Goal: Information Seeking & Learning: Learn about a topic

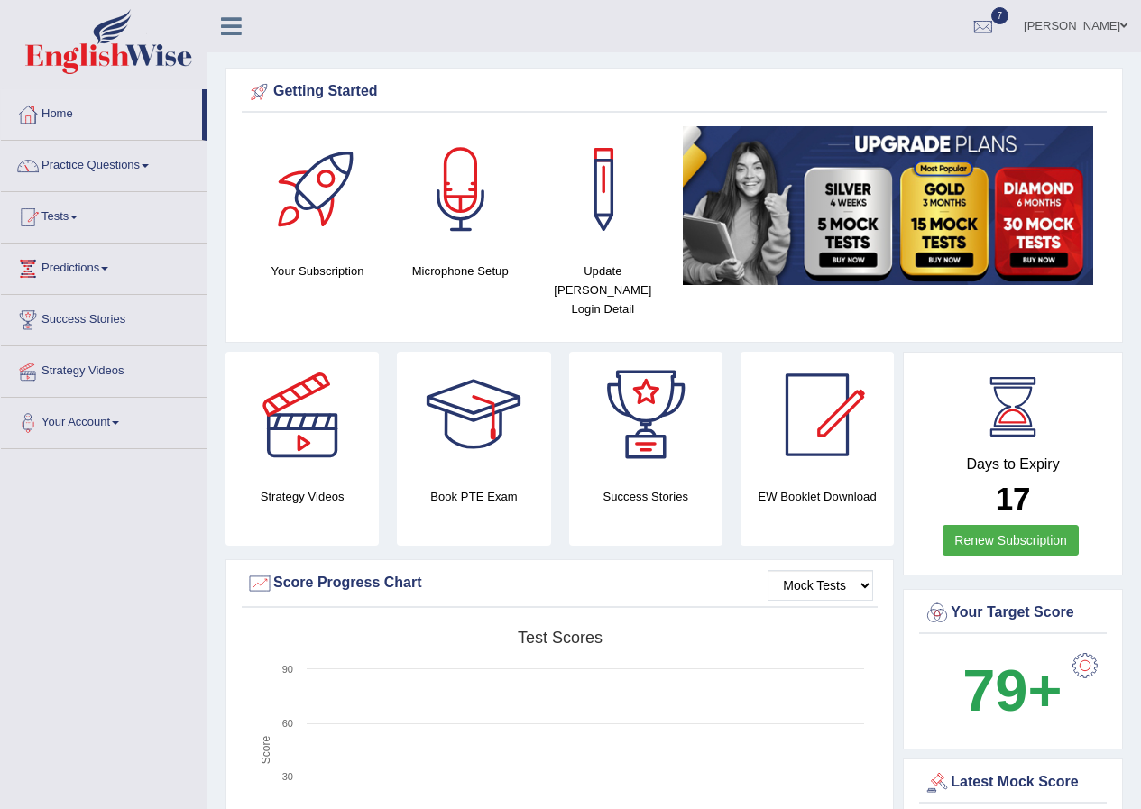
click at [1125, 23] on span at bounding box center [1123, 26] width 7 height 12
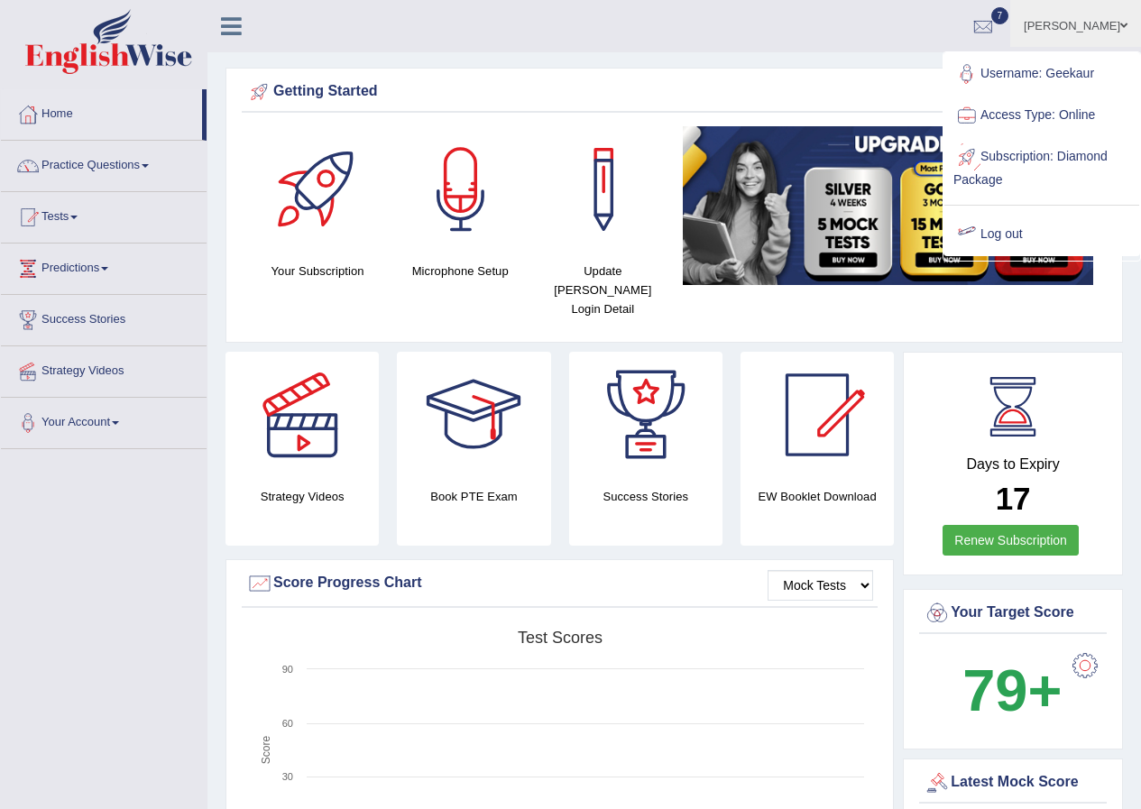
click at [1005, 231] on link "Log out" at bounding box center [1041, 234] width 195 height 41
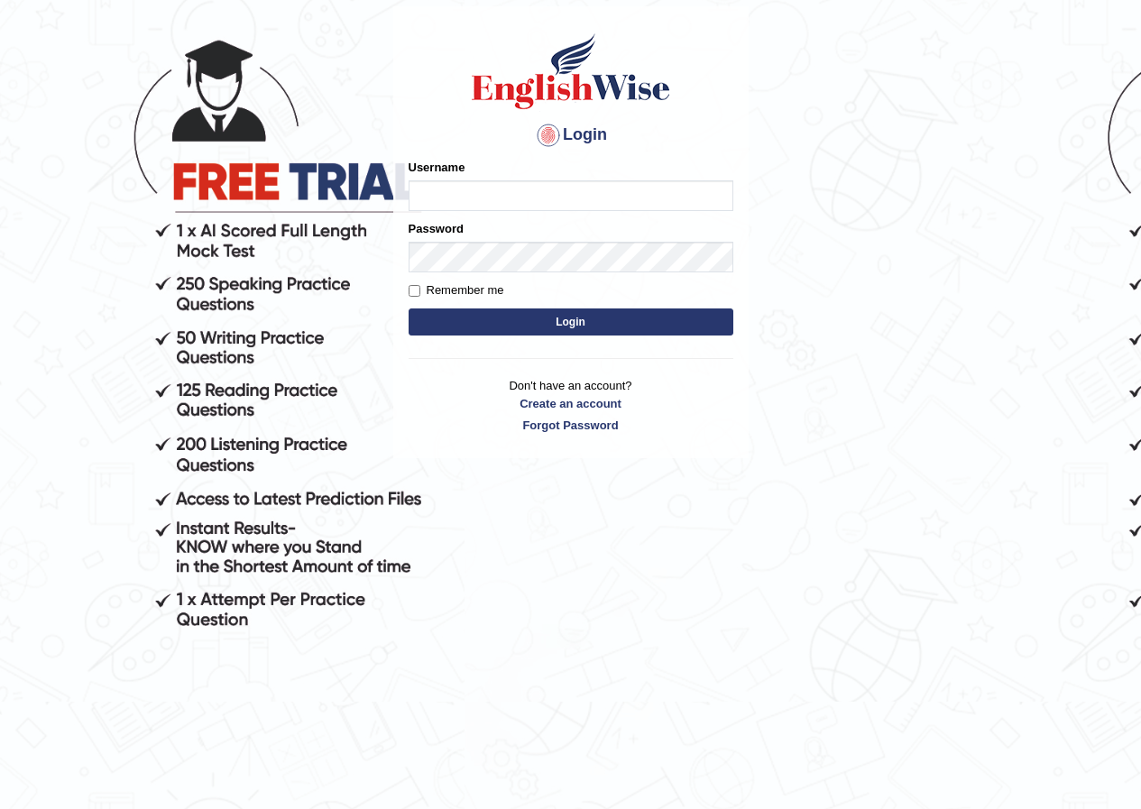
click at [408, 308] on button "Login" at bounding box center [570, 321] width 325 height 27
type input "diegoc"
click at [1004, 175] on body "Login Please fix the following errors: Username diegoc Password Remember me Log…" at bounding box center [570, 354] width 1141 height 809
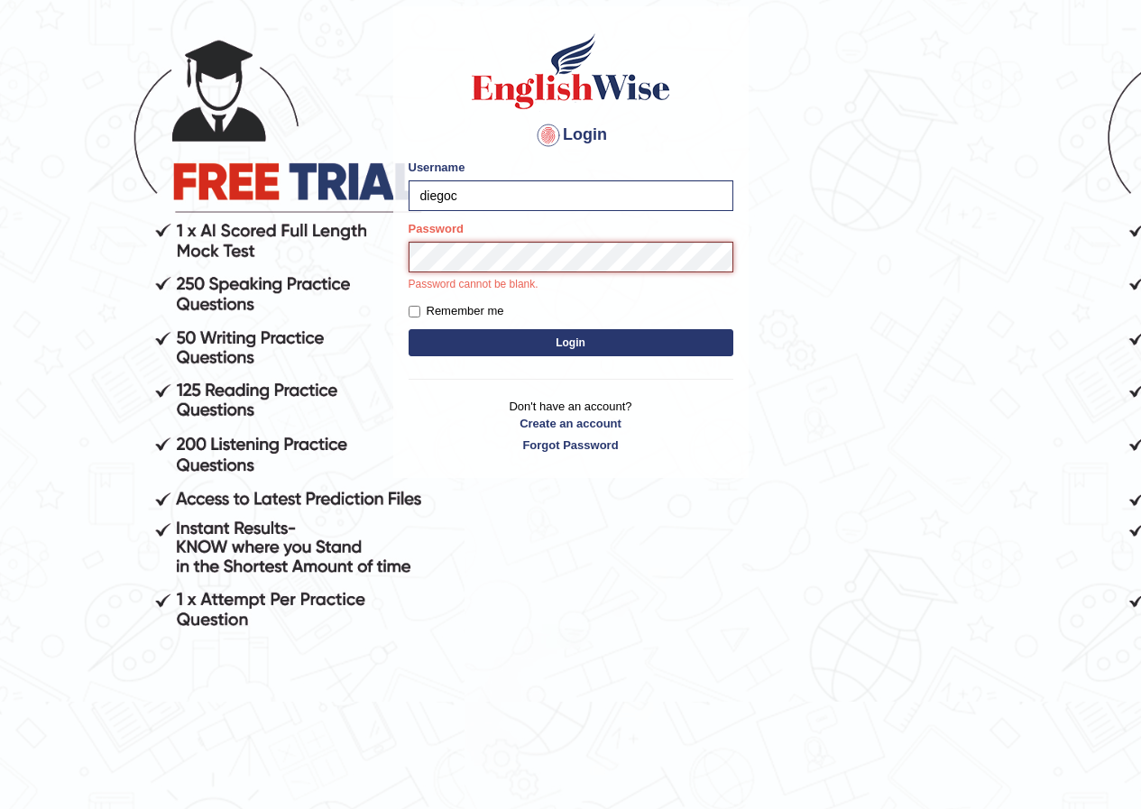
click at [408, 329] on button "Login" at bounding box center [570, 342] width 325 height 27
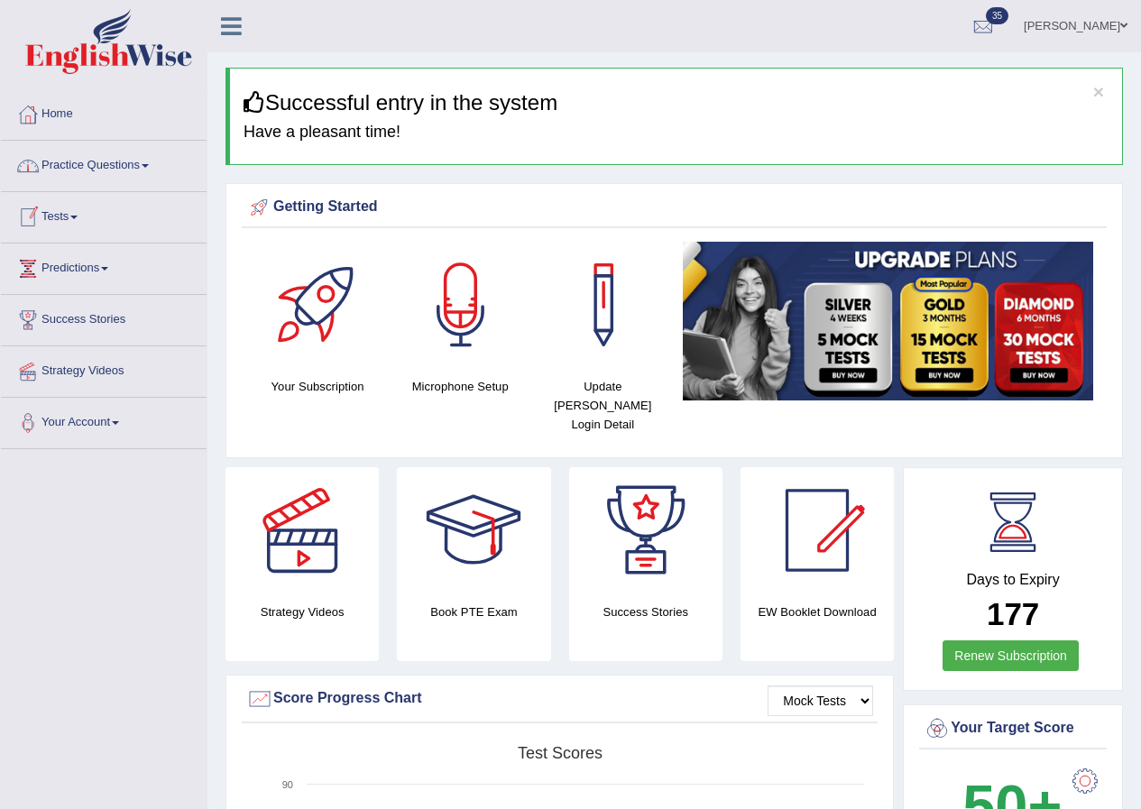
click at [123, 175] on link "Practice Questions" at bounding box center [104, 163] width 206 height 45
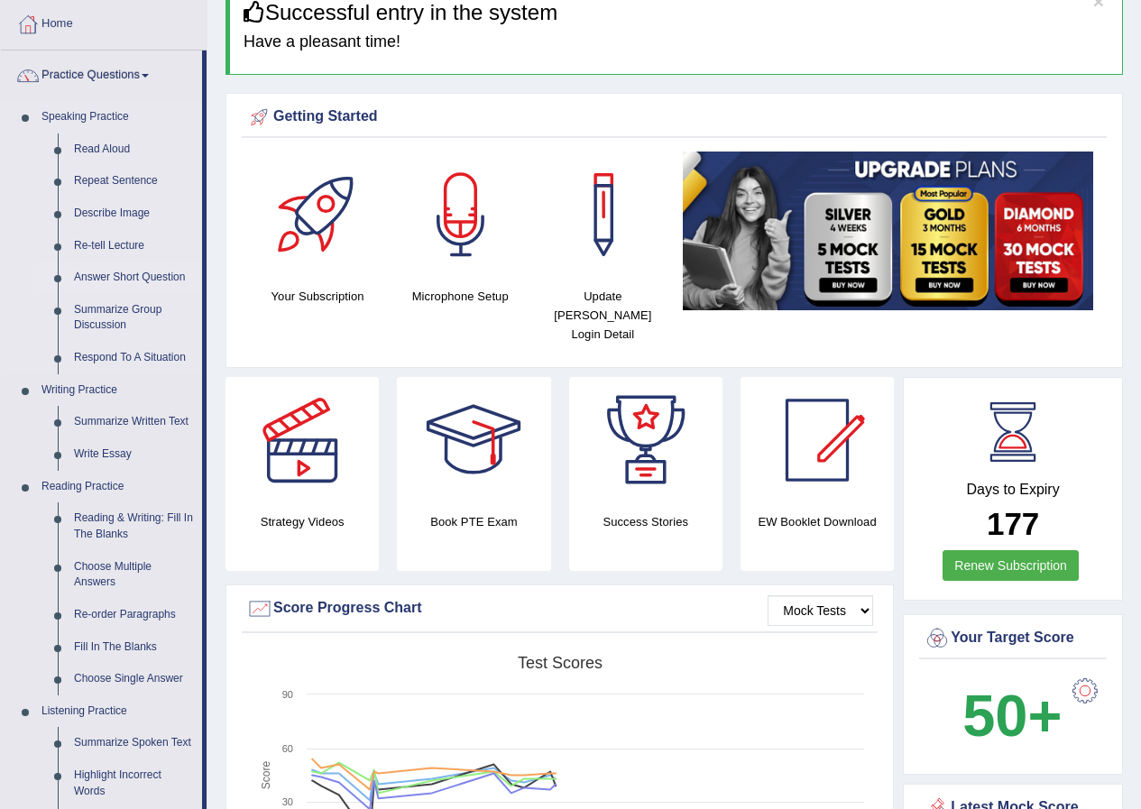
scroll to position [361, 0]
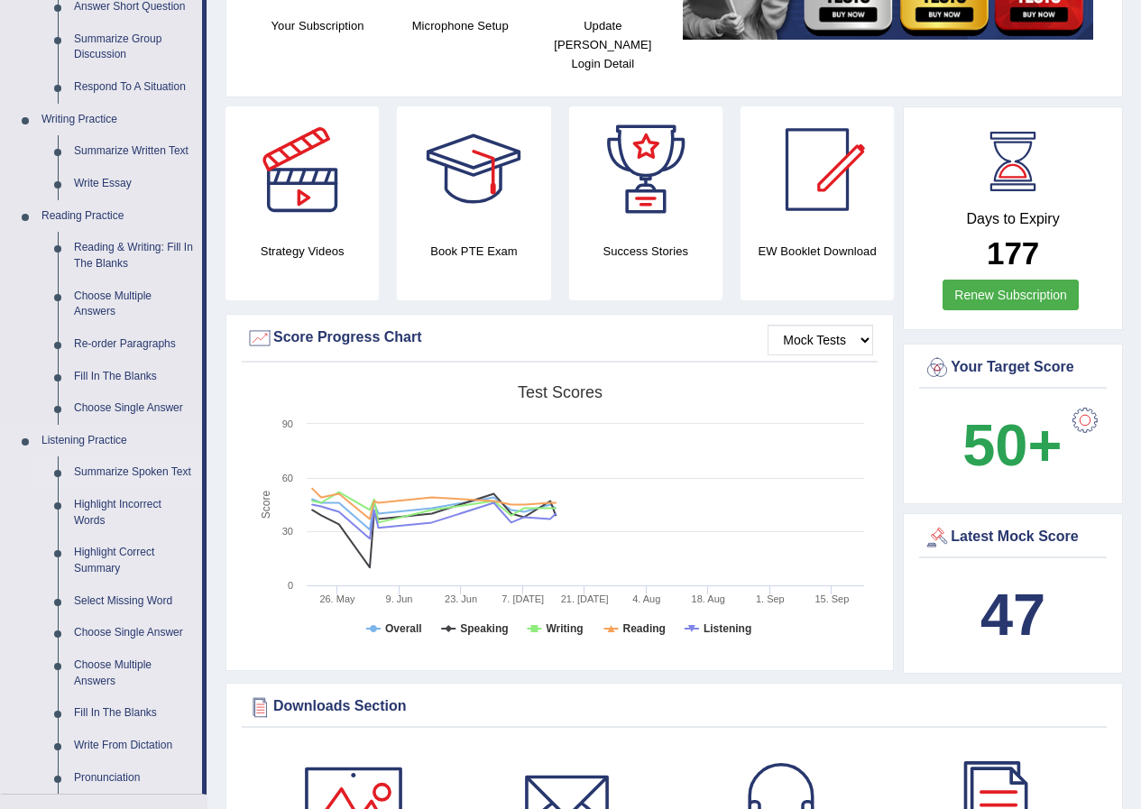
click at [156, 472] on link "Summarize Spoken Text" at bounding box center [134, 472] width 136 height 32
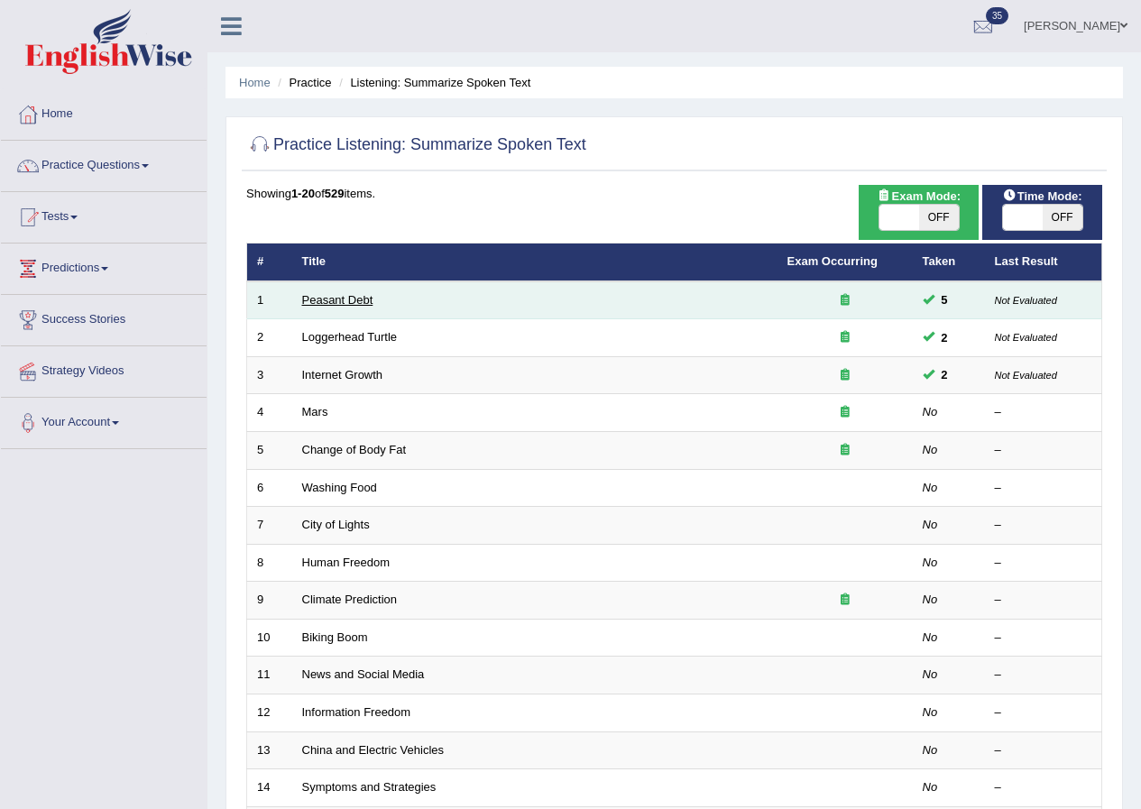
click at [350, 299] on link "Peasant Debt" at bounding box center [337, 300] width 71 height 14
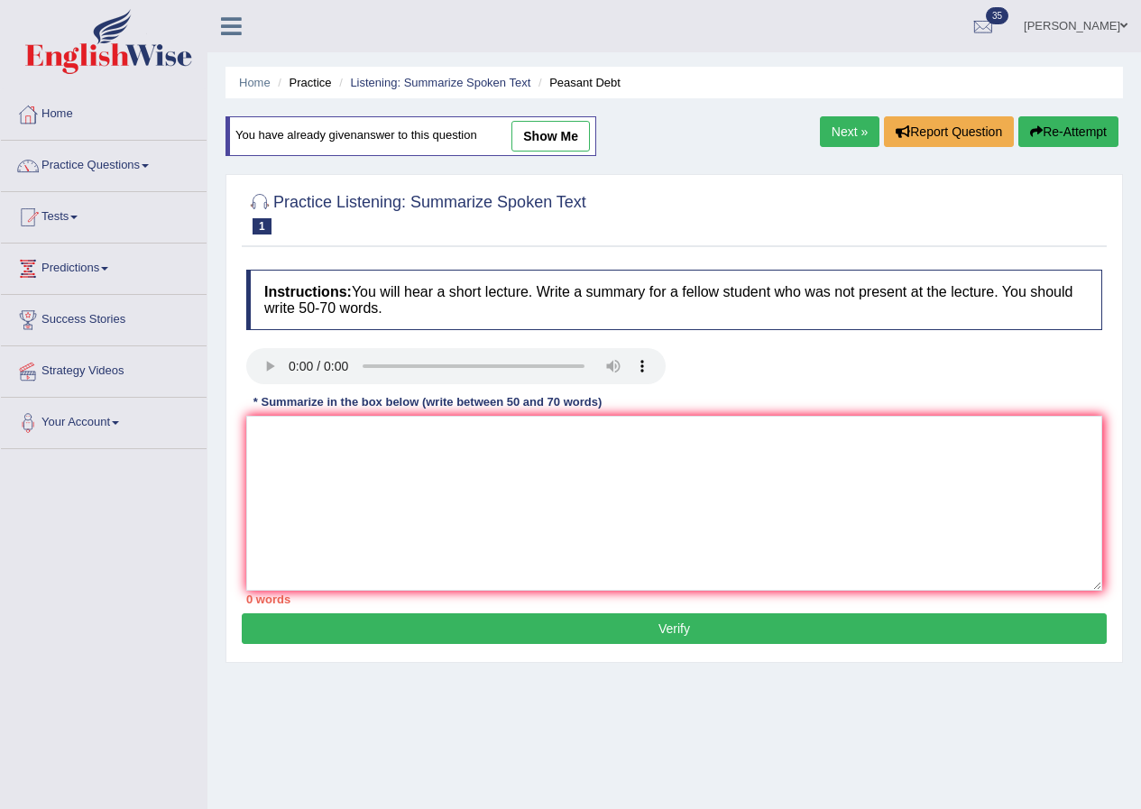
click at [560, 133] on link "show me" at bounding box center [550, 136] width 78 height 31
type textarea "The speaker provides valuable information about farmers in India. Firstly, he p…"
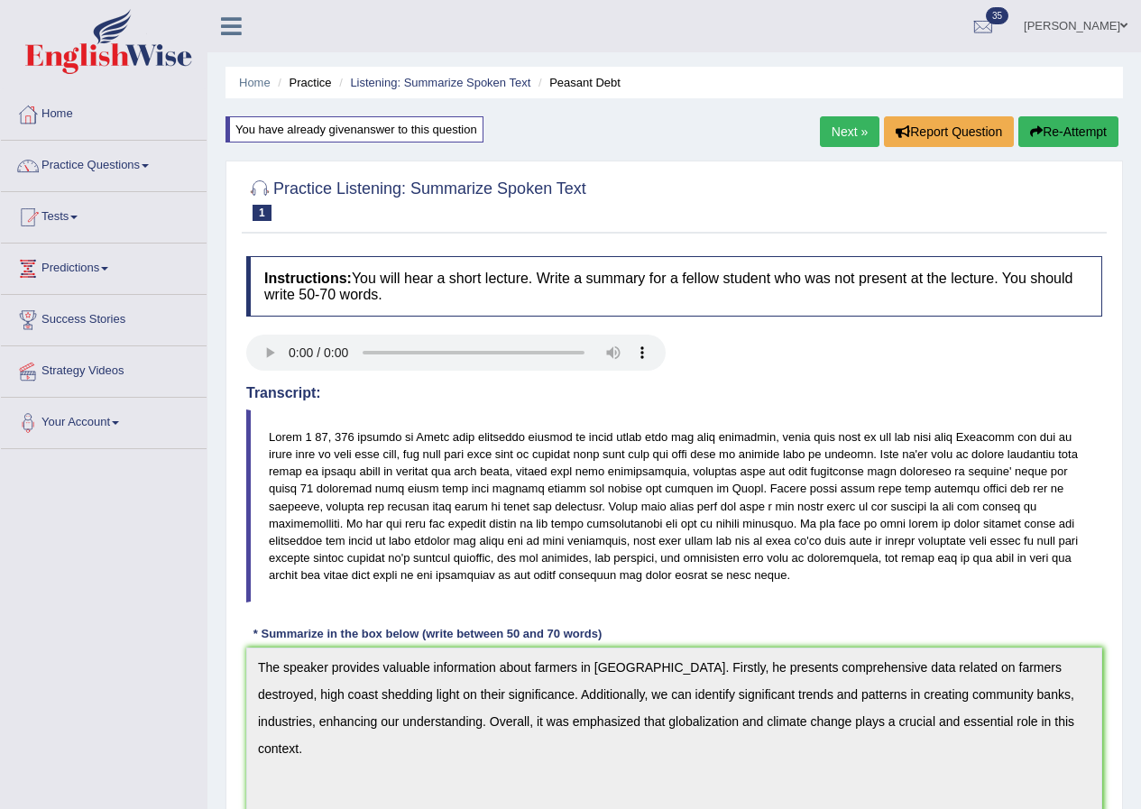
click at [848, 136] on link "Next »" at bounding box center [850, 131] width 60 height 31
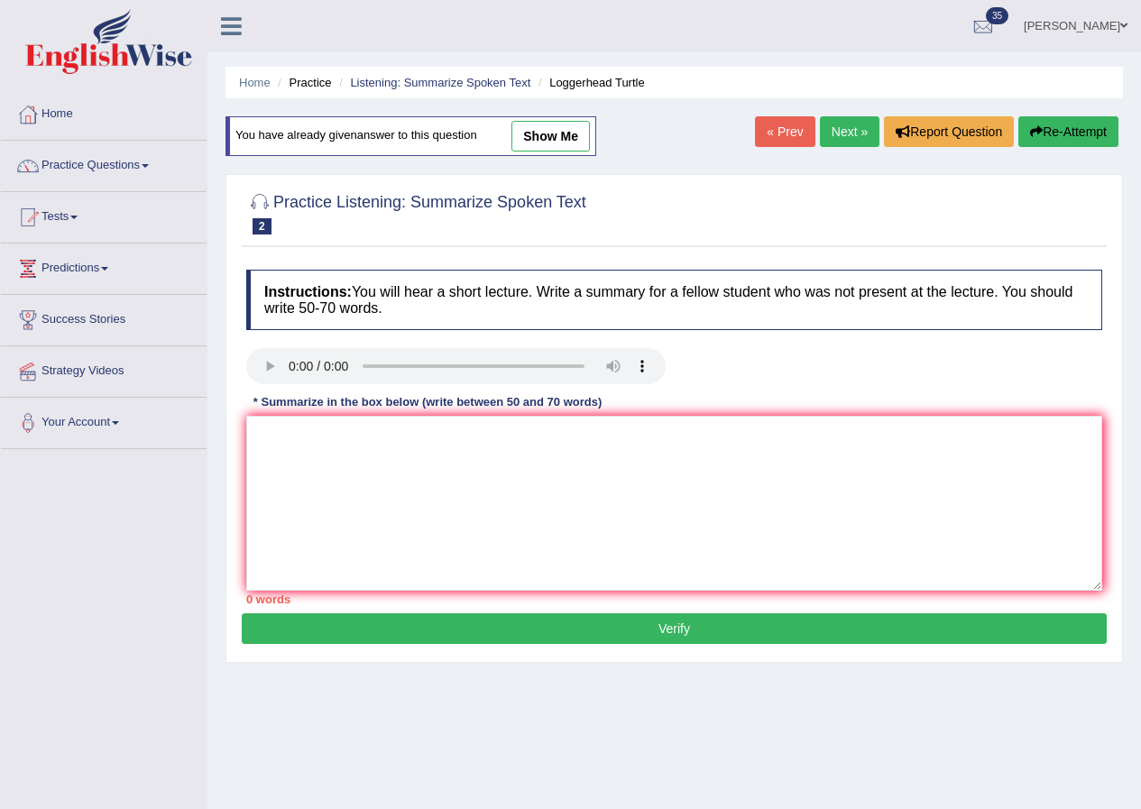
click at [561, 133] on link "show me" at bounding box center [550, 136] width 78 height 31
type textarea "The speaker provides valuable information about ocean and sea life. Firstly, he…"
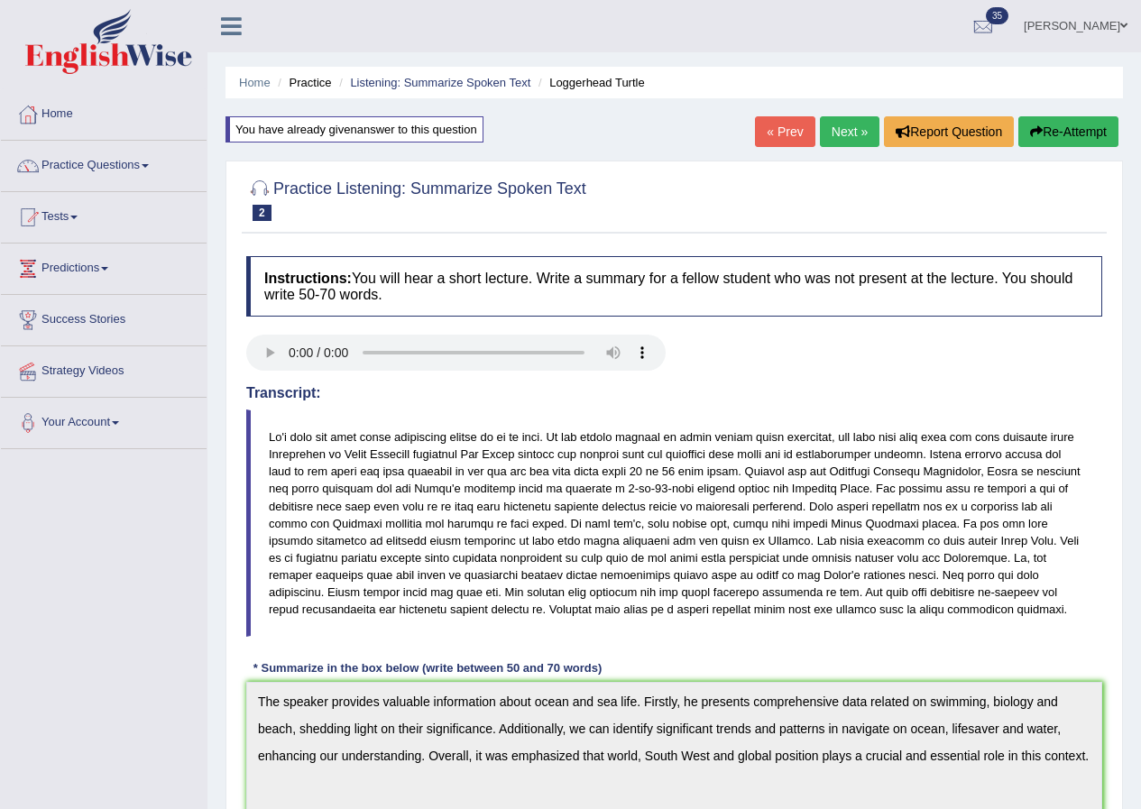
click at [832, 133] on link "Next »" at bounding box center [850, 131] width 60 height 31
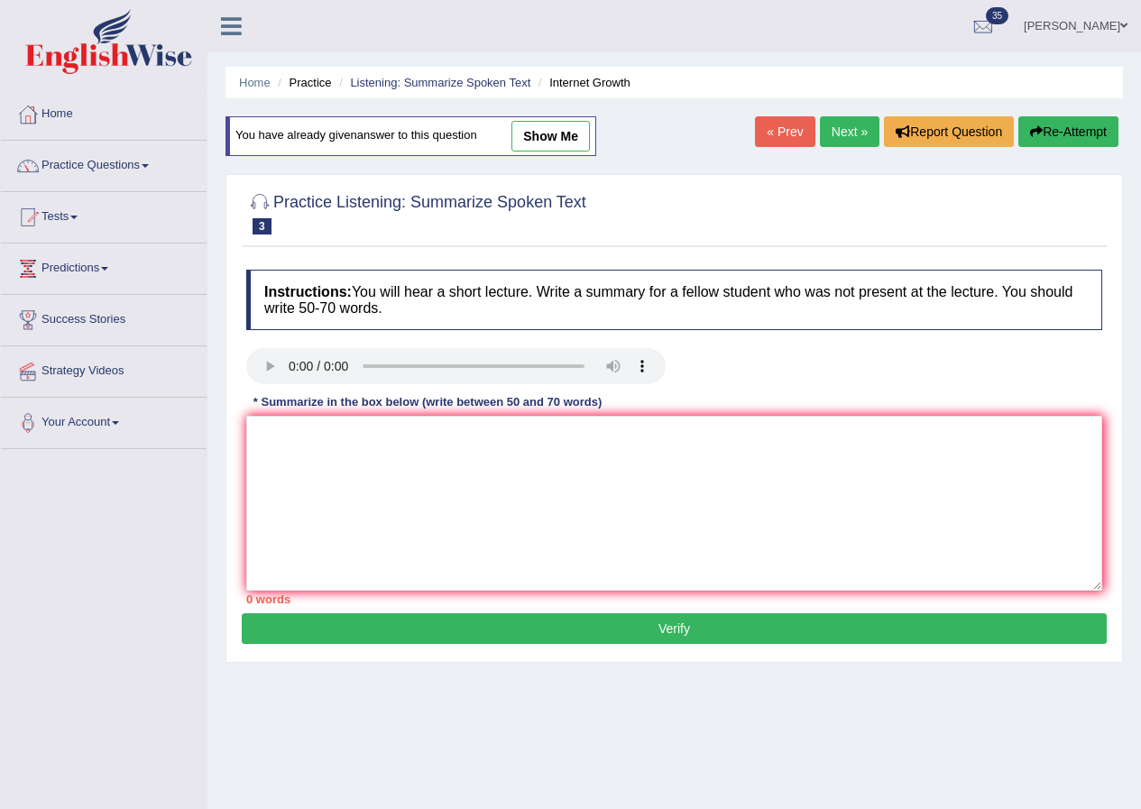
click at [546, 133] on link "show me" at bounding box center [550, 136] width 78 height 31
type textarea "The speaker provides valuable information about internet evolution. Firstly, he…"
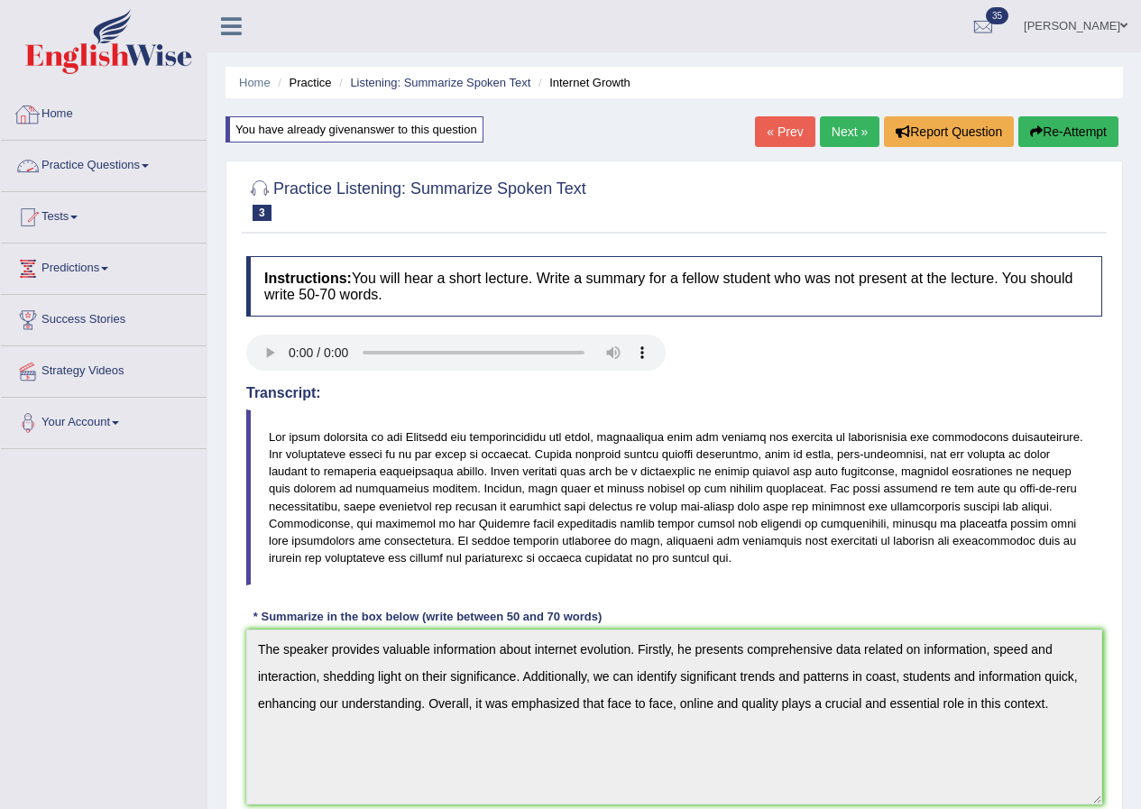
click at [99, 169] on link "Practice Questions" at bounding box center [104, 163] width 206 height 45
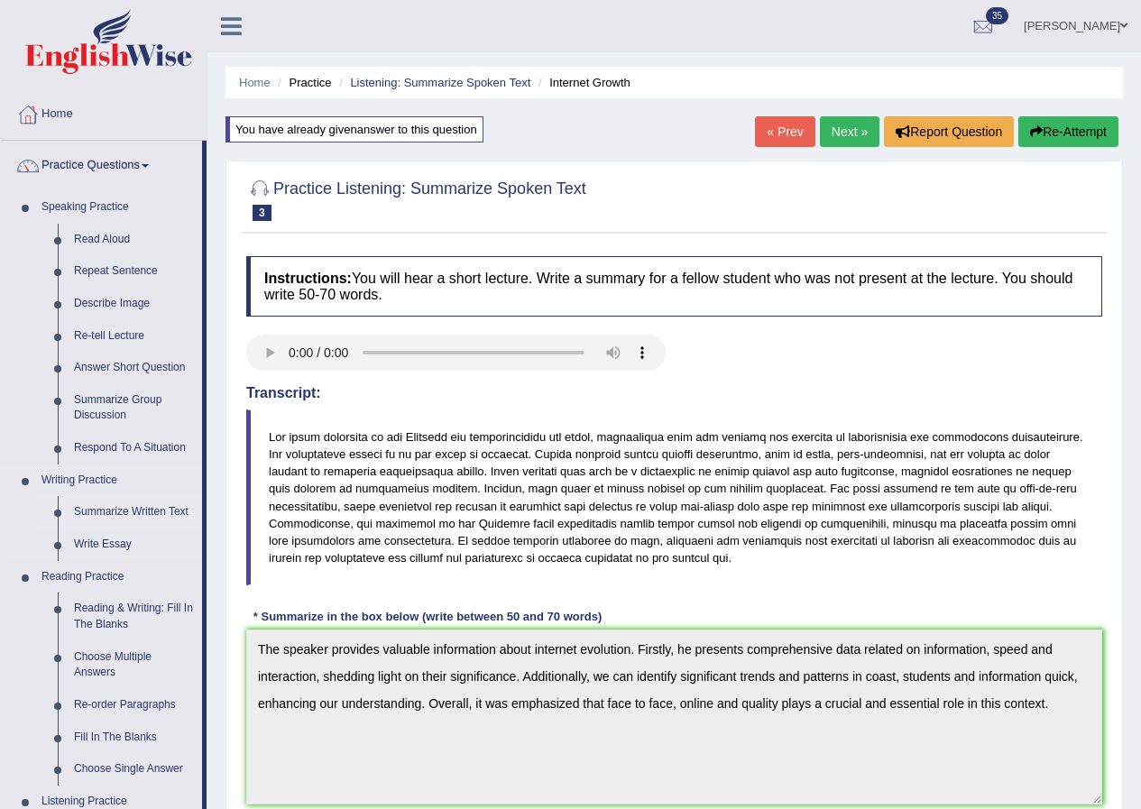
click at [148, 512] on link "Summarize Written Text" at bounding box center [134, 512] width 136 height 32
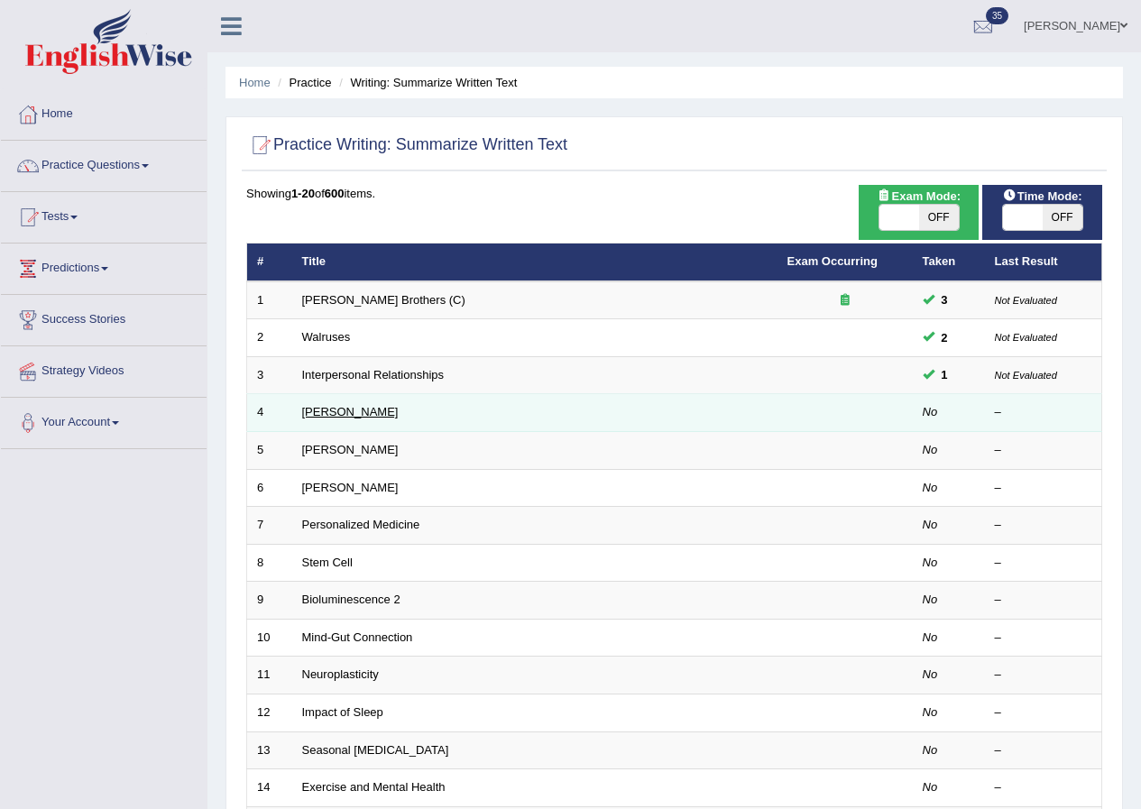
click at [348, 408] on link "[PERSON_NAME]" at bounding box center [350, 412] width 96 height 14
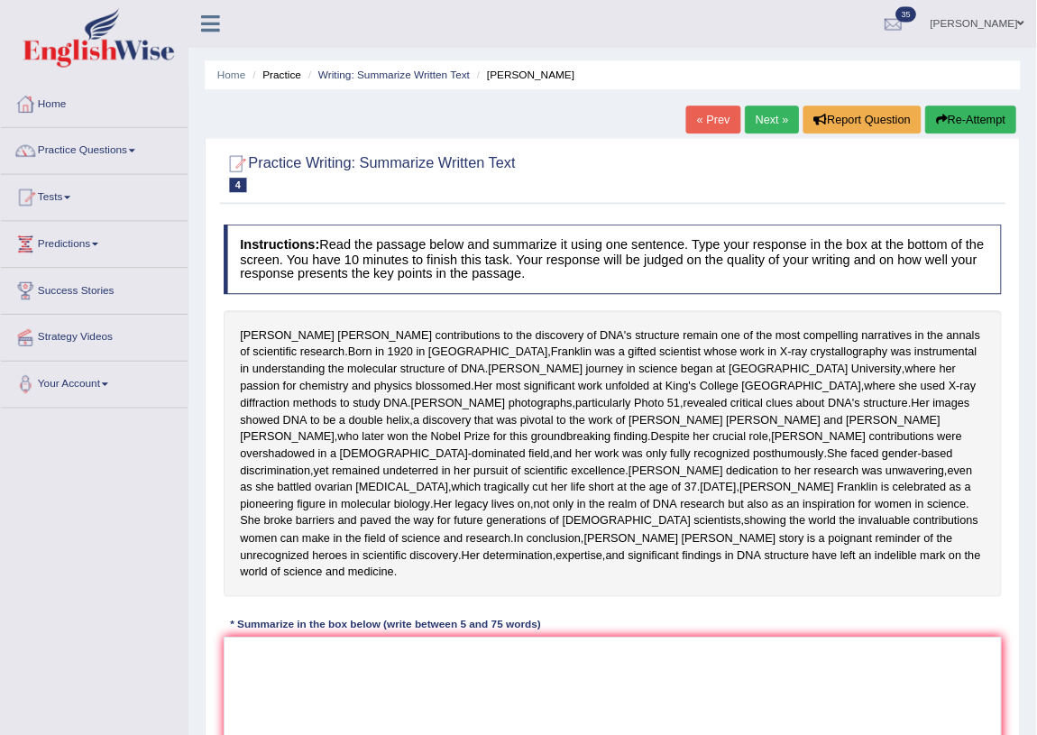
scroll to position [180, 0]
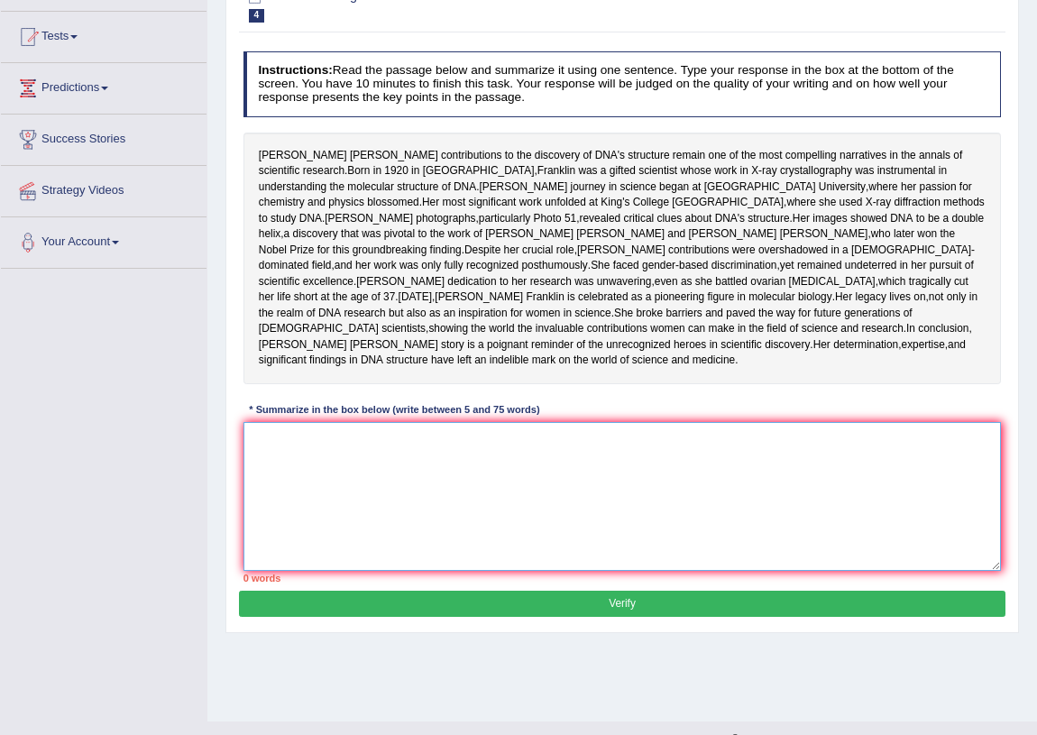
click at [361, 526] on textarea at bounding box center [622, 496] width 758 height 149
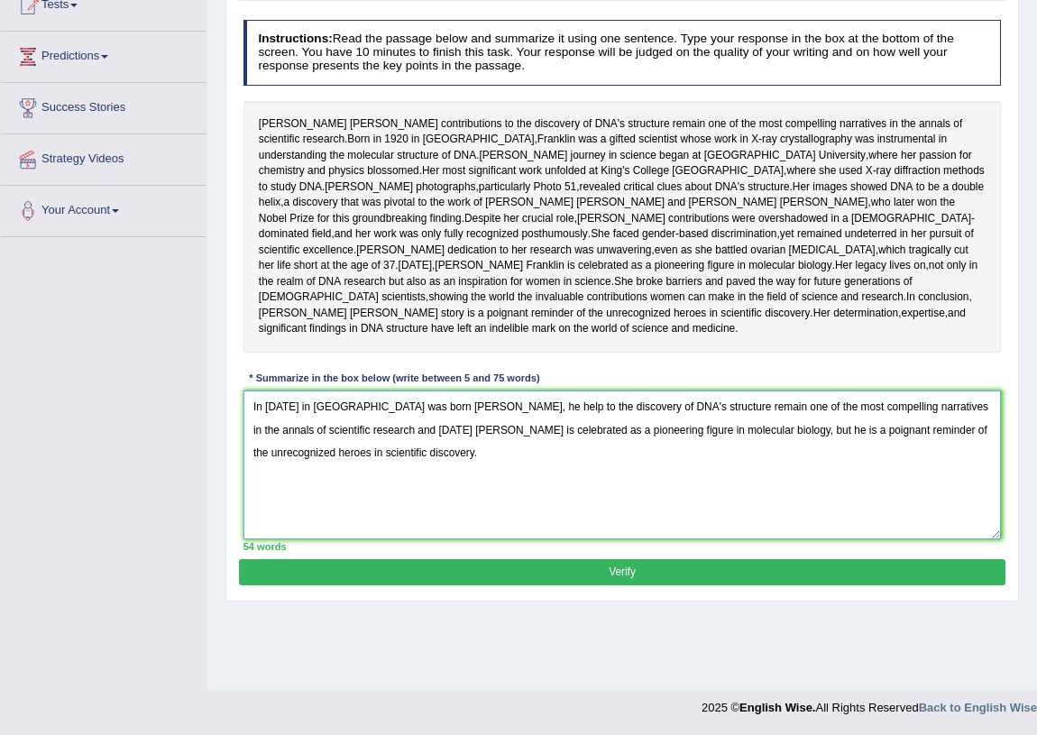
type textarea "In [DATE] in [GEOGRAPHIC_DATA] was born [PERSON_NAME], he help to the discovery…"
click at [522, 585] on button "Verify" at bounding box center [622, 572] width 766 height 26
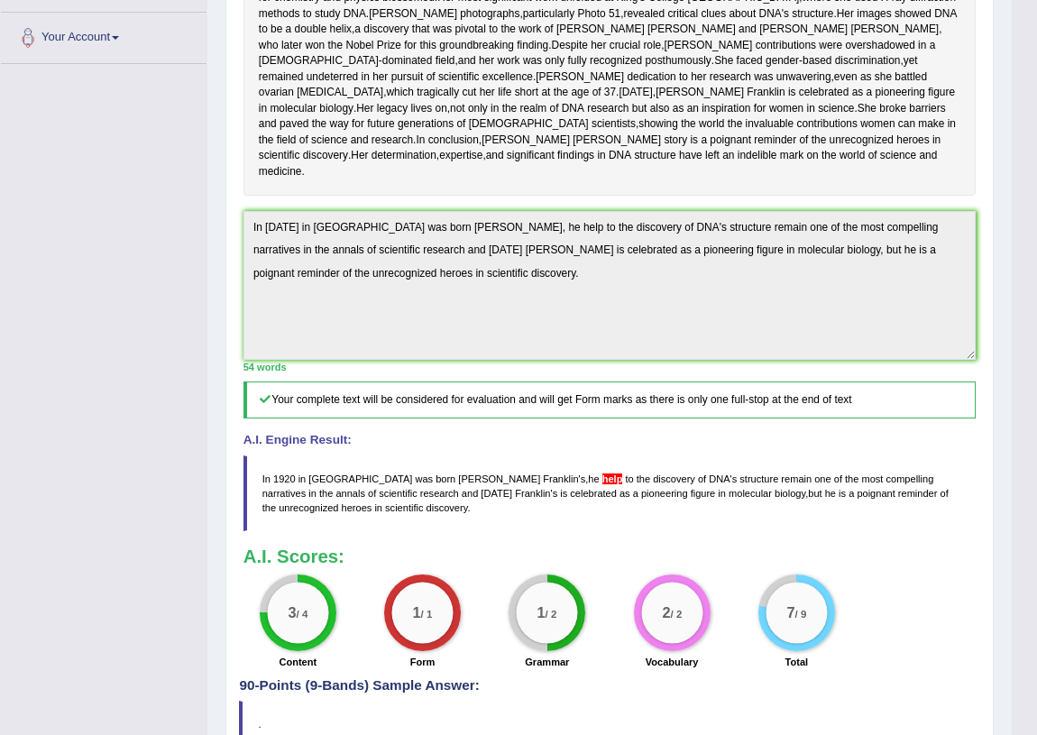
scroll to position [542, 0]
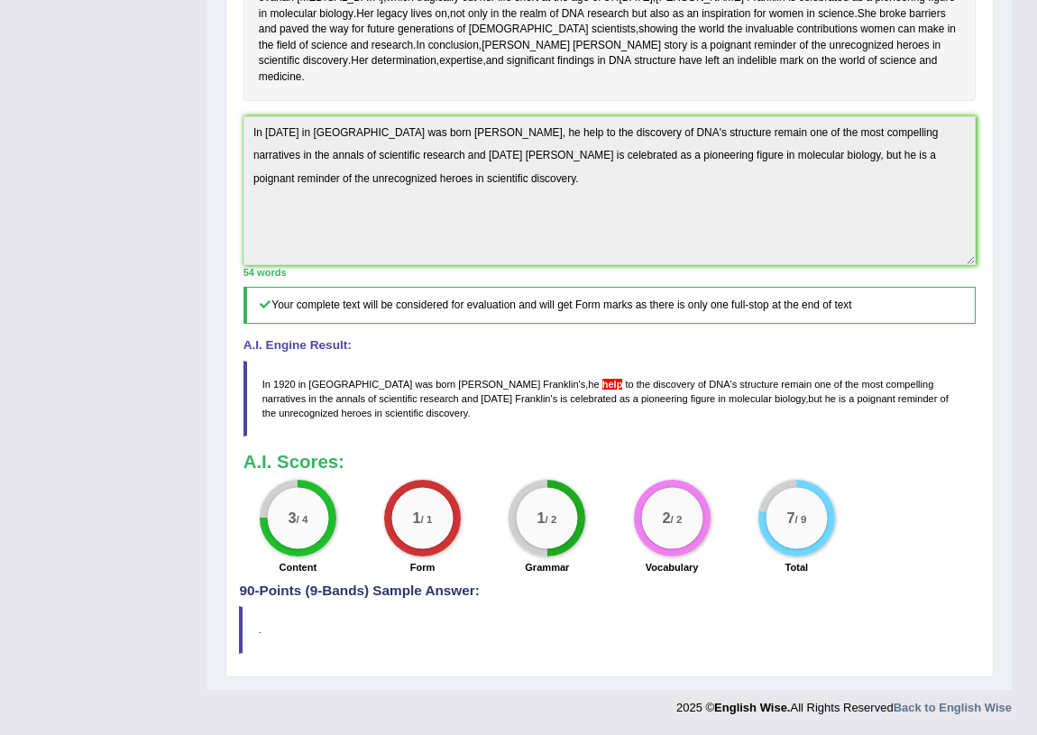
click at [242, 126] on div "Instructions: Read the passage below and summarize it using one sentence. Type …" at bounding box center [609, 164] width 740 height 839
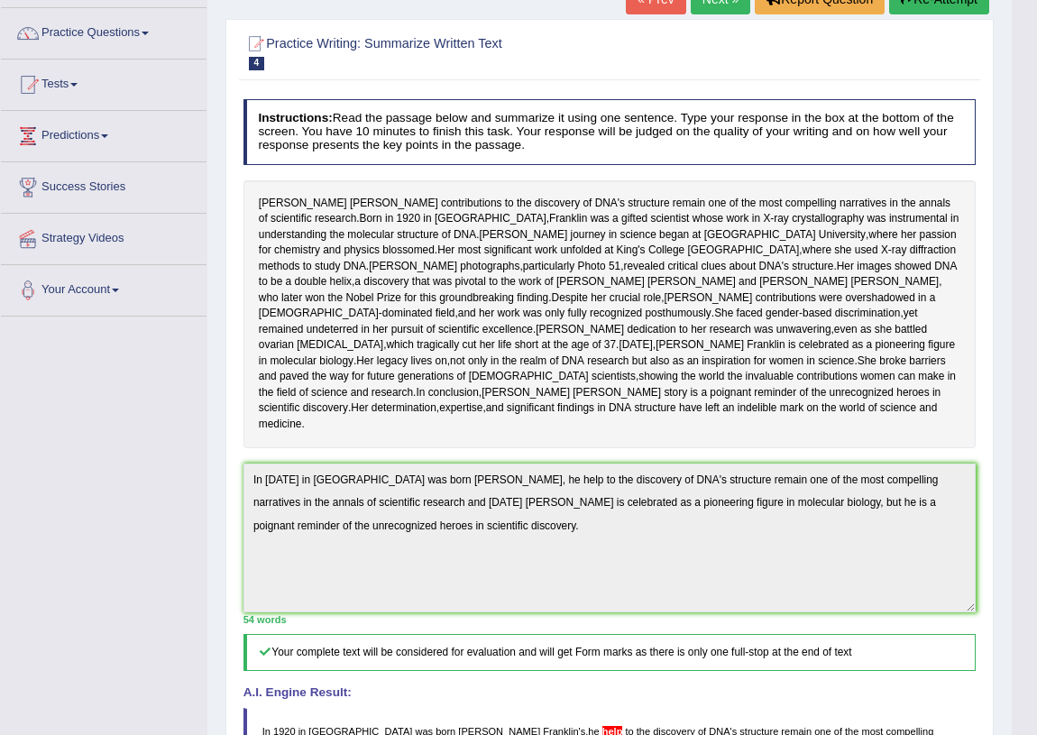
scroll to position [0, 0]
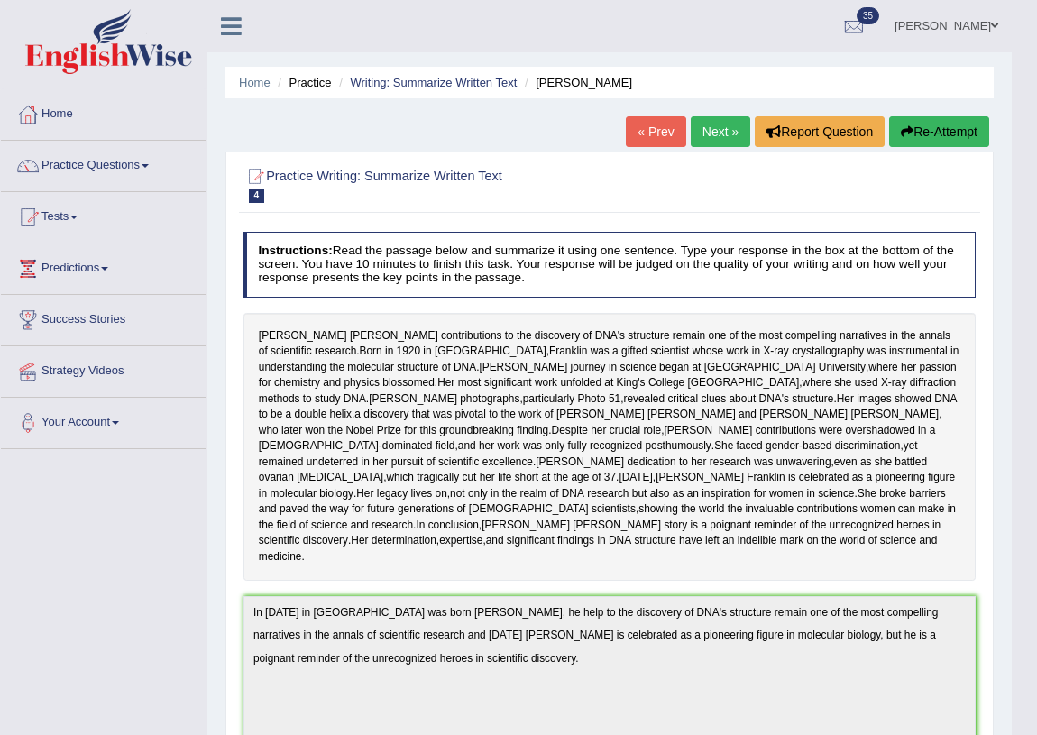
click at [912, 143] on button "Re-Attempt" at bounding box center [939, 131] width 100 height 31
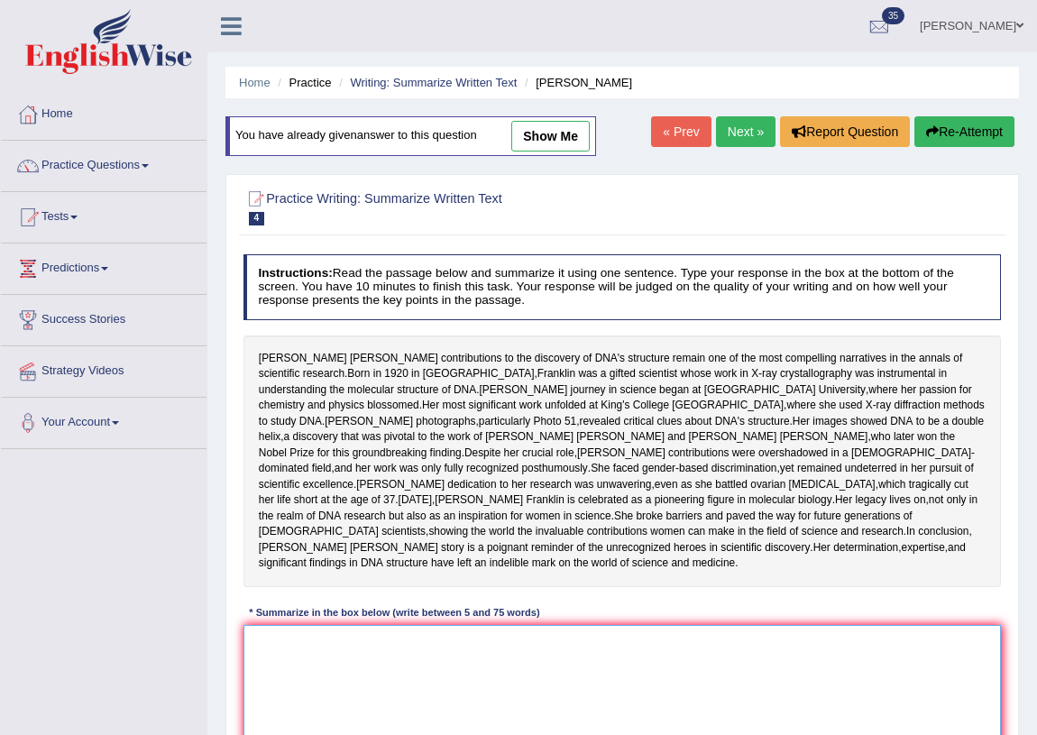
scroll to position [235, 0]
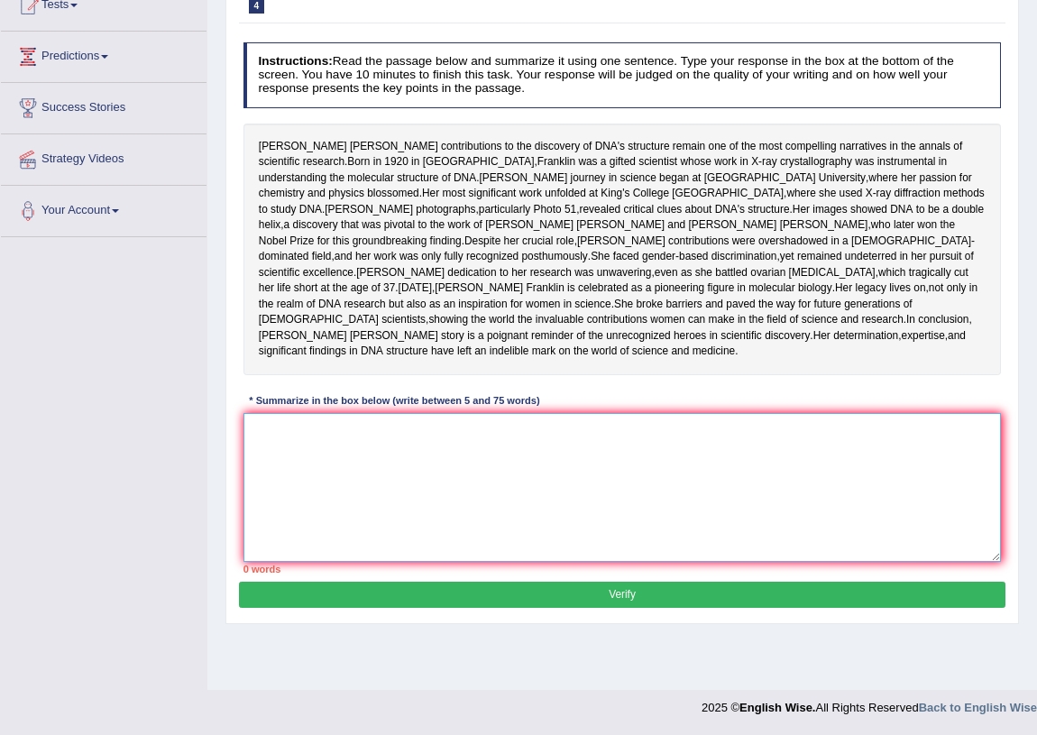
click at [396, 484] on textarea at bounding box center [622, 487] width 758 height 149
paste textarea "In [DATE] in [GEOGRAPHIC_DATA] was born [PERSON_NAME], he help to the discovery…"
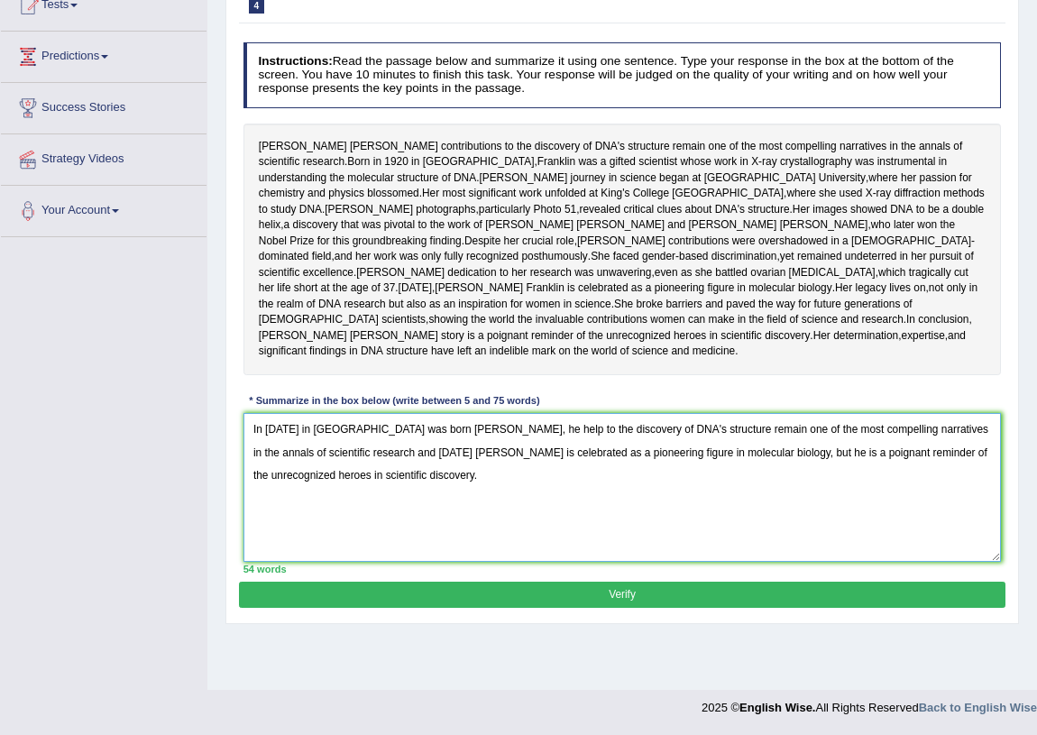
click at [517, 484] on textarea "In [DATE] in [GEOGRAPHIC_DATA] was born [PERSON_NAME], he help to the discovery…" at bounding box center [622, 487] width 758 height 149
type textarea "In 1920 in London was born Rosalind Franklin's, he helps to the discovery of DN…"
click at [613, 608] on button "Verify" at bounding box center [622, 595] width 766 height 26
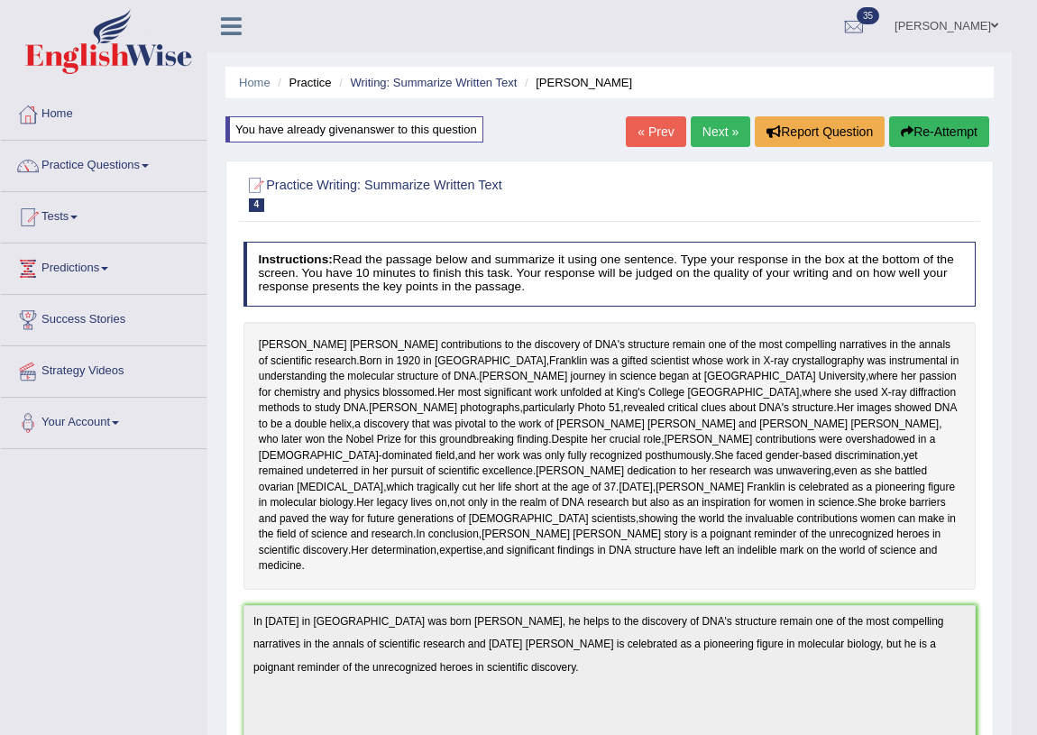
click at [930, 135] on button "Re-Attempt" at bounding box center [939, 131] width 100 height 31
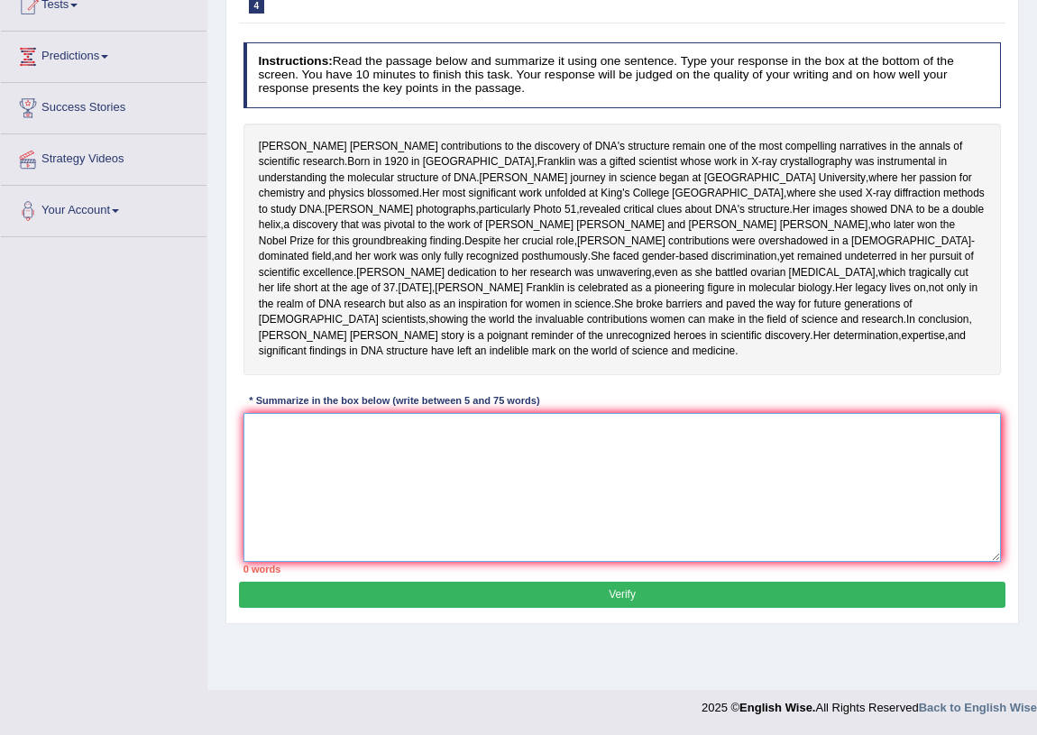
click at [383, 546] on textarea at bounding box center [622, 487] width 758 height 149
paste textarea "In [DATE] in [GEOGRAPHIC_DATA] was born [PERSON_NAME], he help to the discovery…"
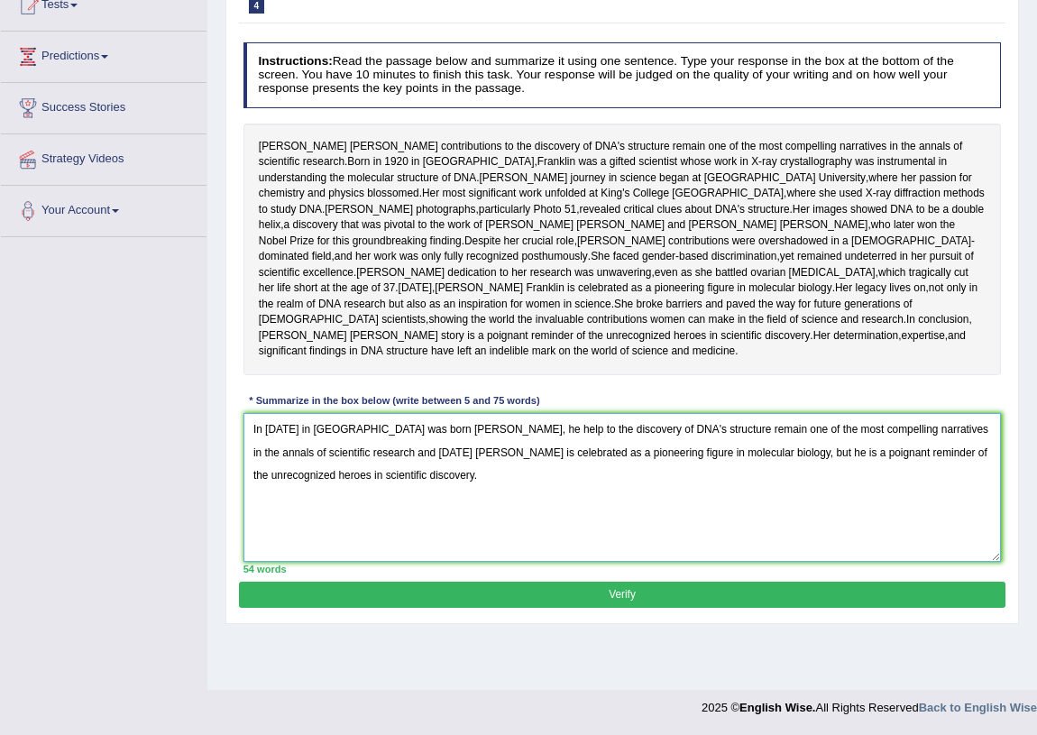
click at [518, 485] on textarea "In [DATE] in [GEOGRAPHIC_DATA] was born [PERSON_NAME], he help to the discovery…" at bounding box center [622, 487] width 758 height 149
type textarea "In [DATE] in [GEOGRAPHIC_DATA] was born [PERSON_NAME], he help's to the discove…"
click at [584, 608] on button "Verify" at bounding box center [622, 595] width 766 height 26
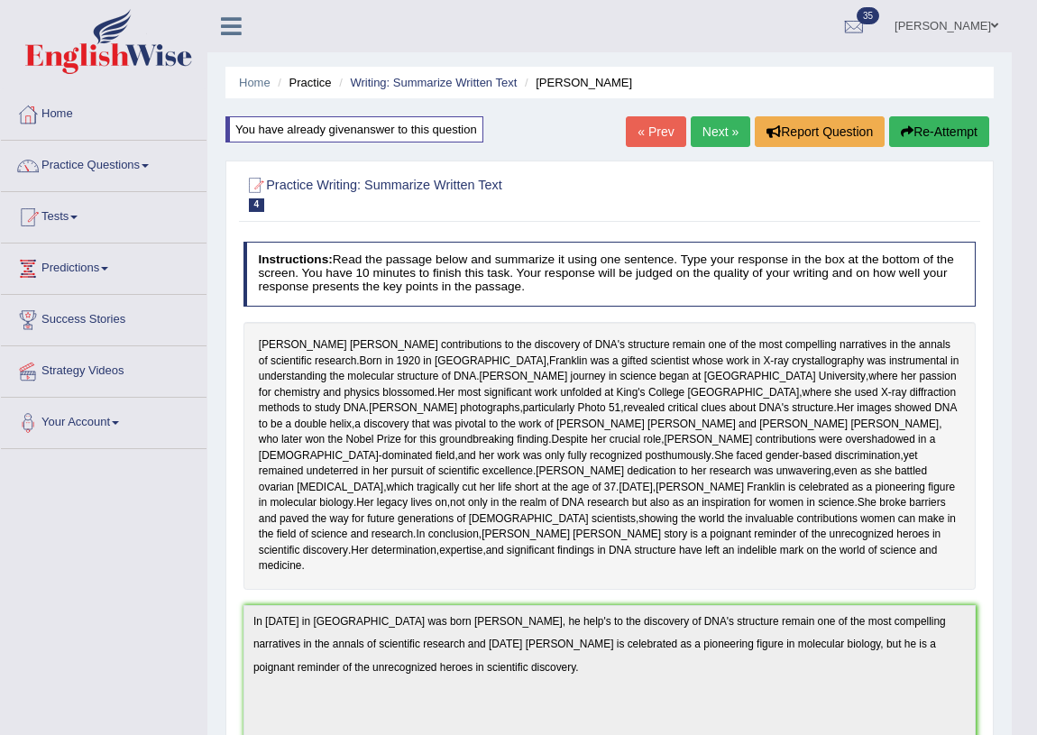
click at [917, 130] on button "Re-Attempt" at bounding box center [939, 131] width 100 height 31
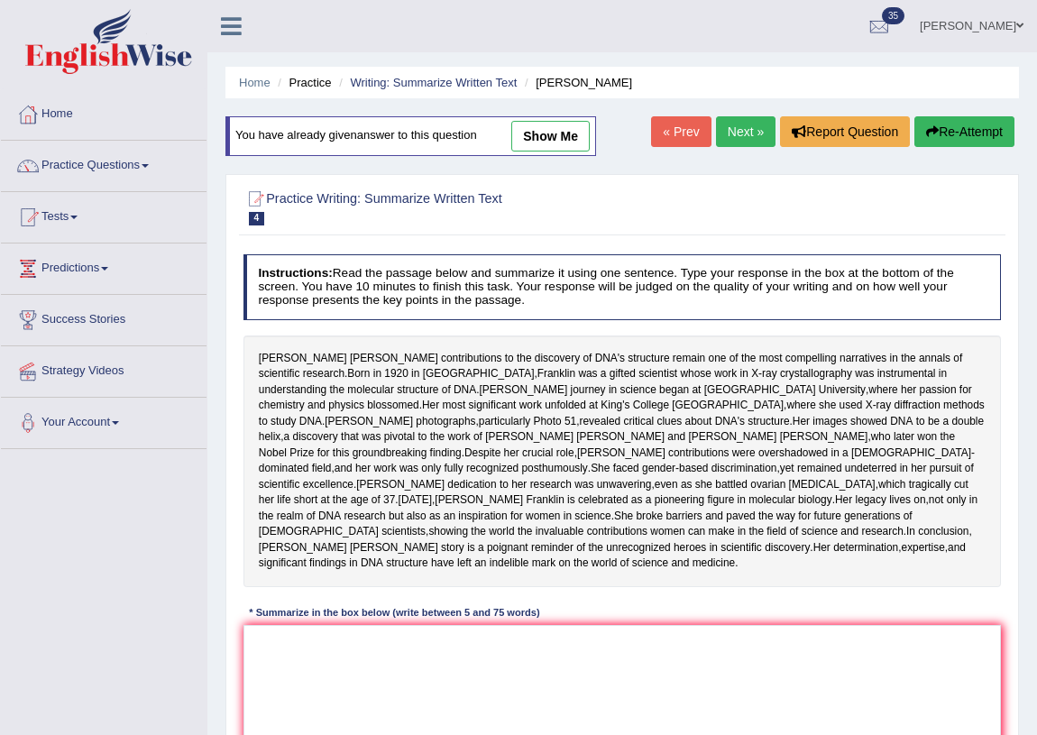
scroll to position [235, 0]
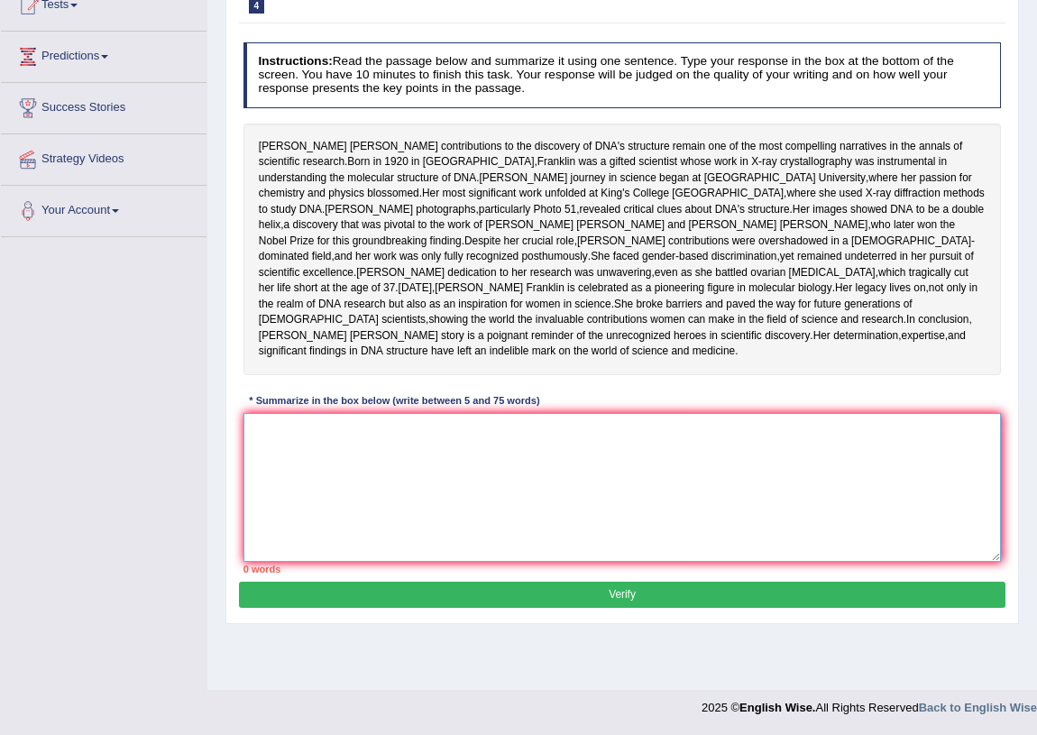
click at [413, 527] on textarea at bounding box center [622, 487] width 758 height 149
paste textarea "In 1920 in London was born Rosalind Franklin's, he help to the discovery of DNA…"
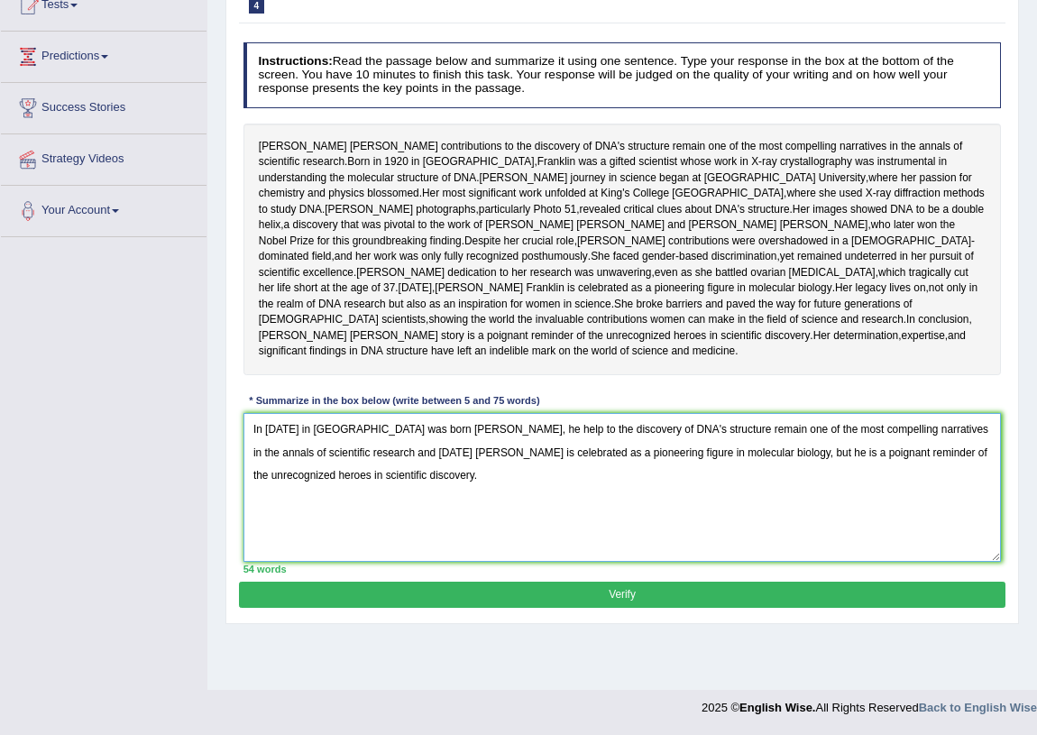
click at [518, 485] on textarea "In 1920 in London was born Rosalind Franklin's, he help to the discovery of DNA…" at bounding box center [622, 487] width 758 height 149
type textarea "In 1920 in London was born Rosalind Franklin's, he helps to the discovery of DN…"
click at [653, 608] on button "Verify" at bounding box center [622, 595] width 766 height 26
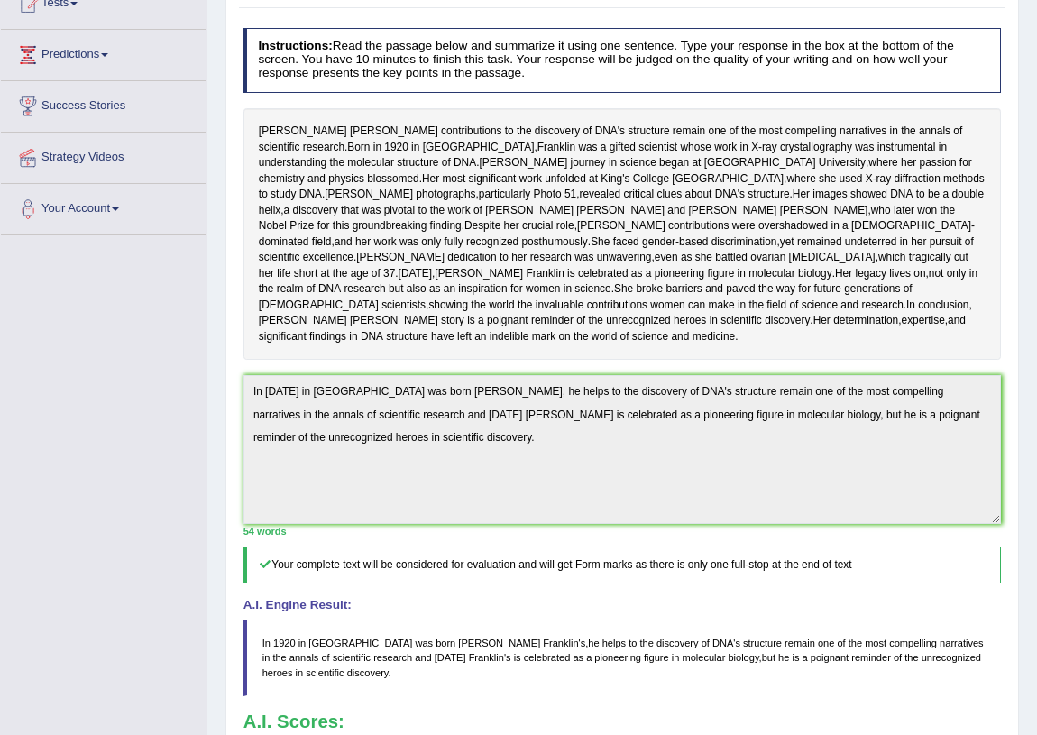
scroll to position [0, 0]
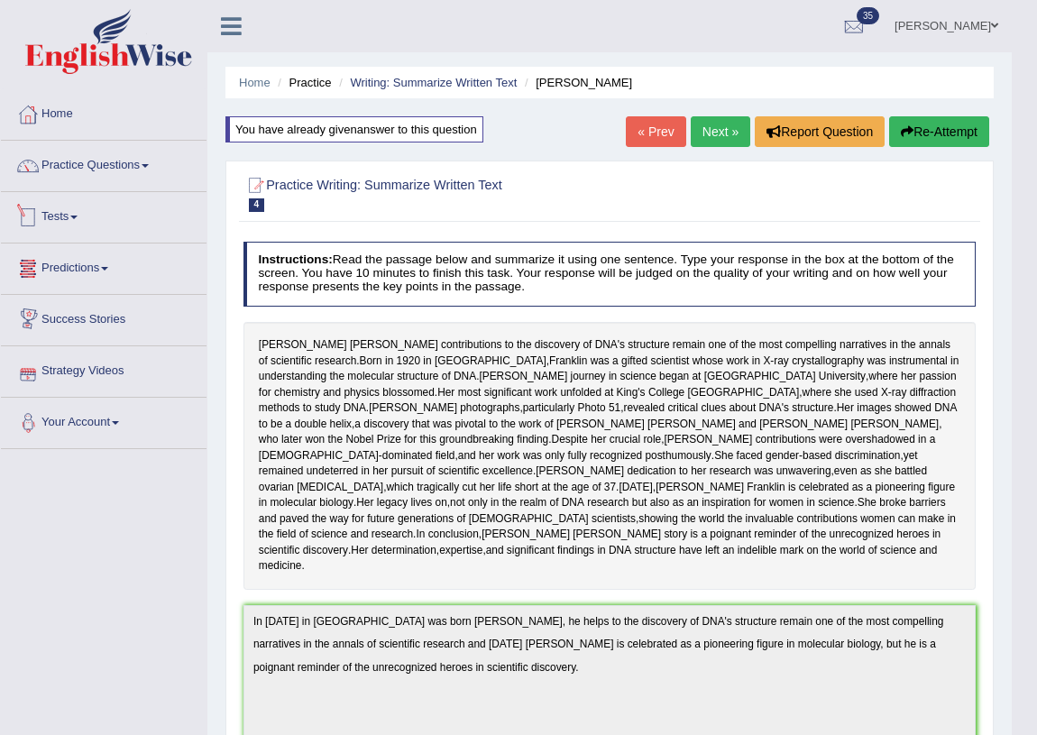
click at [53, 214] on link "Tests" at bounding box center [104, 214] width 206 height 45
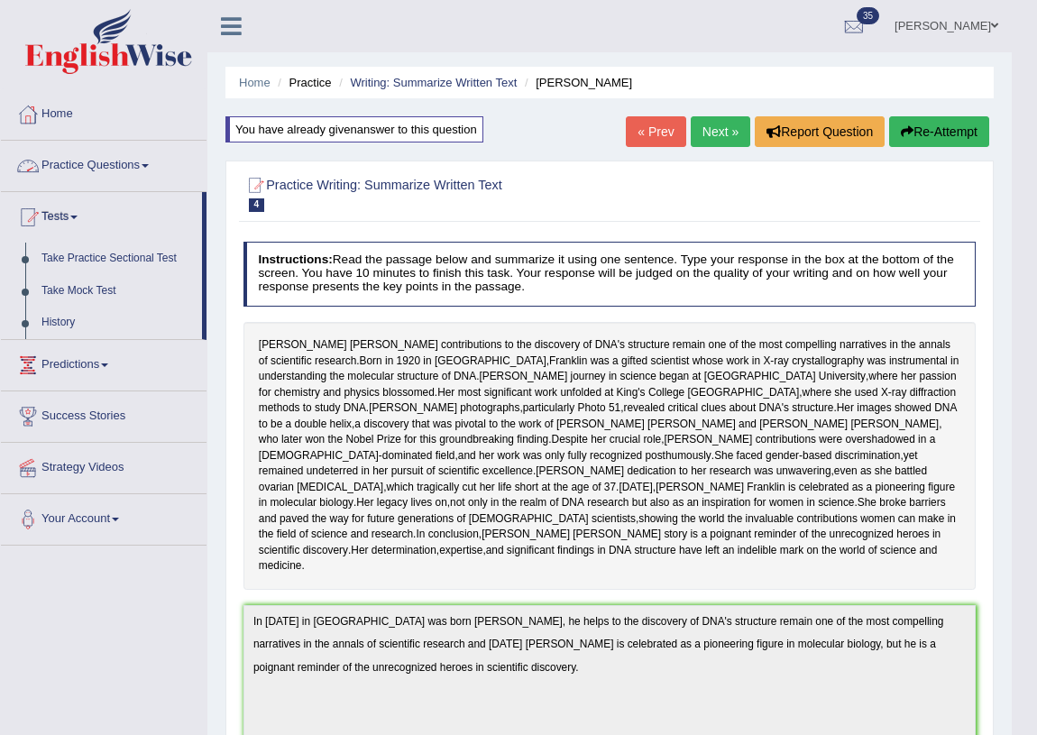
click at [124, 166] on link "Practice Questions" at bounding box center [104, 163] width 206 height 45
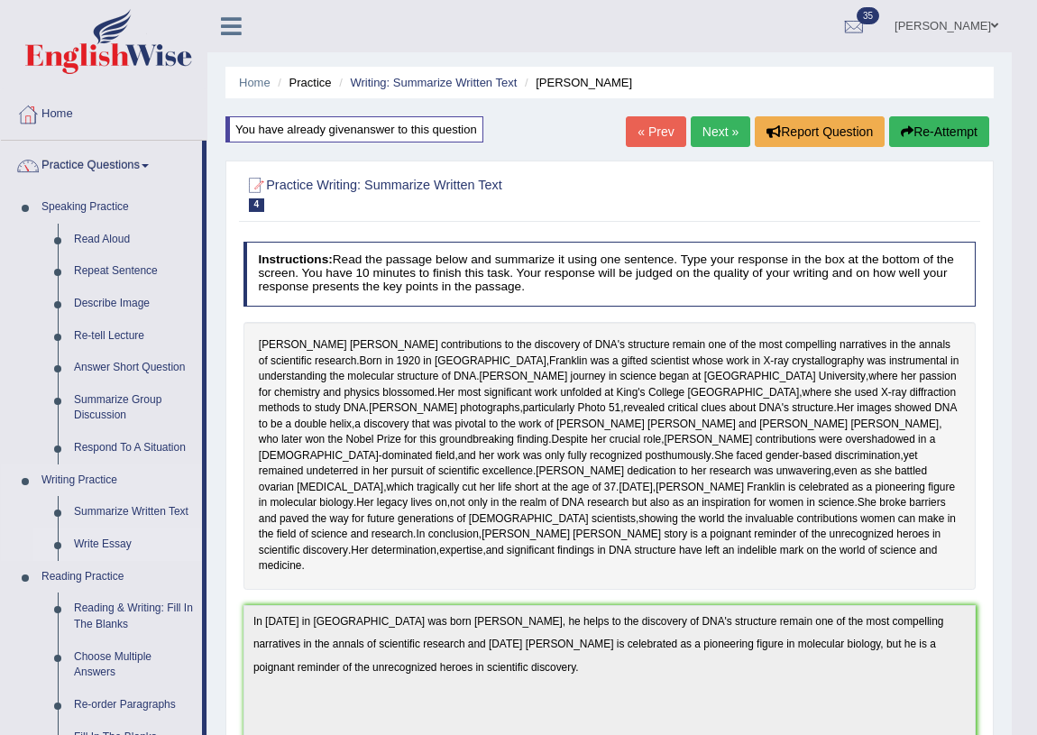
click at [99, 548] on link "Write Essay" at bounding box center [134, 544] width 136 height 32
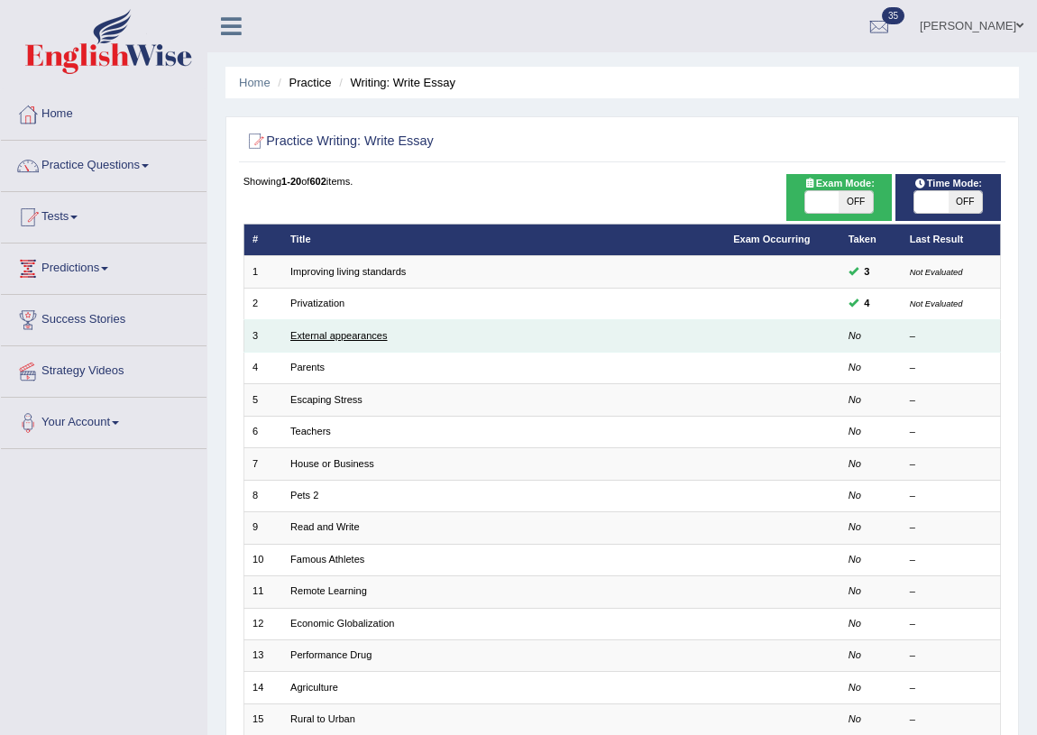
click at [338, 334] on link "External appearances" at bounding box center [338, 335] width 96 height 11
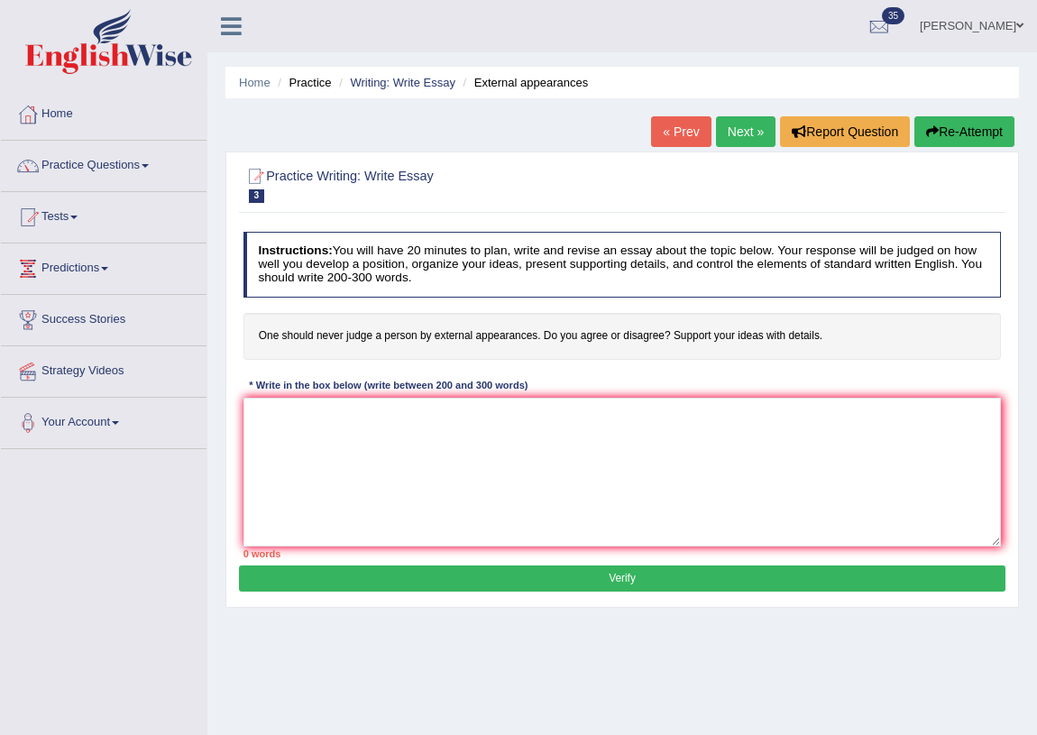
click at [394, 452] on textarea at bounding box center [622, 472] width 758 height 149
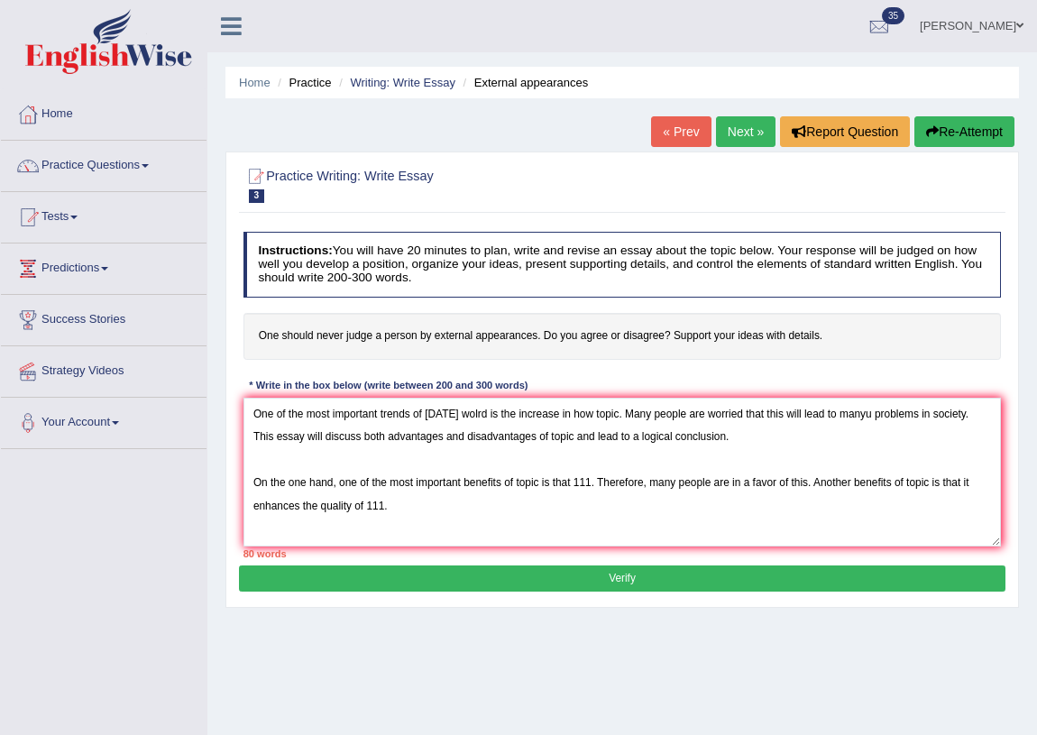
click at [892, 484] on textarea "One of the most important trends of [DATE] wolrd is the increase in how topic. …" at bounding box center [622, 472] width 758 height 149
click at [400, 510] on textarea "One of the most important trends of [DATE] wolrd is the increase in how topic. …" at bounding box center [622, 472] width 758 height 149
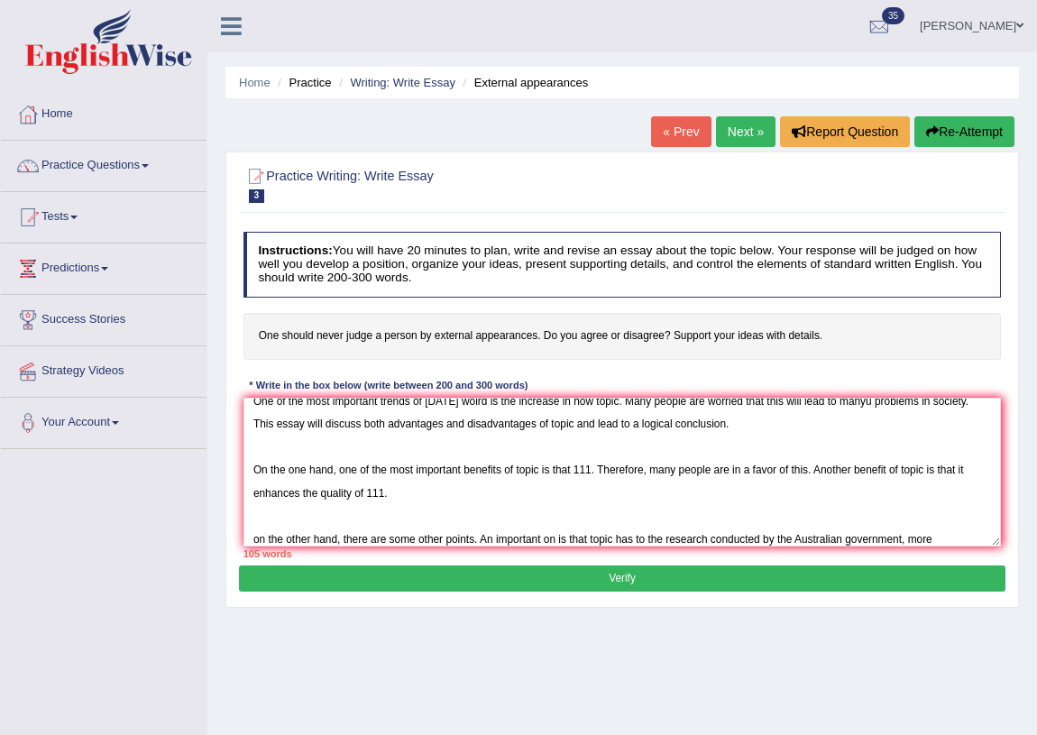
click at [636, 541] on textarea "One of the most important trends of [DATE] wolrd is the increase in how topic. …" at bounding box center [622, 472] width 758 height 149
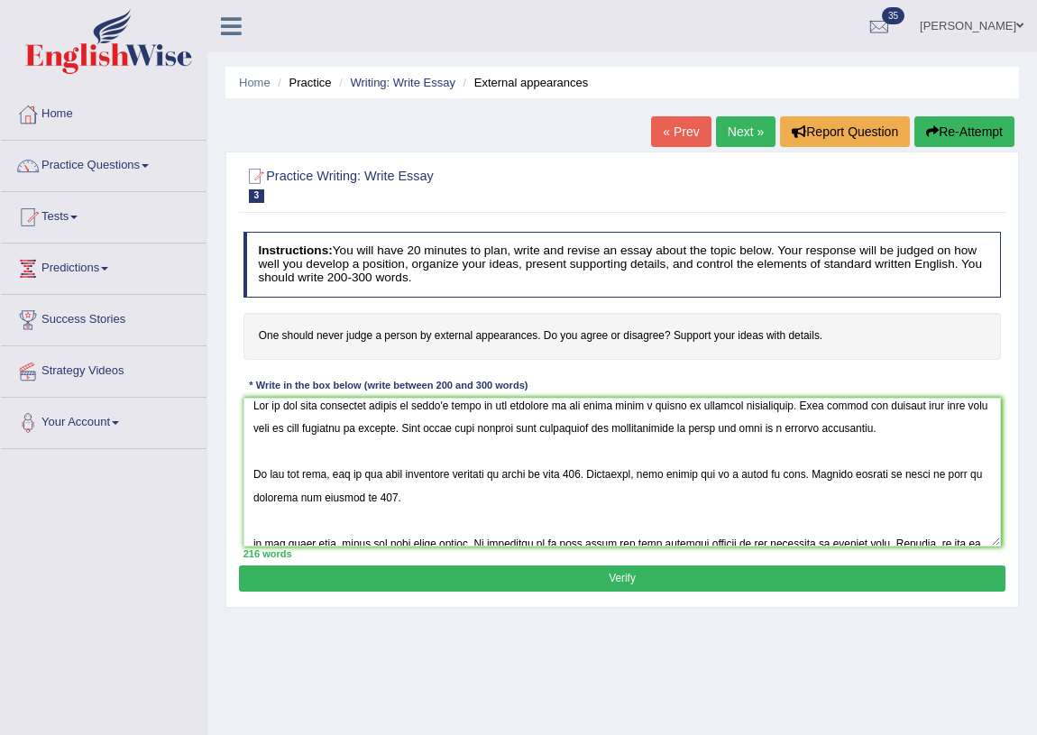
scroll to position [0, 0]
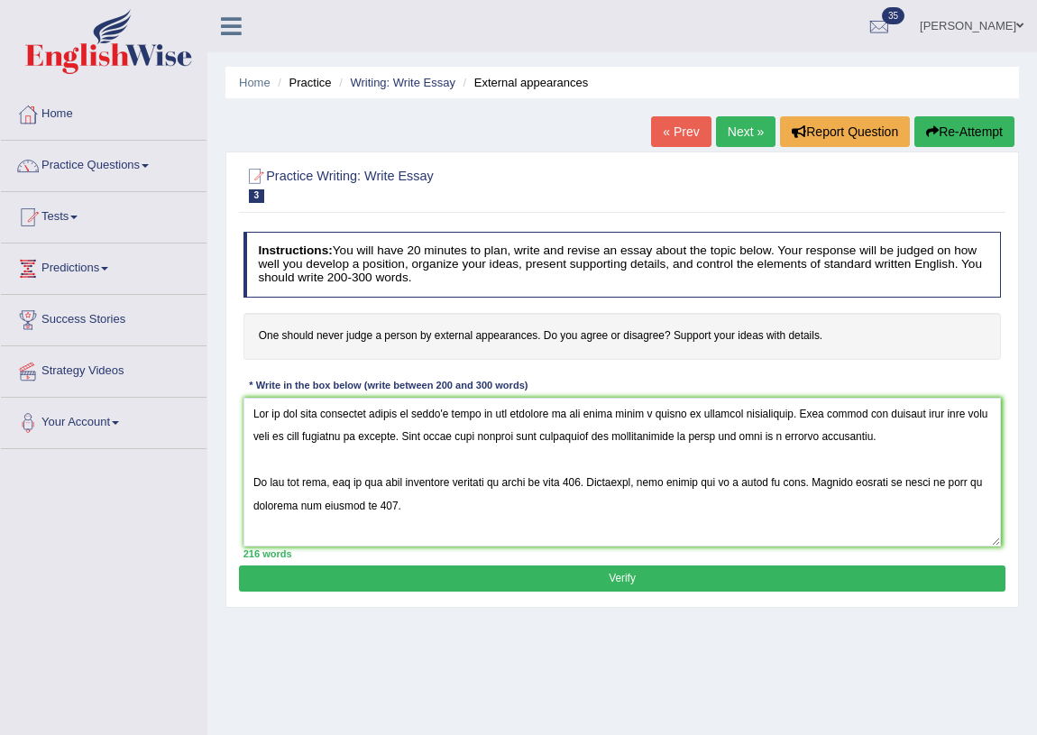
drag, startPoint x: 595, startPoint y: 405, endPoint x: 816, endPoint y: 411, distance: 221.0
click at [816, 411] on textarea at bounding box center [622, 472] width 758 height 149
click at [772, 437] on textarea at bounding box center [622, 472] width 758 height 149
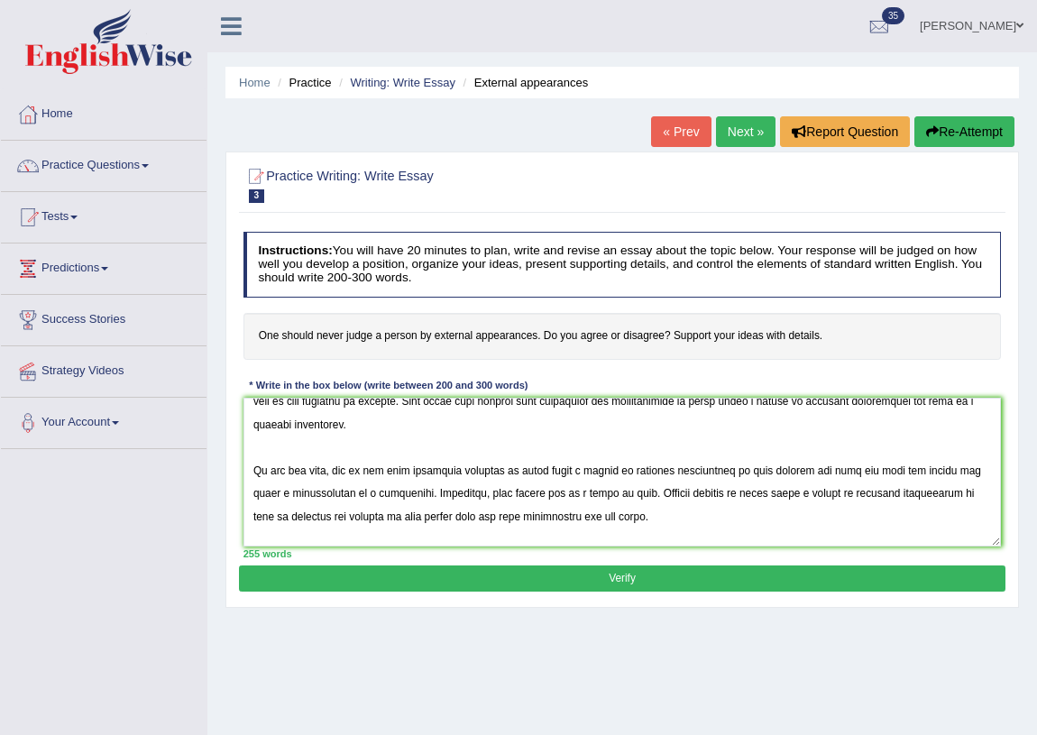
scroll to position [69, 0]
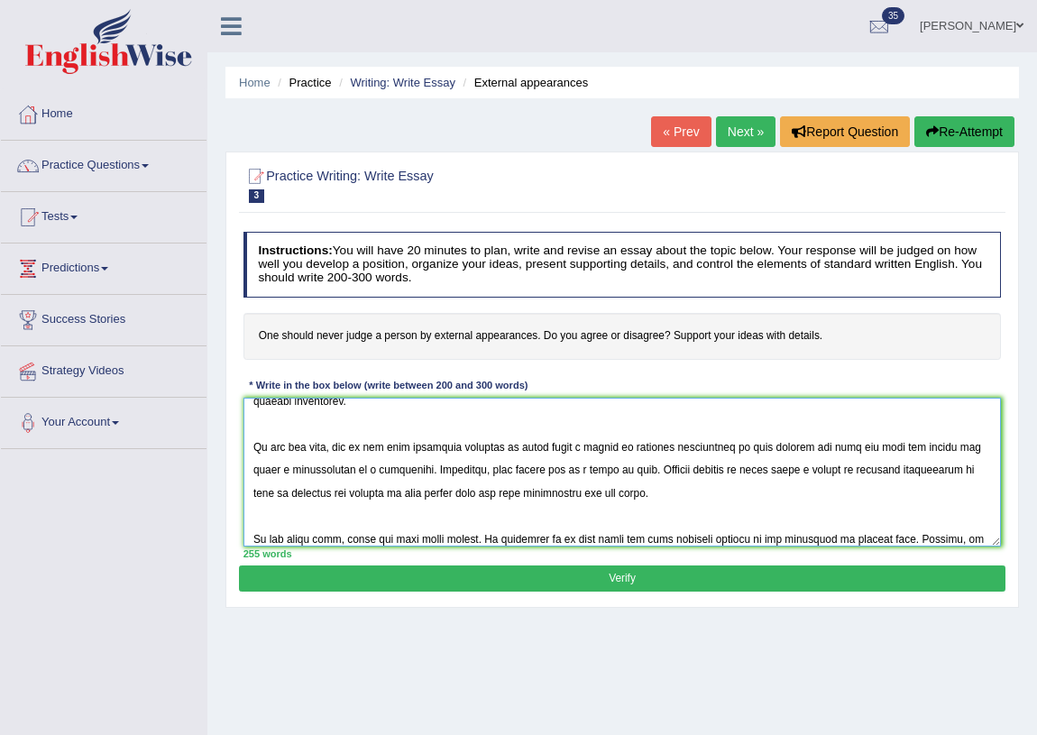
paste textarea "never judge a person by external appearances"
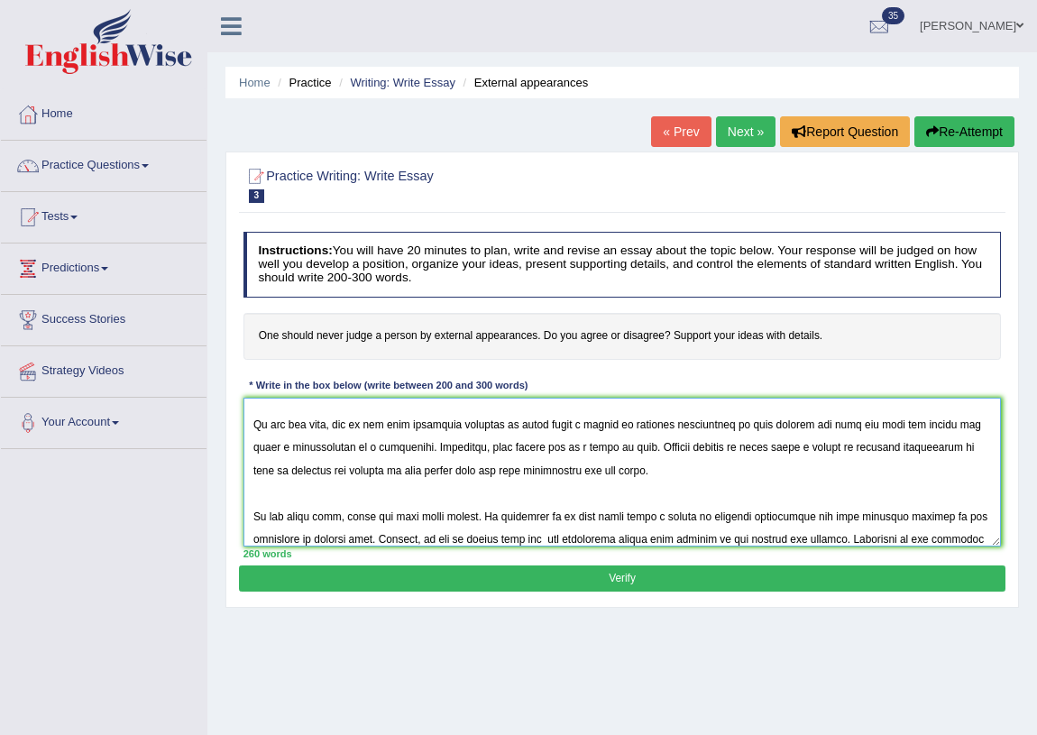
paste textarea "never judge a person by external appearances"
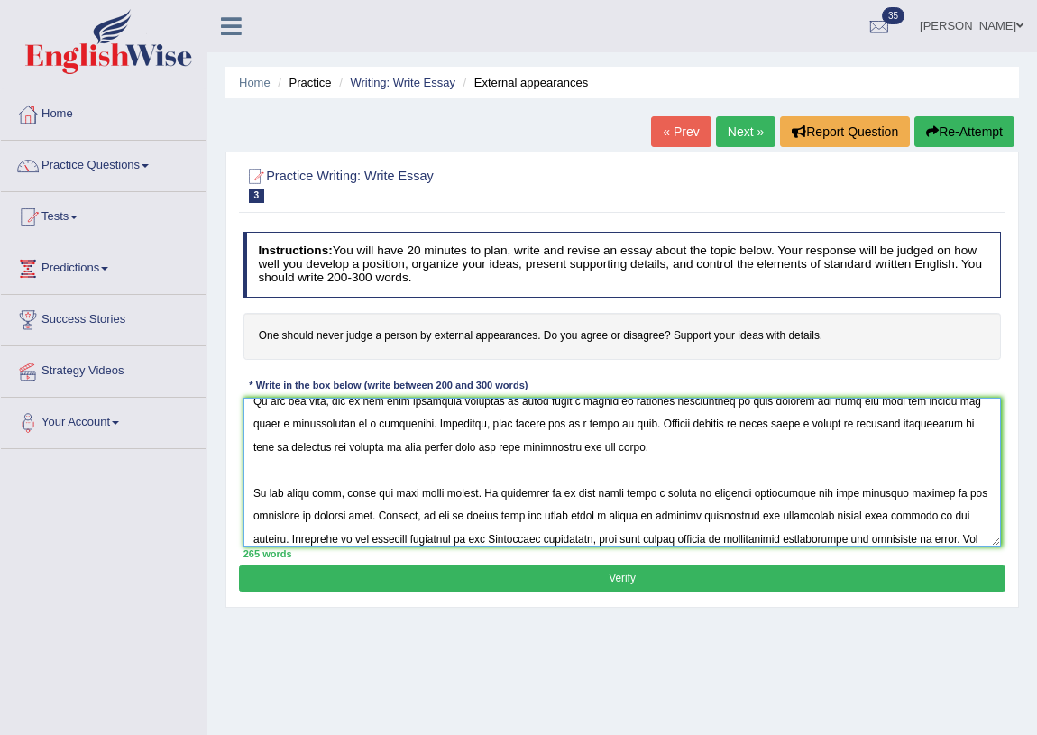
scroll to position [150, 0]
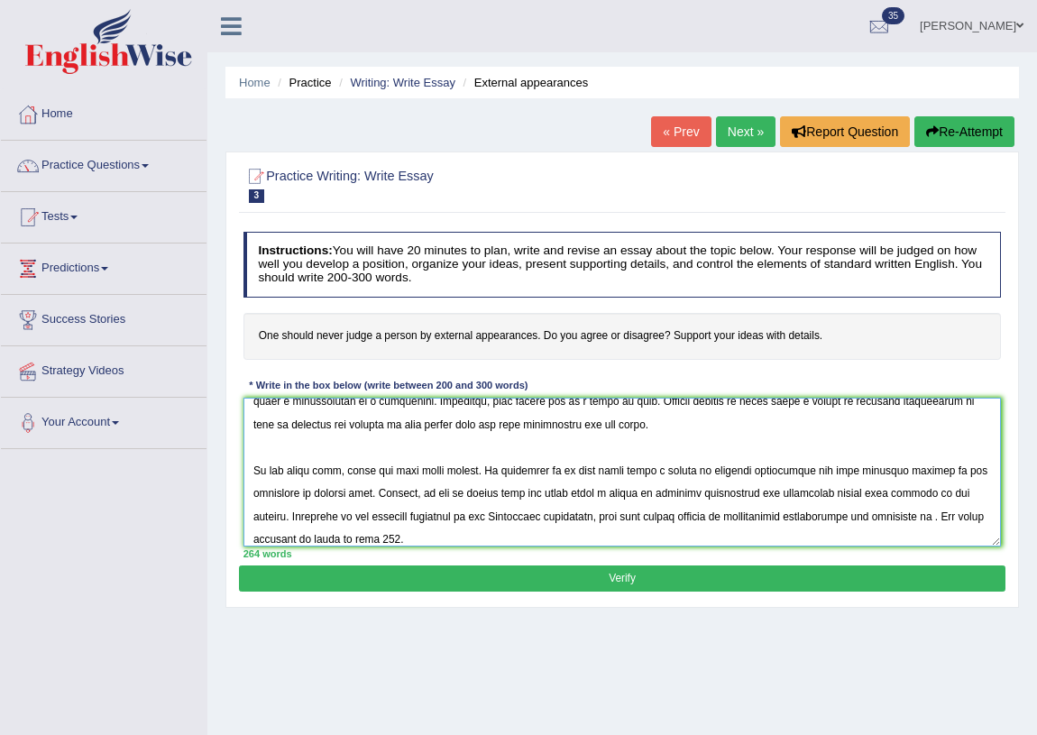
paste textarea "never judge a person by external appearances"
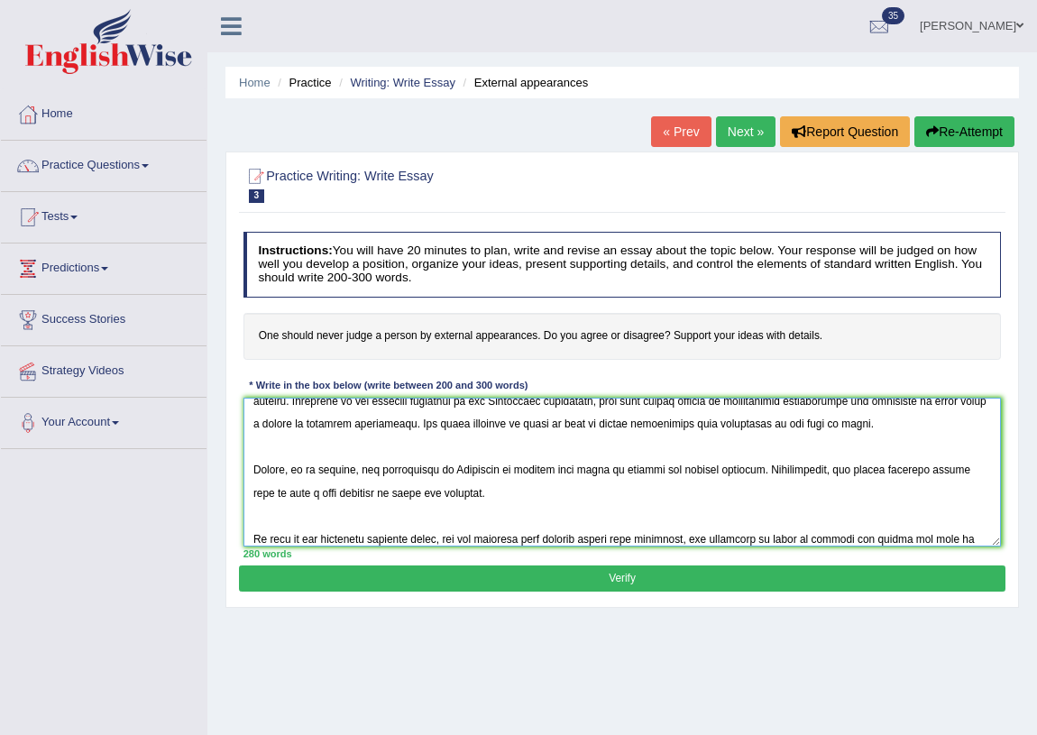
scroll to position [312, 0]
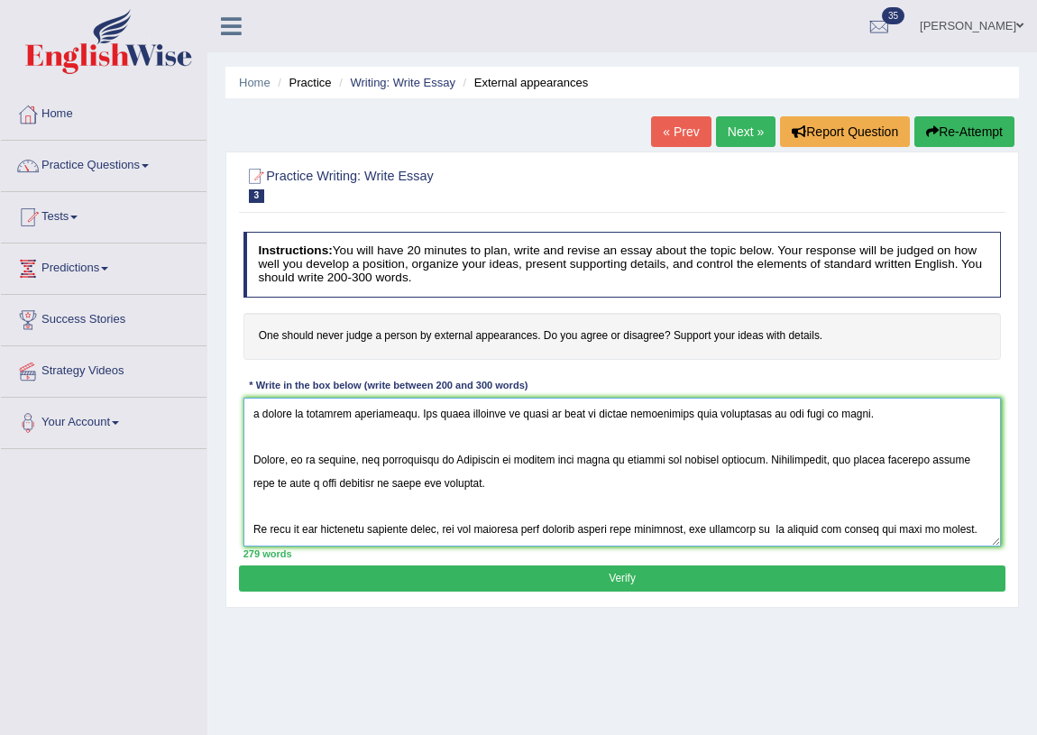
paste textarea "never judge a person by external appearances"
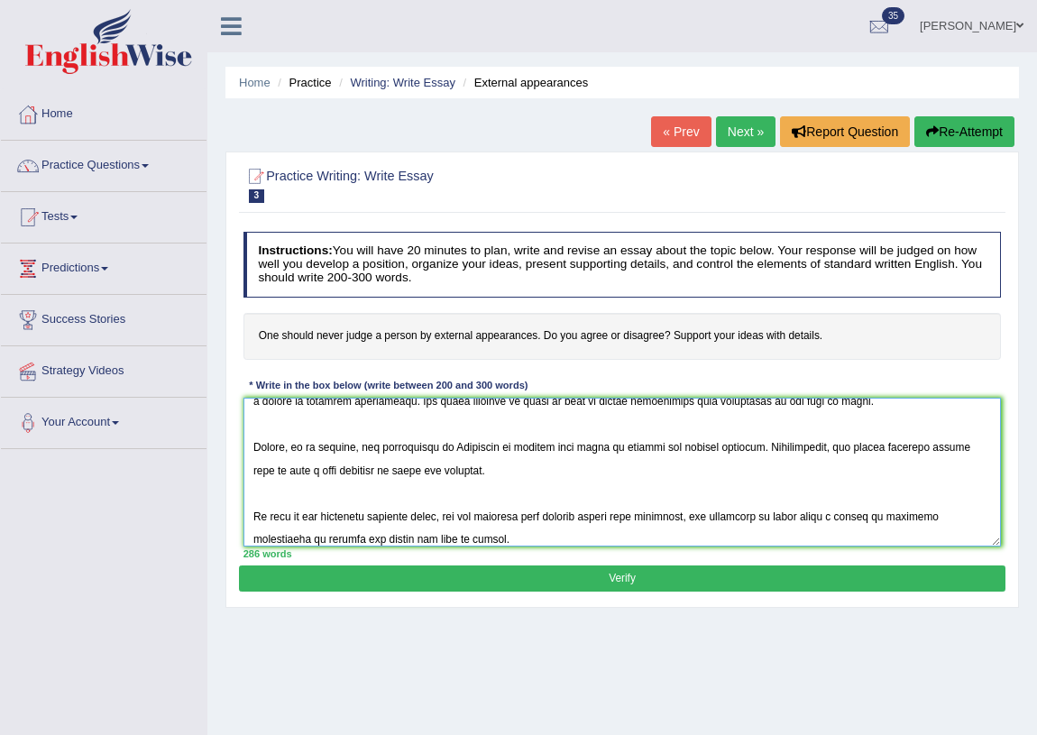
type textarea "One of the most important trends of today's wolrd is the increase in how never …"
click at [632, 578] on button "Verify" at bounding box center [622, 578] width 766 height 26
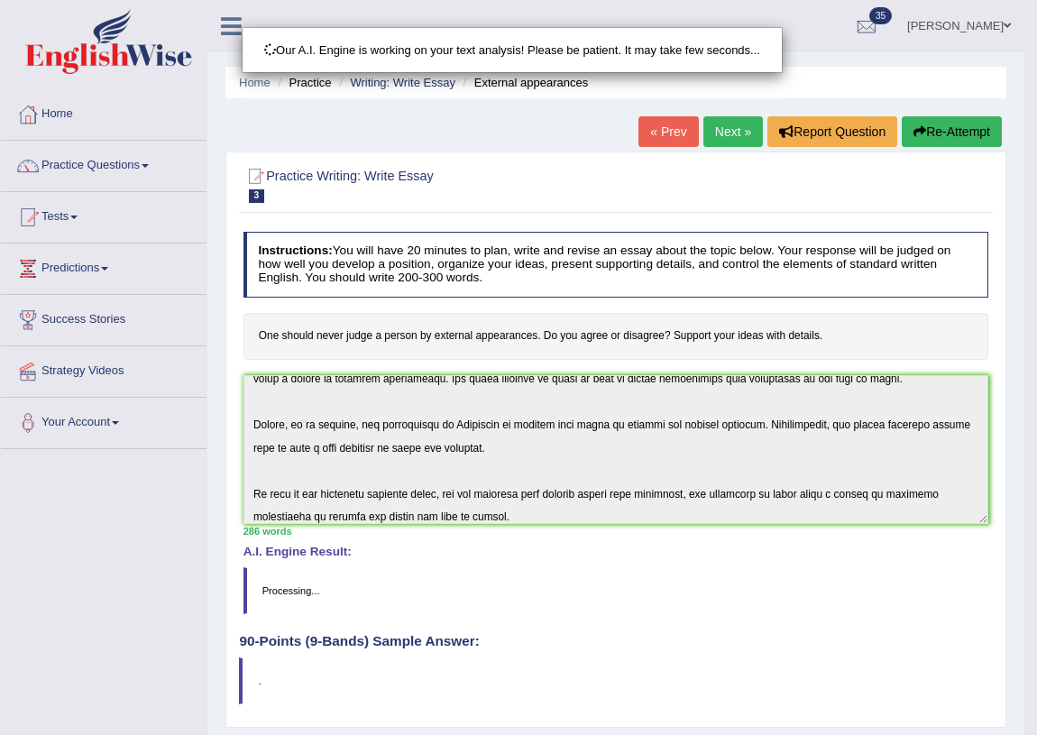
scroll to position [211, 0]
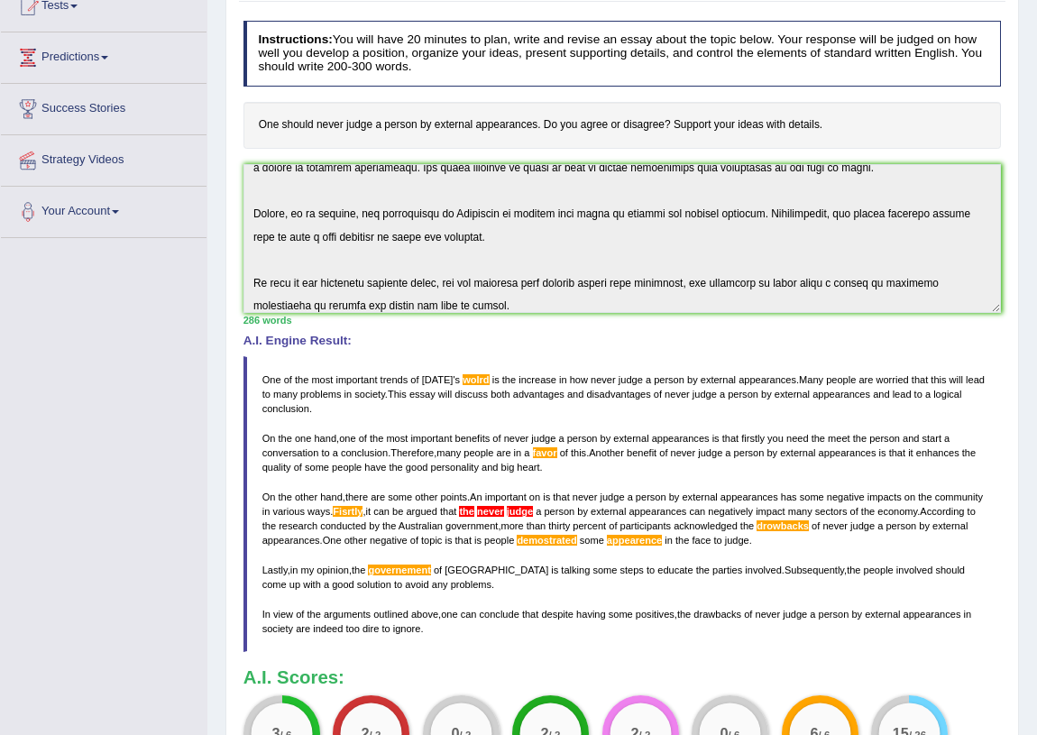
drag, startPoint x: 260, startPoint y: 373, endPoint x: 463, endPoint y: 468, distance: 223.9
click at [463, 468] on blockquote "One of the most important trends of today ' s wolrd is the increase in how neve…" at bounding box center [622, 504] width 758 height 296
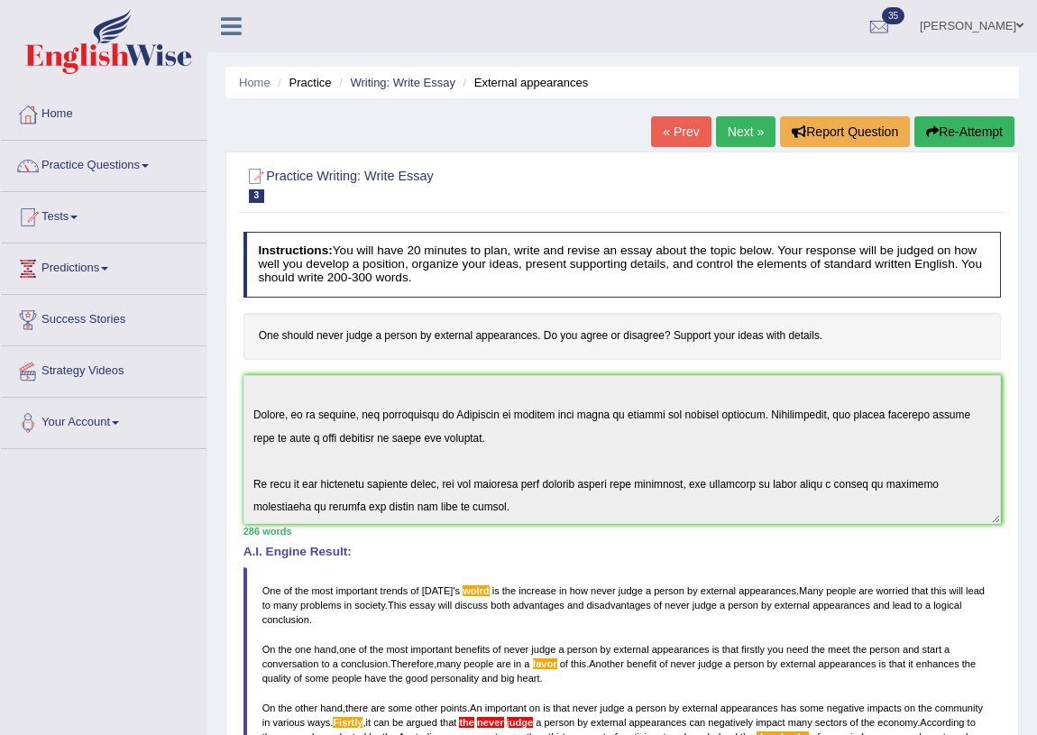
scroll to position [0, 0]
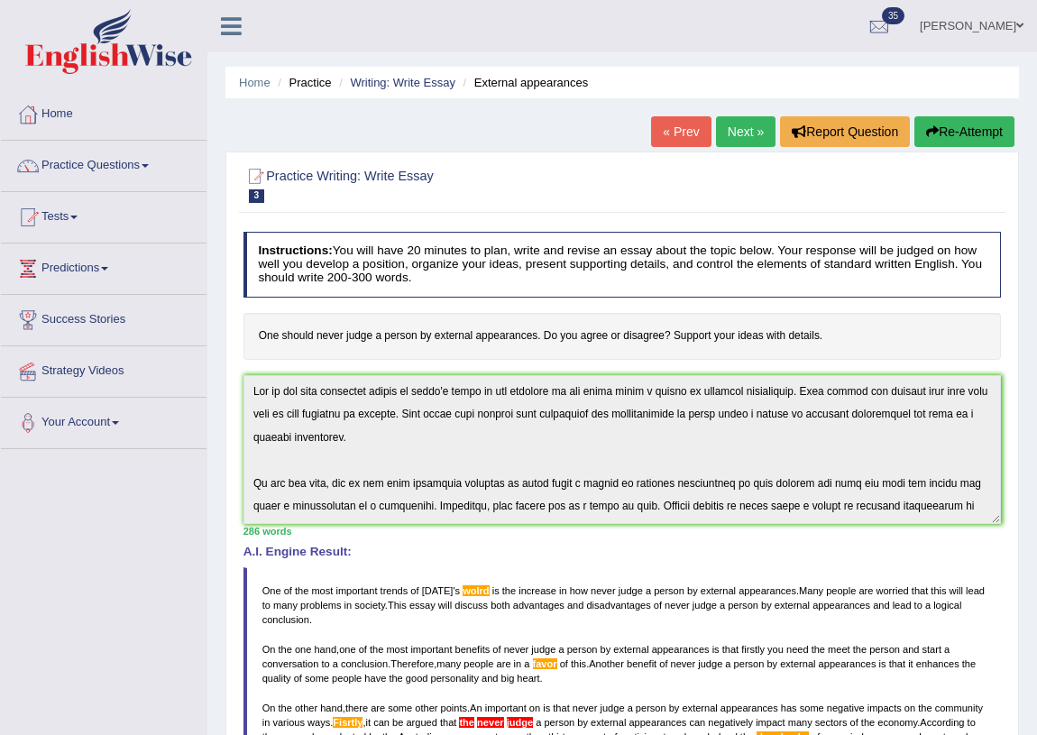
click at [959, 134] on button "Re-Attempt" at bounding box center [964, 131] width 100 height 31
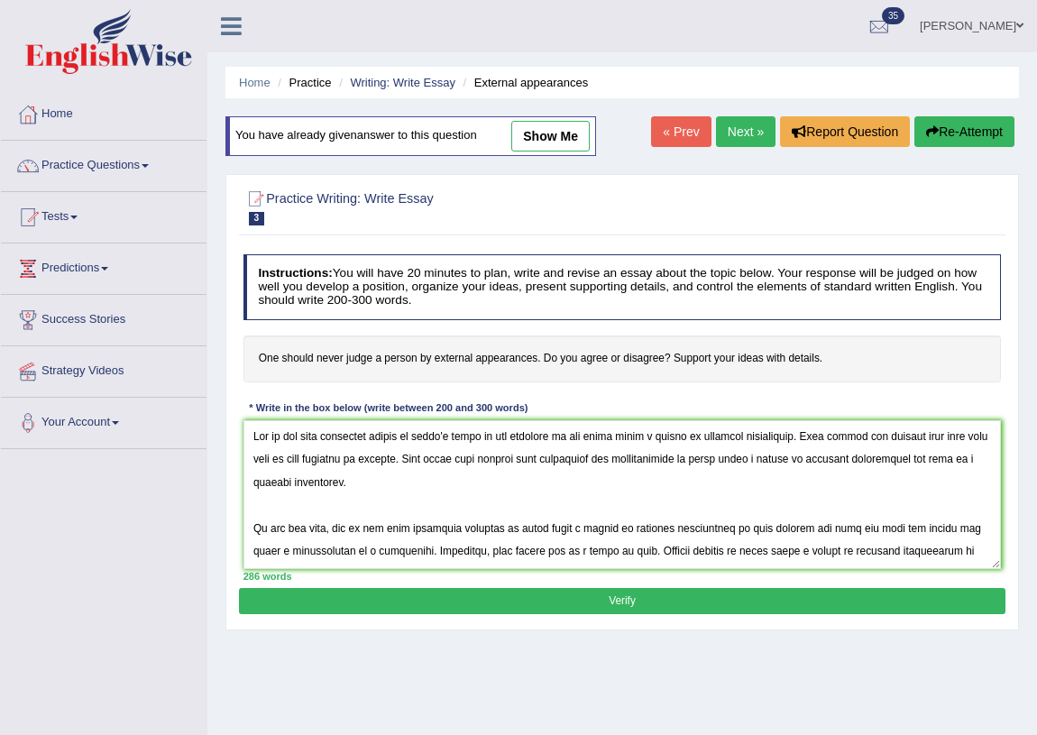
click at [482, 439] on textarea at bounding box center [622, 494] width 758 height 149
click at [564, 140] on link "show me" at bounding box center [550, 136] width 78 height 31
type textarea "One of the most important trends of [DATE] wolrd is the increase in how never j…"
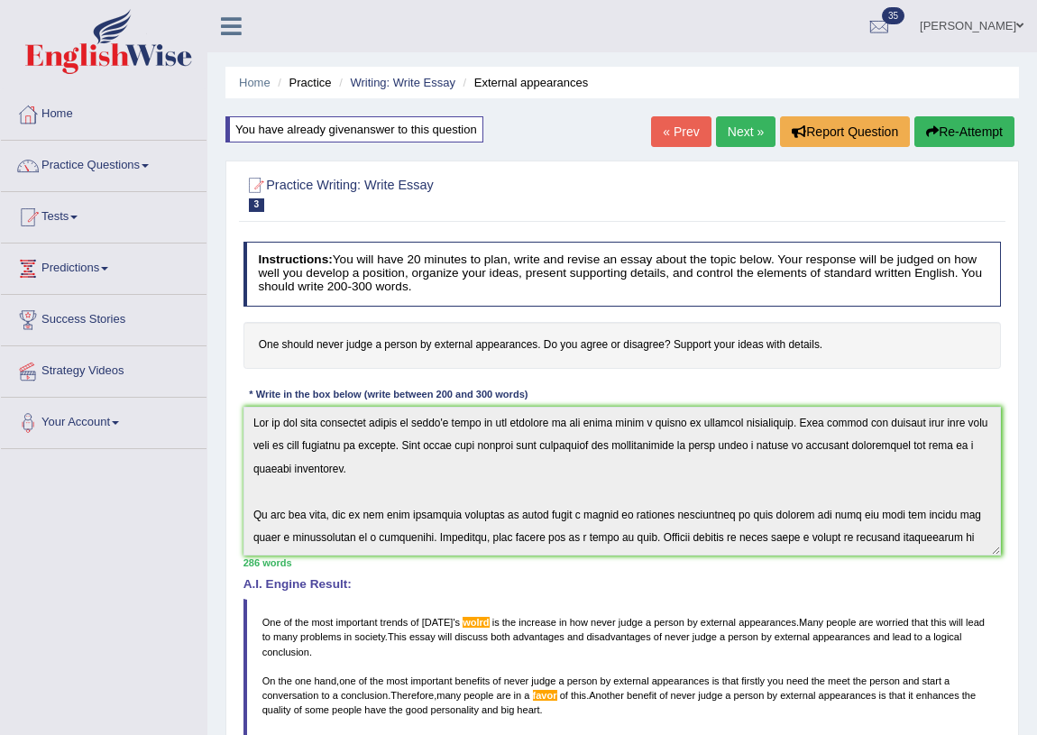
click at [945, 138] on button "Re-Attempt" at bounding box center [964, 131] width 100 height 31
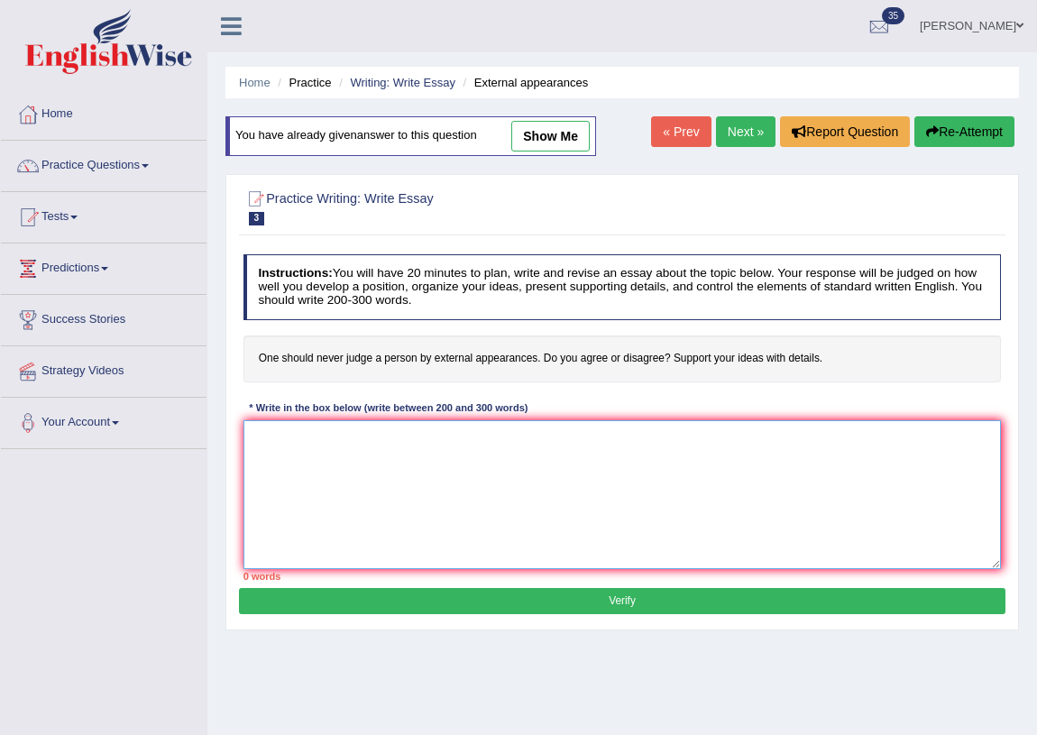
click at [413, 475] on textarea at bounding box center [622, 494] width 758 height 149
paste textarea "One of the most important trends of [DATE] wolrd is the increase in how never j…"
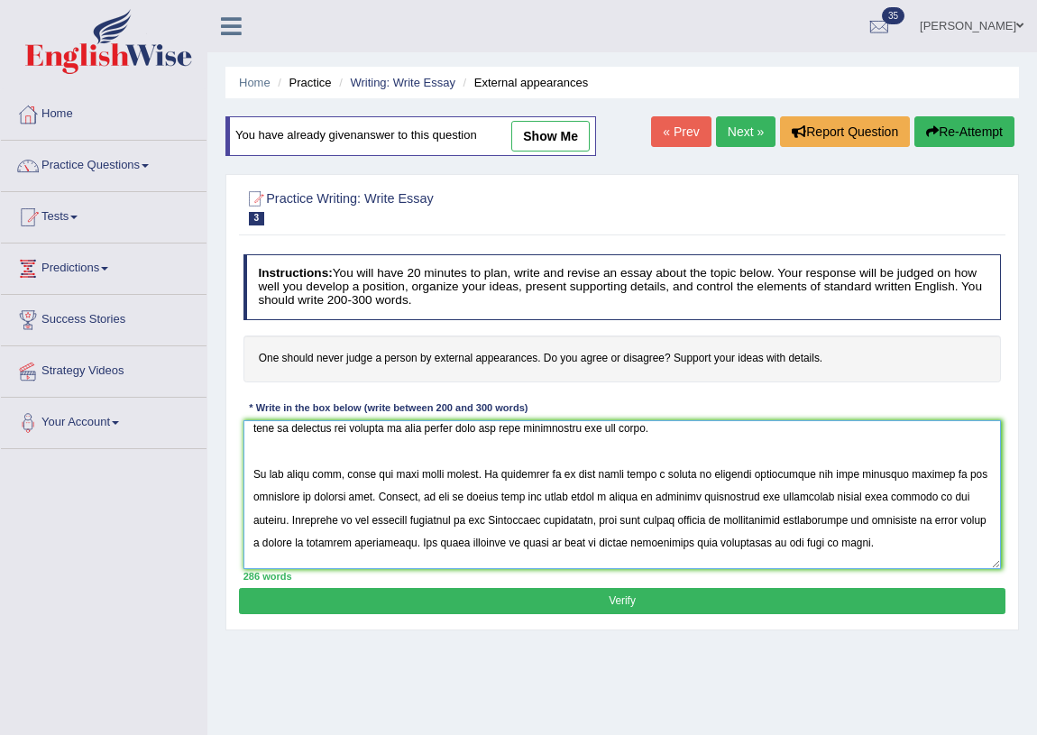
scroll to position [10, 0]
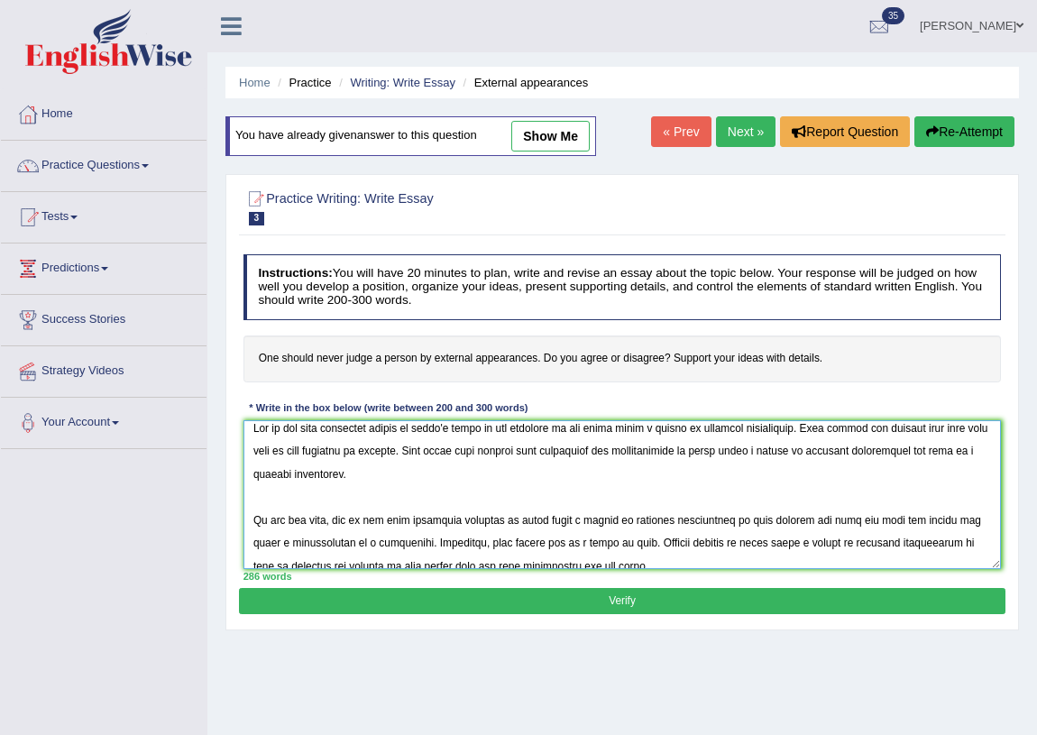
click at [478, 432] on textarea at bounding box center [622, 494] width 758 height 149
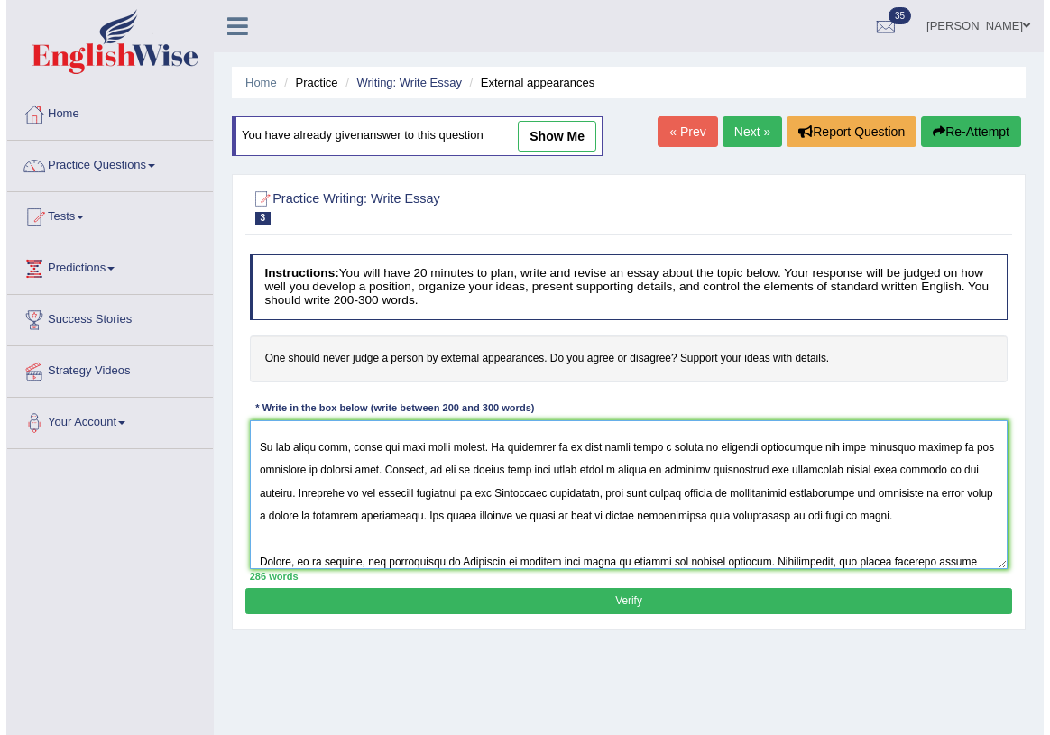
scroll to position [231, 0]
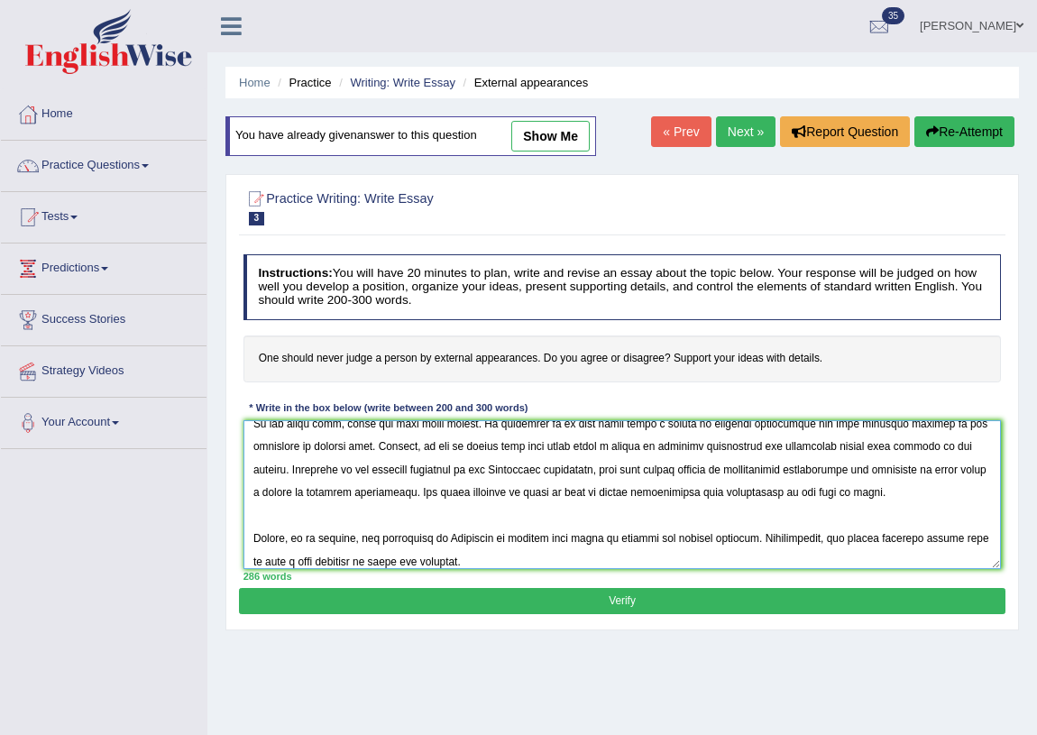
click at [931, 471] on textarea at bounding box center [622, 494] width 758 height 149
type textarea "One of the most important trends of [DATE] world is the increase in how never j…"
click at [628, 609] on button "Verify" at bounding box center [622, 601] width 766 height 26
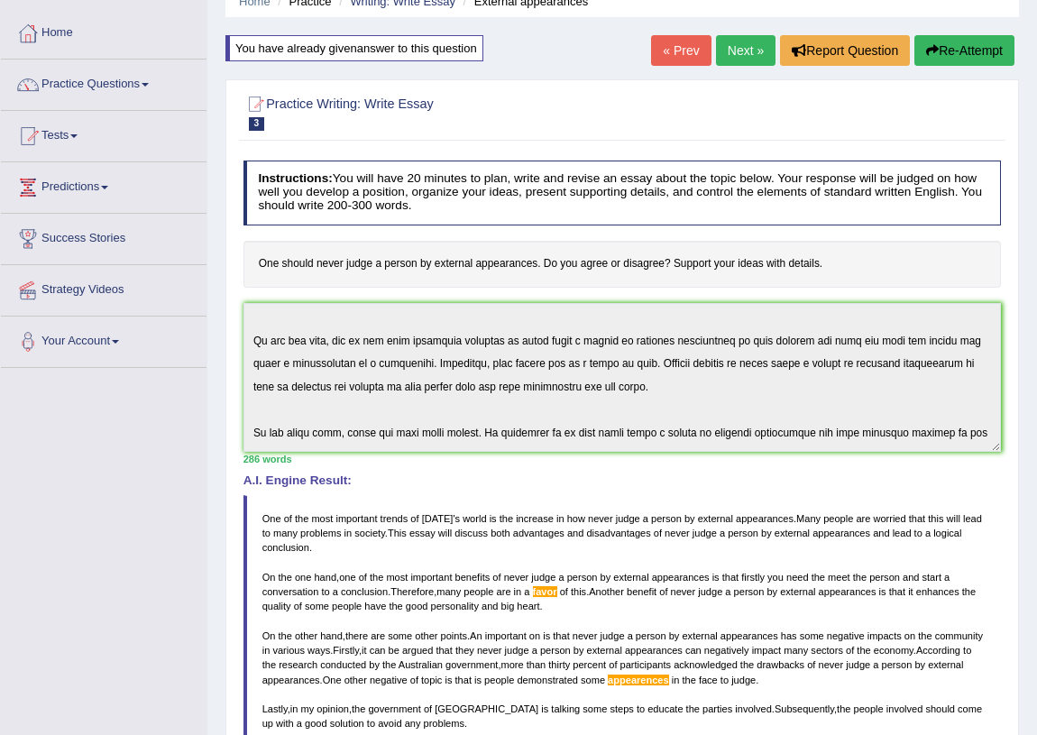
scroll to position [0, 0]
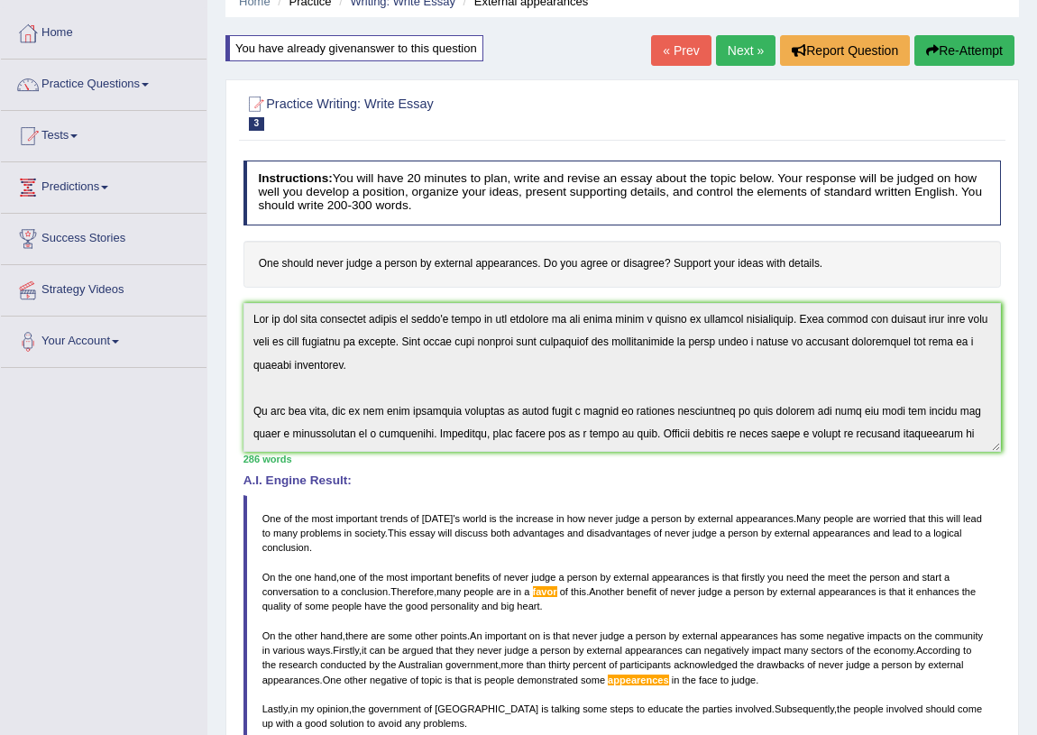
click at [237, 292] on div "Practice Writing: Write Essay 3 External appearances Instructions: You will hav…" at bounding box center [622, 555] width 794 height 952
click at [956, 51] on button "Re-Attempt" at bounding box center [964, 50] width 100 height 31
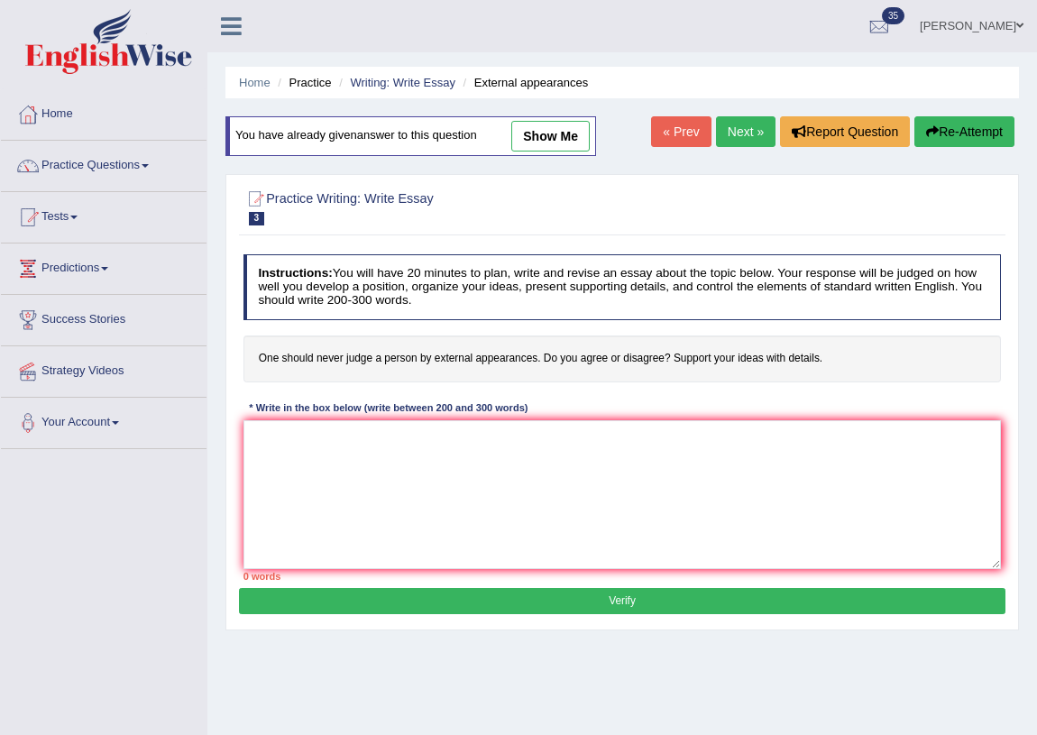
click at [433, 420] on textarea at bounding box center [622, 494] width 758 height 149
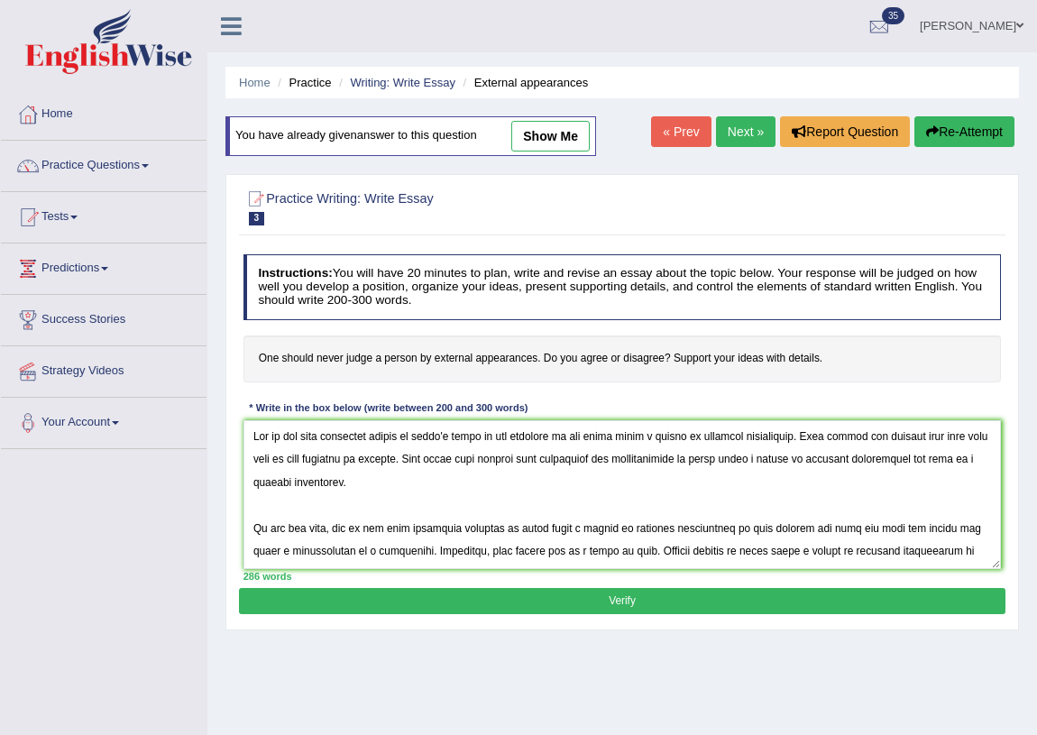
type textarea "One of the most important trends of [DATE] world is the increase in how never j…"
click at [949, 121] on button "Re-Attempt" at bounding box center [964, 131] width 100 height 31
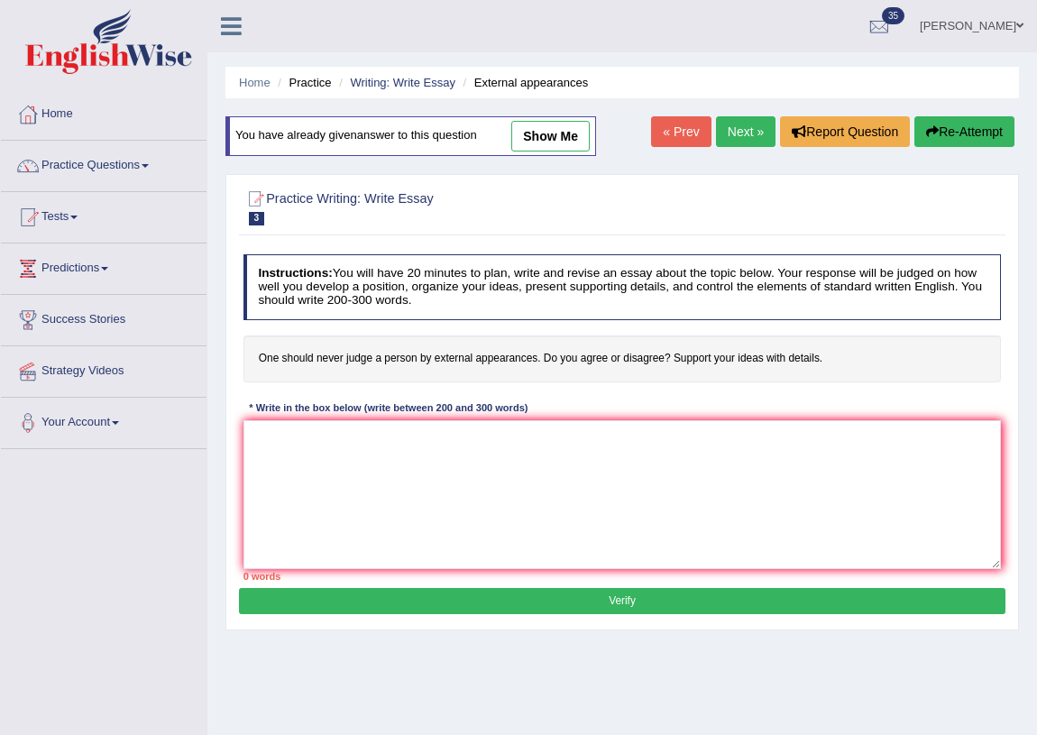
click at [569, 134] on link "show me" at bounding box center [550, 136] width 78 height 31
type textarea "One of the most important trends of today's world is the increase in how never …"
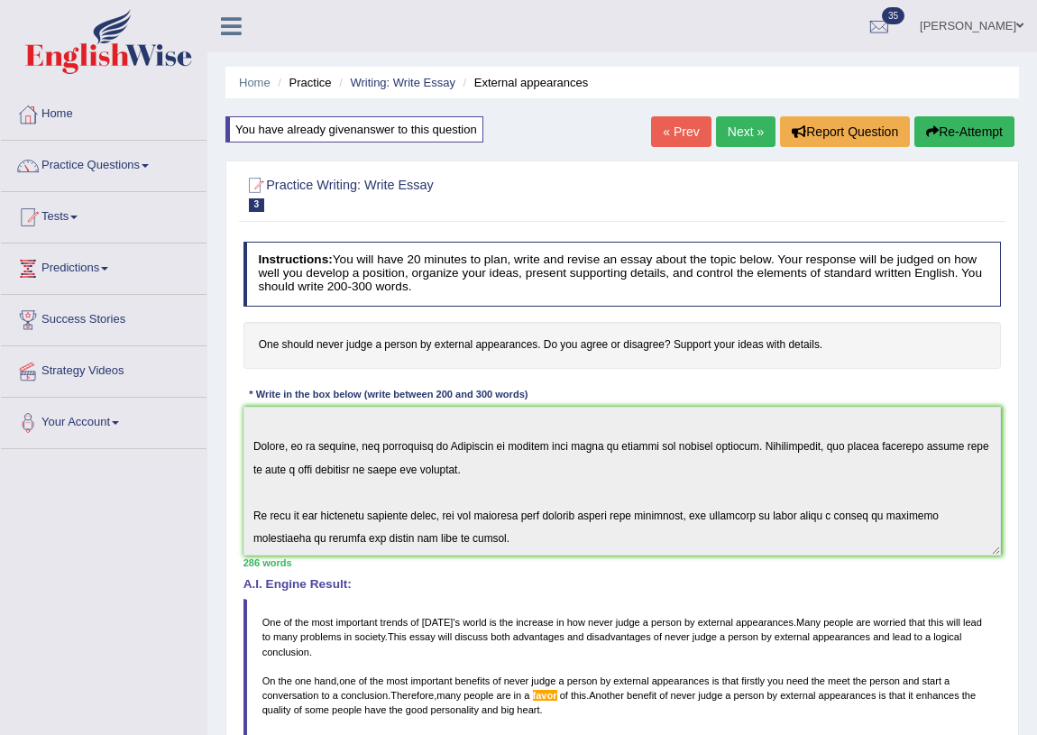
click at [972, 131] on button "Re-Attempt" at bounding box center [964, 131] width 100 height 31
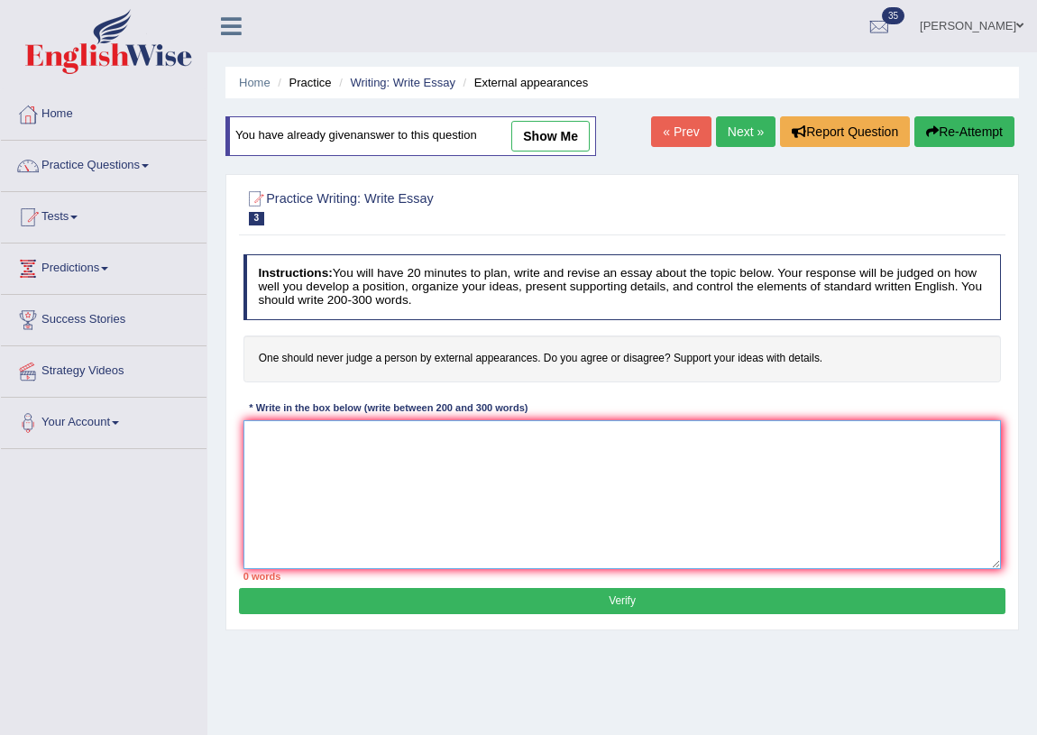
click at [406, 455] on textarea at bounding box center [622, 494] width 758 height 149
paste textarea "One of the most important trends of [DATE] world is the increase in how never j…"
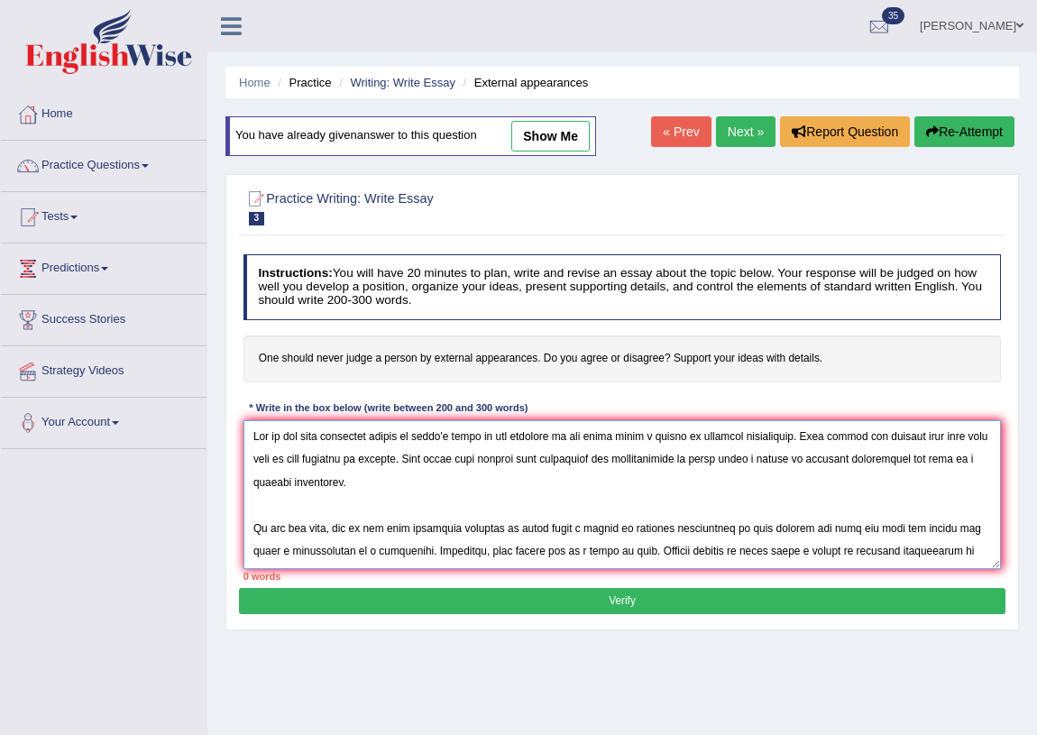
scroll to position [312, 0]
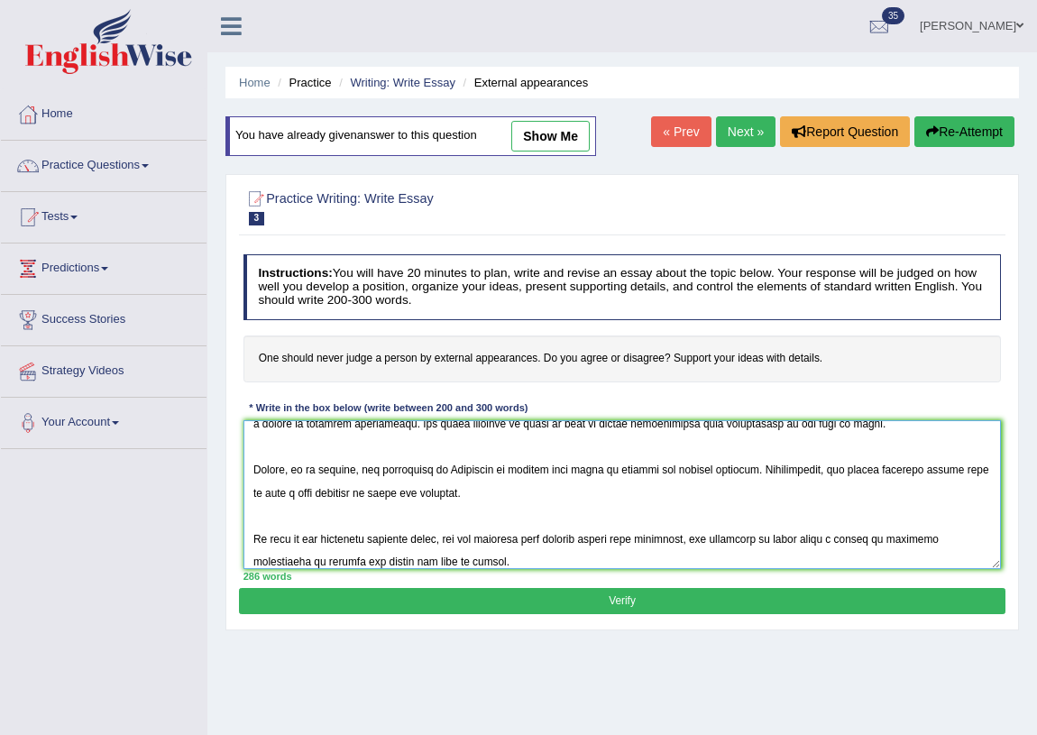
click at [276, 559] on textarea at bounding box center [622, 494] width 758 height 149
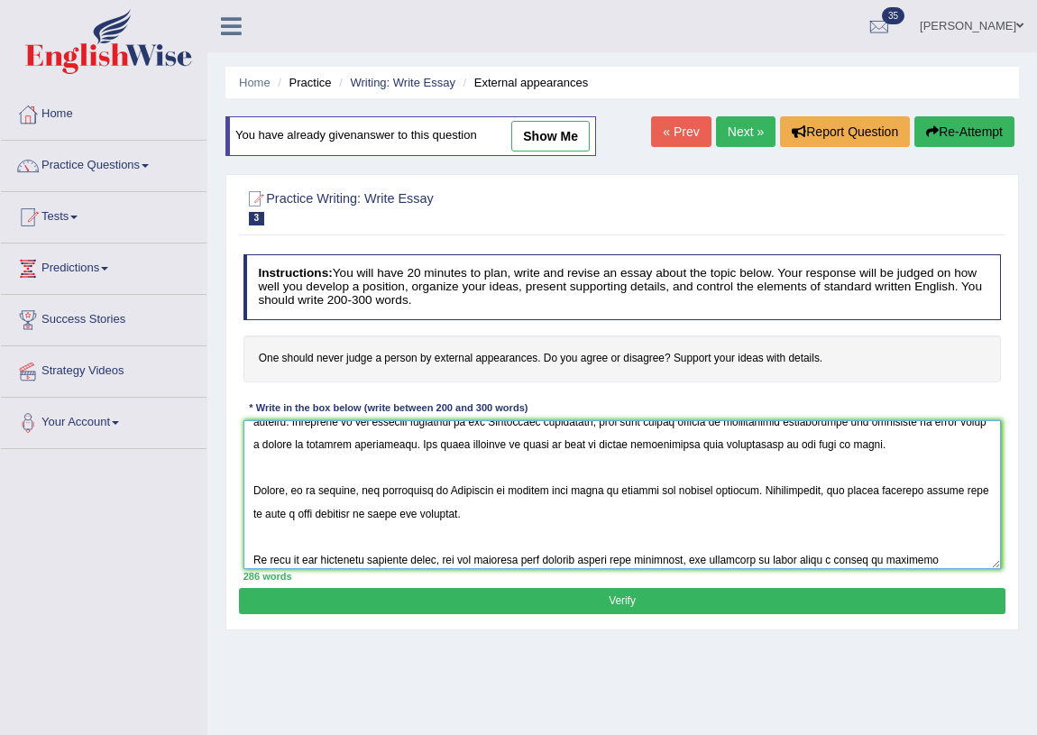
scroll to position [269, 0]
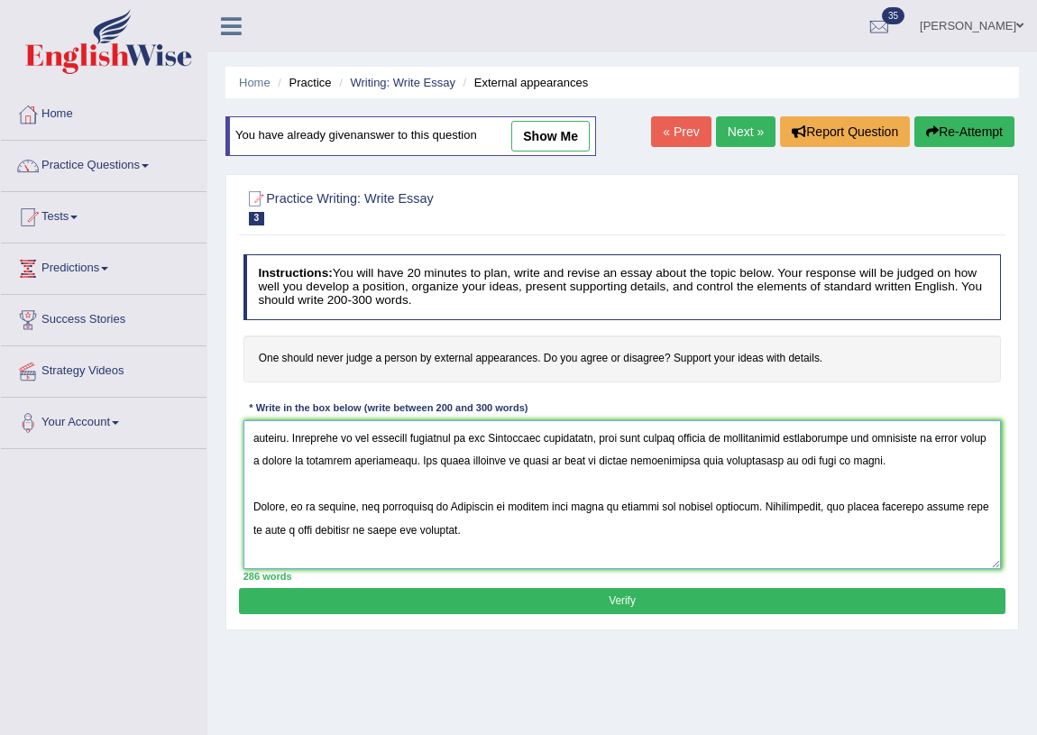
click at [836, 463] on textarea at bounding box center [622, 494] width 758 height 149
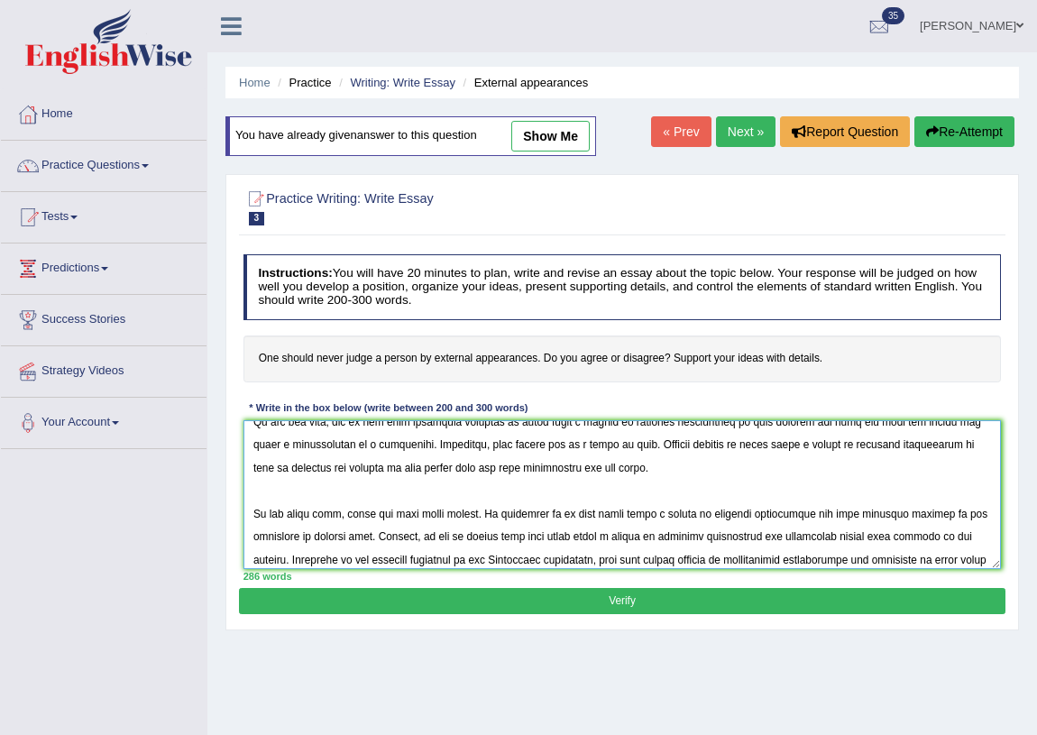
scroll to position [116, 0]
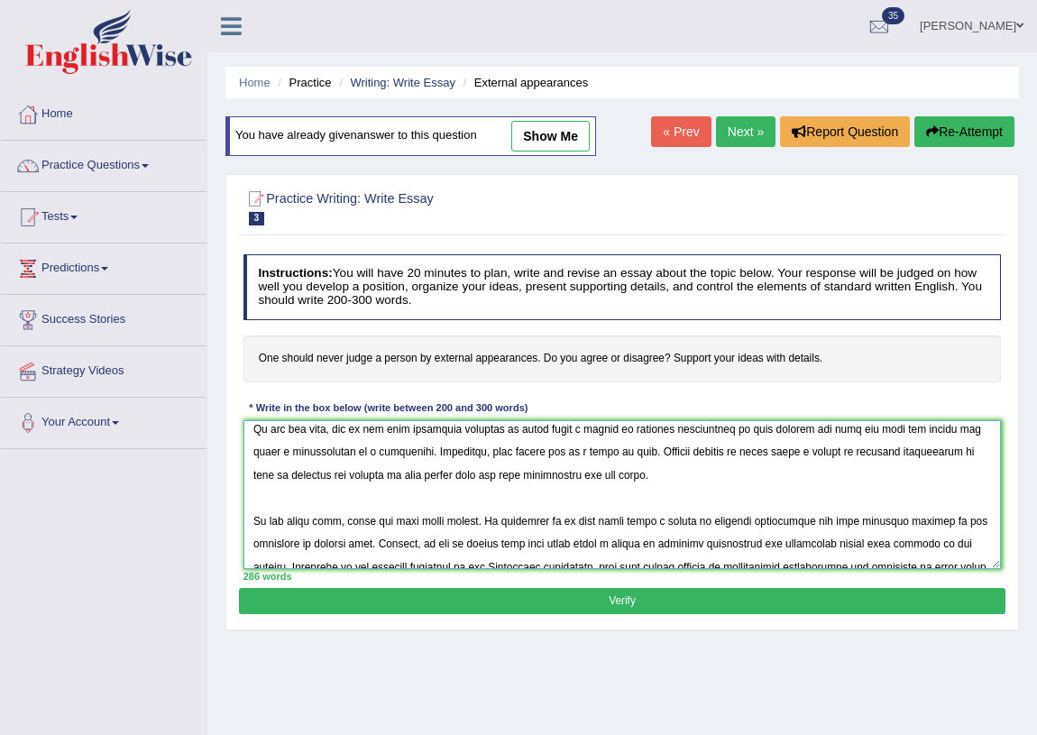
click at [600, 453] on textarea at bounding box center [622, 494] width 758 height 149
type textarea "One of the most important trends of today's world is the increase in how never …"
click at [633, 600] on button "Verify" at bounding box center [622, 601] width 766 height 26
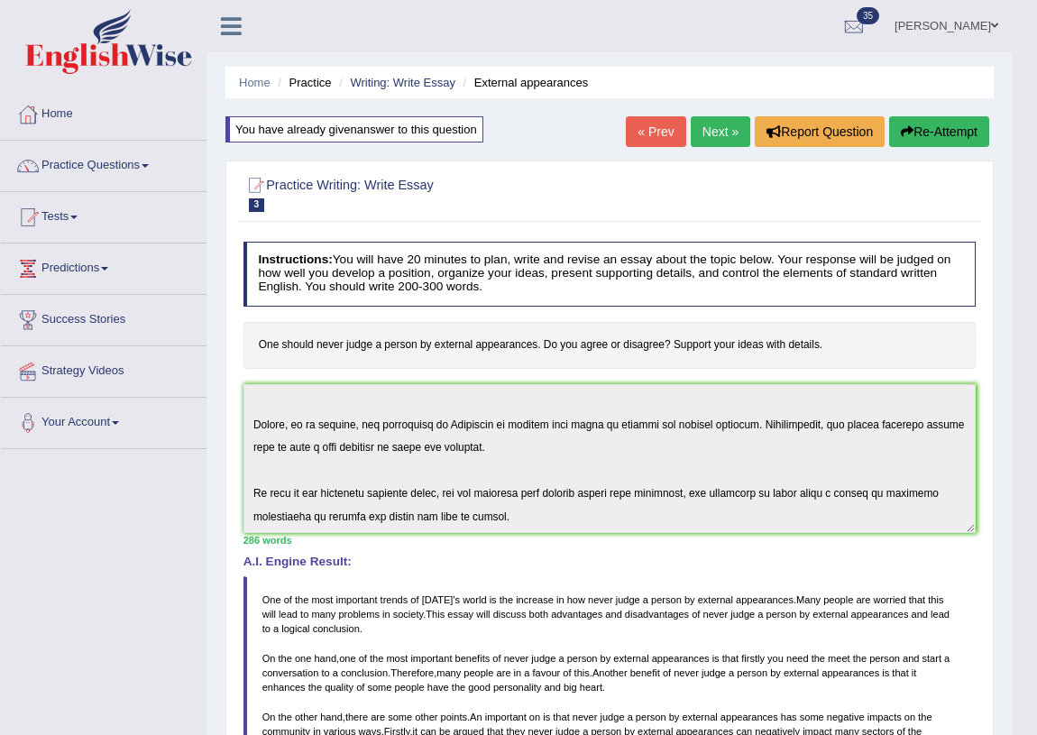
scroll to position [0, 0]
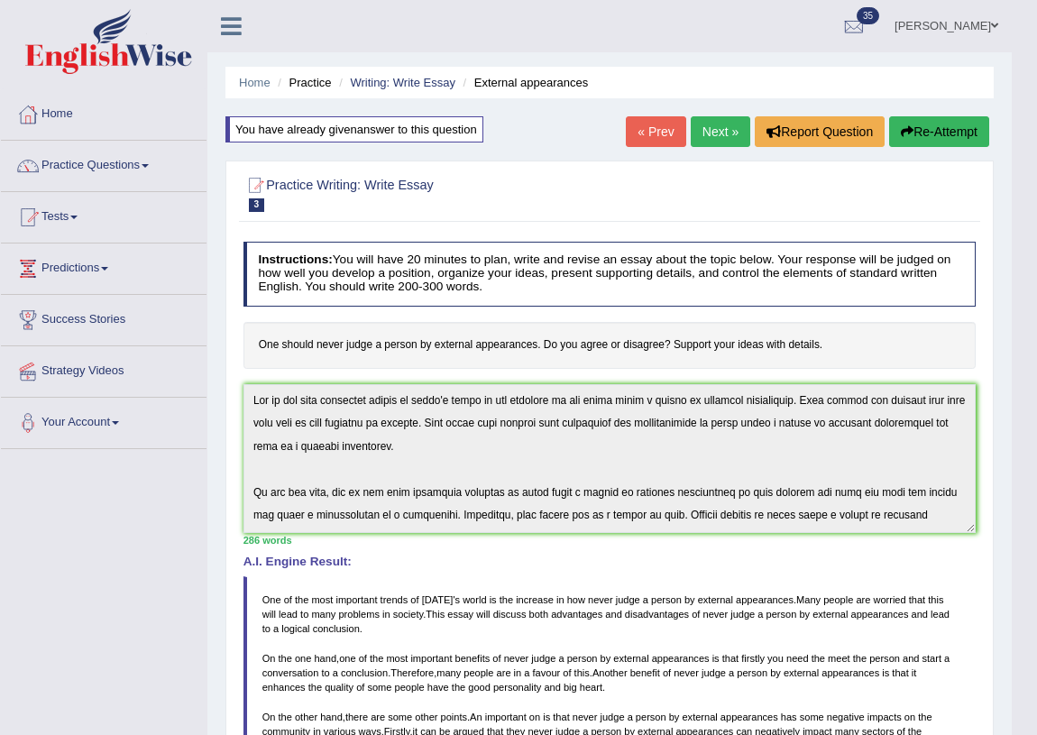
click at [708, 131] on link "Next »" at bounding box center [721, 131] width 60 height 31
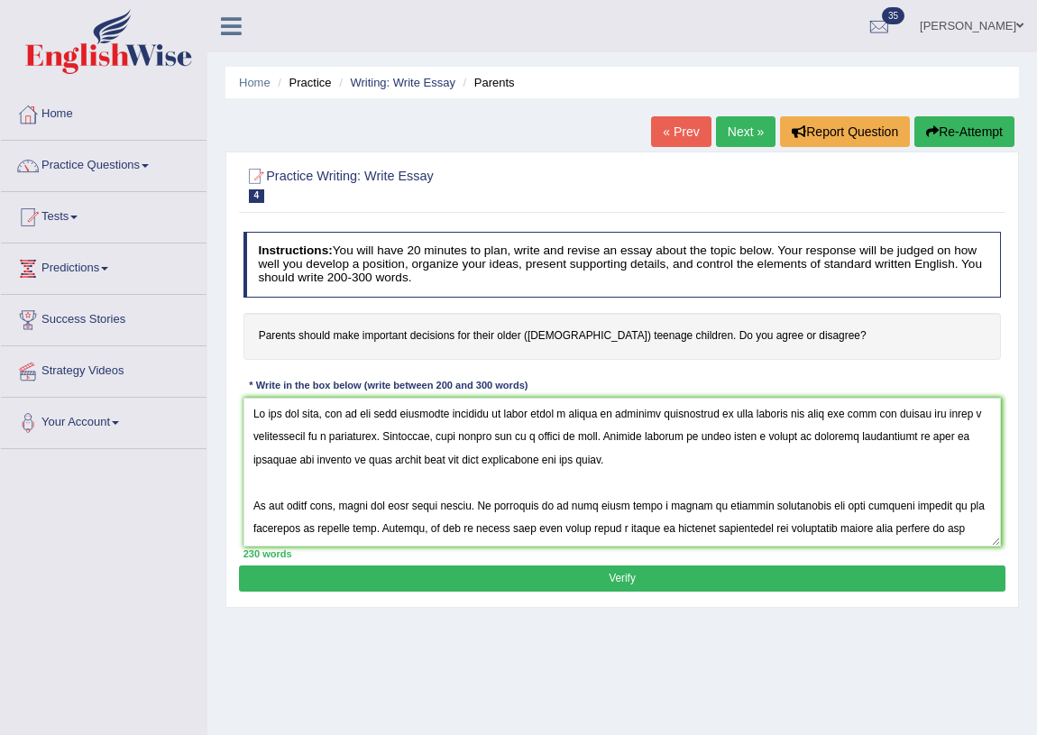
click at [471, 416] on textarea at bounding box center [622, 472] width 758 height 149
click at [518, 414] on textarea at bounding box center [622, 472] width 758 height 149
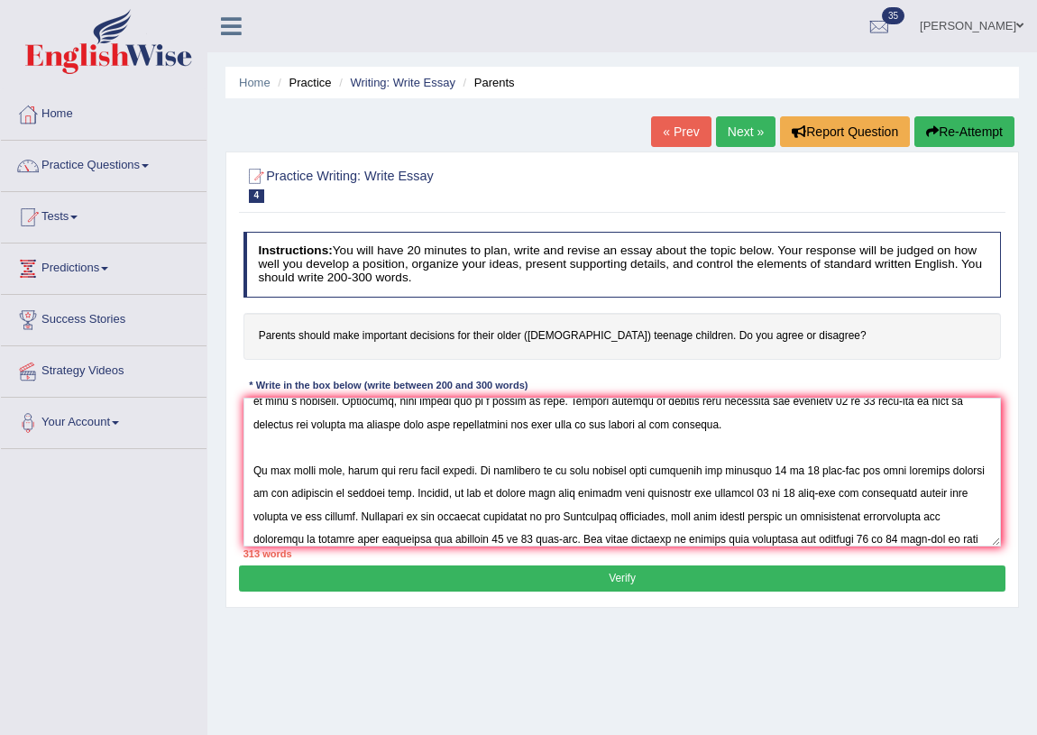
scroll to position [246, 0]
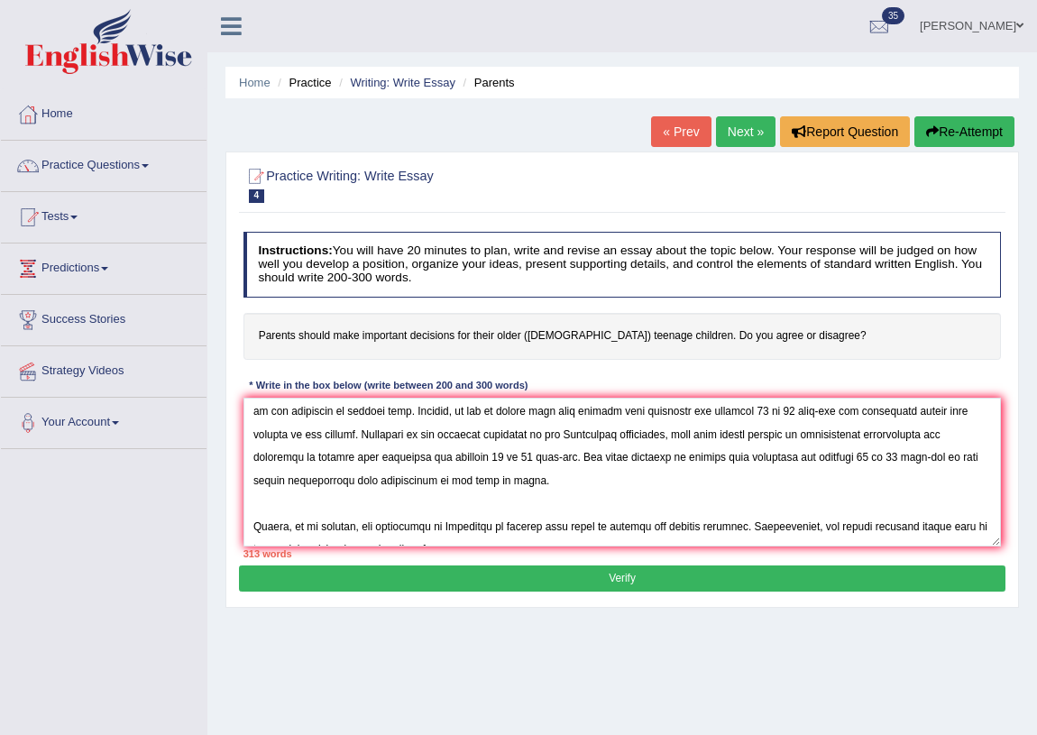
click at [970, 457] on textarea at bounding box center [622, 472] width 758 height 149
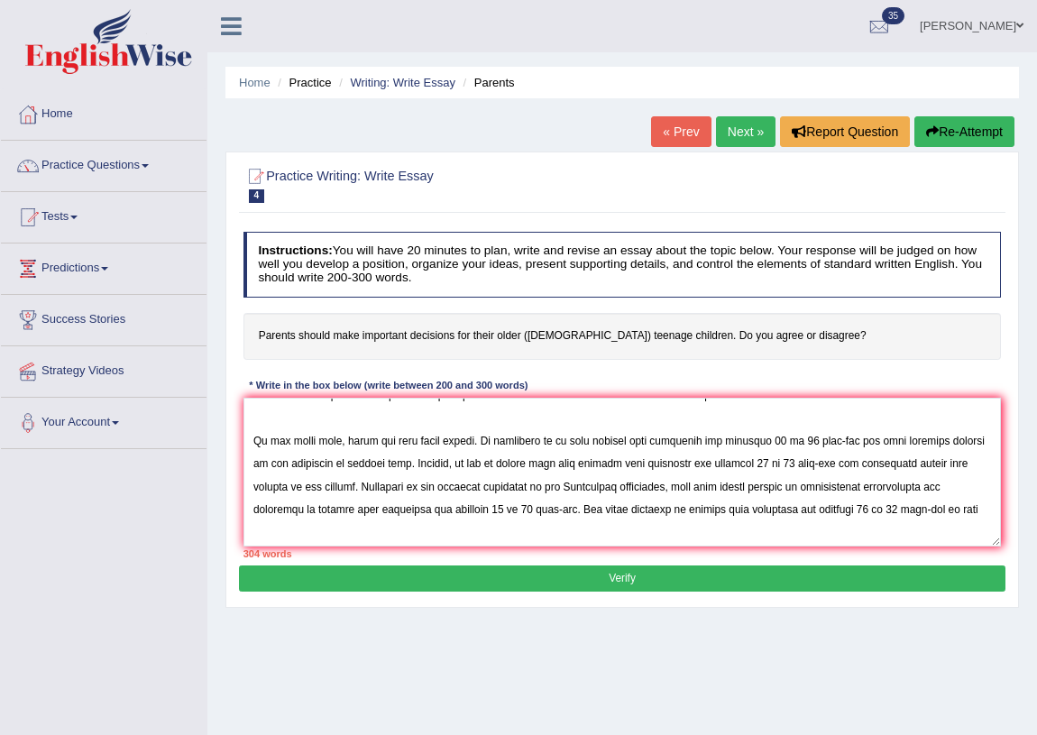
scroll to position [208, 0]
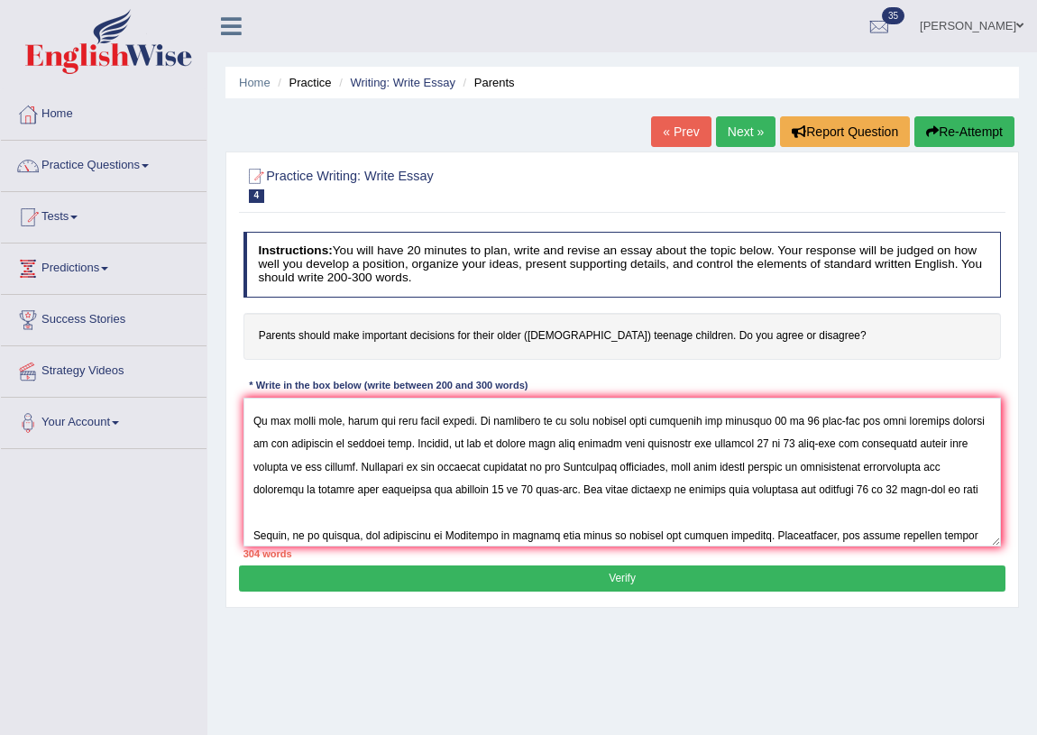
click at [319, 464] on textarea at bounding box center [622, 472] width 758 height 149
click at [326, 472] on textarea at bounding box center [622, 472] width 758 height 149
click at [320, 469] on textarea at bounding box center [622, 472] width 758 height 149
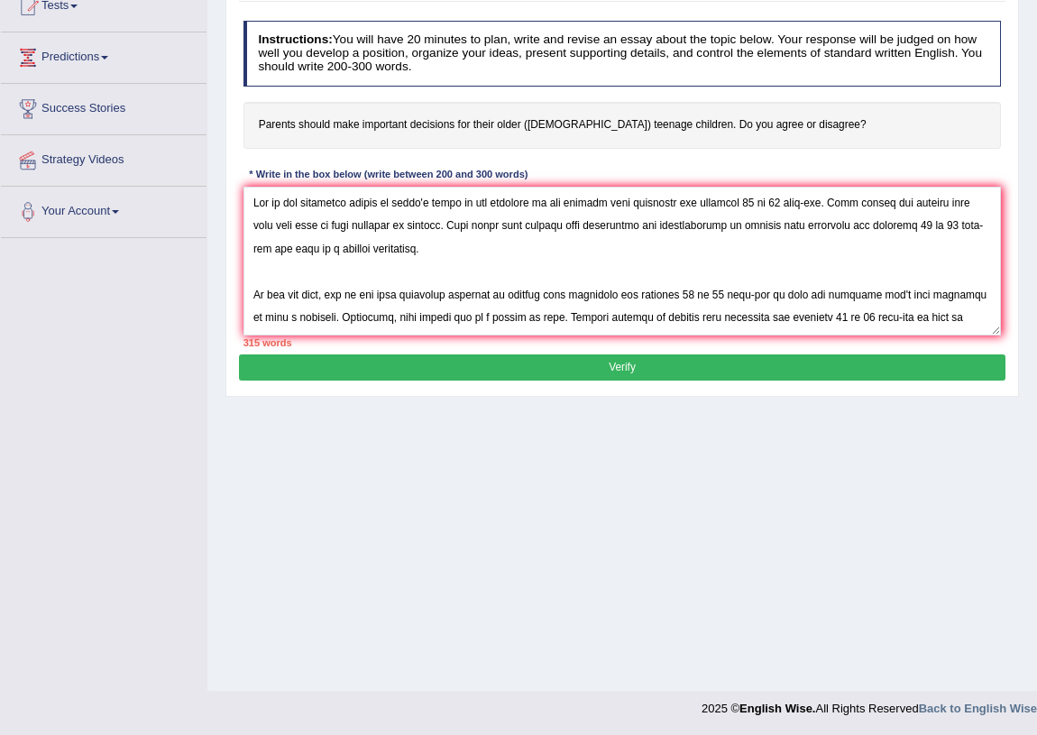
scroll to position [0, 0]
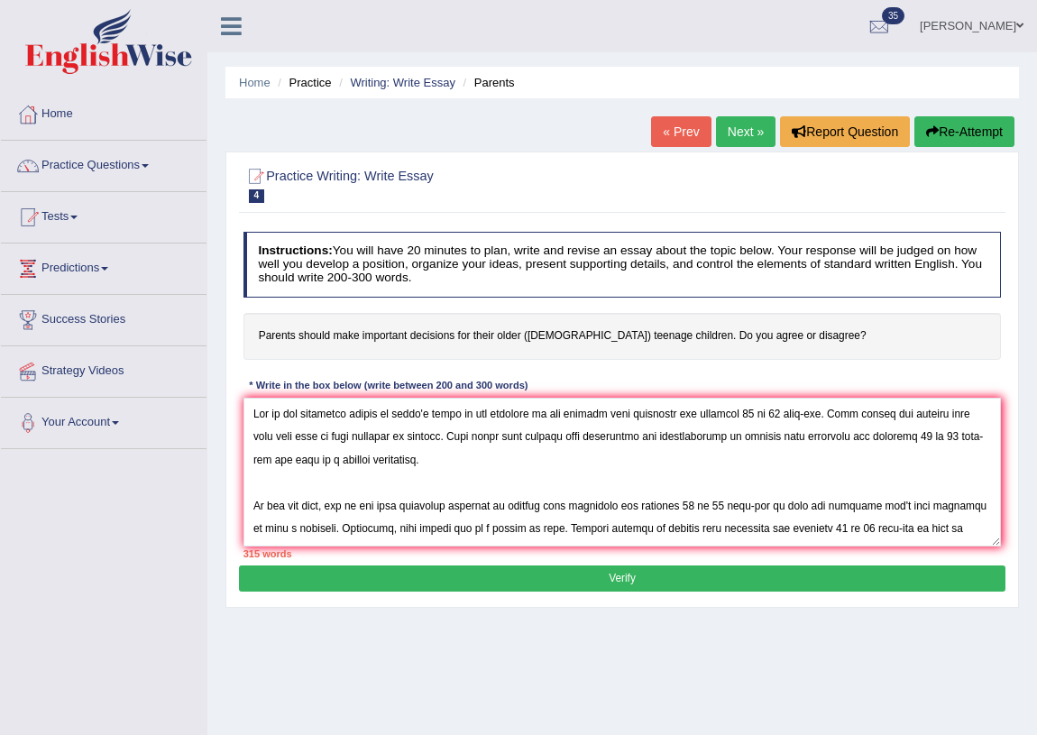
click at [815, 434] on textarea at bounding box center [622, 472] width 758 height 149
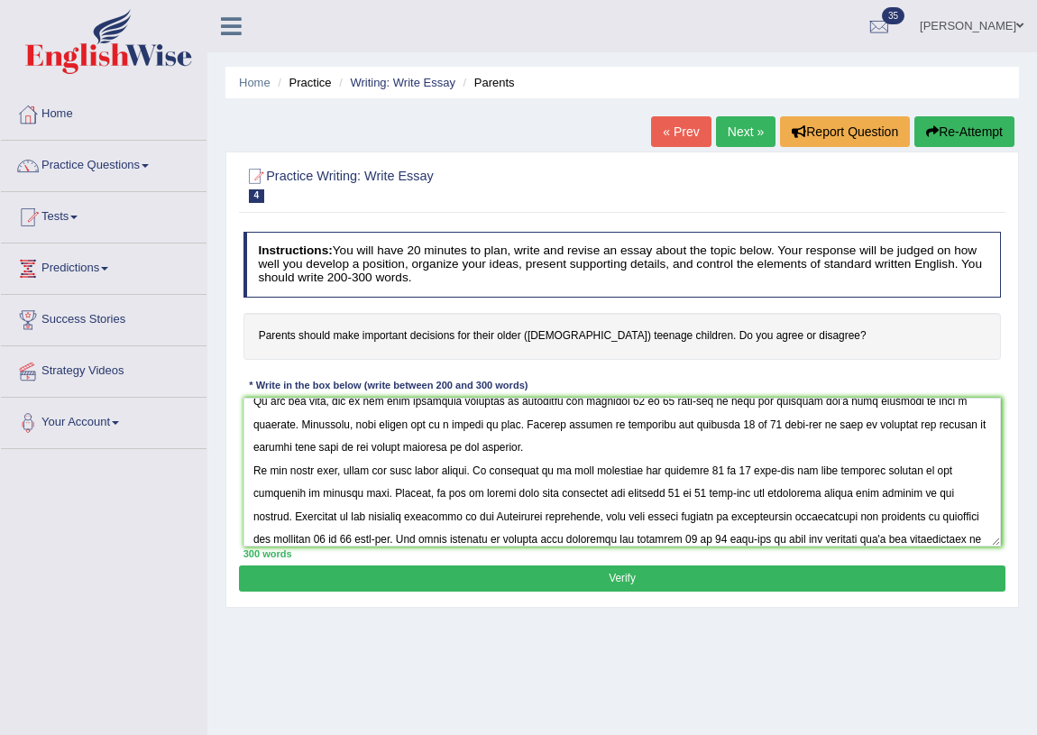
scroll to position [123, 0]
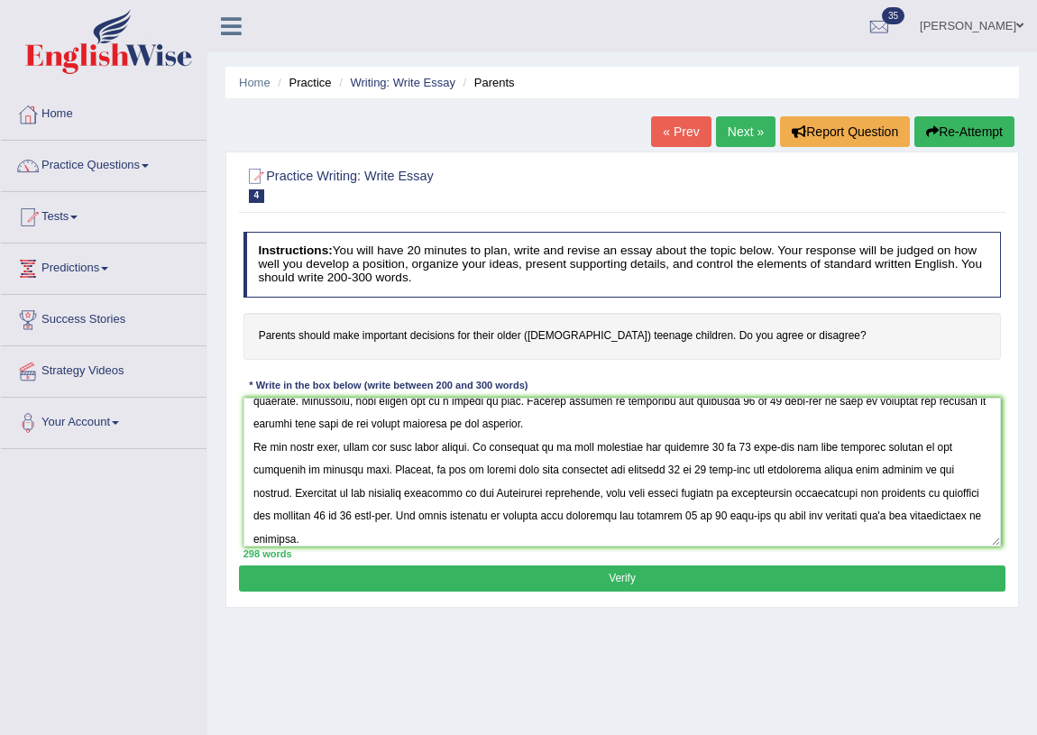
click at [871, 521] on textarea at bounding box center [622, 472] width 758 height 149
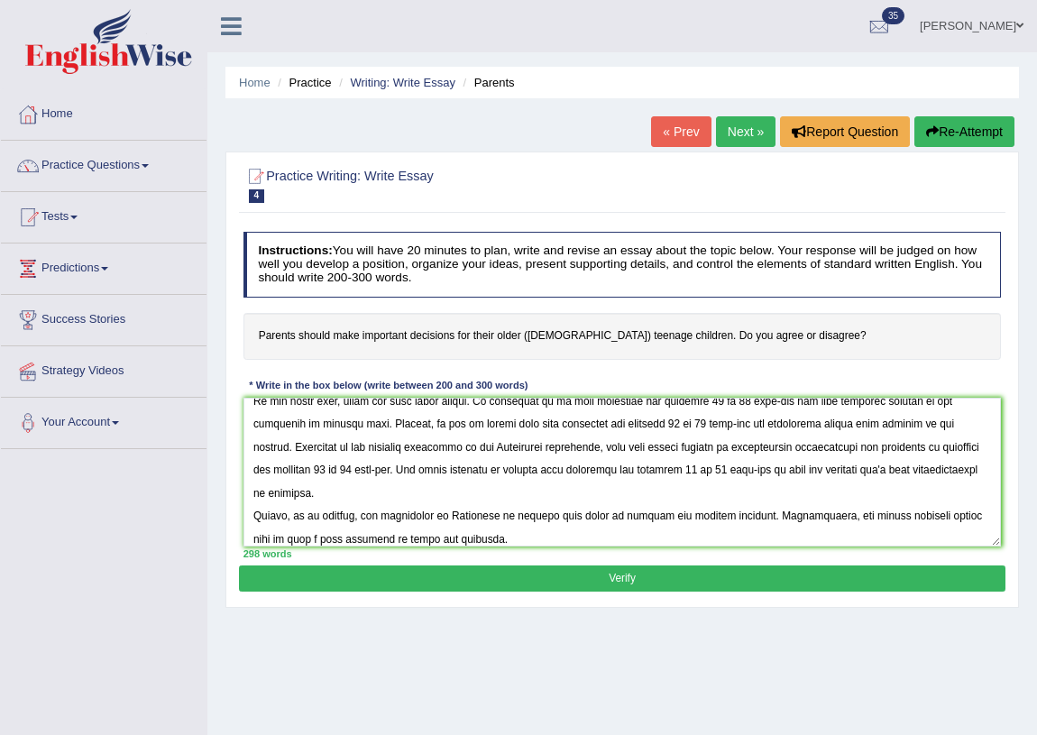
scroll to position [231, 0]
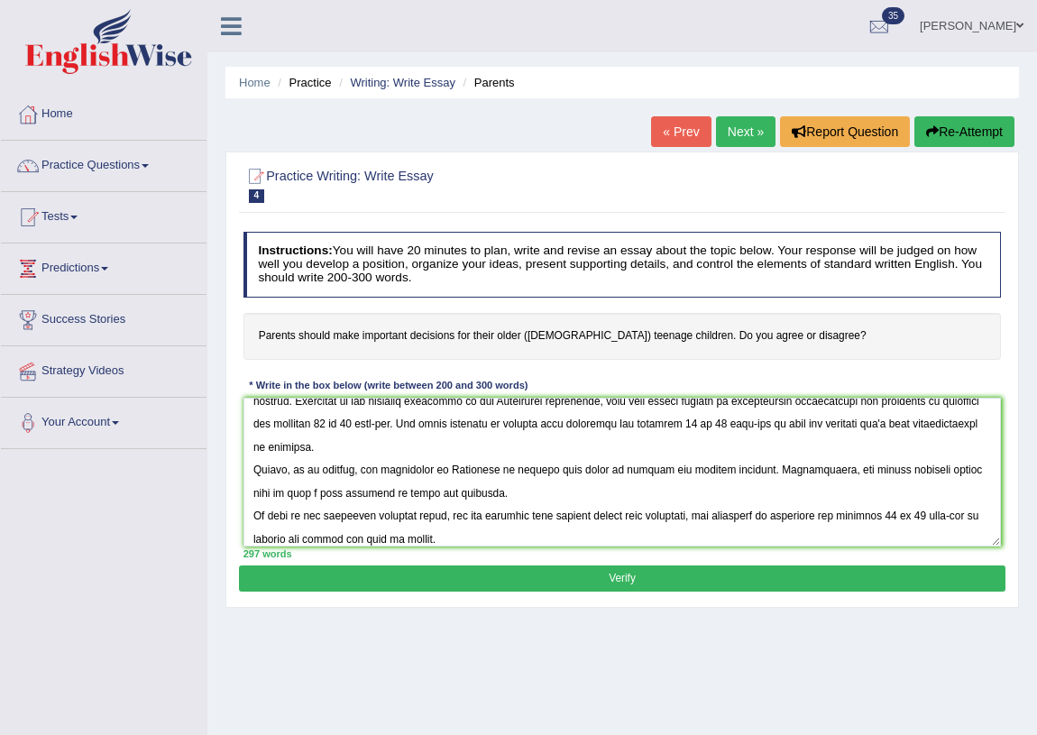
type textarea "One of the important trends of [DATE] world is the increase in how parents make…"
click at [649, 577] on button "Verify" at bounding box center [622, 578] width 766 height 26
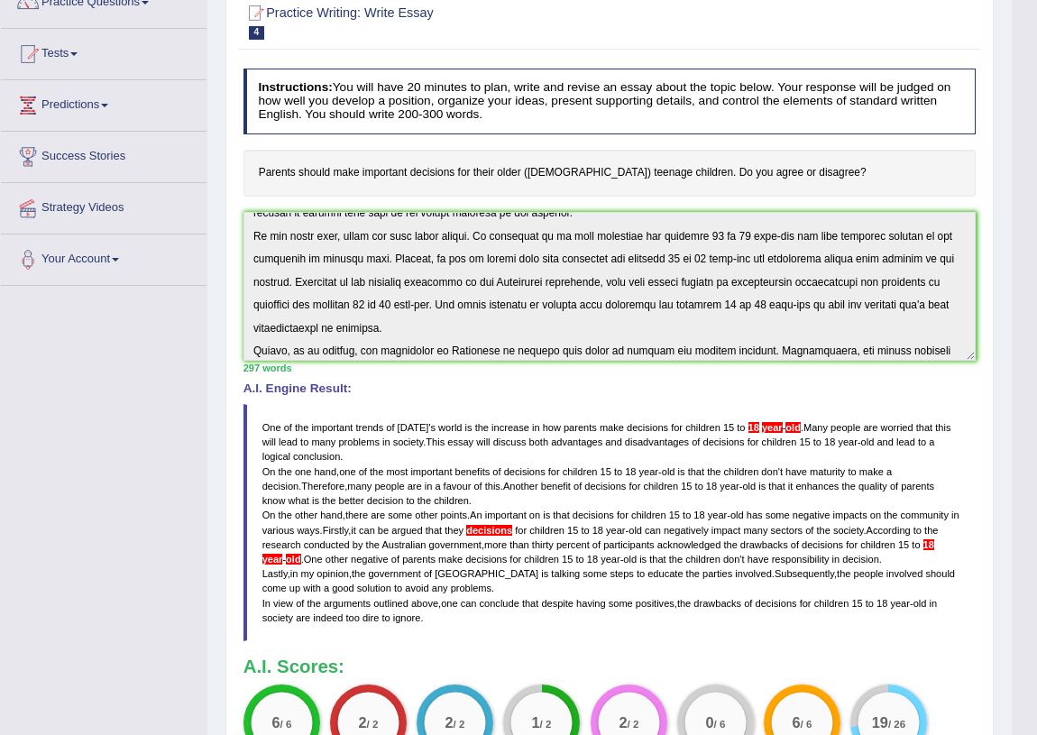
scroll to position [0, 0]
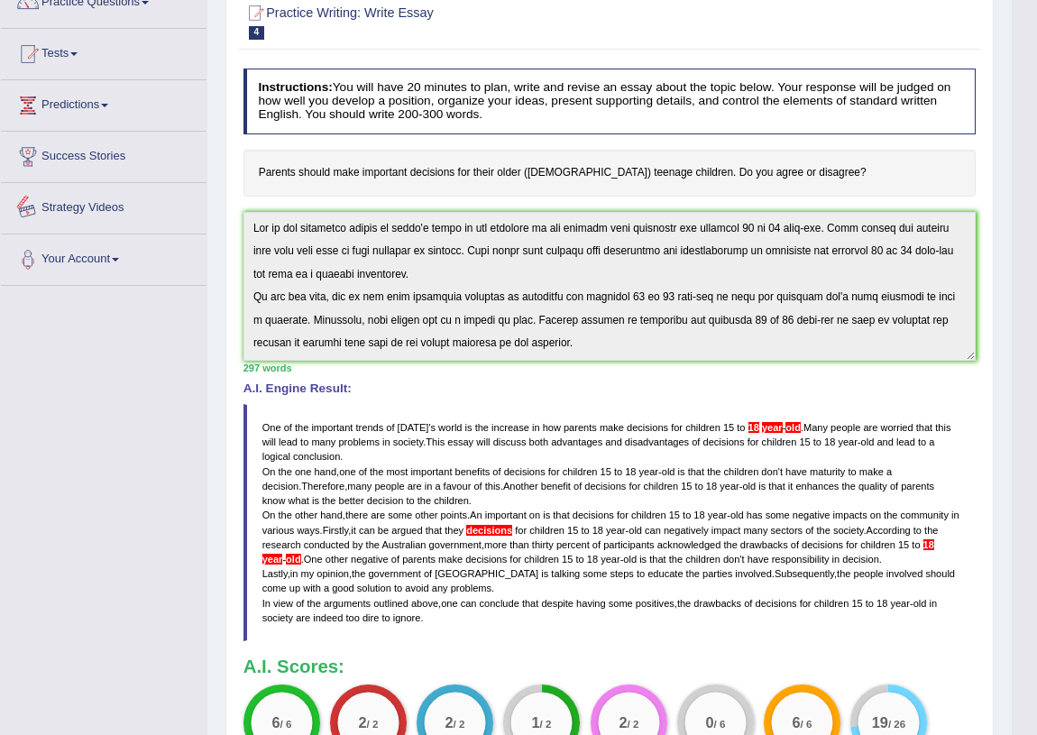
click at [189, 181] on div "Toggle navigation Home Practice Questions Speaking Practice Read Aloud Repeat S…" at bounding box center [506, 384] width 1012 height 1094
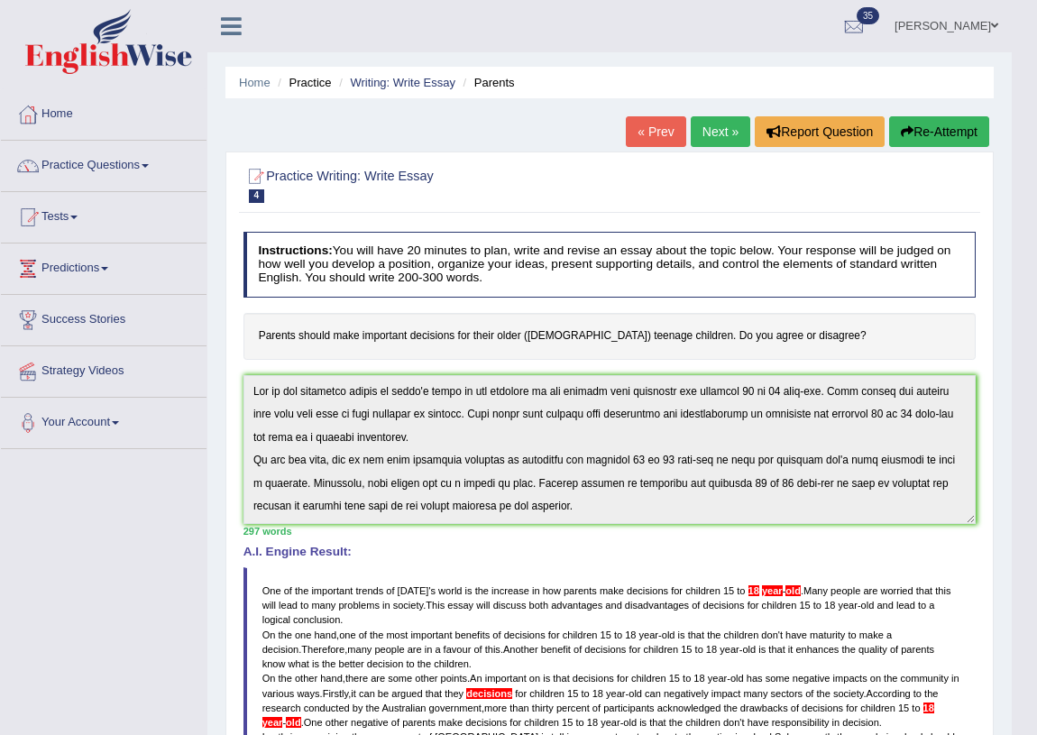
click at [915, 134] on button "Re-Attempt" at bounding box center [939, 131] width 100 height 31
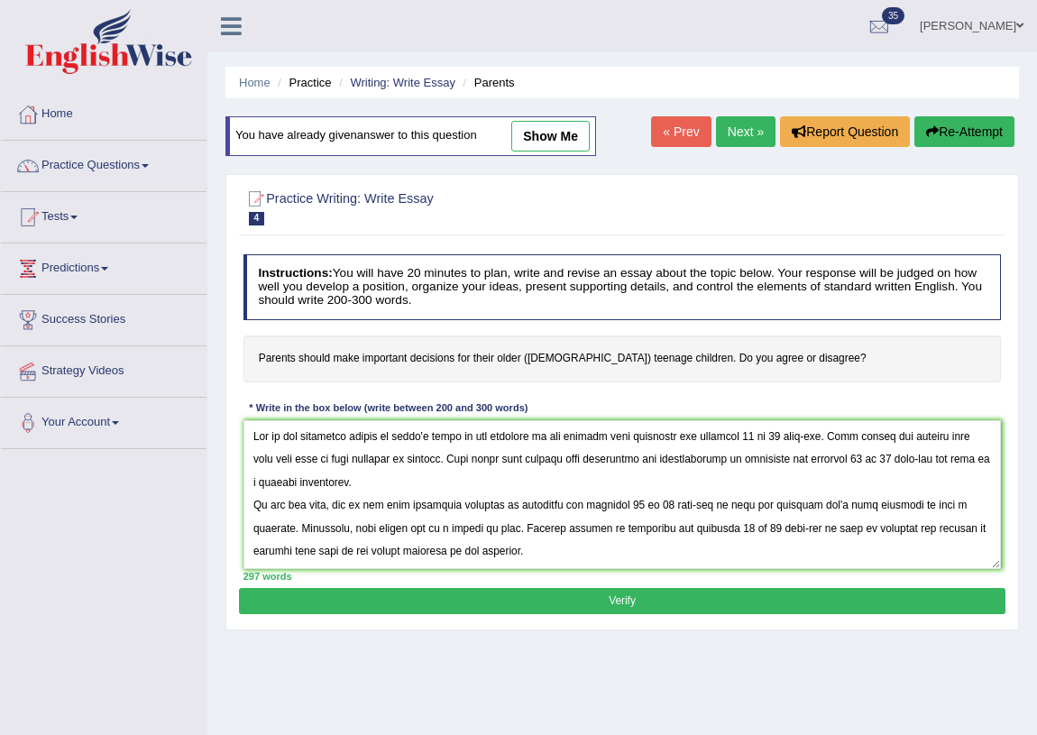
click at [779, 434] on textarea at bounding box center [622, 494] width 758 height 149
click at [657, 502] on textarea at bounding box center [622, 494] width 758 height 149
click at [891, 459] on textarea at bounding box center [622, 494] width 758 height 149
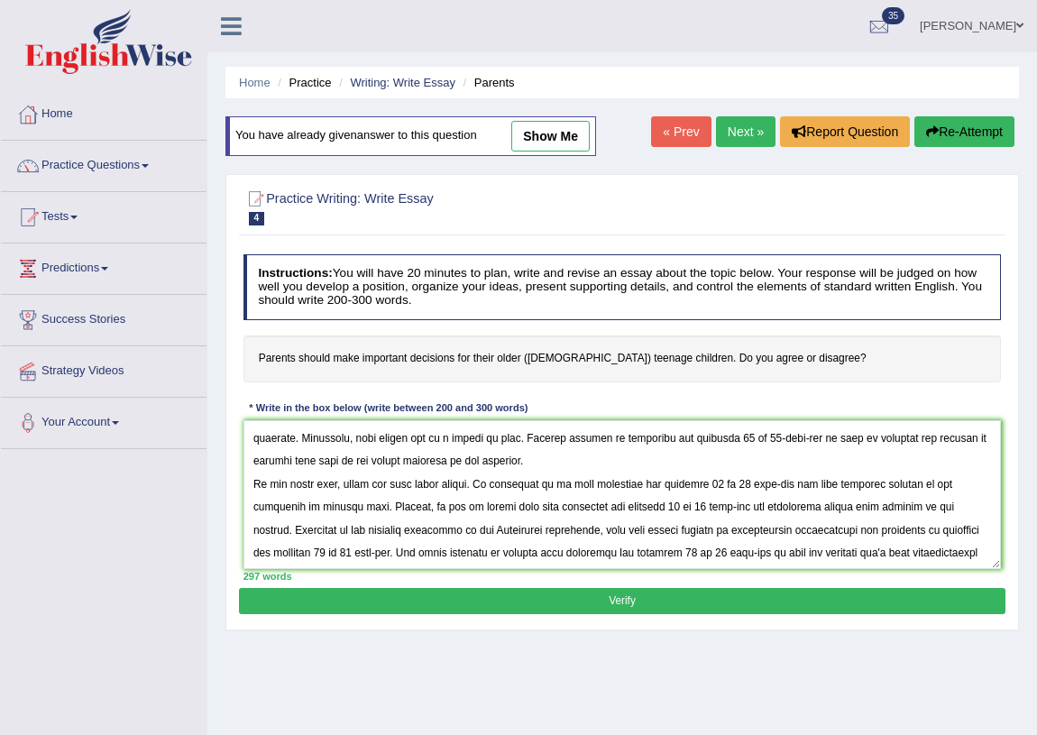
scroll to position [114, 0]
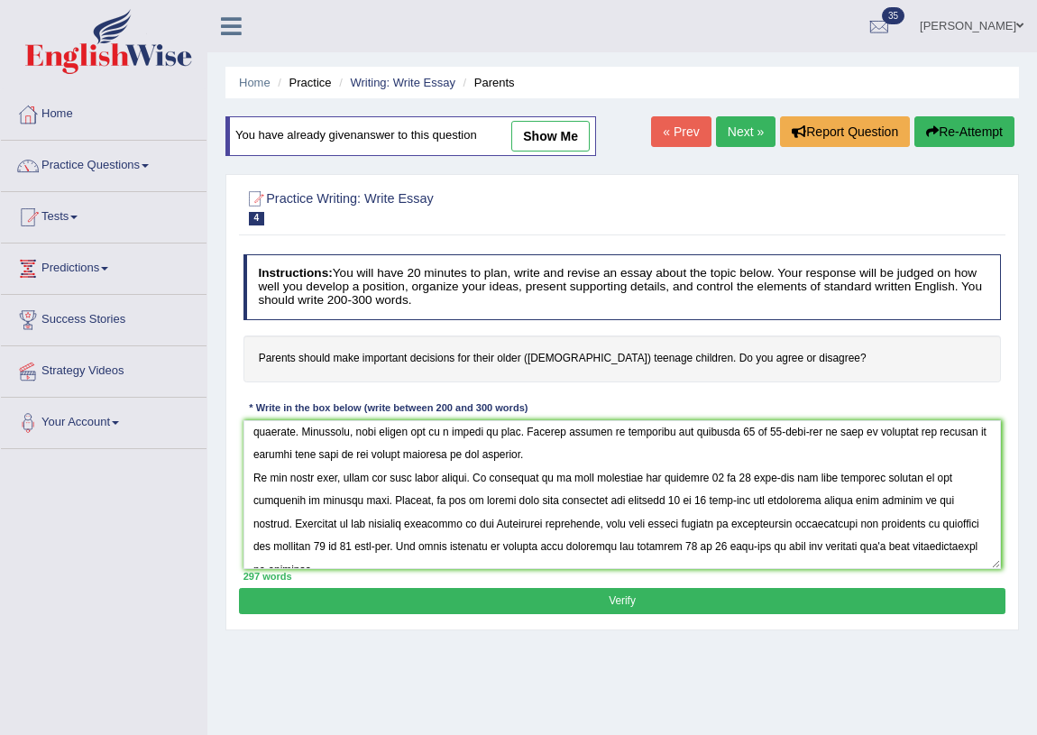
click at [564, 505] on textarea at bounding box center [622, 494] width 758 height 149
click at [681, 500] on textarea at bounding box center [622, 494] width 758 height 149
click at [733, 478] on textarea at bounding box center [622, 494] width 758 height 149
click at [331, 542] on textarea at bounding box center [622, 494] width 758 height 149
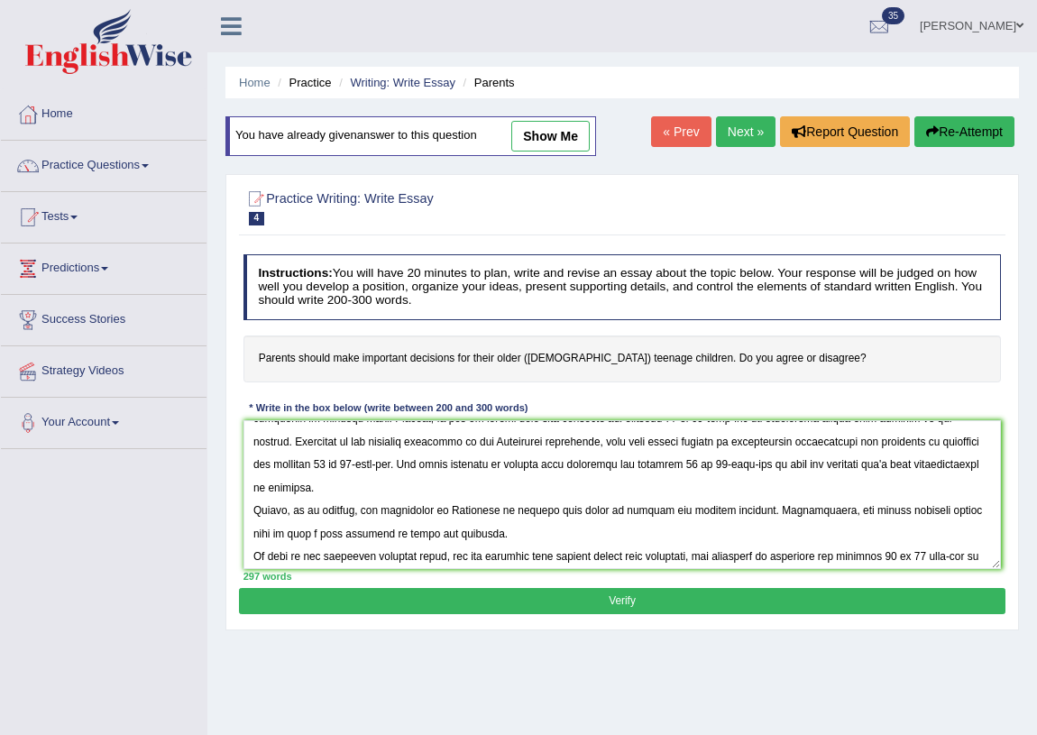
scroll to position [243, 0]
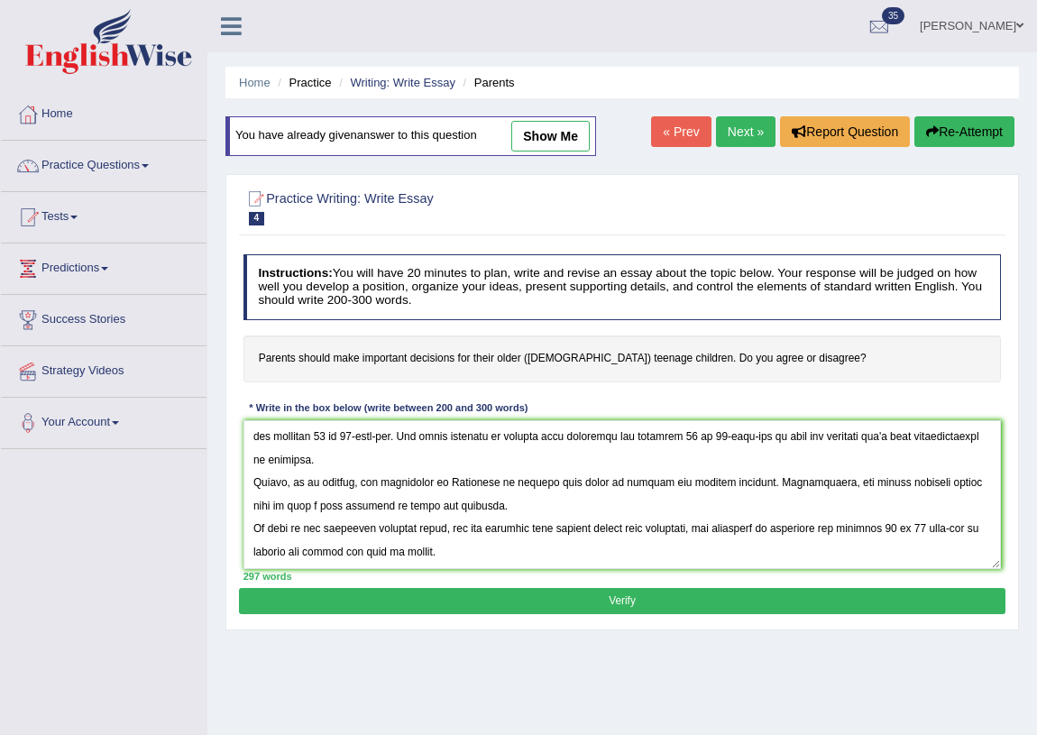
click at [931, 528] on textarea at bounding box center [622, 494] width 758 height 149
type textarea "One of the important trends of today's world is the increase in how parents mak…"
click at [607, 594] on button "Verify" at bounding box center [622, 601] width 766 height 26
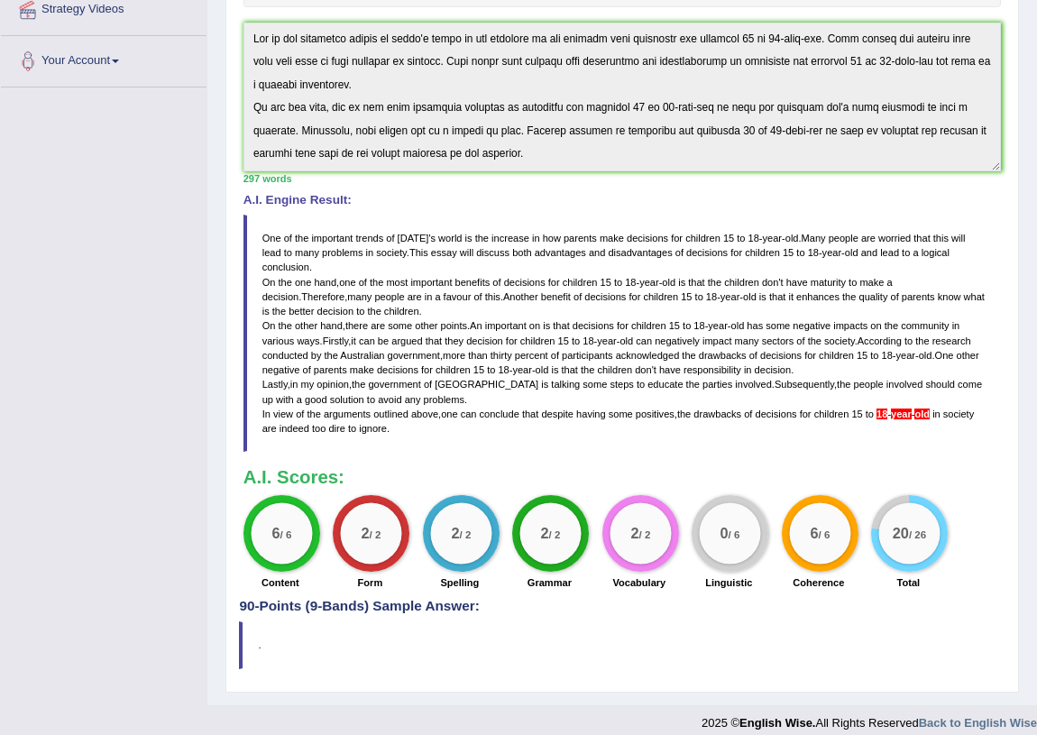
scroll to position [0, 0]
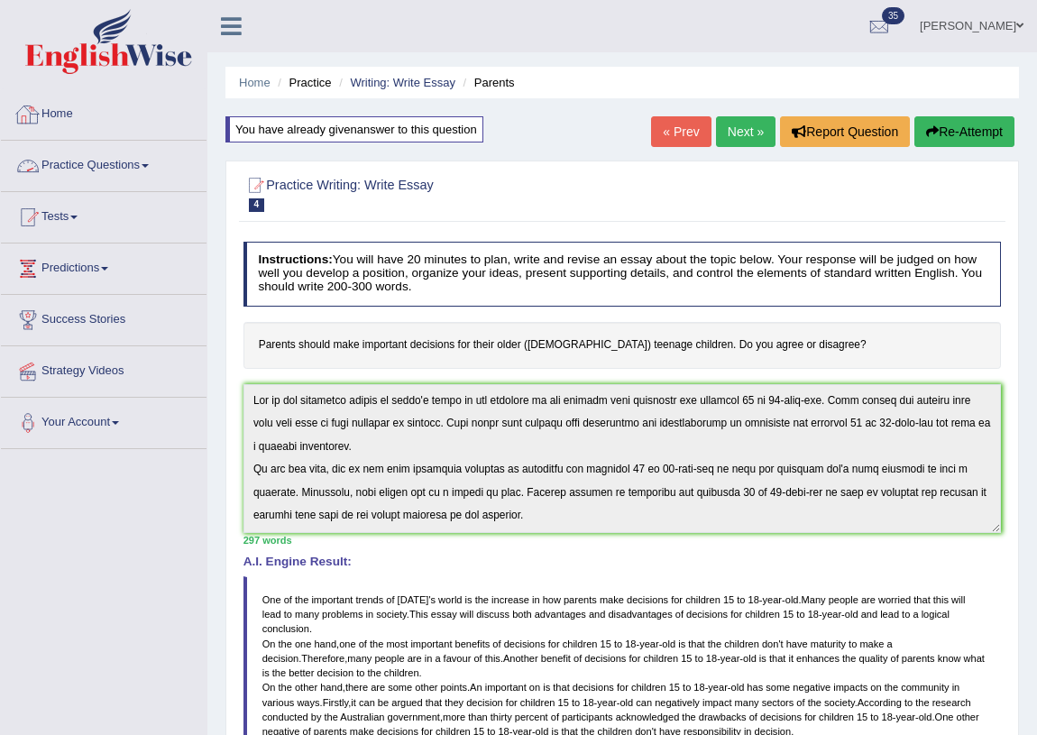
click at [144, 171] on link "Practice Questions" at bounding box center [104, 163] width 206 height 45
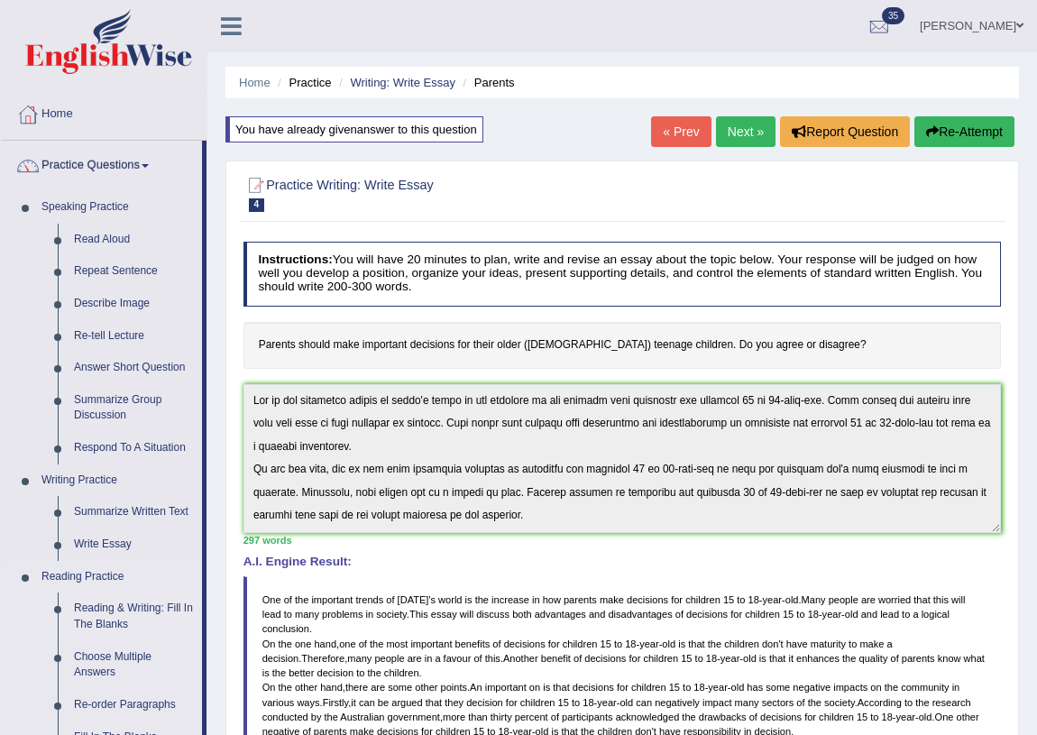
click at [115, 619] on link "Reading & Writing: Fill In The Blanks" at bounding box center [134, 616] width 136 height 48
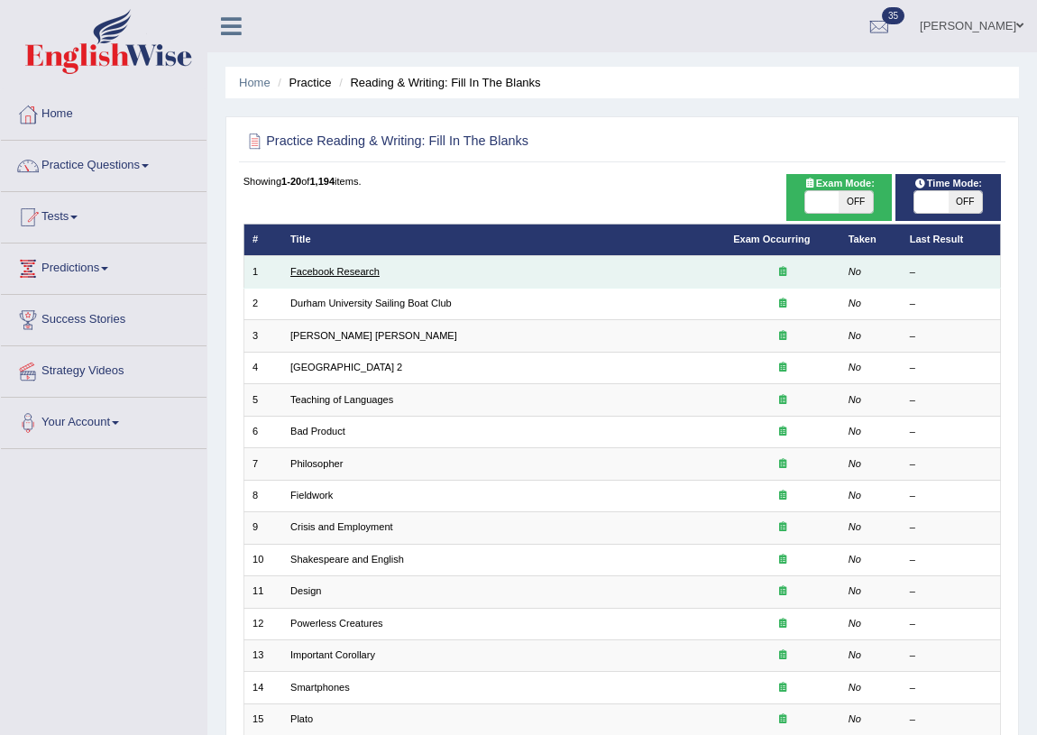
click at [344, 269] on link "Facebook Research" at bounding box center [334, 271] width 89 height 11
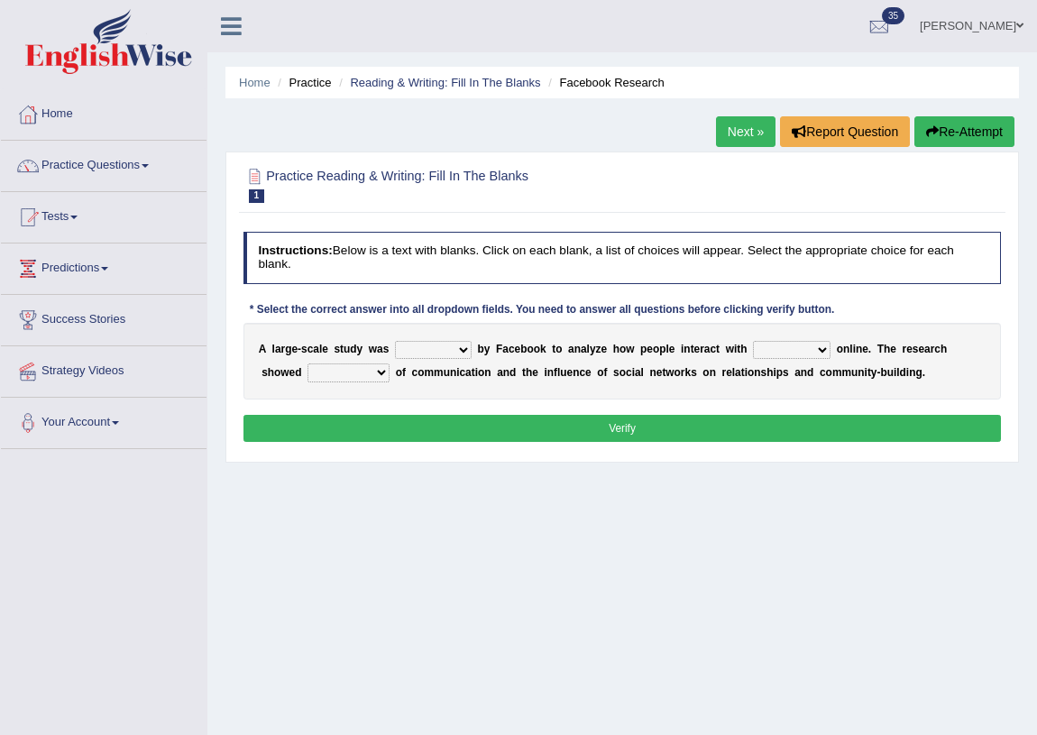
click at [458, 344] on select "surveyed had asked made" at bounding box center [433, 350] width 77 height 18
select select "surveyed"
click at [395, 341] on select "surveyed had asked made" at bounding box center [433, 350] width 77 height 18
click at [823, 349] on select "together all each other another" at bounding box center [792, 350] width 78 height 18
select select "another"
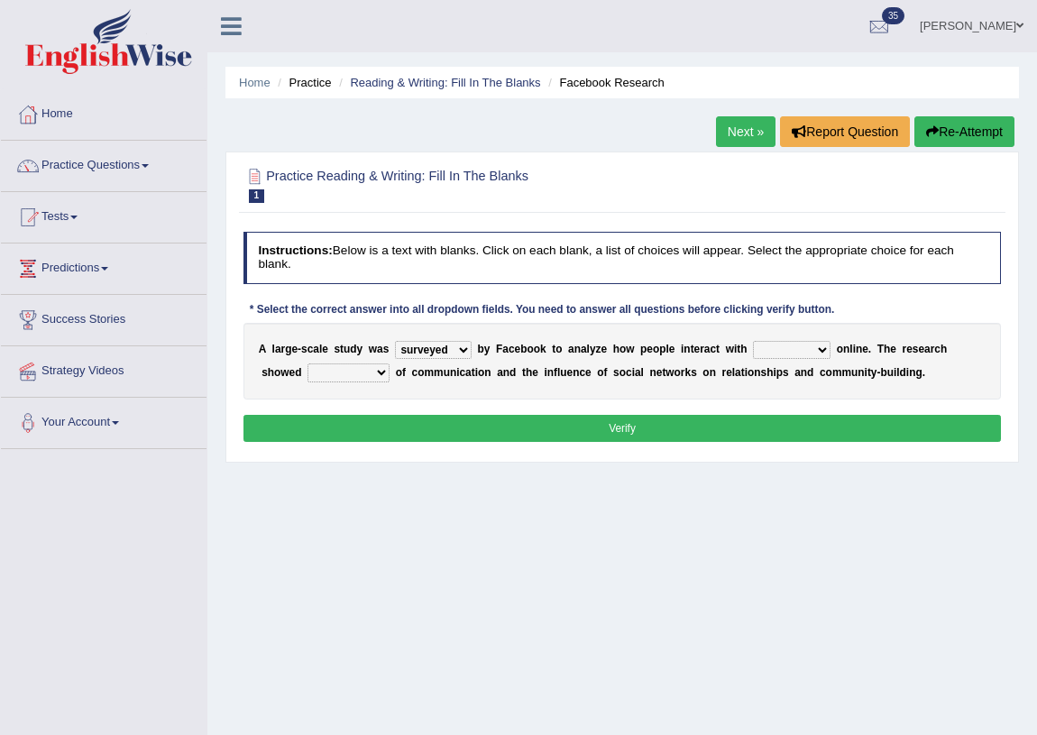
click at [753, 341] on select "together all each other another" at bounding box center [792, 350] width 78 height 18
click at [382, 374] on select "advantages standards fellowships patterns" at bounding box center [348, 372] width 82 height 18
select select "advantages"
click at [307, 363] on select "advantages standards fellowships patterns" at bounding box center [348, 372] width 82 height 18
click at [459, 352] on select "surveyed had asked made" at bounding box center [433, 350] width 77 height 18
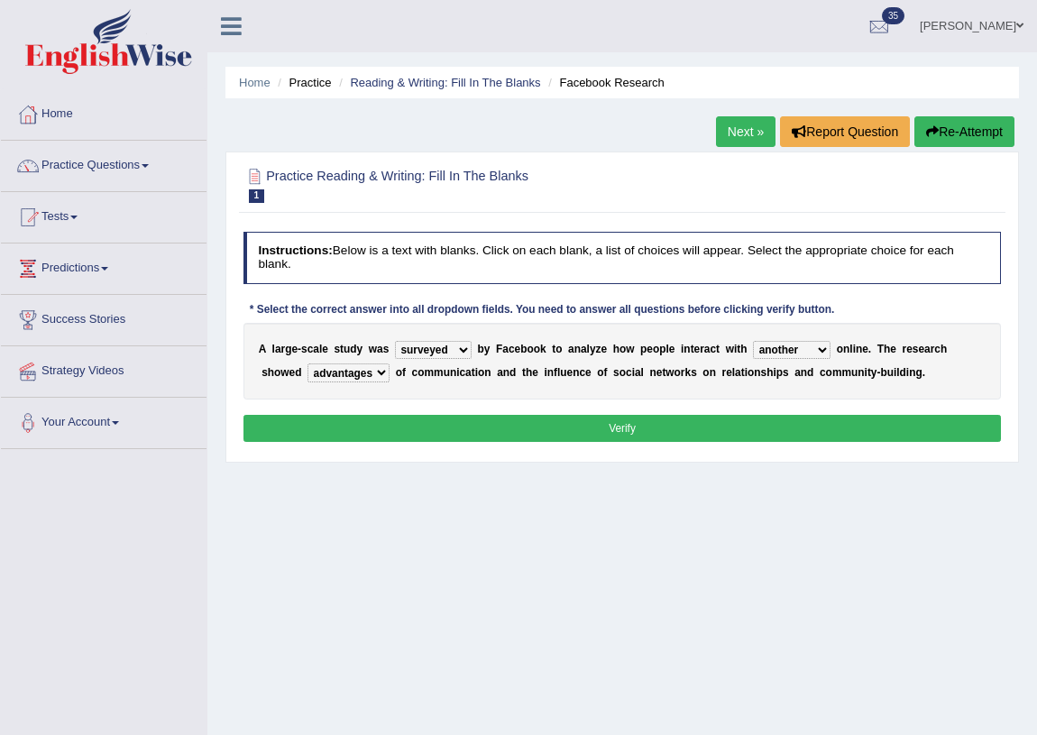
click at [395, 341] on select "surveyed had asked made" at bounding box center [433, 350] width 77 height 18
click at [507, 432] on button "Verify" at bounding box center [622, 428] width 758 height 26
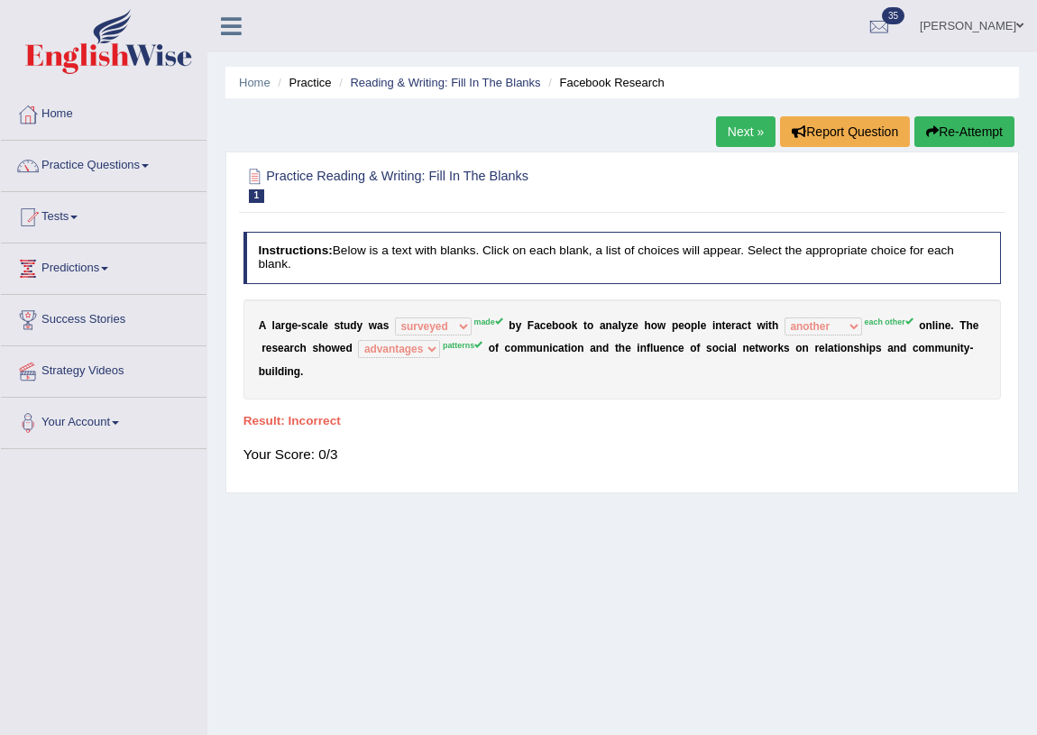
click at [955, 124] on button "Re-Attempt" at bounding box center [964, 131] width 100 height 31
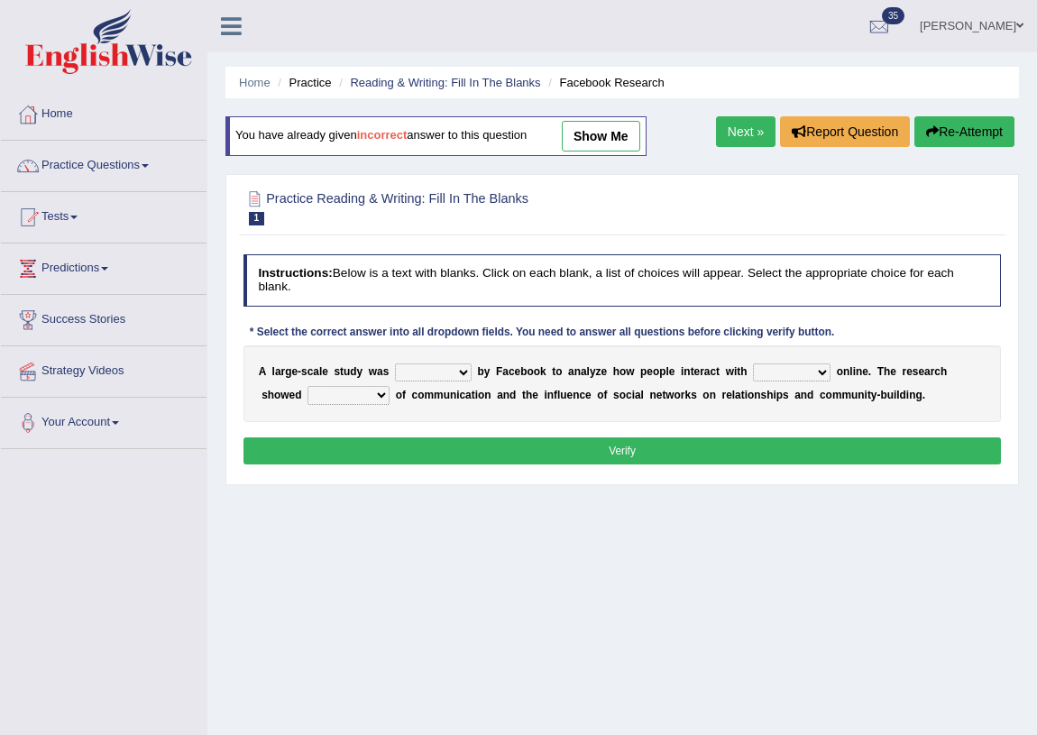
click at [454, 370] on select "surveyed had asked made" at bounding box center [433, 372] width 77 height 18
select select "made"
click at [395, 363] on select "surveyed had asked made" at bounding box center [433, 372] width 77 height 18
click at [817, 372] on select "together all each other another" at bounding box center [792, 372] width 78 height 18
select select "each other"
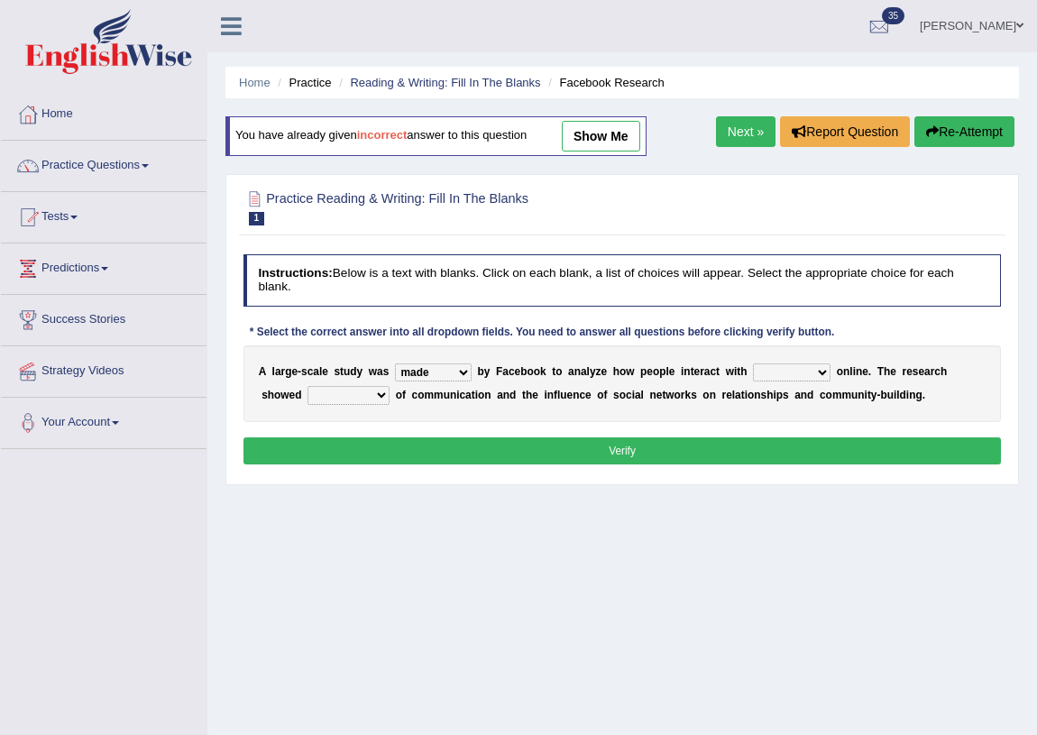
click at [753, 363] on select "together all each other another" at bounding box center [792, 372] width 78 height 18
click at [379, 393] on select "advantages standards fellowships patterns" at bounding box center [348, 395] width 82 height 18
select select "patterns"
click at [307, 386] on select "advantages standards fellowships patterns" at bounding box center [348, 395] width 82 height 18
click at [438, 454] on button "Verify" at bounding box center [622, 450] width 758 height 26
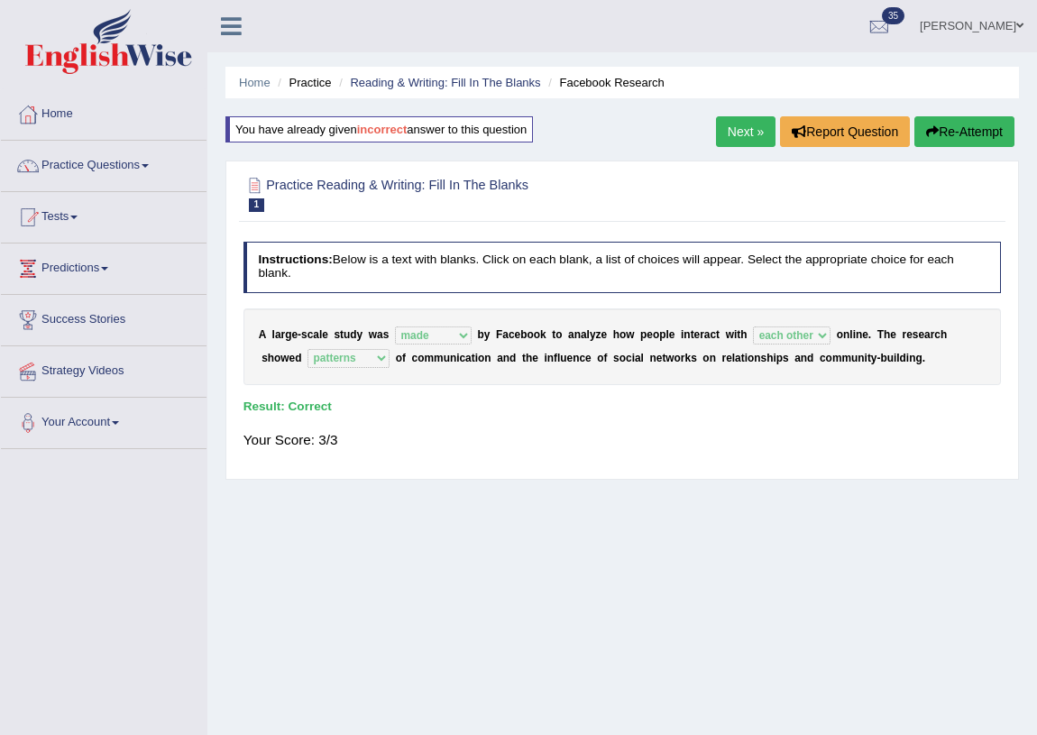
click at [739, 132] on link "Next »" at bounding box center [746, 131] width 60 height 31
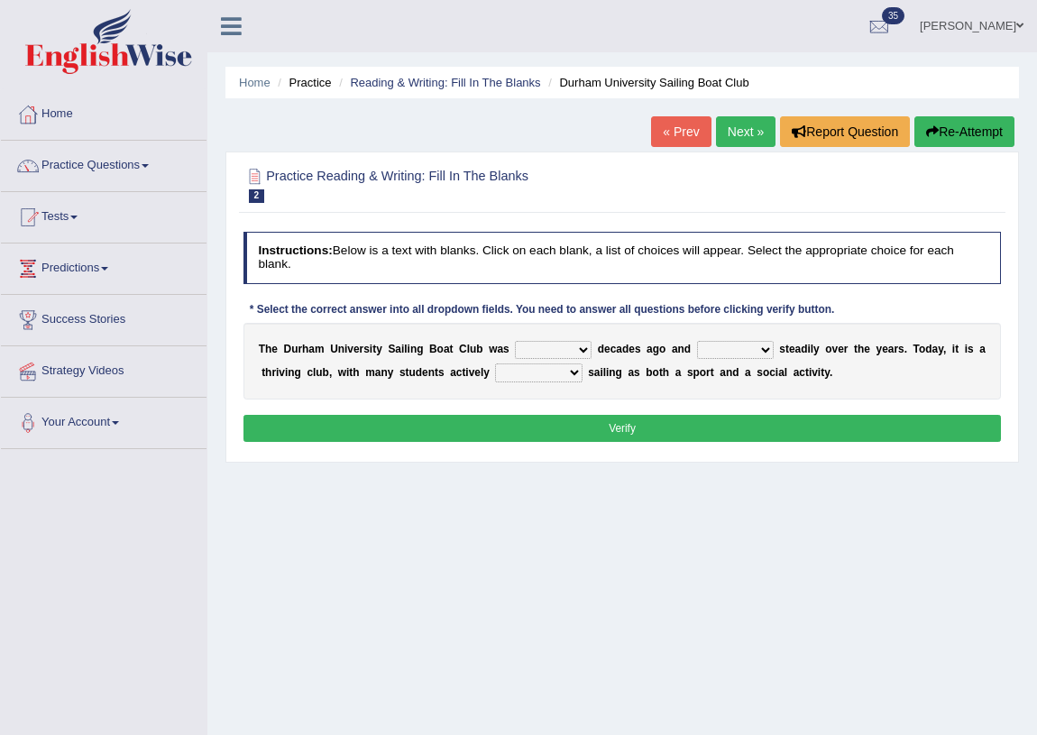
click at [584, 353] on select "found fund founded find" at bounding box center [553, 350] width 77 height 18
select select "founded"
click at [515, 341] on select "found fund founded find" at bounding box center [553, 350] width 77 height 18
click at [766, 346] on select "grow growing has grown grown" at bounding box center [735, 350] width 77 height 18
select select "growing"
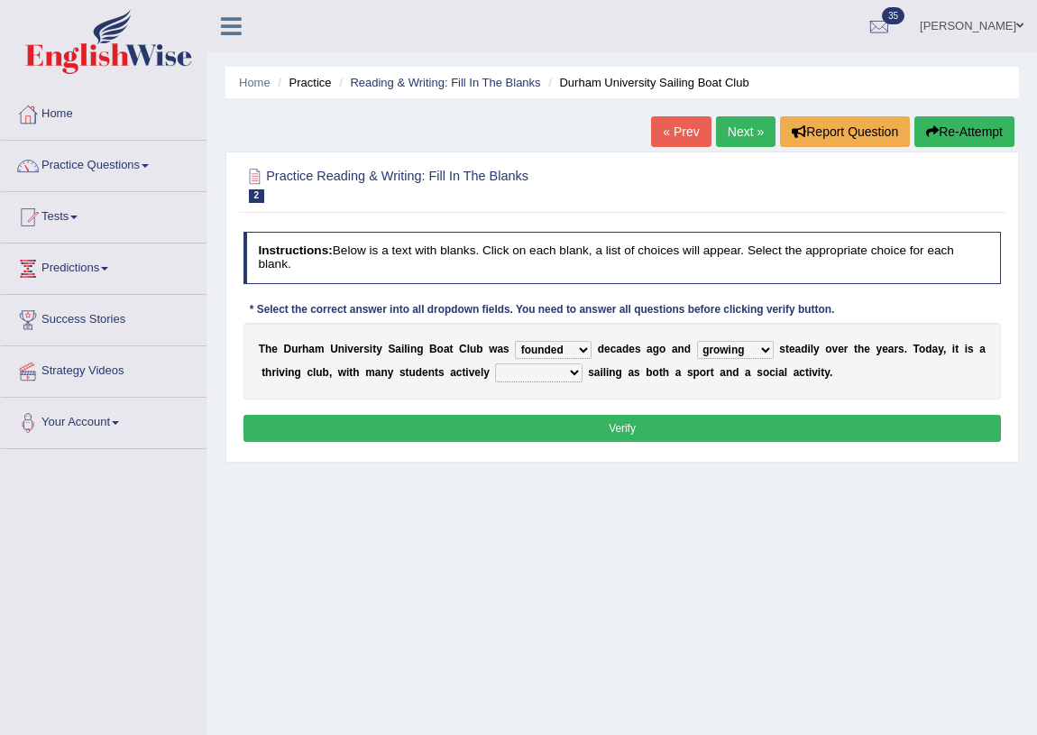
click at [697, 341] on select "grow growing has grown grown" at bounding box center [735, 350] width 77 height 18
click at [574, 376] on select "enjoy enjoyed are enjoying enjoying" at bounding box center [538, 372] width 87 height 18
select select "enjoying"
click at [495, 363] on select "enjoy enjoyed are enjoying enjoying" at bounding box center [538, 372] width 87 height 18
click at [626, 430] on button "Verify" at bounding box center [622, 428] width 758 height 26
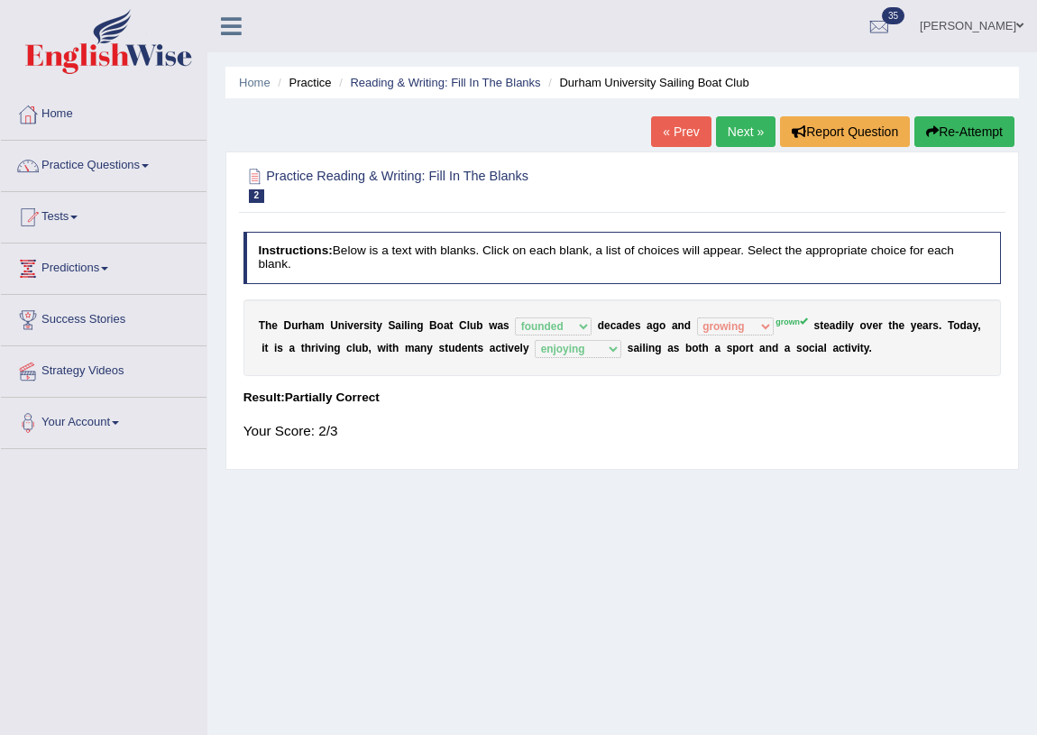
click at [738, 142] on link "Next »" at bounding box center [746, 131] width 60 height 31
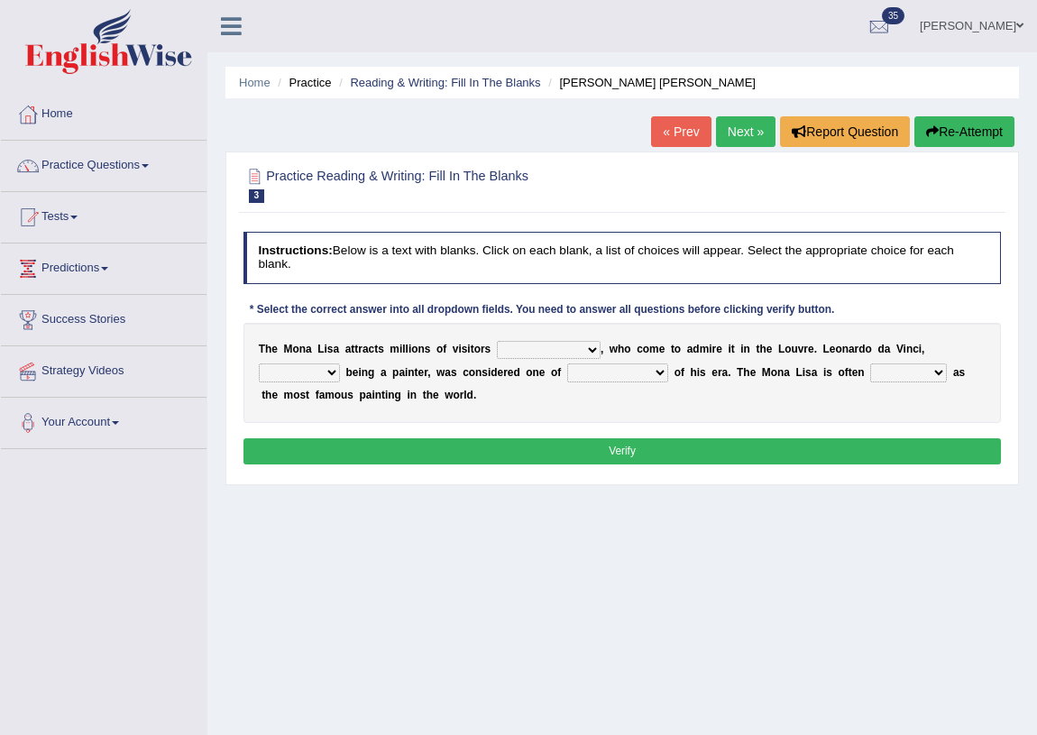
click at [594, 346] on select "around the year the all year all year round per year" at bounding box center [549, 350] width 104 height 18
select select "around the year"
click at [497, 341] on select "around the year the all year all year round per year" at bounding box center [549, 350] width 104 height 18
click at [329, 376] on select "rather than as much as as well as as long as" at bounding box center [299, 372] width 81 height 18
select select "as well as"
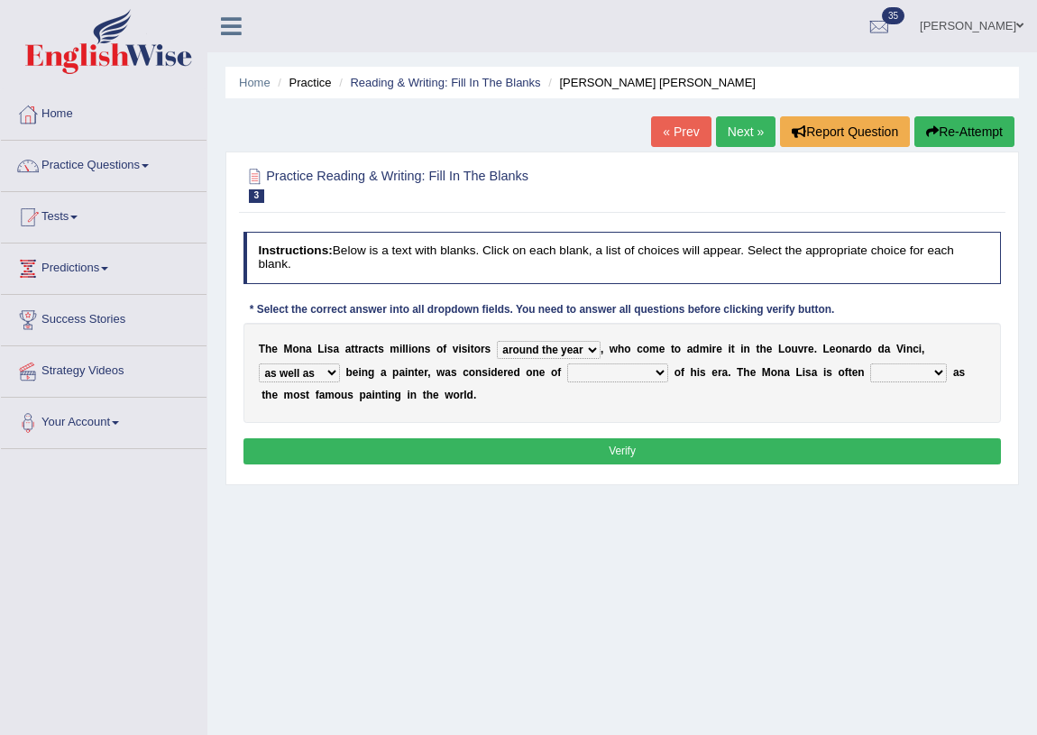
click at [259, 363] on select "rather than as much as as well as as long as" at bounding box center [299, 372] width 81 height 18
click at [658, 377] on select "better artists artist the better artist the best artists" at bounding box center [617, 372] width 101 height 18
select select "the best artists"
click at [567, 363] on select "better artists artist the better artist the best artists" at bounding box center [617, 372] width 101 height 18
click at [931, 373] on select "classified suggested predicted described" at bounding box center [908, 372] width 77 height 18
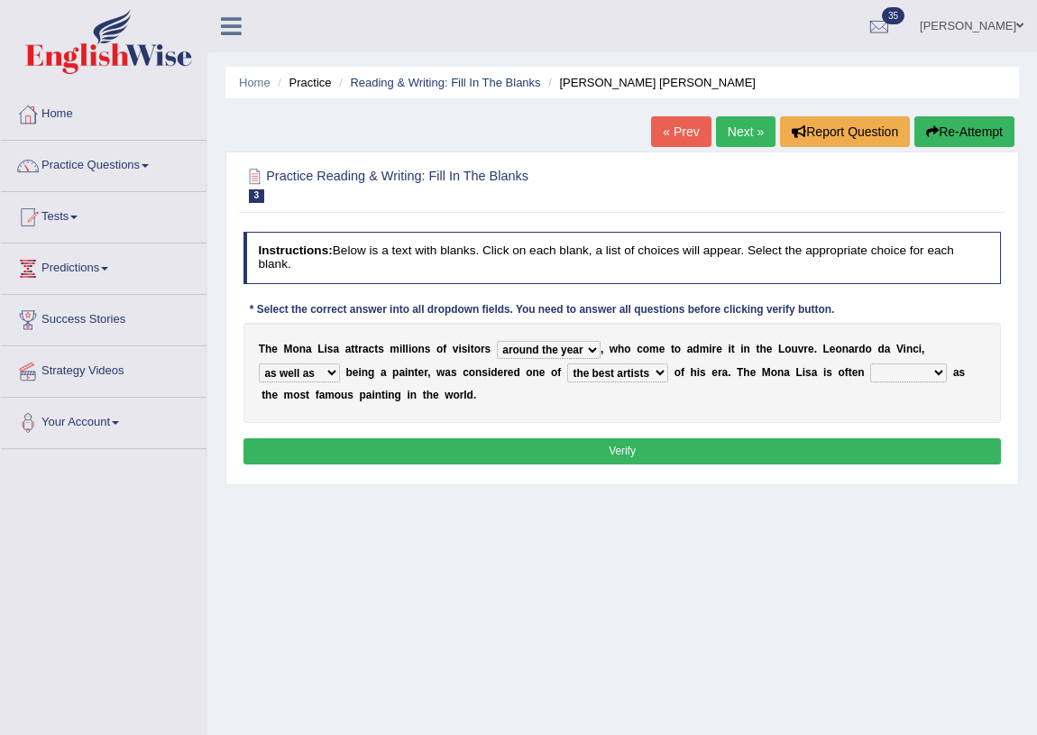
select select "classified"
click at [870, 363] on select "classified suggested predicted described" at bounding box center [908, 372] width 77 height 18
click at [647, 446] on button "Verify" at bounding box center [622, 451] width 758 height 26
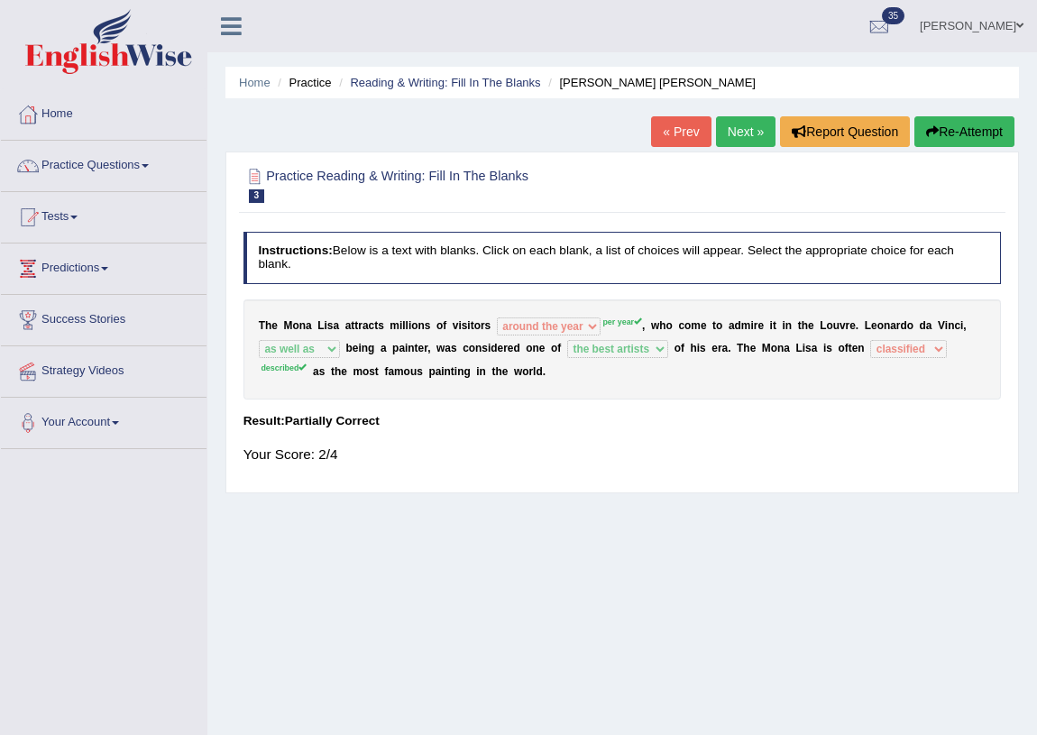
click at [988, 132] on button "Re-Attempt" at bounding box center [964, 131] width 100 height 31
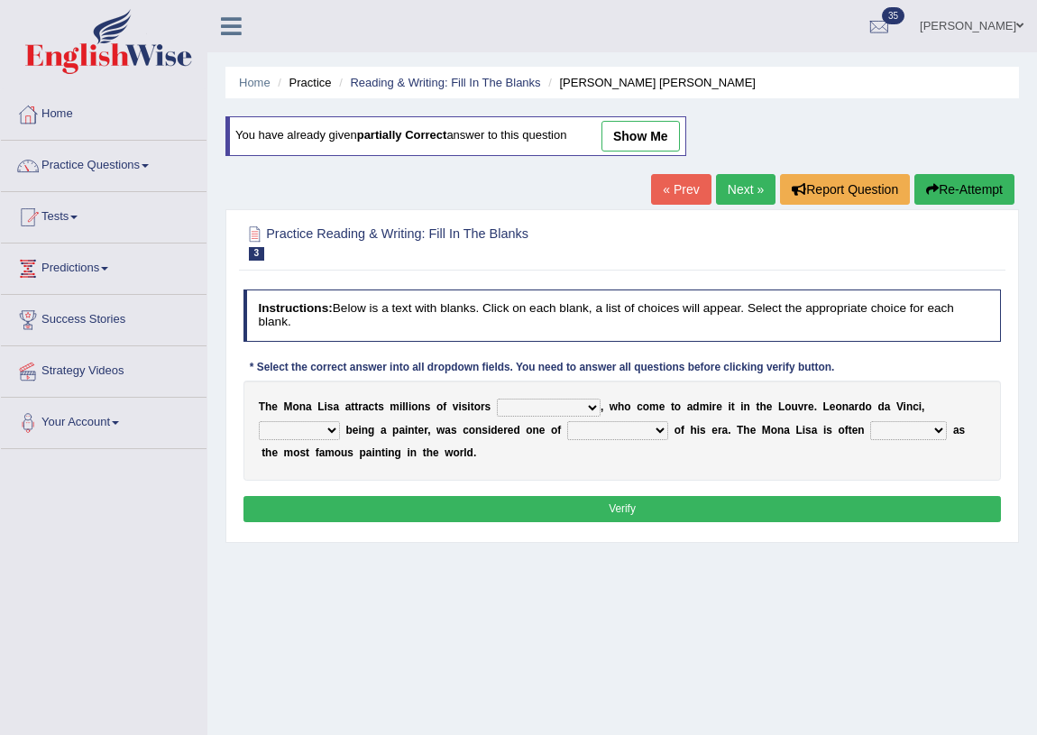
click at [577, 403] on select "around the year the all year all year round per year" at bounding box center [549, 408] width 104 height 18
select select "per year"
click at [497, 399] on select "around the year the all year all year round per year" at bounding box center [549, 408] width 104 height 18
click at [335, 431] on select "rather than as much as as well as as long as" at bounding box center [299, 430] width 81 height 18
select select "as well as"
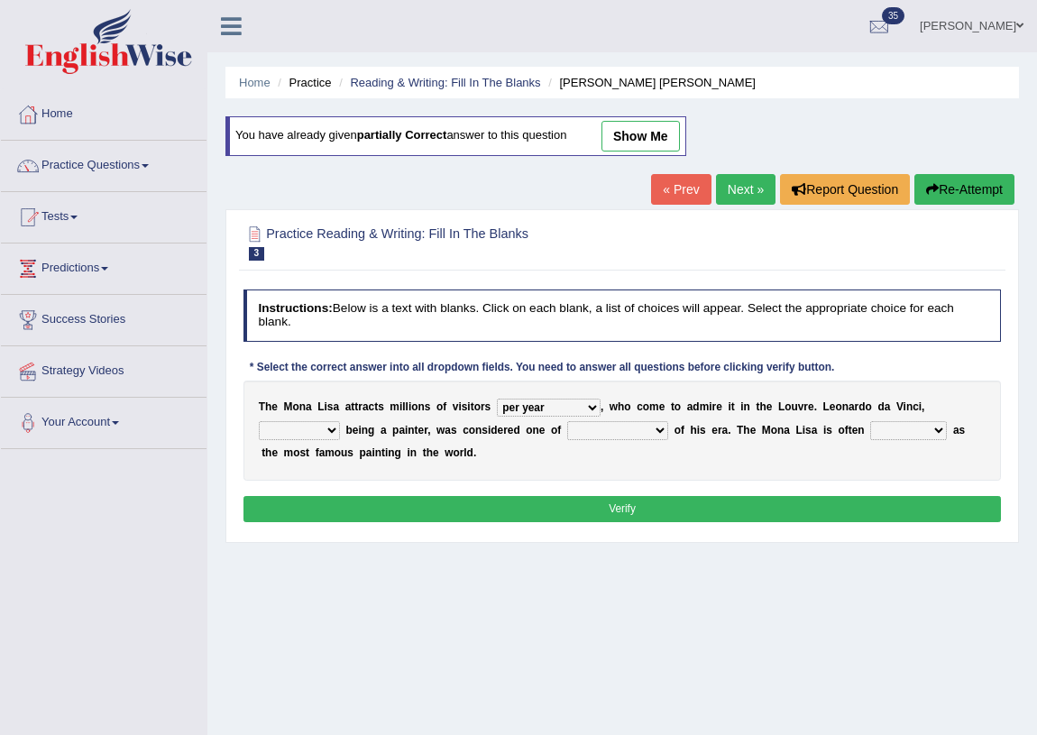
click at [259, 421] on select "rather than as much as as well as as long as" at bounding box center [299, 430] width 81 height 18
click at [650, 427] on select "better artists artist the better artist the best artists" at bounding box center [617, 430] width 101 height 18
select select "the best artists"
click at [567, 421] on select "better artists artist the better artist the best artists" at bounding box center [617, 430] width 101 height 18
click at [884, 426] on select "classified suggested predicted described" at bounding box center [908, 430] width 77 height 18
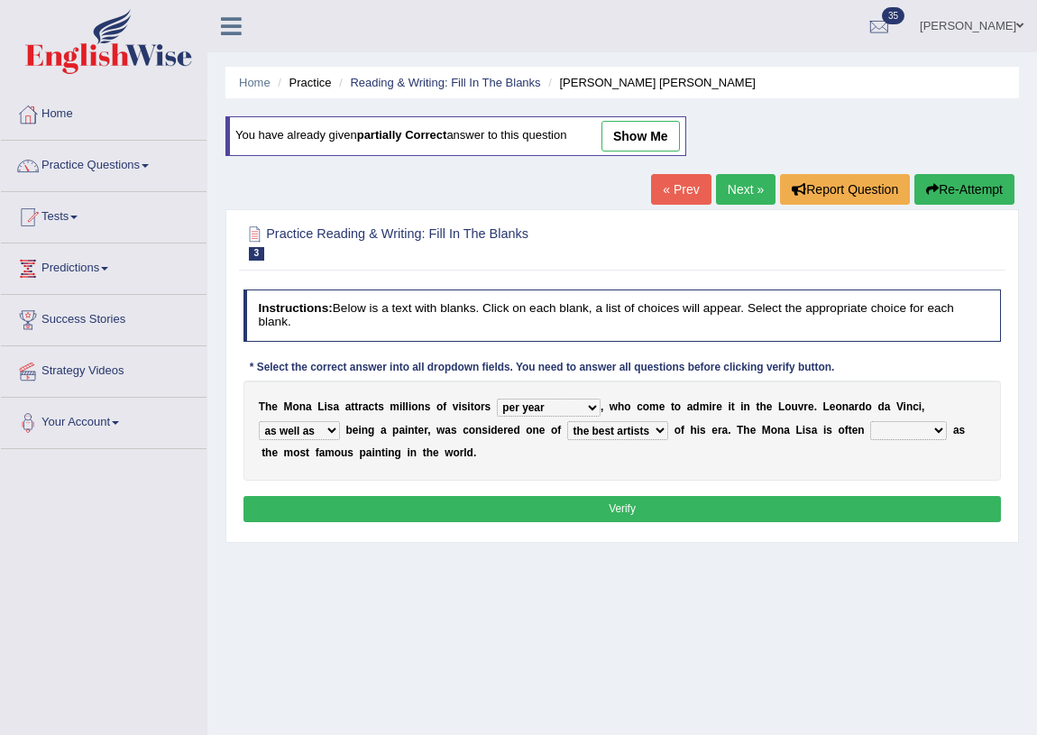
select select "described"
click at [870, 421] on select "classified suggested predicted described" at bounding box center [908, 430] width 77 height 18
click at [647, 510] on button "Verify" at bounding box center [622, 509] width 758 height 26
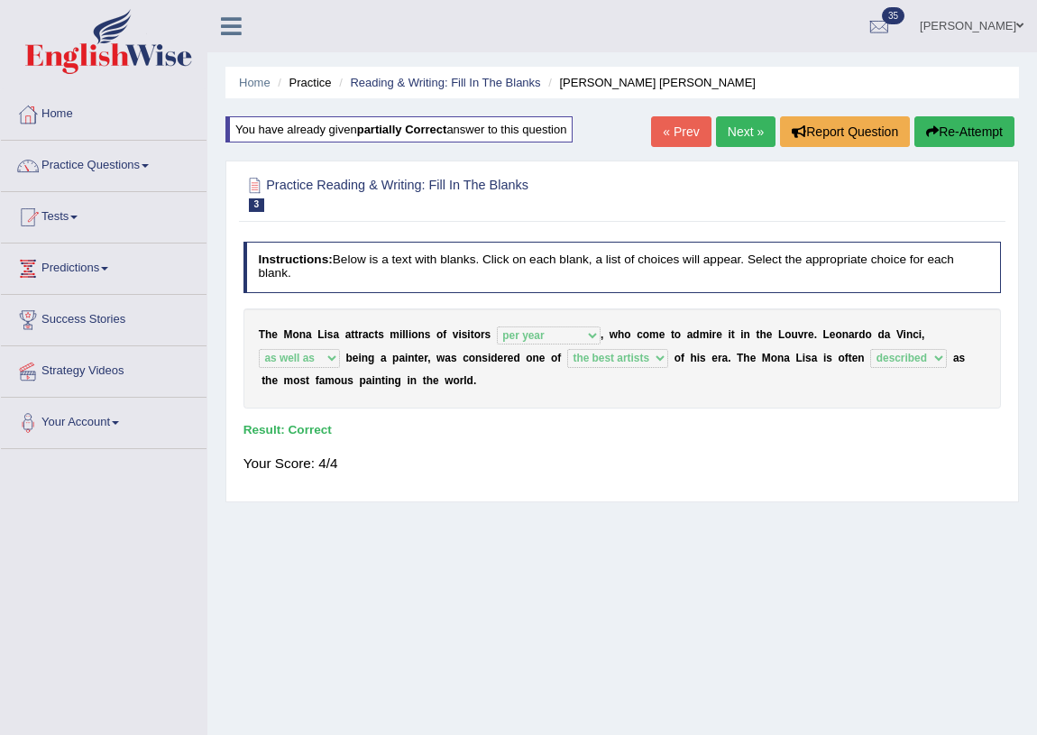
click at [737, 133] on link "Next »" at bounding box center [746, 131] width 60 height 31
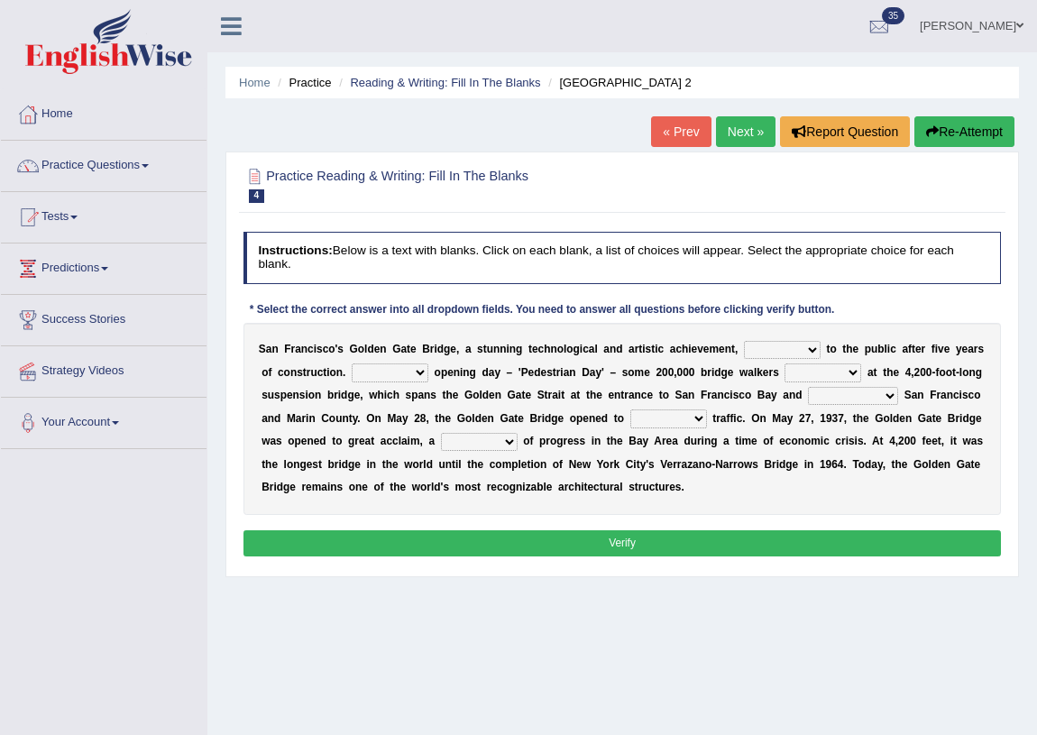
click at [815, 350] on select "opens closes appears equals" at bounding box center [782, 350] width 77 height 18
select select "opens"
click at [744, 341] on select "opens closes appears equals" at bounding box center [782, 350] width 77 height 18
click at [419, 375] on select "On During Since When" at bounding box center [390, 372] width 77 height 18
select select "During"
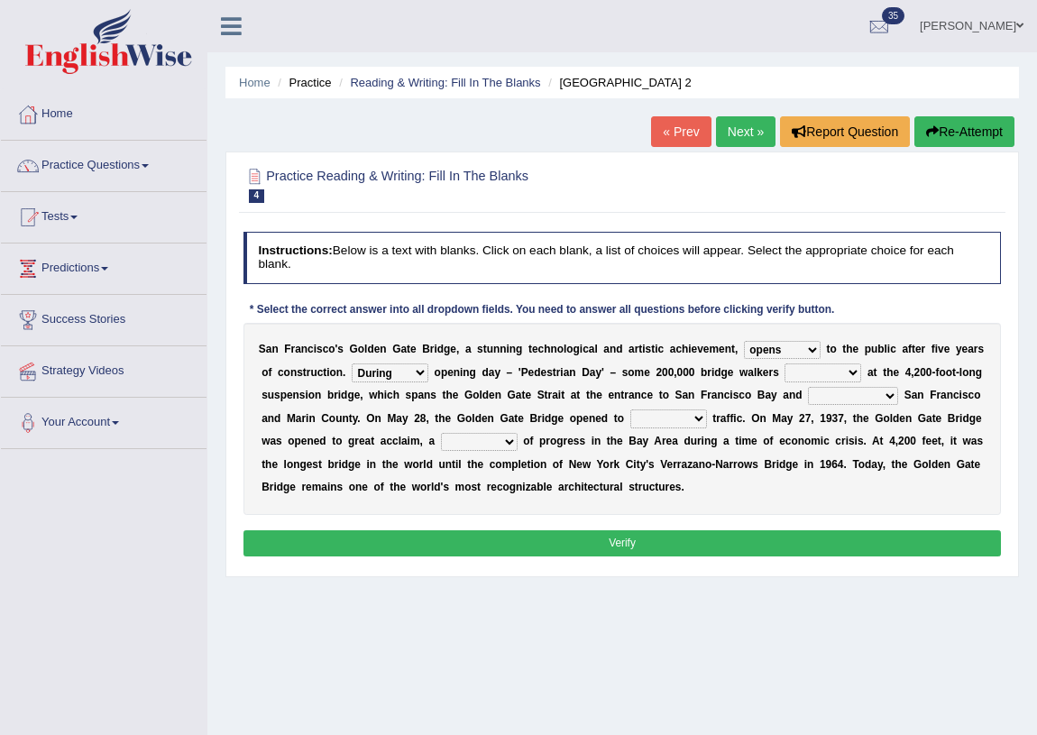
click at [352, 363] on select "On During Since When" at bounding box center [390, 372] width 77 height 18
click at [855, 373] on select "stationed looked marveled laughed" at bounding box center [822, 372] width 77 height 18
select select "laughed"
click at [784, 363] on select "stationed looked marveled laughed" at bounding box center [822, 372] width 77 height 18
click at [851, 370] on select "stationed looked marveled laughed" at bounding box center [822, 372] width 77 height 18
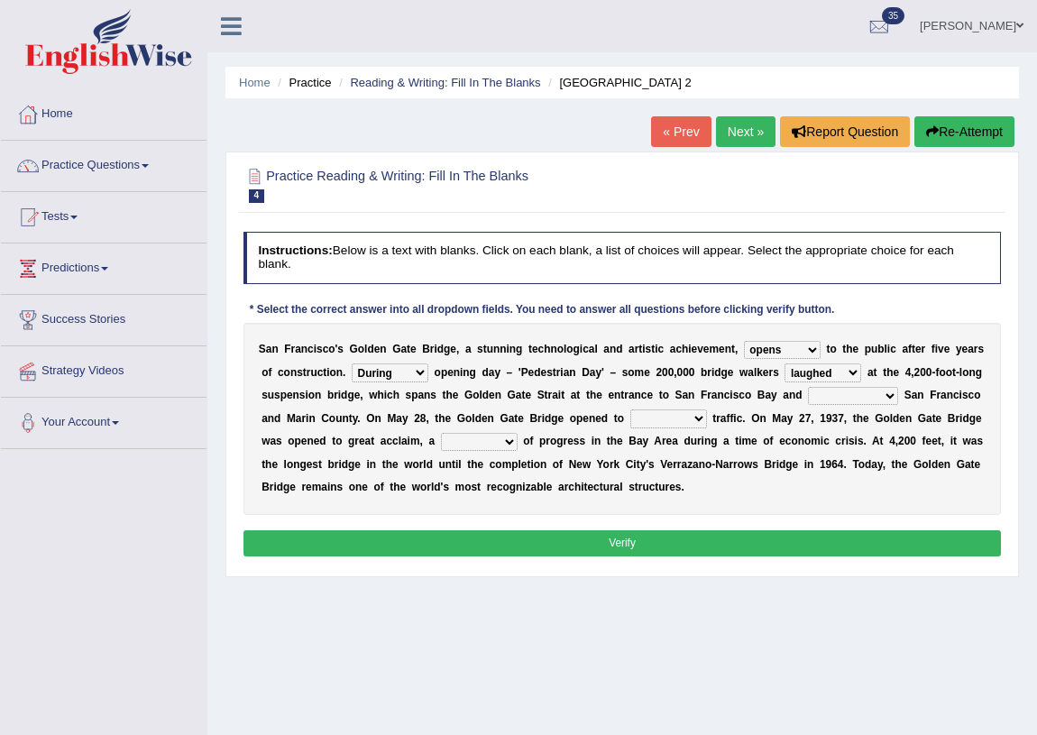
click at [851, 370] on select "stationed looked marveled laughed" at bounding box center [822, 372] width 77 height 18
click at [892, 396] on select "separates connects channels differentiates" at bounding box center [853, 396] width 90 height 18
select select "connects"
click at [808, 387] on select "separates connects channels differentiates" at bounding box center [853, 396] width 90 height 18
click at [699, 418] on select "aquatic vehicular airborne watertight" at bounding box center [668, 418] width 77 height 18
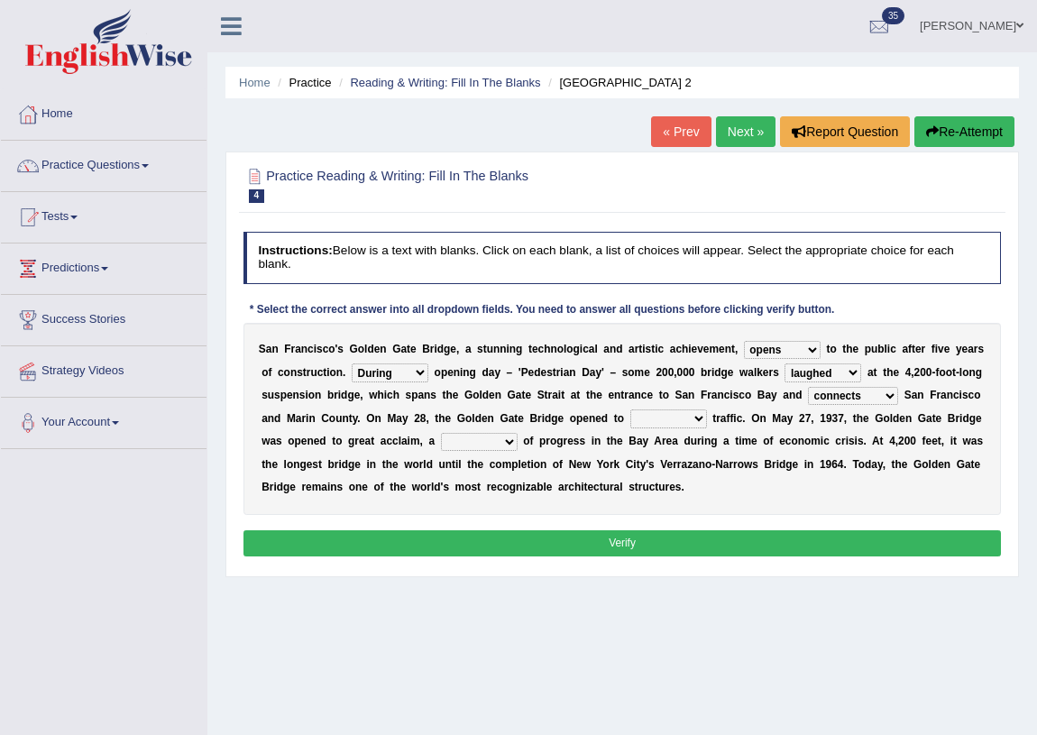
select select "vehicular"
click at [630, 409] on select "aquatic vehicular airborne watertight" at bounding box center [668, 418] width 77 height 18
click at [513, 438] on select "denial symbol technique yield" at bounding box center [479, 442] width 77 height 18
select select "yield"
click at [441, 433] on select "denial symbol technique yield" at bounding box center [479, 442] width 77 height 18
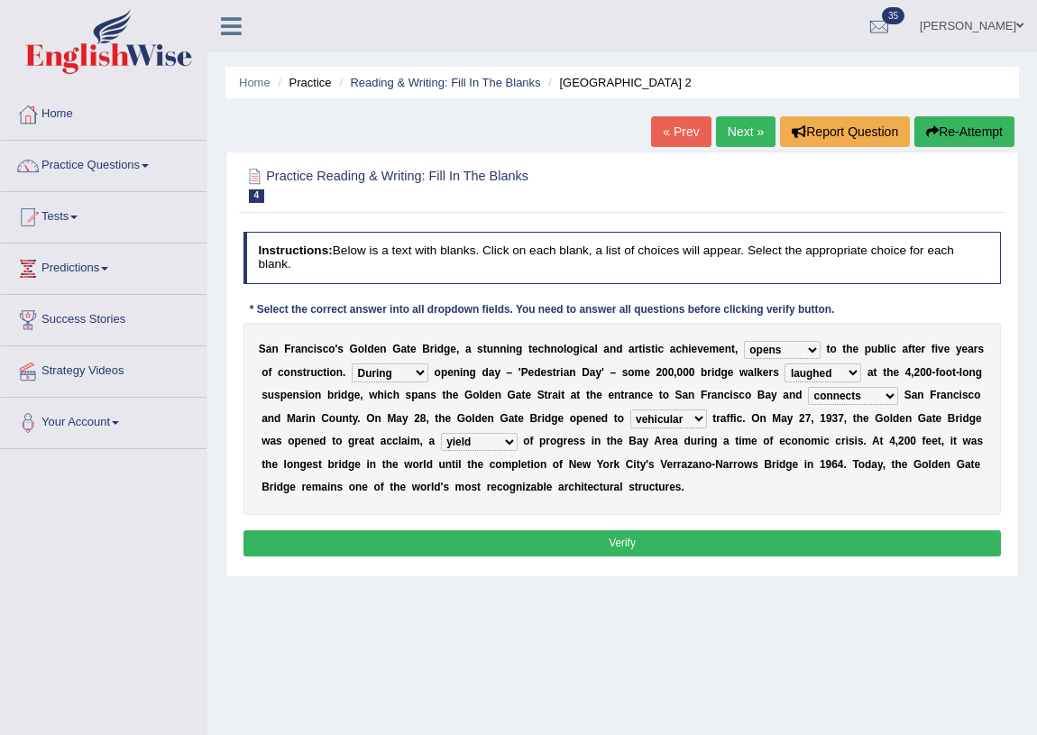
click at [632, 532] on button "Verify" at bounding box center [622, 543] width 758 height 26
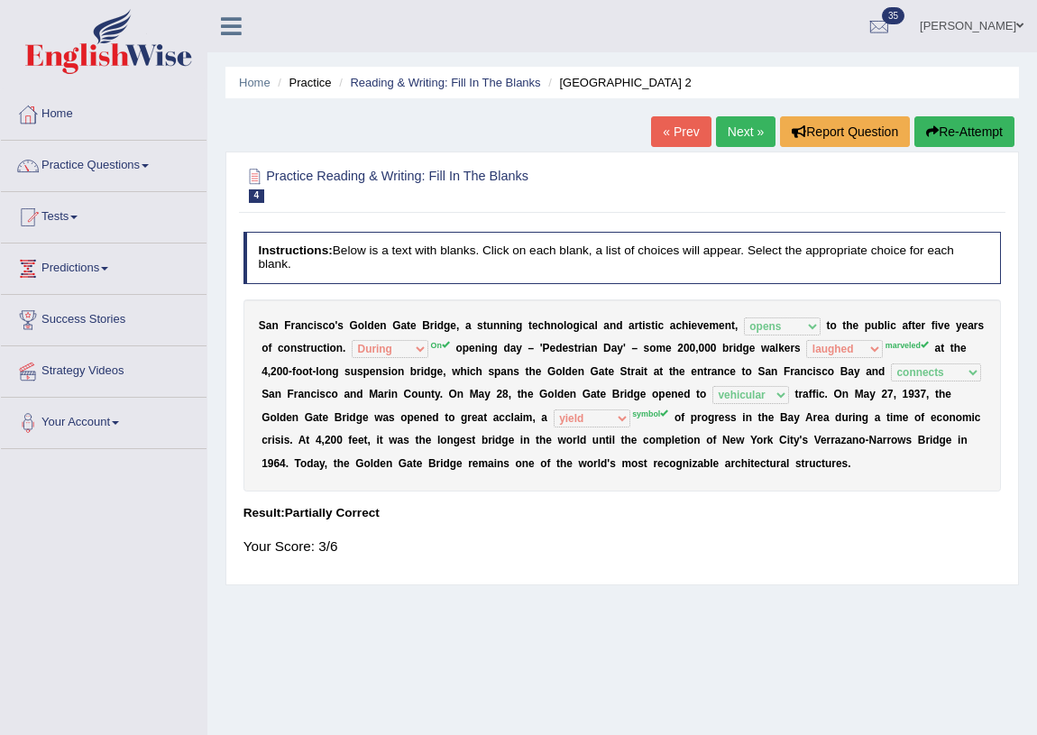
click at [729, 140] on link "Next »" at bounding box center [746, 131] width 60 height 31
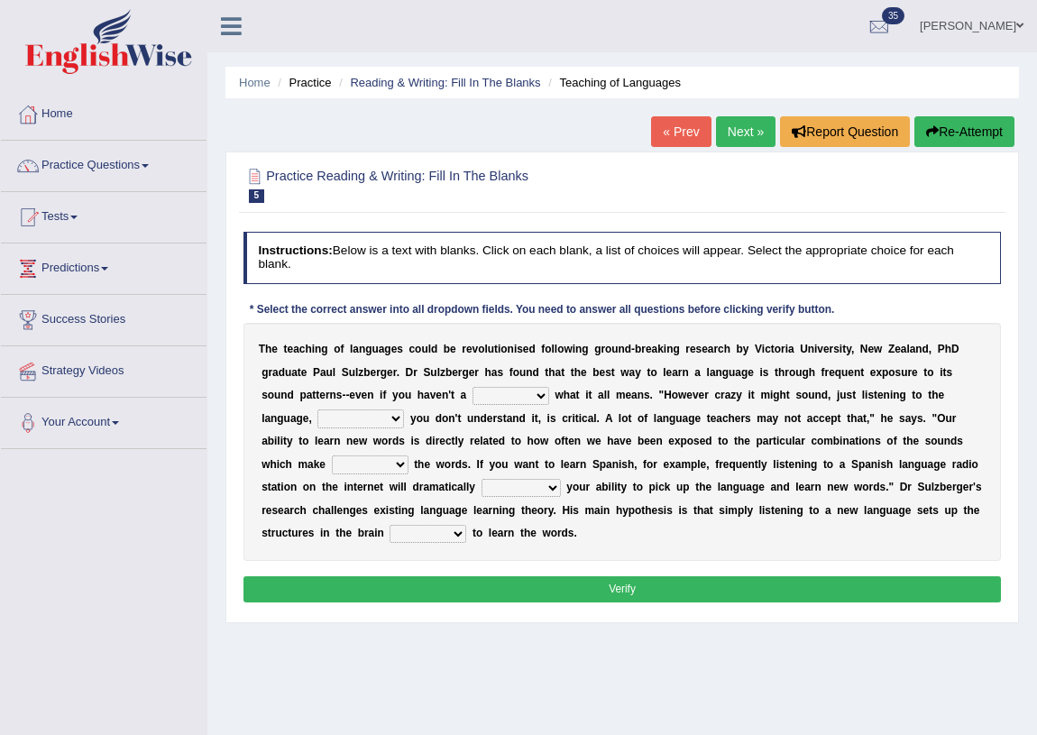
click at [546, 395] on select "dew claw clue due" at bounding box center [510, 396] width 77 height 18
select select "clue"
click at [472, 387] on select "dew claw clue due" at bounding box center [510, 396] width 77 height 18
click at [395, 418] on select "but also all together even though if so" at bounding box center [360, 418] width 87 height 18
select select "even though"
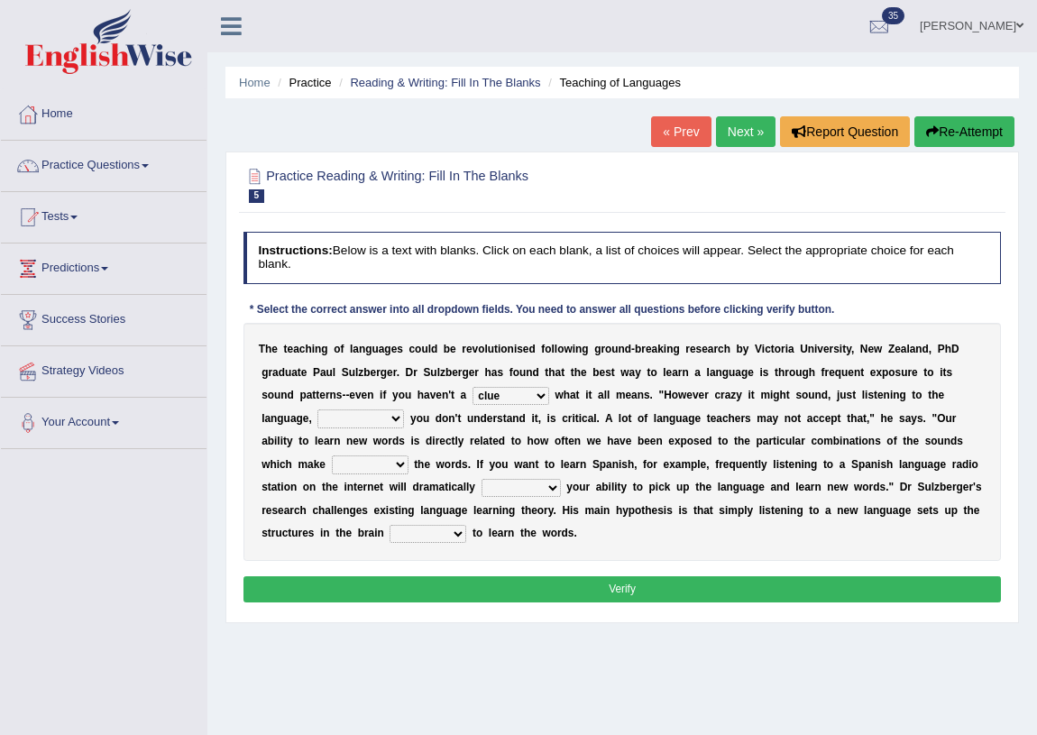
click at [317, 409] on select "but also all together even though if so" at bounding box center [360, 418] width 87 height 18
click at [397, 463] on select "down up of on" at bounding box center [370, 464] width 77 height 18
select select "up"
click at [332, 455] on select "down up of on" at bounding box center [370, 464] width 77 height 18
click at [553, 487] on select "evaluate exaggerate describe boost" at bounding box center [521, 488] width 79 height 18
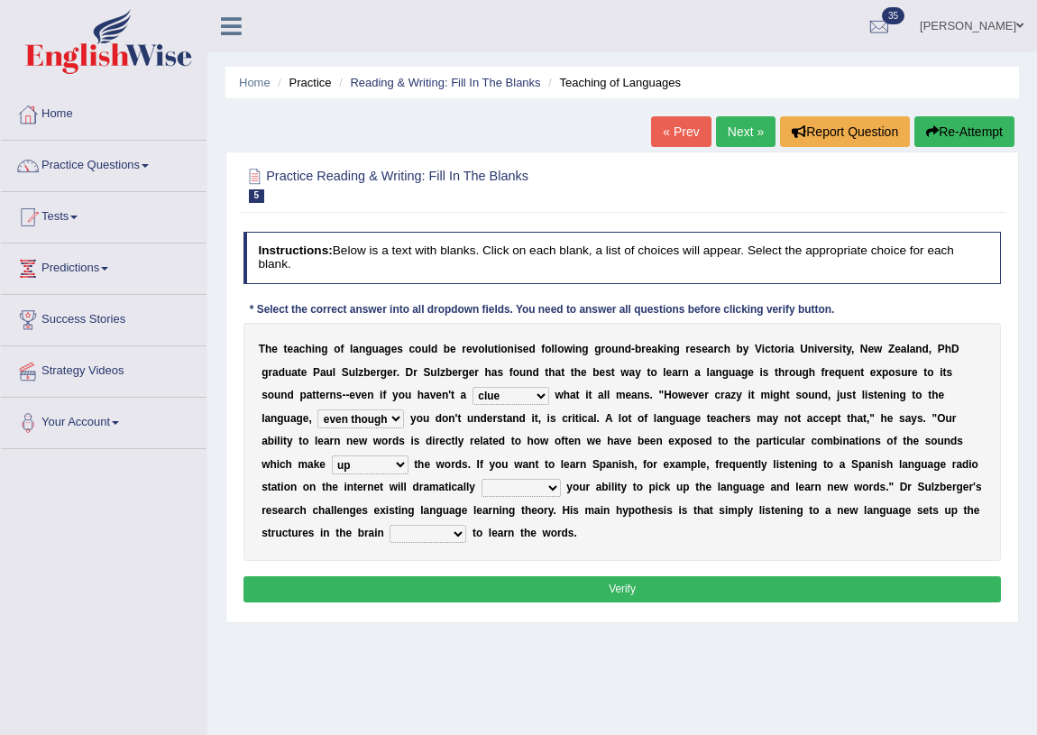
select select "boost"
click at [482, 479] on select "evaluate exaggerate describe boost" at bounding box center [521, 488] width 79 height 18
click at [459, 537] on select "requiring required directed to require" at bounding box center [428, 534] width 77 height 18
select select "requiring"
click at [390, 525] on select "requiring required directed to require" at bounding box center [428, 534] width 77 height 18
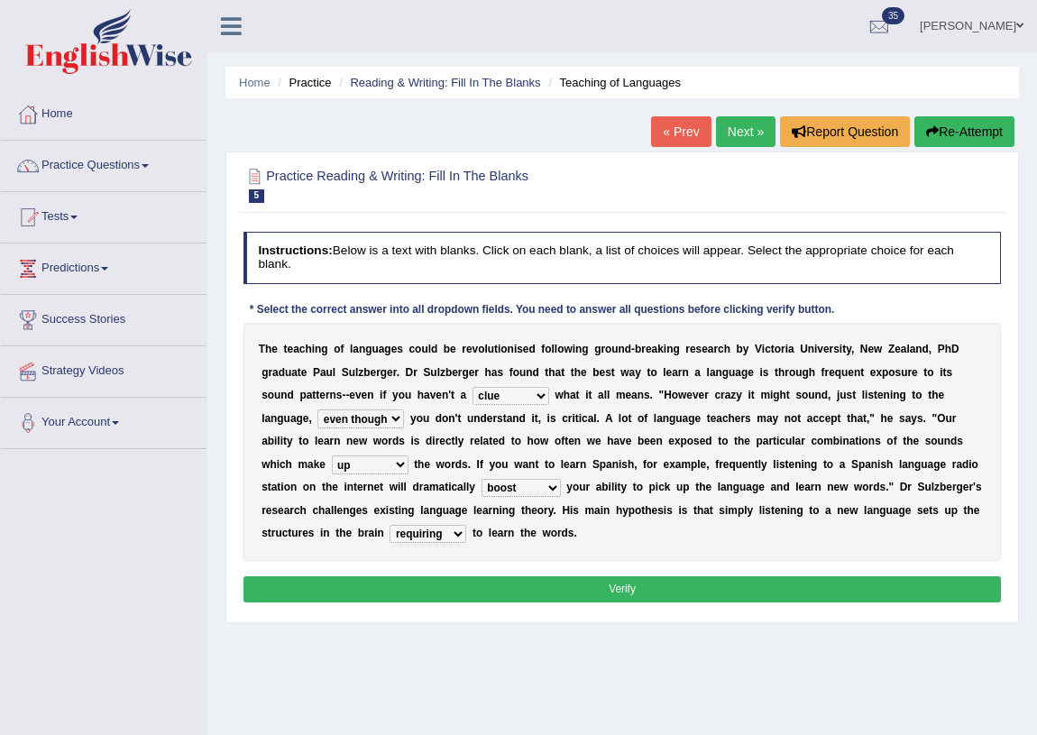
click at [453, 530] on select "requiring required directed to require" at bounding box center [428, 534] width 77 height 18
click at [521, 552] on div "T h e t e a c h i n g o f l a n g u a g e s c o u l d b e r e v o l u t i o n i…" at bounding box center [622, 442] width 758 height 238
click at [519, 578] on button "Verify" at bounding box center [622, 589] width 758 height 26
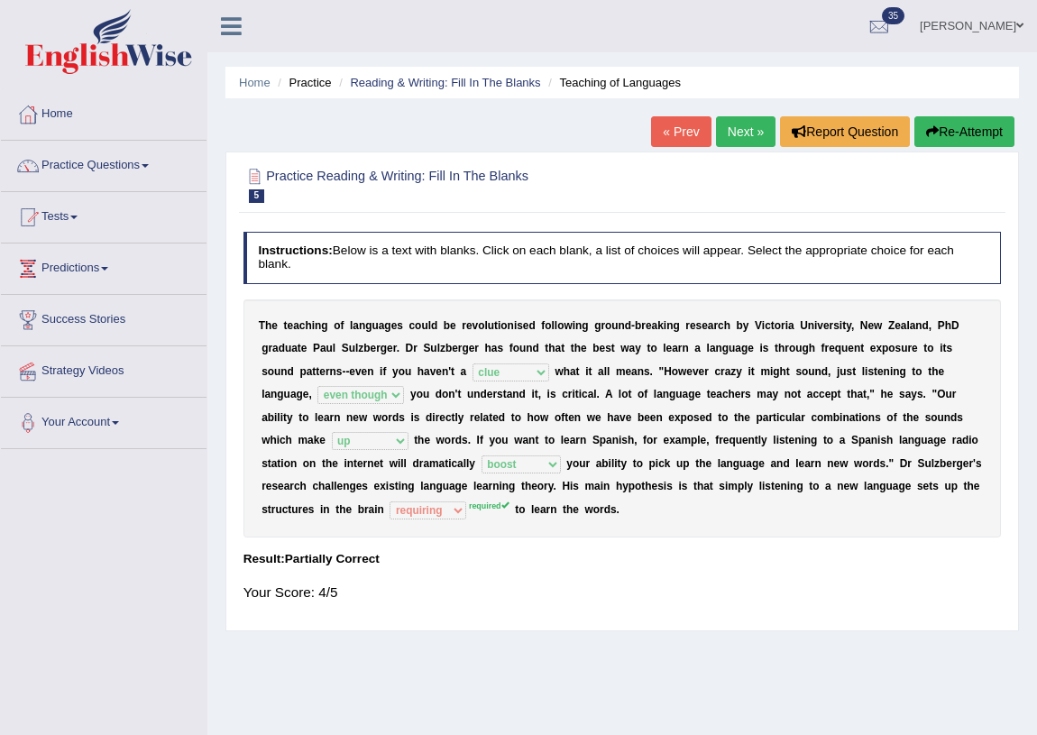
click at [729, 135] on link "Next »" at bounding box center [746, 131] width 60 height 31
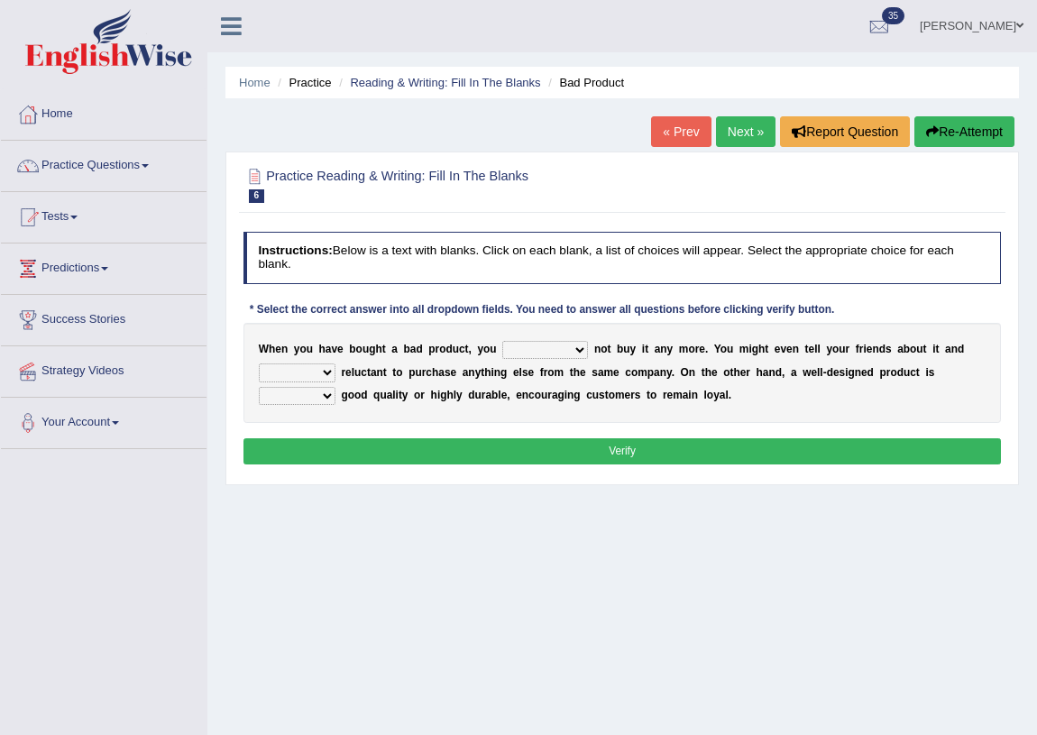
click at [580, 348] on select "would have should have should" at bounding box center [545, 350] width 86 height 18
select select "should"
click at [502, 341] on select "would have should have should" at bounding box center [545, 350] width 86 height 18
click at [581, 346] on select "would have should have should" at bounding box center [545, 350] width 86 height 18
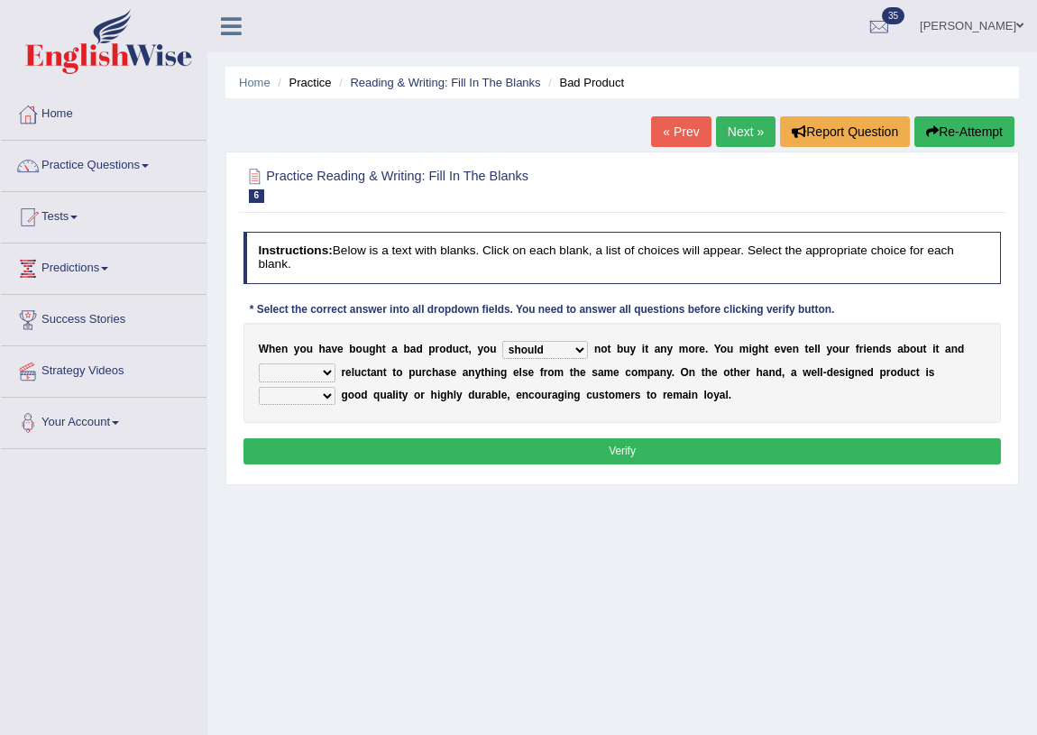
click at [325, 372] on select "is are be being" at bounding box center [297, 372] width 77 height 18
select select "being"
click at [259, 363] on select "is are be being" at bounding box center [297, 372] width 77 height 18
click at [326, 395] on select "both also neither either" at bounding box center [297, 396] width 77 height 18
select select "also"
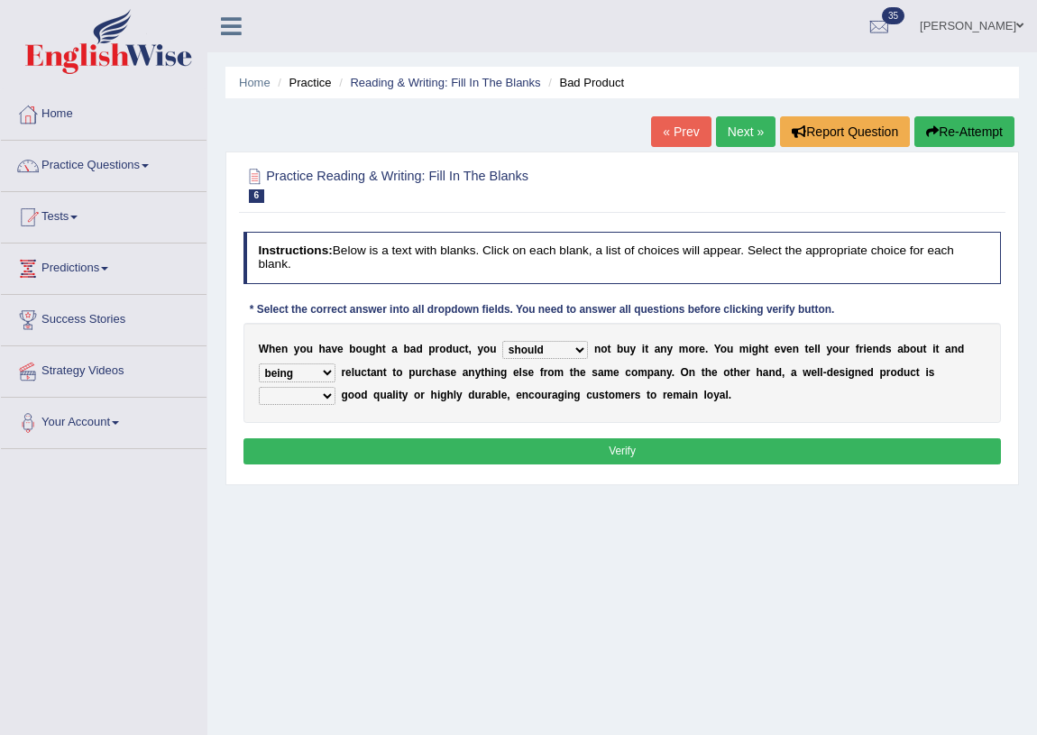
click at [259, 387] on select "both also neither either" at bounding box center [297, 396] width 77 height 18
click at [430, 460] on button "Verify" at bounding box center [622, 451] width 758 height 26
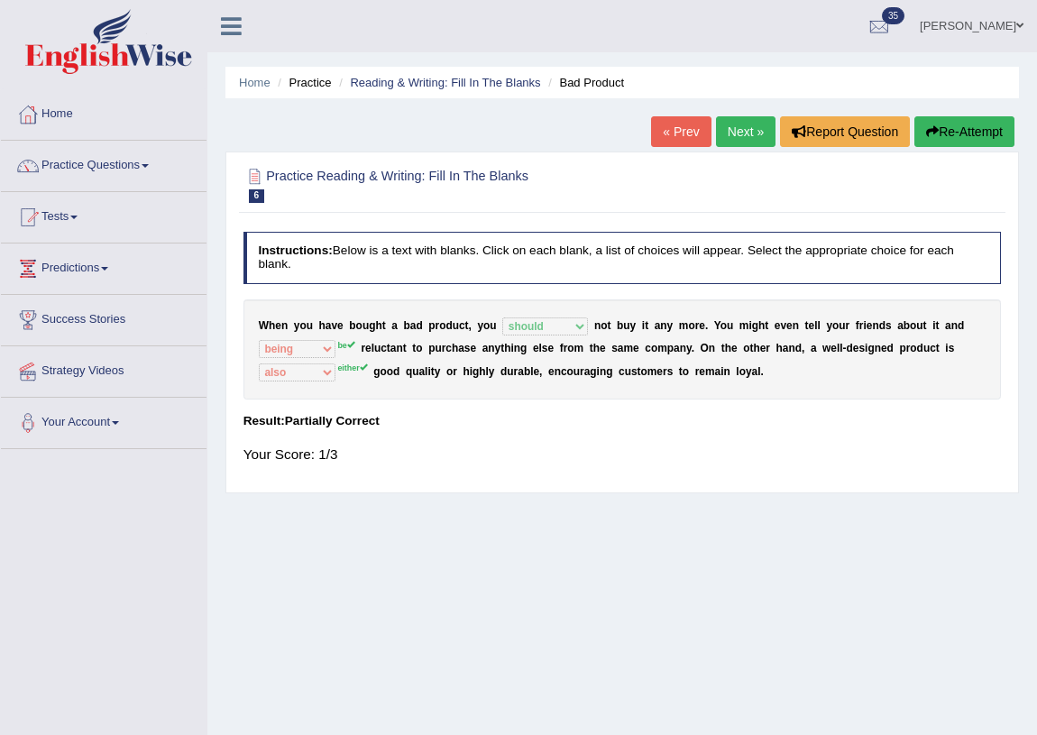
click at [749, 135] on link "Next »" at bounding box center [746, 131] width 60 height 31
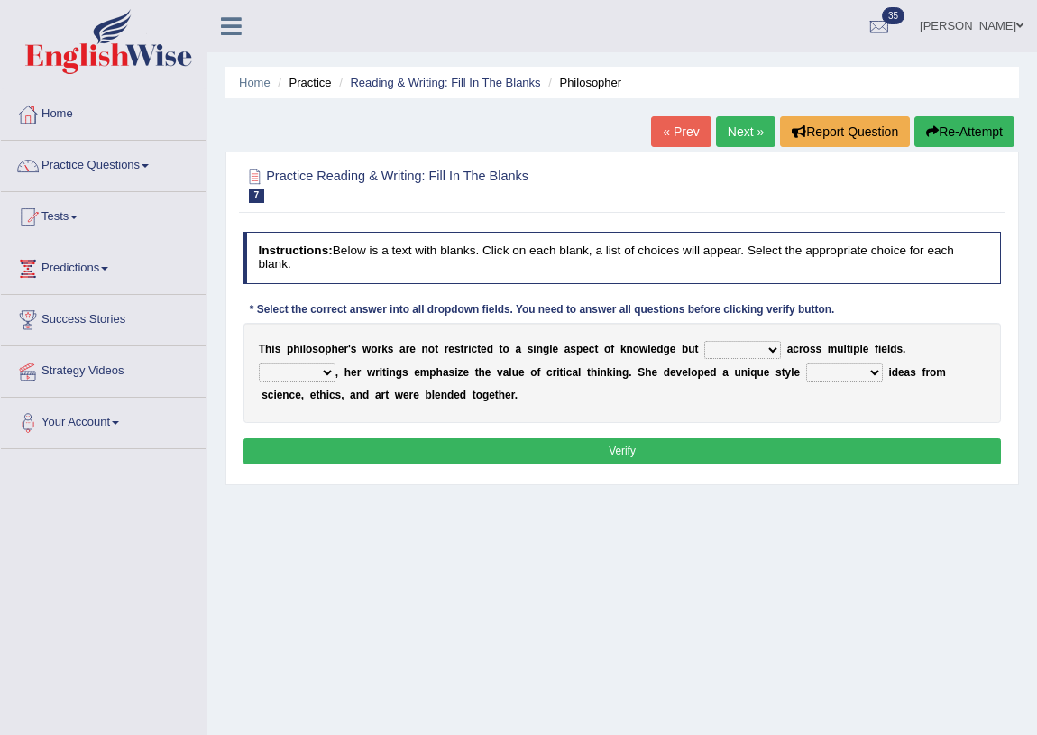
click at [773, 350] on select "constrain contain assemble extend" at bounding box center [742, 350] width 77 height 18
select select "contain"
click at [704, 341] on select "constrain contain assemble extend" at bounding box center [742, 350] width 77 height 18
click at [326, 369] on select "Rather So Moreover Likely" at bounding box center [297, 372] width 77 height 18
select select "Moreover"
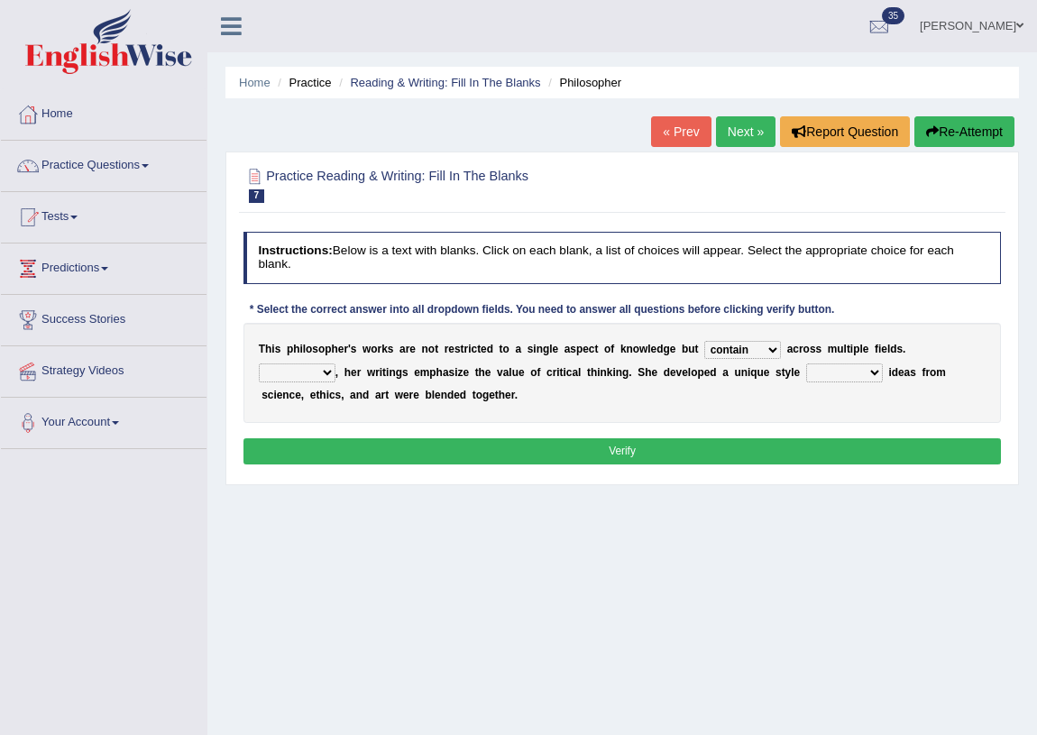
click at [259, 363] on select "Rather So Moreover Likely" at bounding box center [297, 372] width 77 height 18
click at [872, 372] on select "in that that which in which" at bounding box center [844, 372] width 77 height 18
select select "that"
click at [806, 363] on select "in that that which in which" at bounding box center [844, 372] width 77 height 18
click at [651, 446] on button "Verify" at bounding box center [622, 451] width 758 height 26
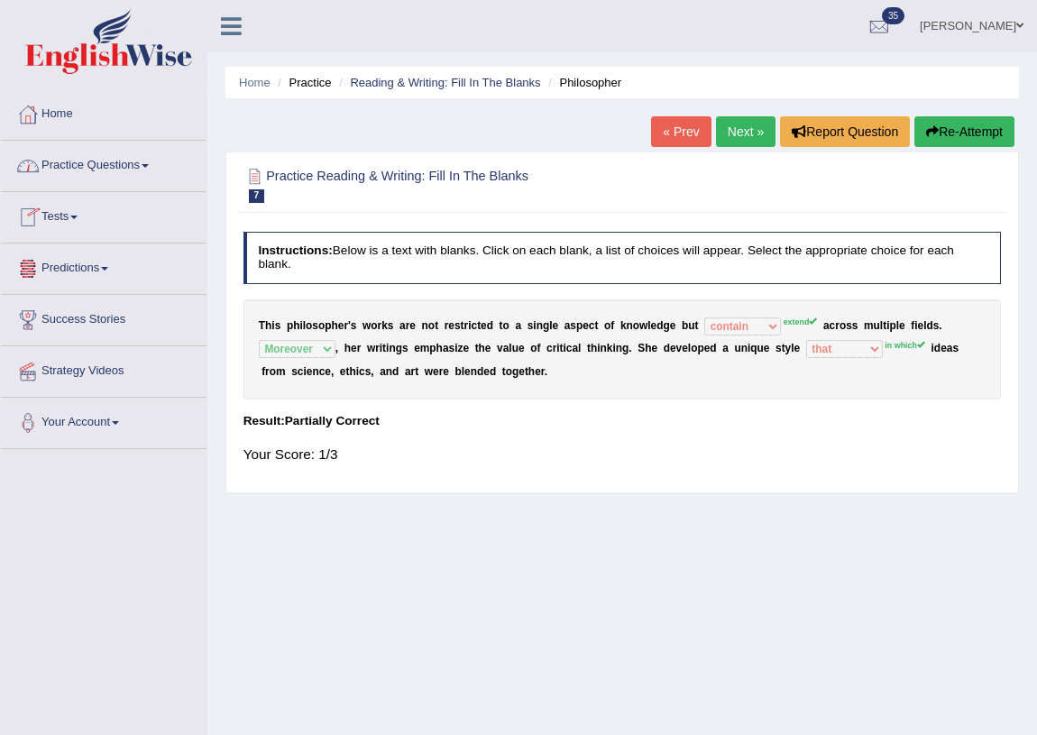
click at [111, 166] on link "Practice Questions" at bounding box center [104, 163] width 206 height 45
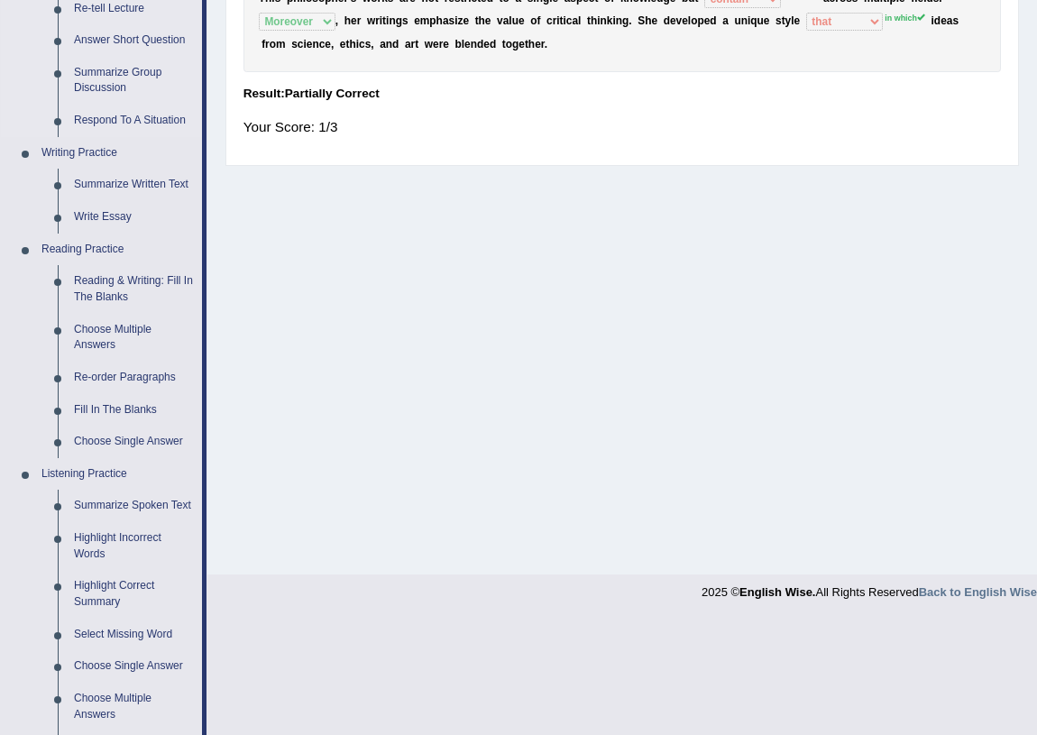
scroll to position [491, 0]
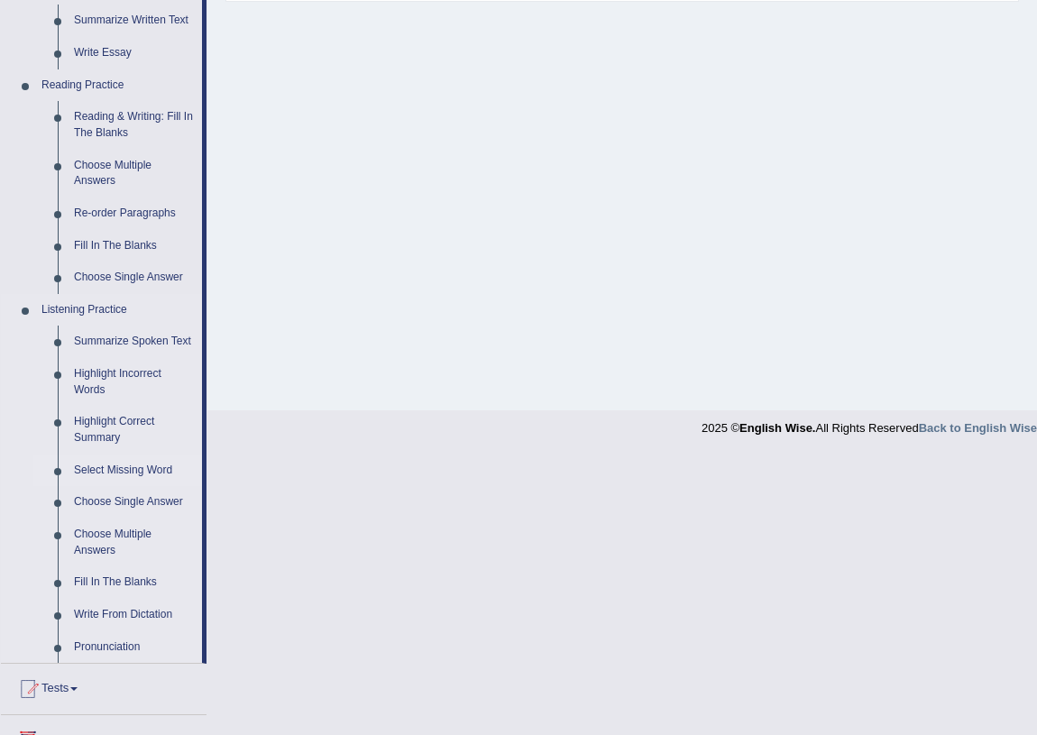
click at [126, 466] on link "Select Missing Word" at bounding box center [134, 470] width 136 height 32
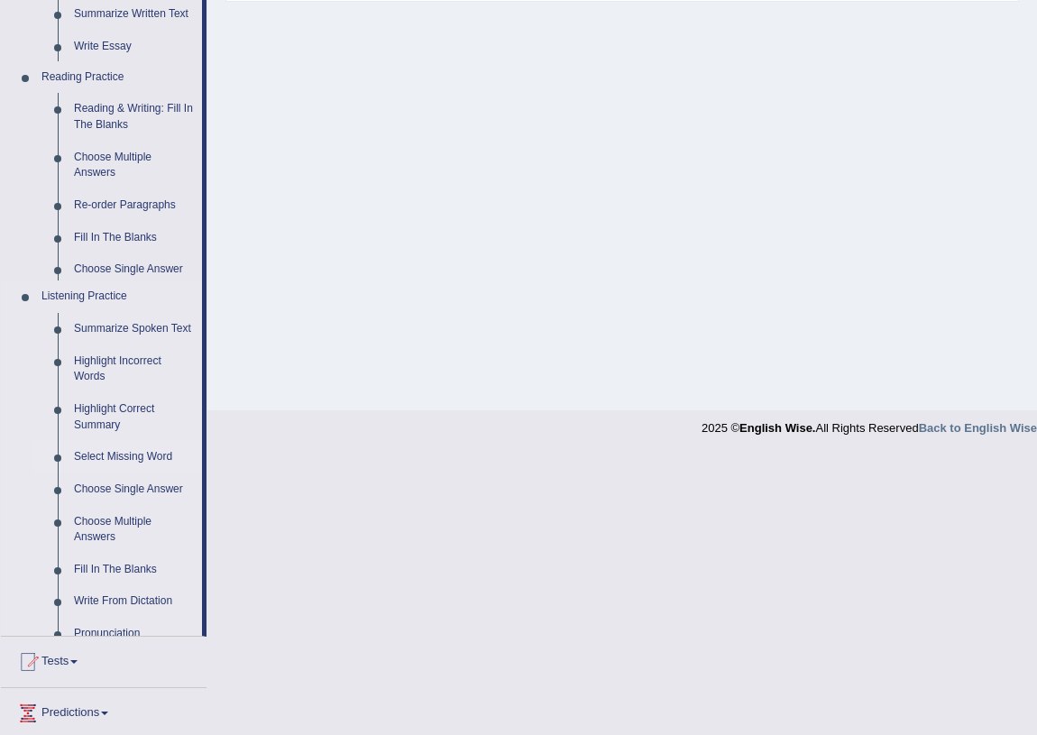
scroll to position [211, 0]
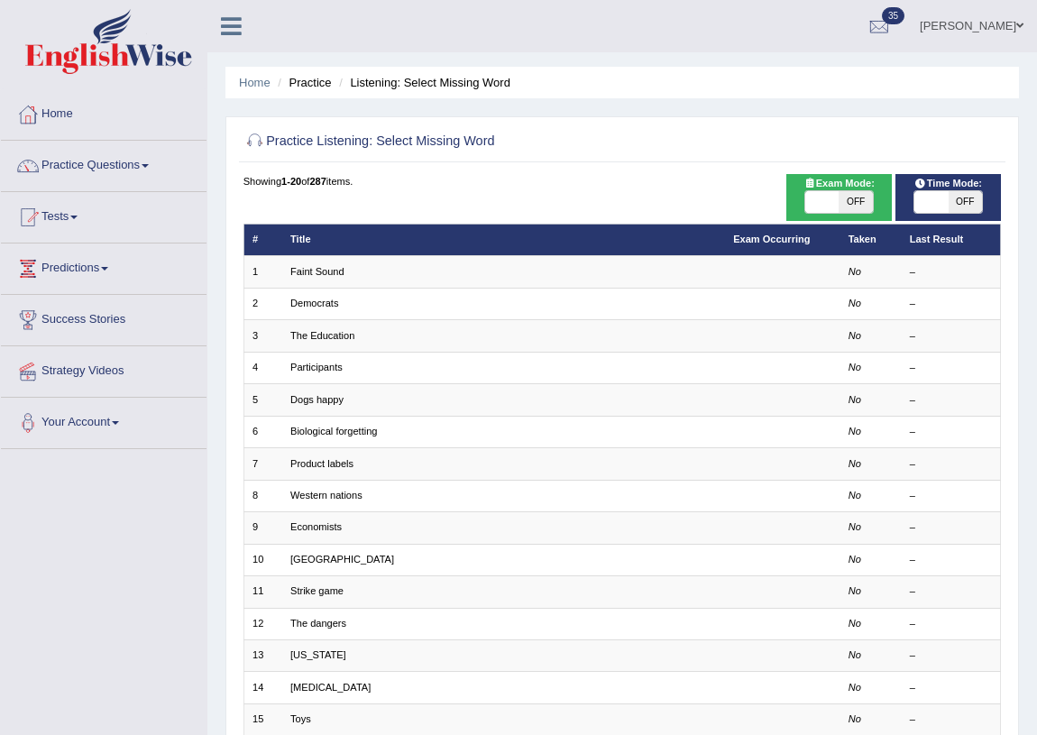
click at [319, 269] on link "Faint Sound" at bounding box center [317, 271] width 54 height 11
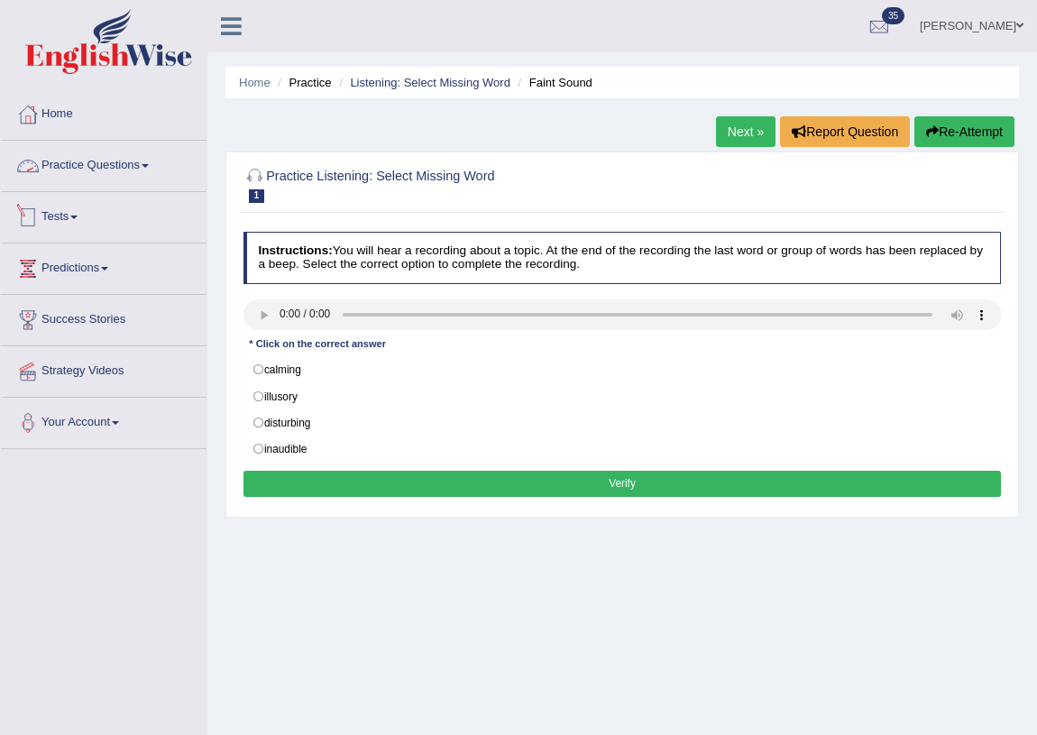
click at [106, 160] on link "Practice Questions" at bounding box center [104, 163] width 206 height 45
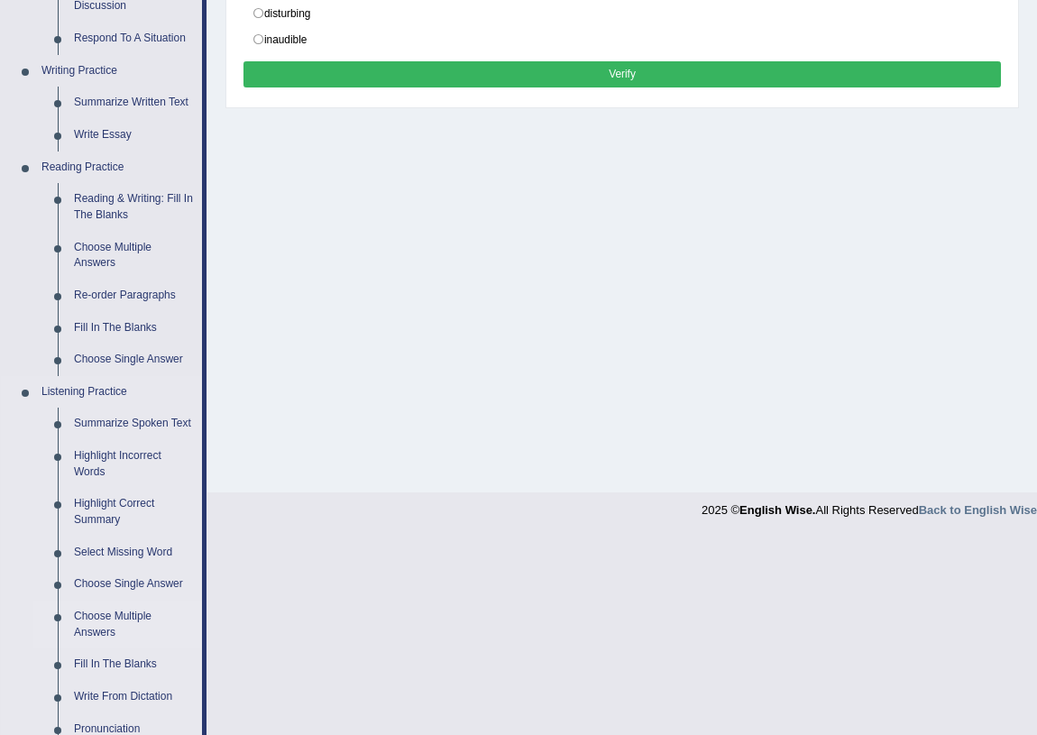
scroll to position [491, 0]
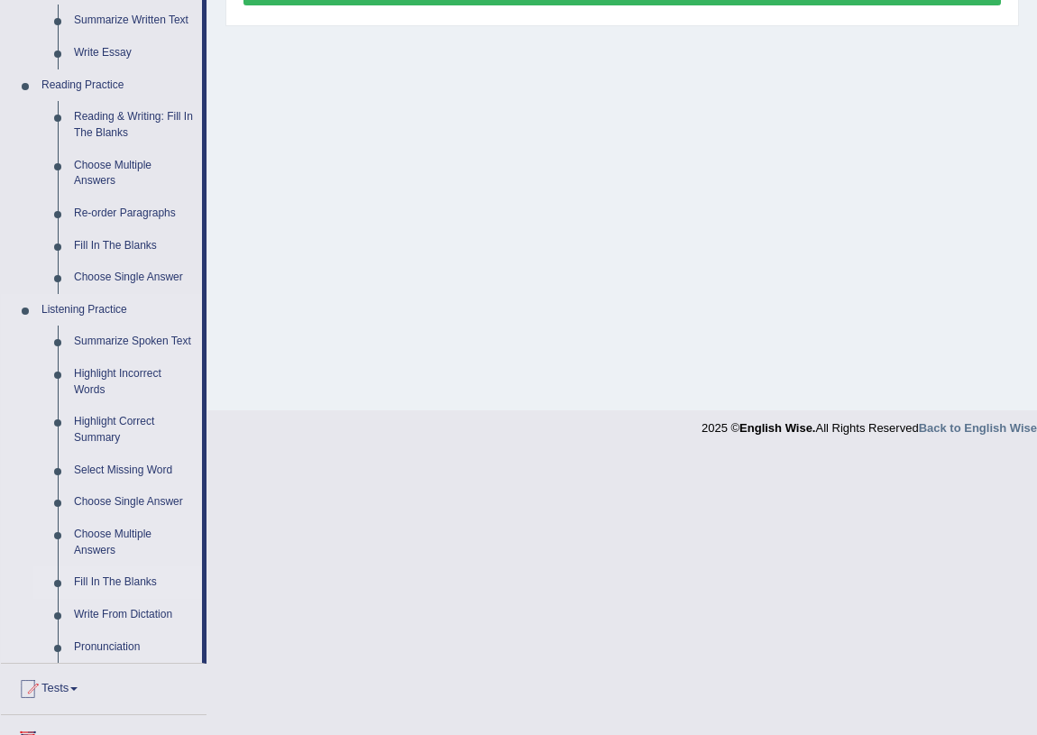
click at [130, 582] on link "Fill In The Blanks" at bounding box center [134, 582] width 136 height 32
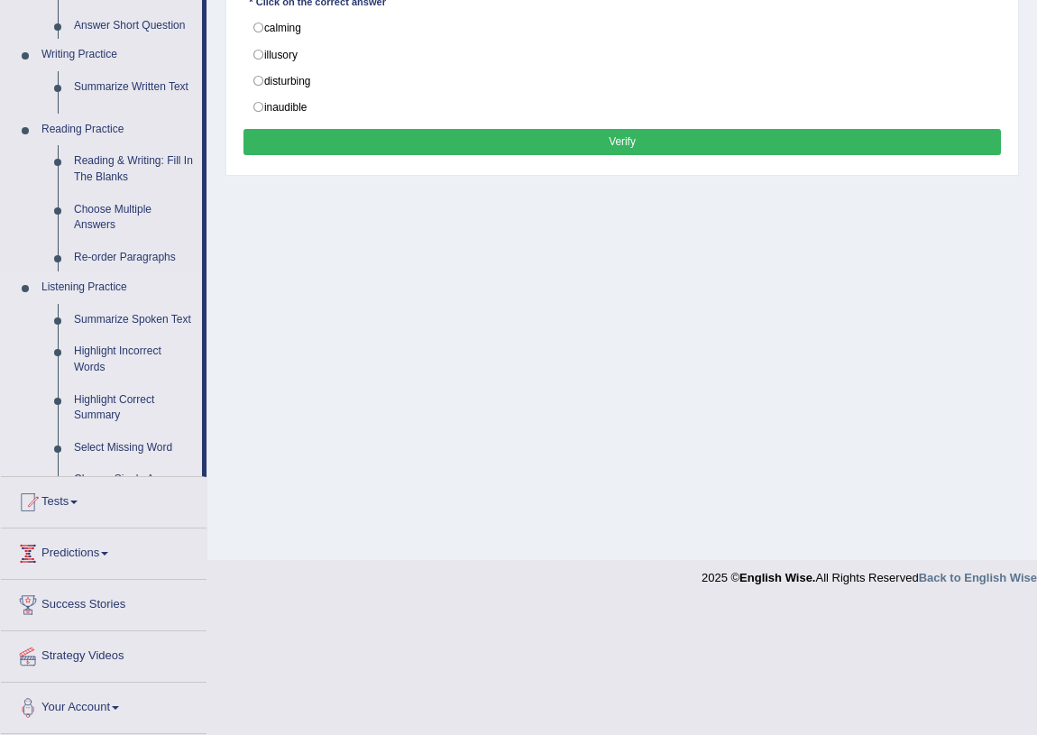
scroll to position [211, 0]
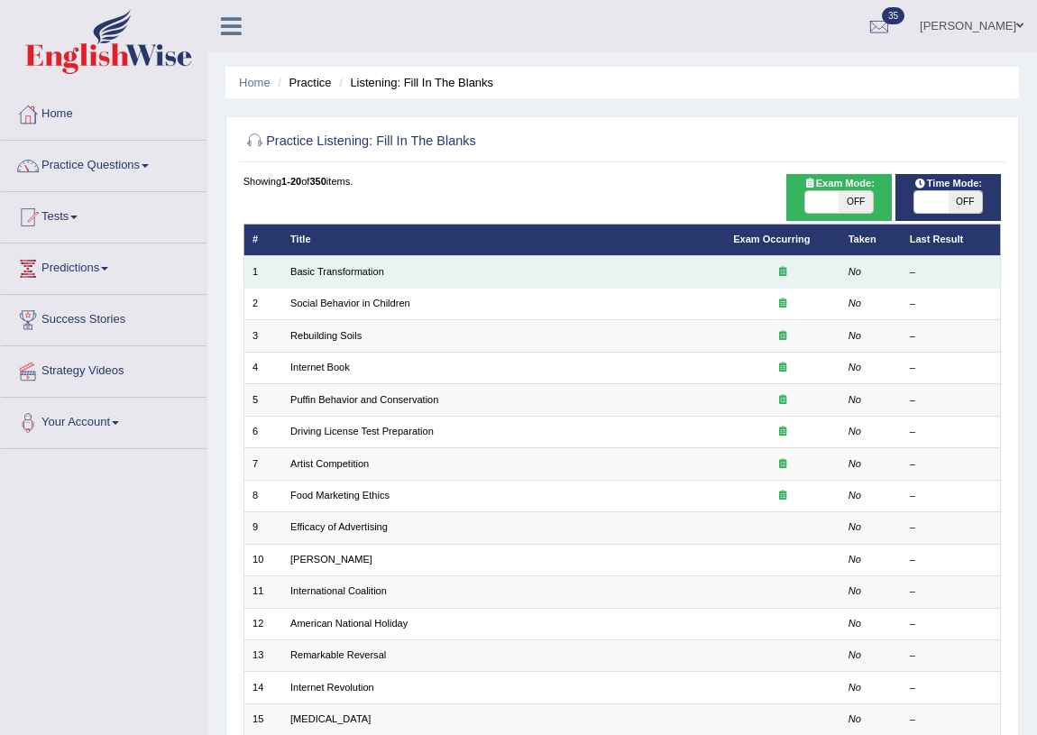
click at [326, 277] on td "Basic Transformation" at bounding box center [503, 272] width 443 height 32
click at [325, 271] on link "Basic Transformation" at bounding box center [337, 271] width 94 height 11
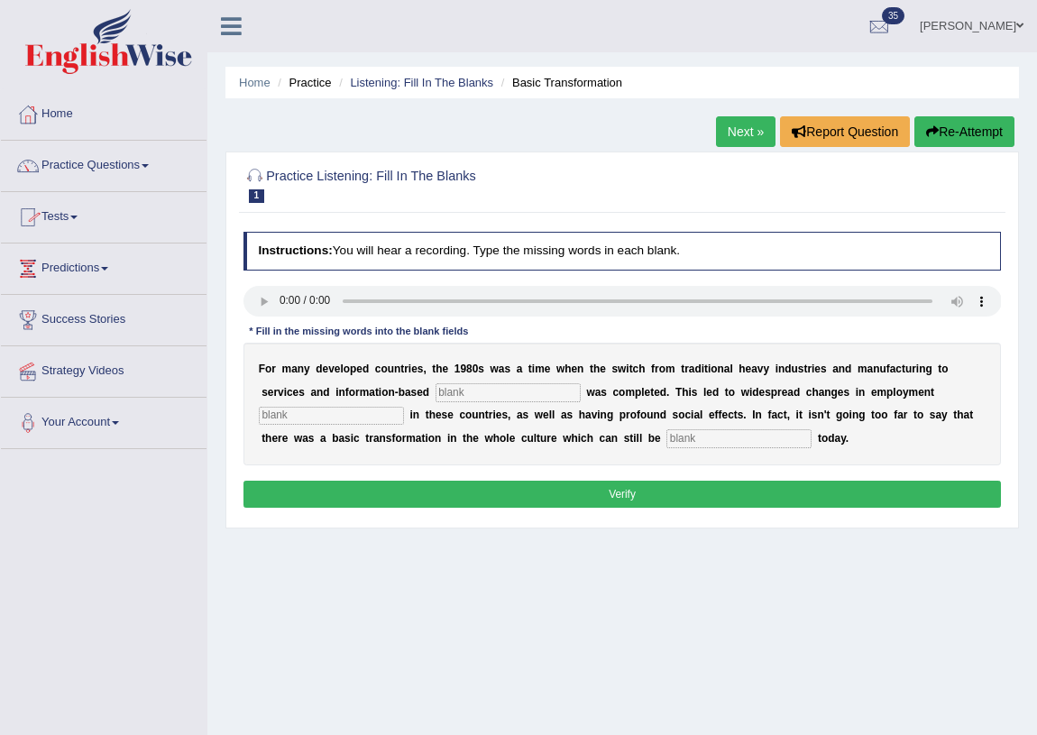
click at [461, 393] on input "text" at bounding box center [508, 392] width 145 height 18
click at [480, 387] on input "text" at bounding box center [508, 392] width 145 height 18
type input "deteprize"
type input "parts"
type input "absorve"
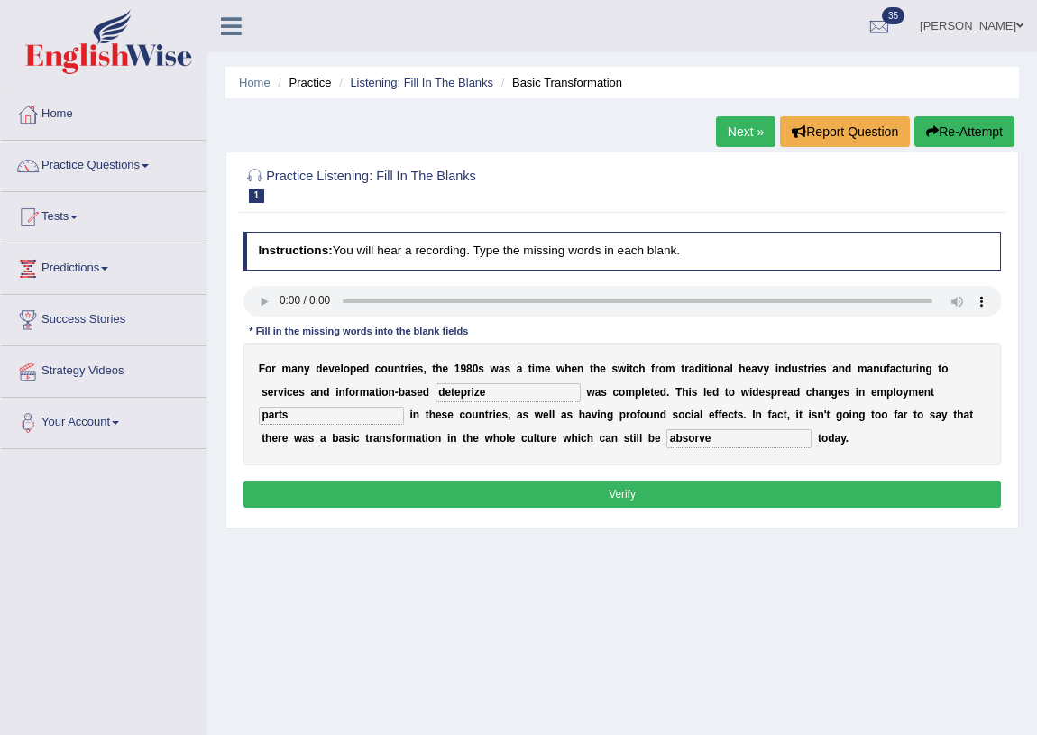
click at [499, 391] on input "deteprize" at bounding box center [508, 392] width 145 height 18
type input "deterprize"
click at [570, 500] on button "Verify" at bounding box center [622, 494] width 758 height 26
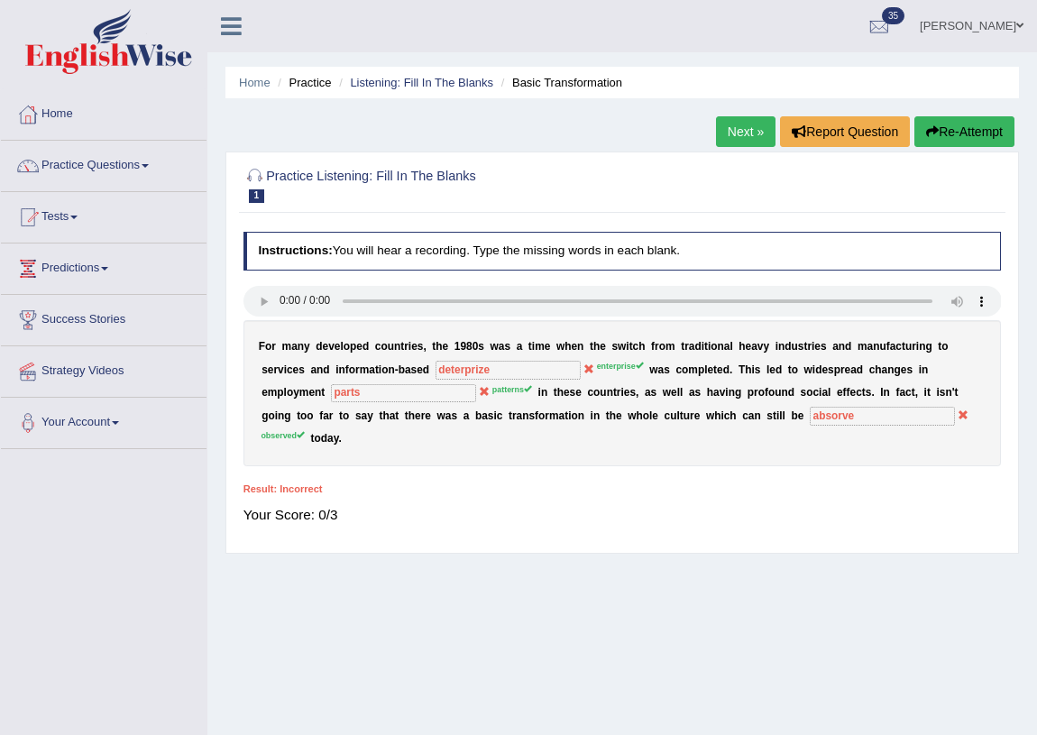
click at [750, 129] on link "Next »" at bounding box center [746, 131] width 60 height 31
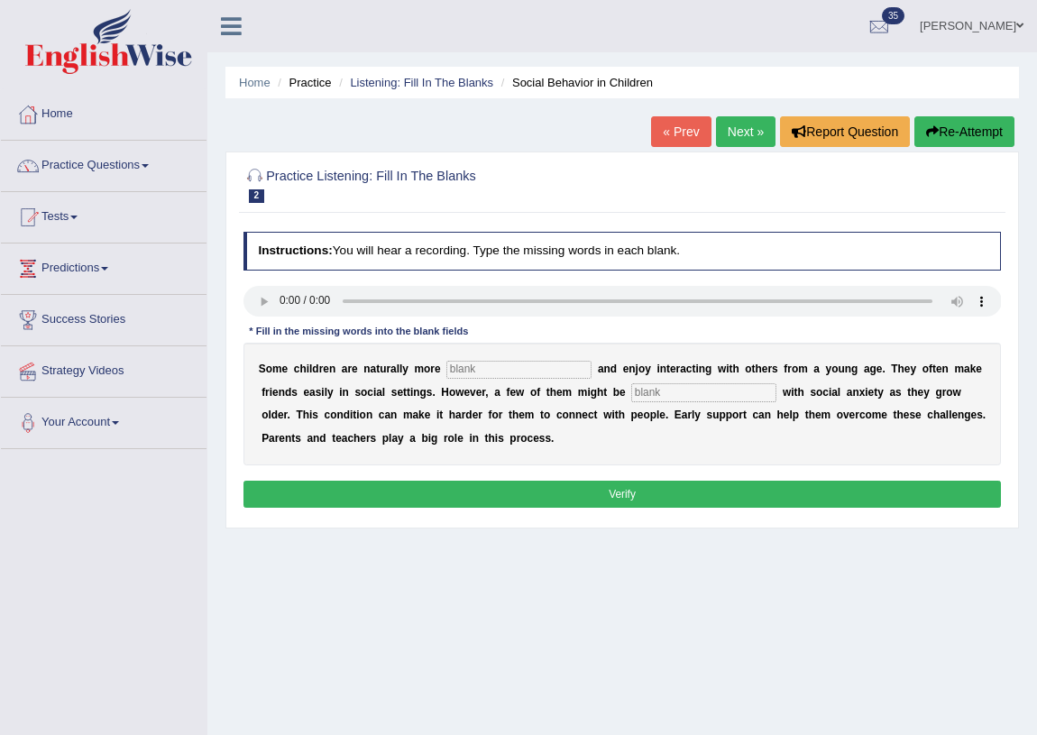
click at [496, 369] on input "text" at bounding box center [518, 370] width 145 height 18
click at [508, 373] on input "text" at bounding box center [518, 370] width 145 height 18
type input "sociable"
type input "diagnosted"
click at [537, 376] on input "sociable" at bounding box center [518, 370] width 145 height 18
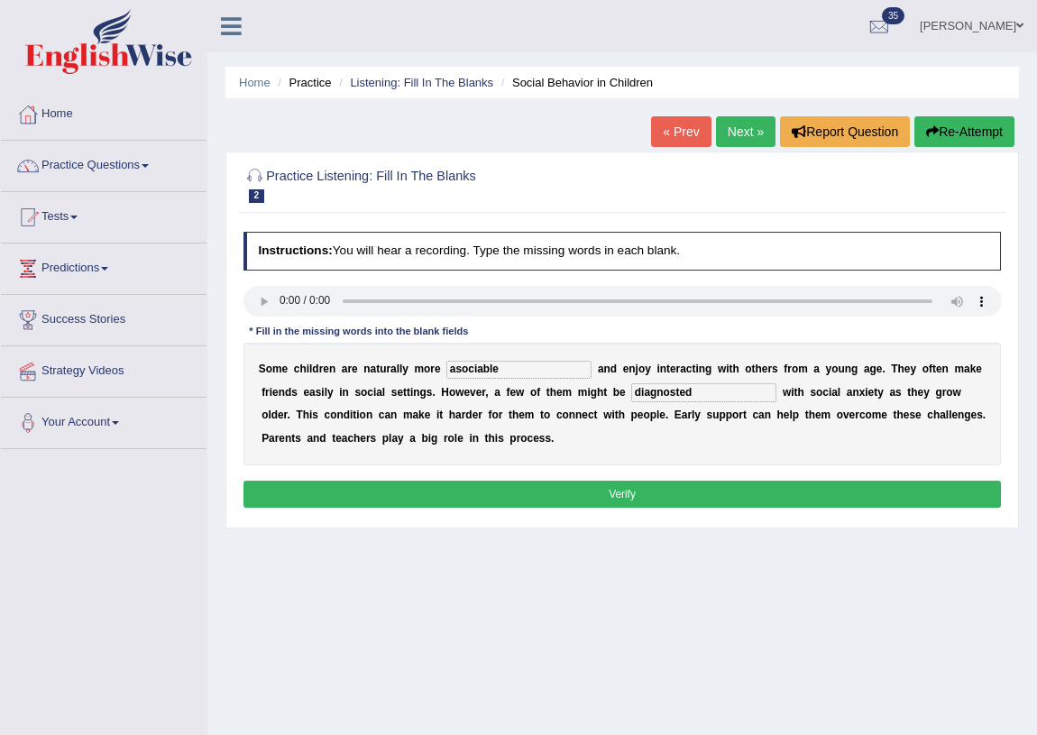
type input "asociable"
click at [609, 491] on button "Verify" at bounding box center [622, 494] width 758 height 26
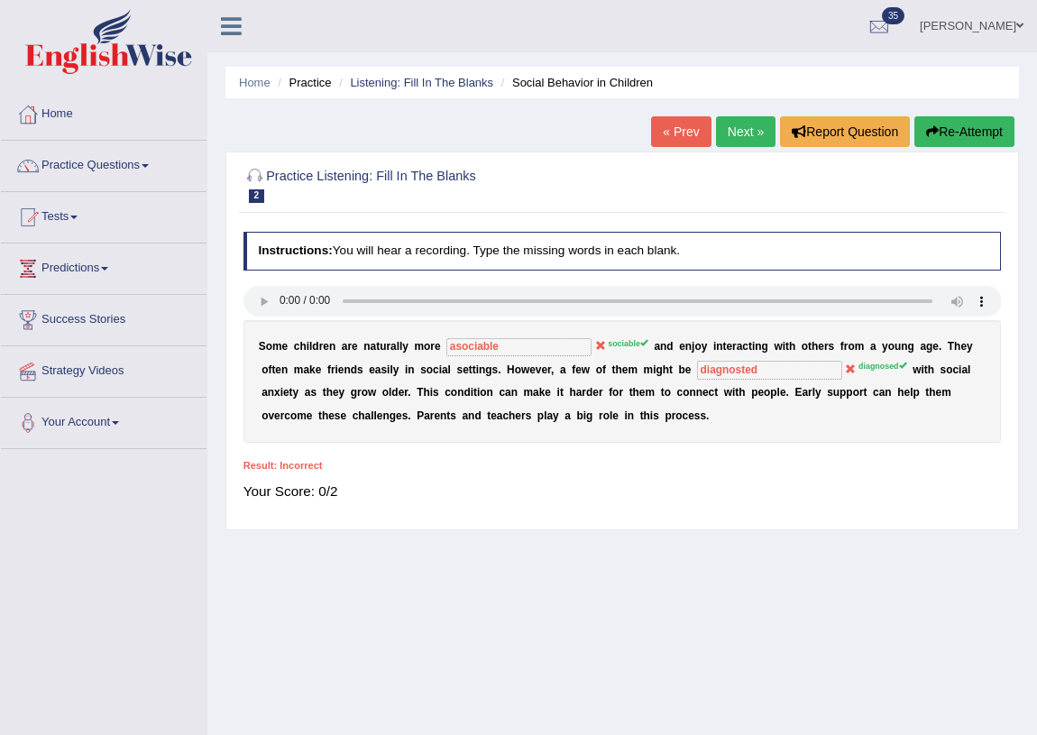
click at [940, 125] on button "Re-Attempt" at bounding box center [964, 131] width 100 height 31
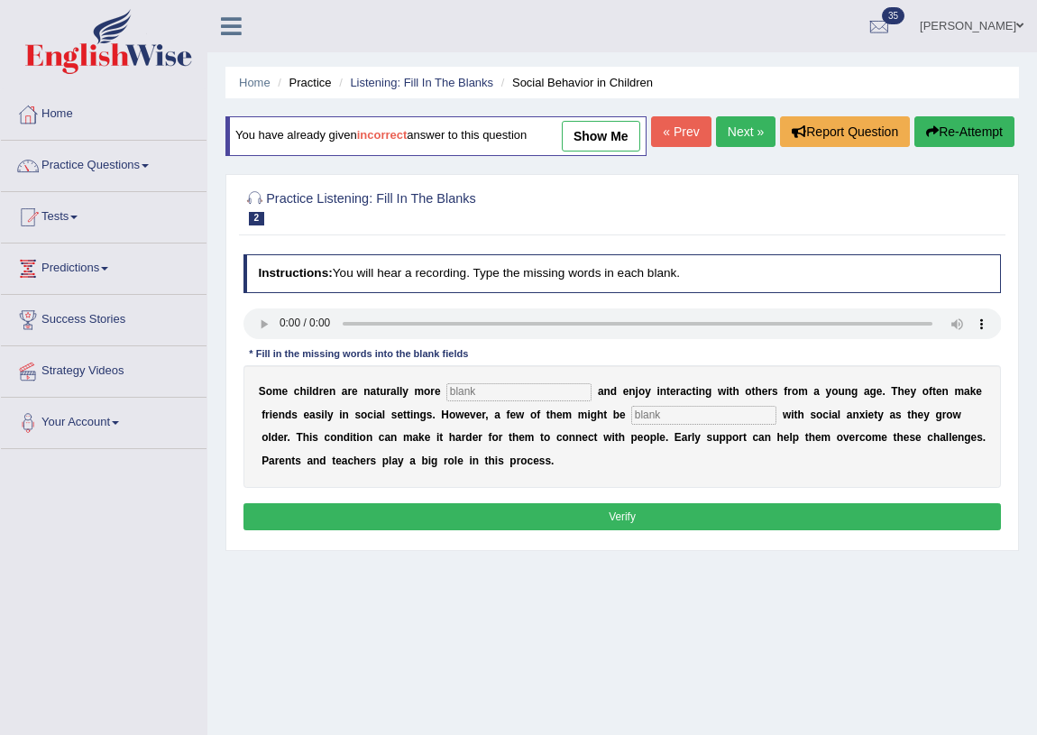
click at [466, 401] on input "text" at bounding box center [518, 392] width 145 height 18
type input "sociable"
click at [685, 424] on input "text" at bounding box center [703, 415] width 145 height 18
type input "diagnosted"
click at [647, 529] on button "Verify" at bounding box center [622, 516] width 758 height 26
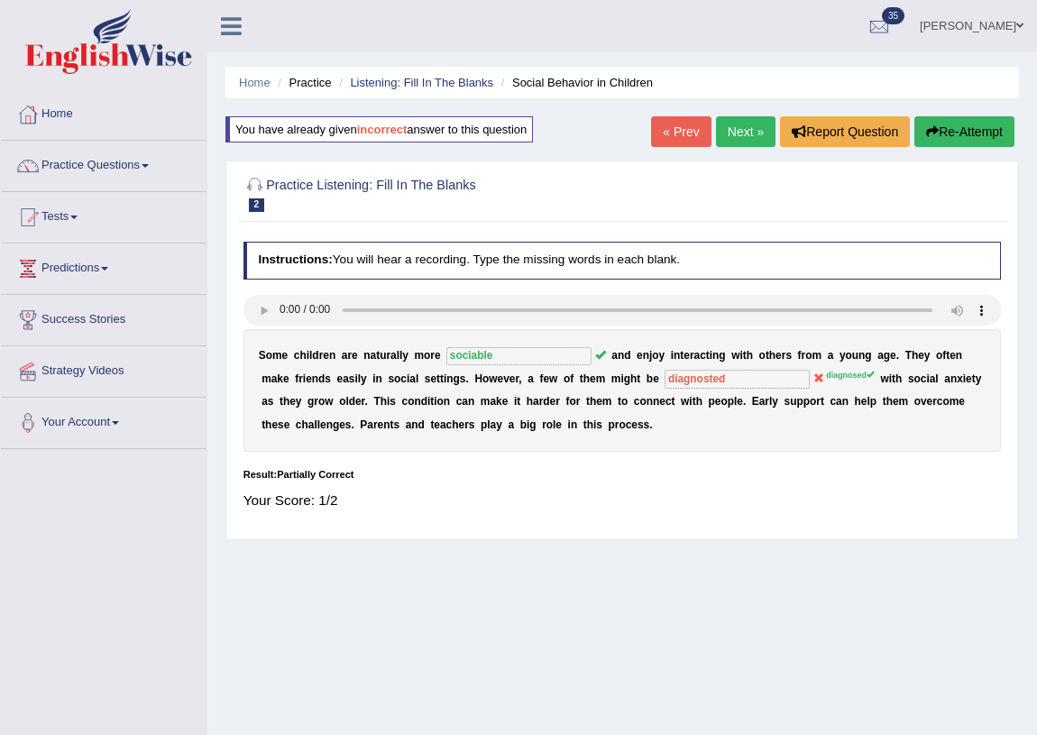
click at [730, 126] on link "Next »" at bounding box center [746, 131] width 60 height 31
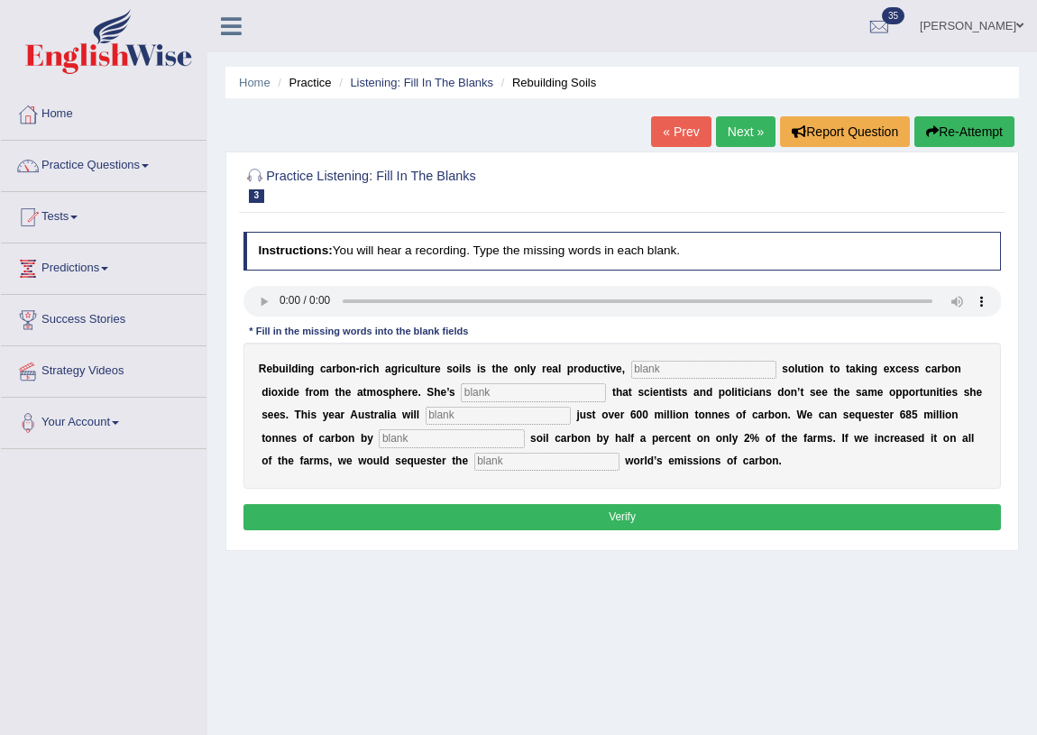
click at [663, 369] on input "text" at bounding box center [703, 370] width 145 height 18
click at [645, 371] on input "text" at bounding box center [703, 370] width 145 height 18
type input "permanet"
type input "fustrade"
type input "more"
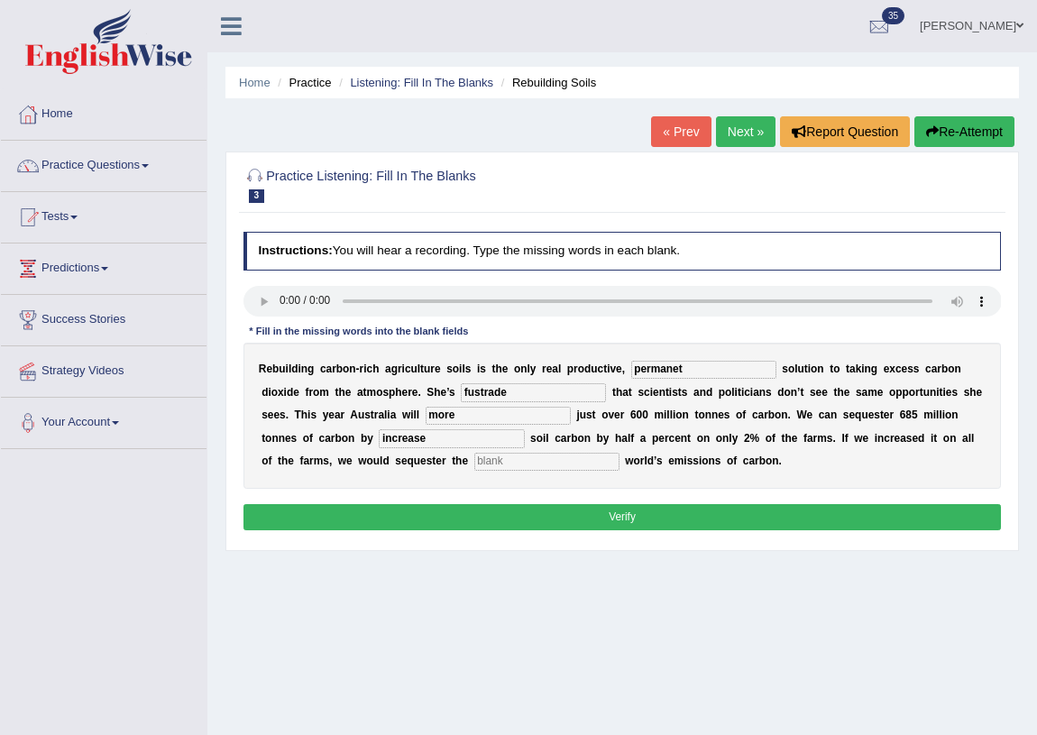
type input "increase"
type input "h"
type input "whole"
click at [711, 368] on input "permanet" at bounding box center [703, 370] width 145 height 18
click at [528, 392] on input "fustrade" at bounding box center [533, 392] width 145 height 18
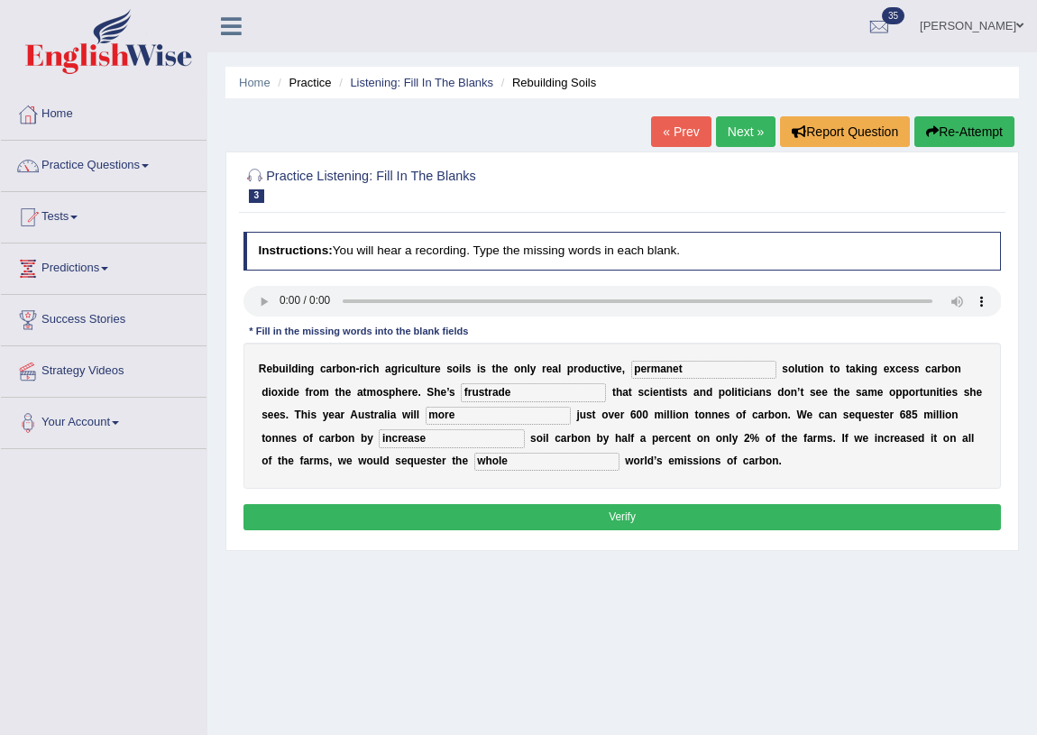
type input "frustrade"
click at [572, 517] on button "Verify" at bounding box center [622, 517] width 758 height 26
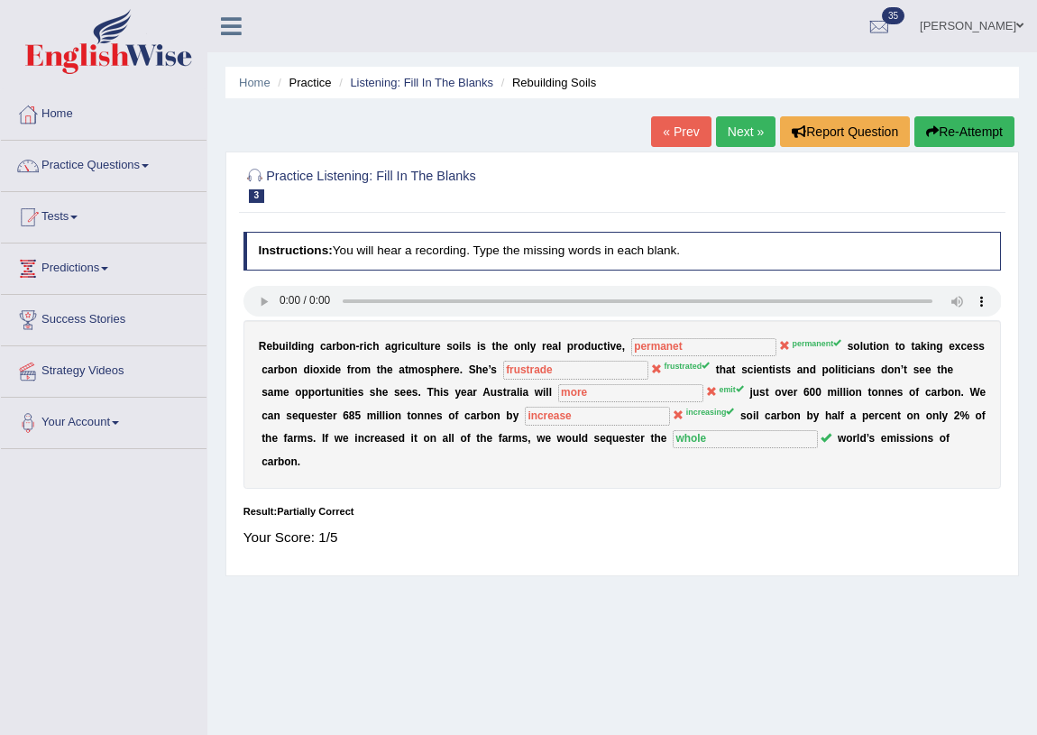
click at [739, 134] on link "Next »" at bounding box center [746, 131] width 60 height 31
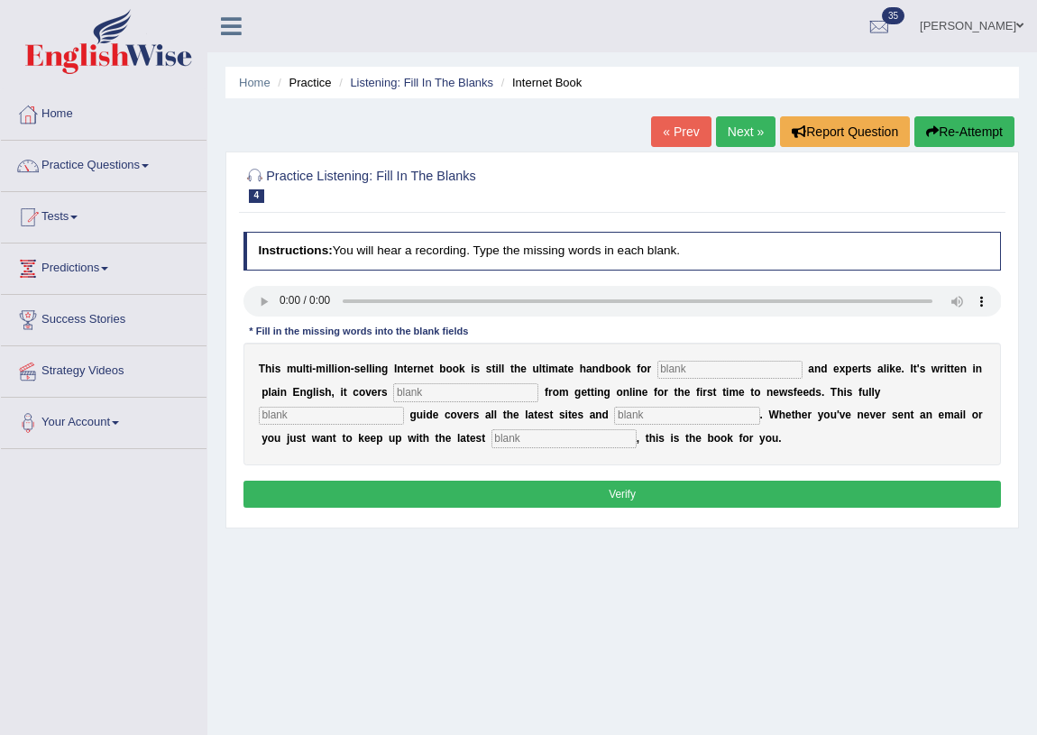
click at [667, 369] on input "text" at bounding box center [729, 370] width 145 height 18
type input "novarsus"
type input "everuthing"
type input "evise"
type input "creases"
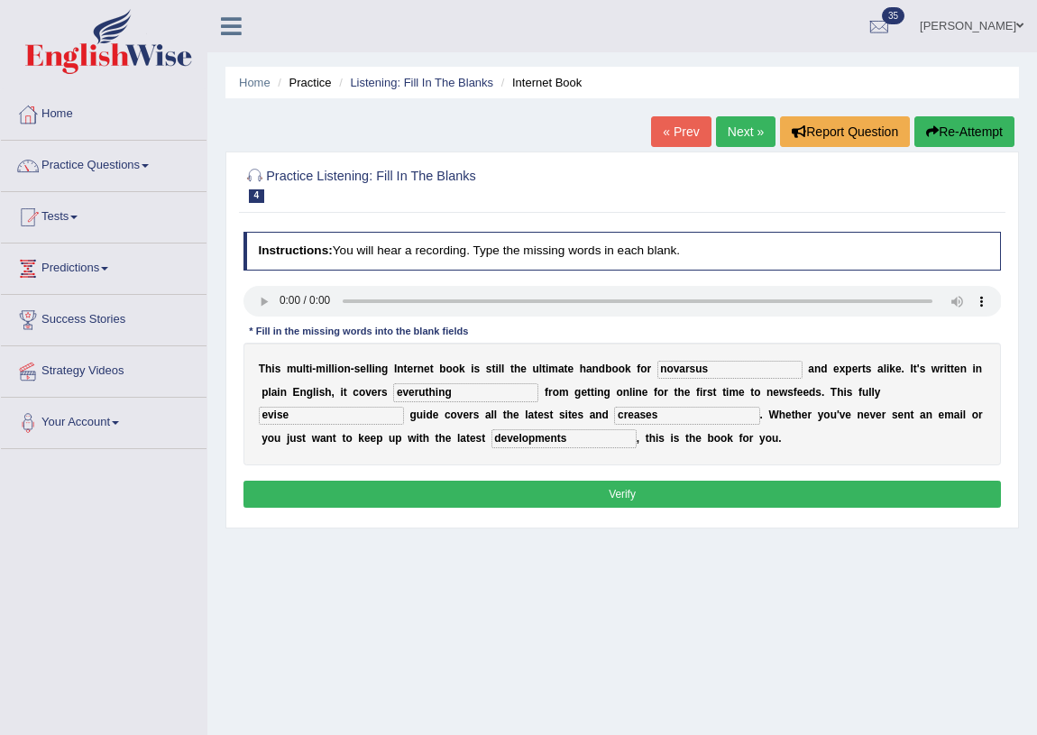
type input "developments"
click at [500, 393] on input "everuthing" at bounding box center [465, 392] width 145 height 18
type input "e"
type input "everithing"
click at [291, 420] on input "evise" at bounding box center [331, 416] width 145 height 18
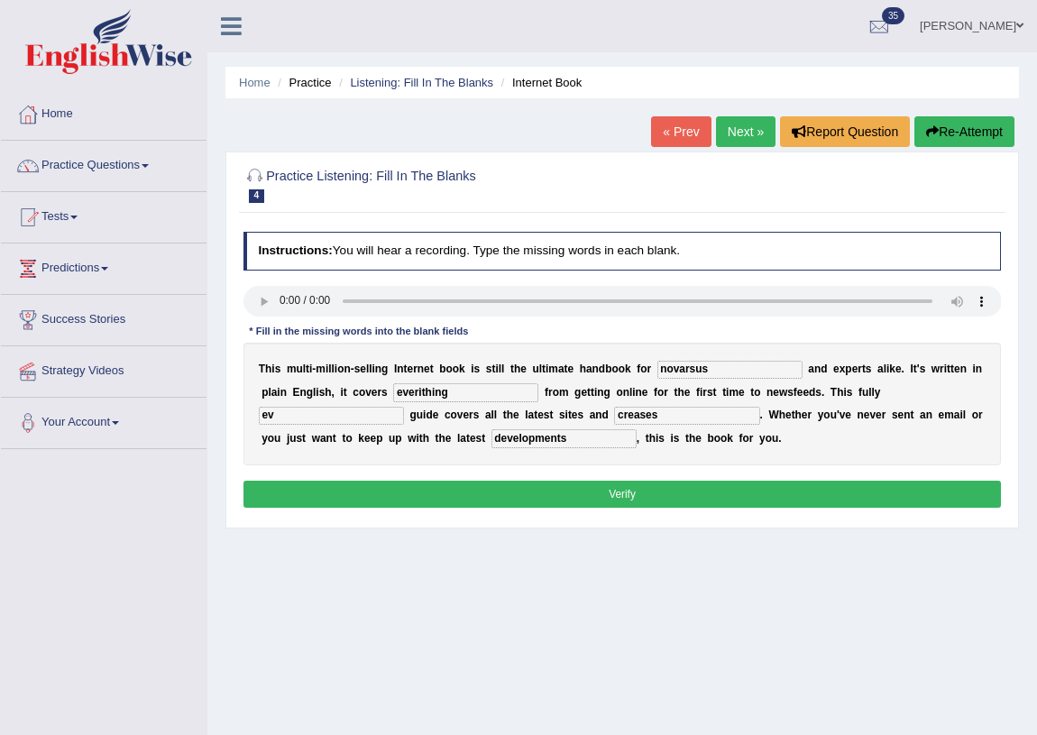
type input "e"
type input "revise"
click at [711, 370] on input "novarsus" at bounding box center [729, 370] width 145 height 18
type input "n"
type input "novatus"
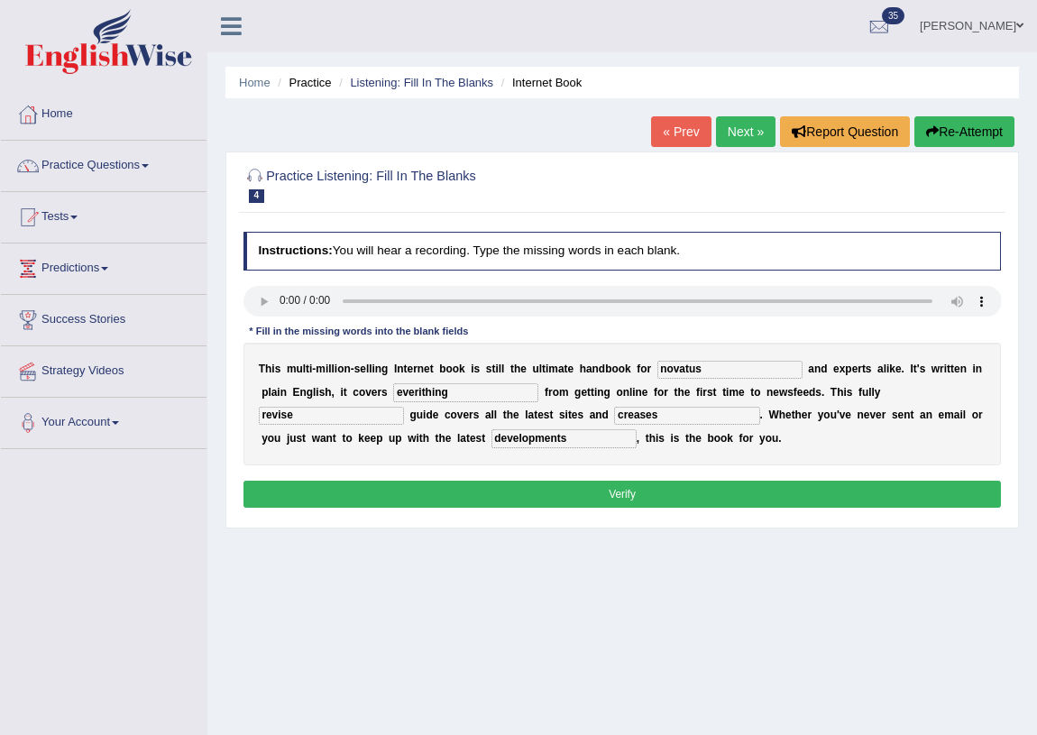
click at [672, 421] on input "creases" at bounding box center [686, 416] width 145 height 18
type input "creases"
click at [638, 491] on button "Verify" at bounding box center [622, 494] width 758 height 26
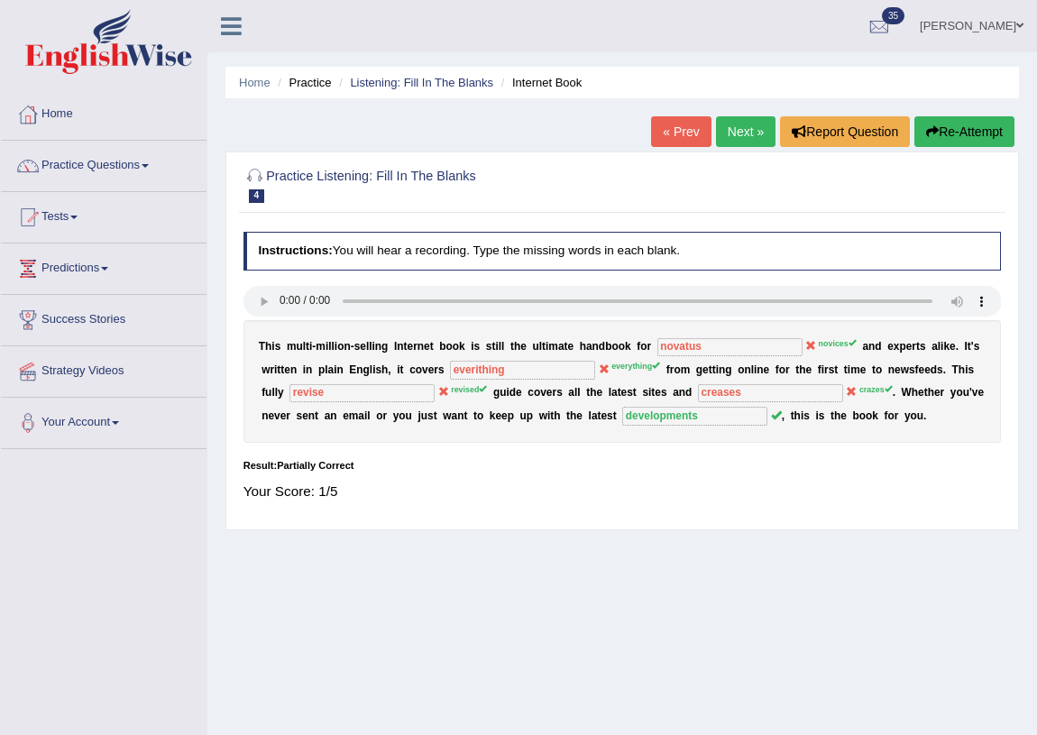
click at [741, 136] on link "Next »" at bounding box center [746, 131] width 60 height 31
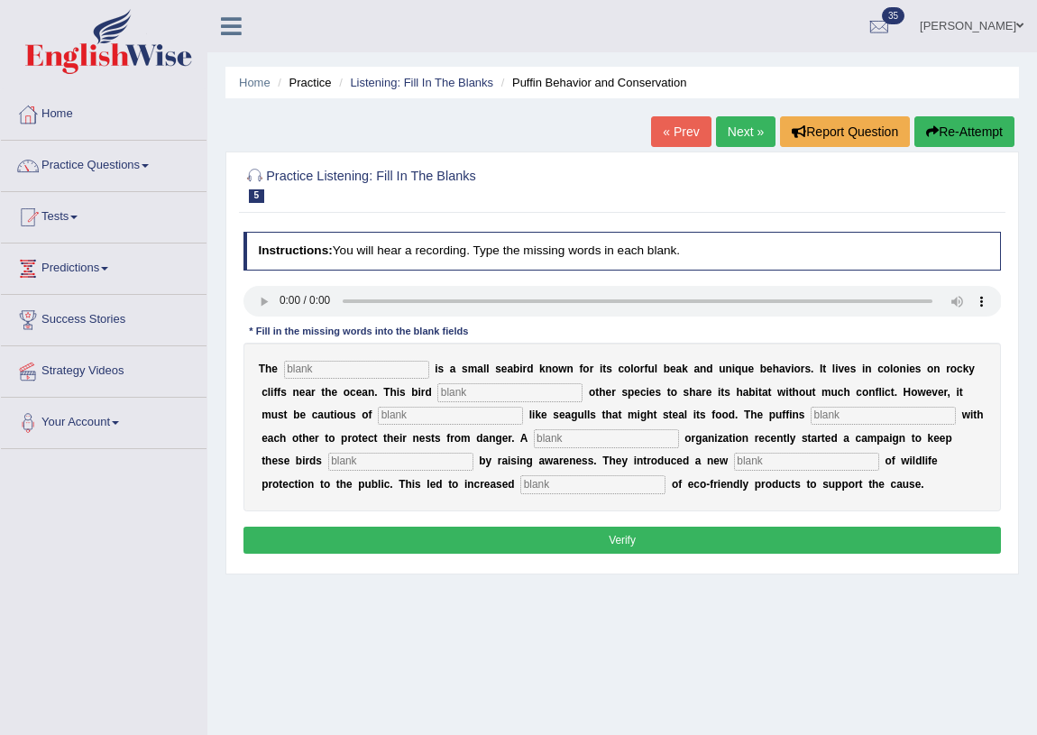
click at [349, 370] on input "text" at bounding box center [356, 370] width 145 height 18
click at [325, 370] on input "text" at bounding box center [356, 370] width 145 height 18
click at [305, 370] on input "text" at bounding box center [356, 370] width 145 height 18
type input "[DEMOGRAPHIC_DATA]"
type input "allowa"
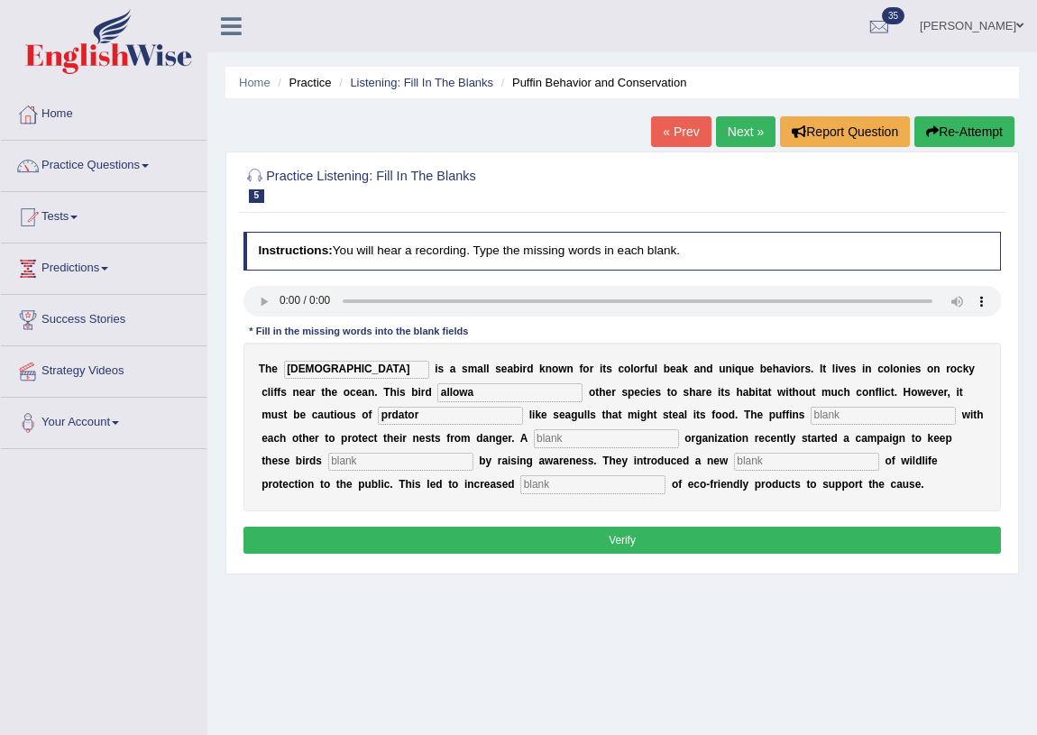
type input "prdator"
type input "colaborate"
type input "corparate"
type input "save"
type input "conseption"
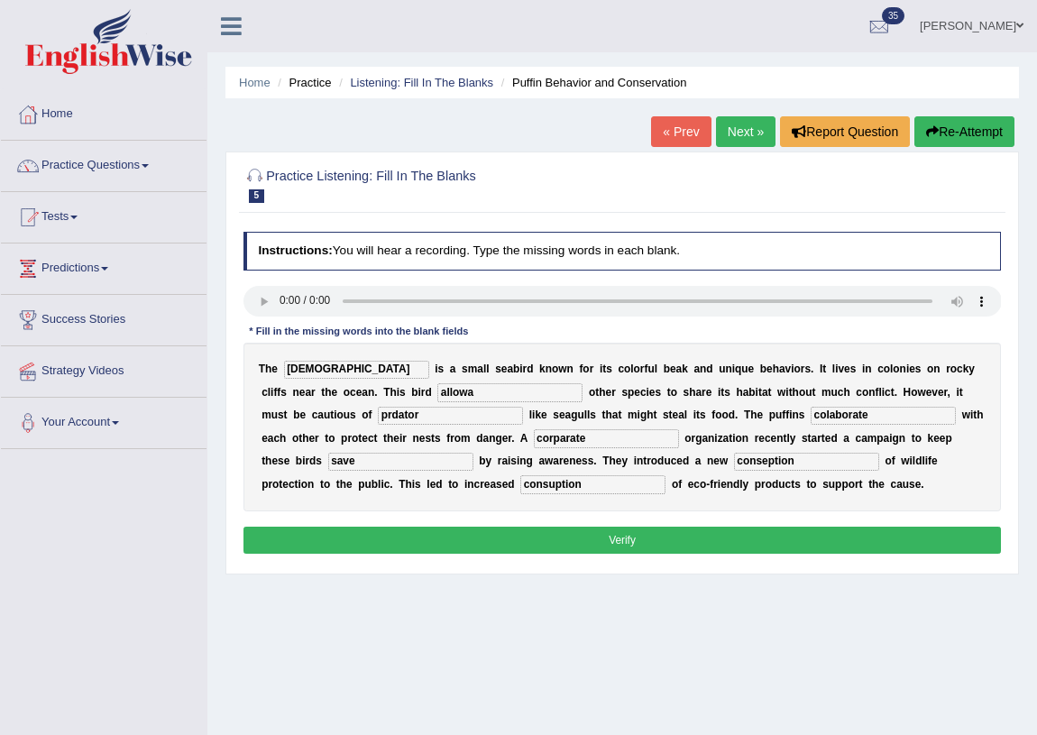
type input "consuption"
click at [340, 369] on input "[DEMOGRAPHIC_DATA]" at bounding box center [356, 370] width 145 height 18
type input "p"
click at [500, 400] on input "allowa" at bounding box center [509, 392] width 145 height 18
type input "allow"
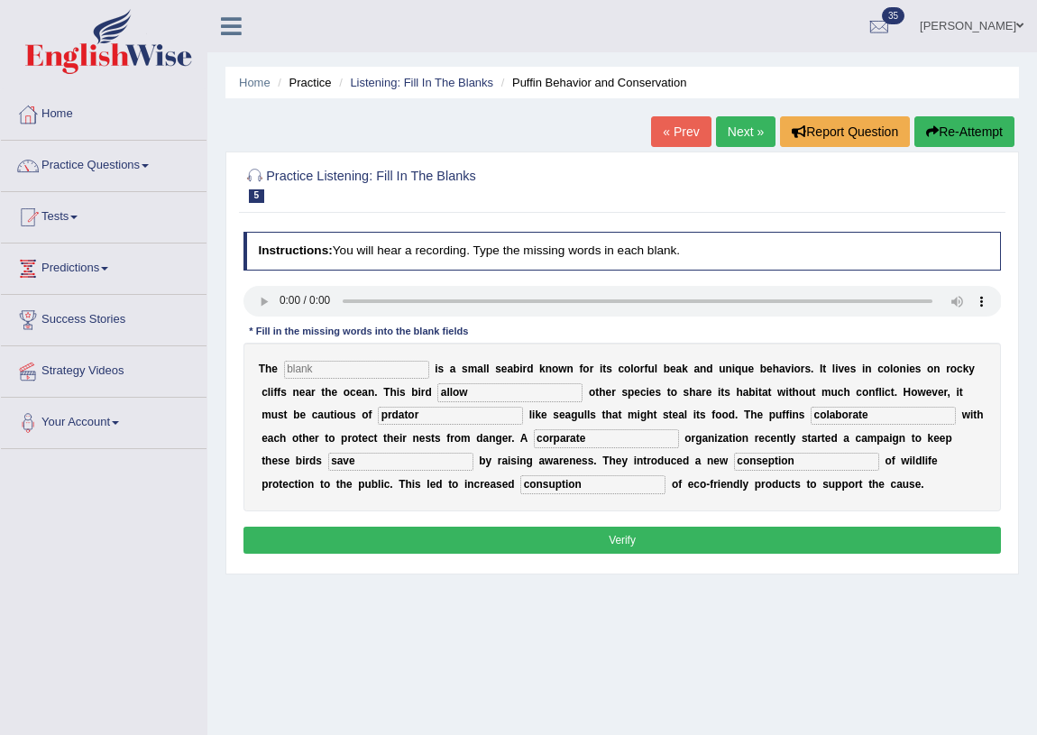
click at [393, 415] on input "prdator" at bounding box center [450, 416] width 145 height 18
type input "predator"
click at [629, 439] on input "corparate" at bounding box center [606, 438] width 145 height 18
type input "corporate"
click at [378, 457] on input "save" at bounding box center [400, 462] width 145 height 18
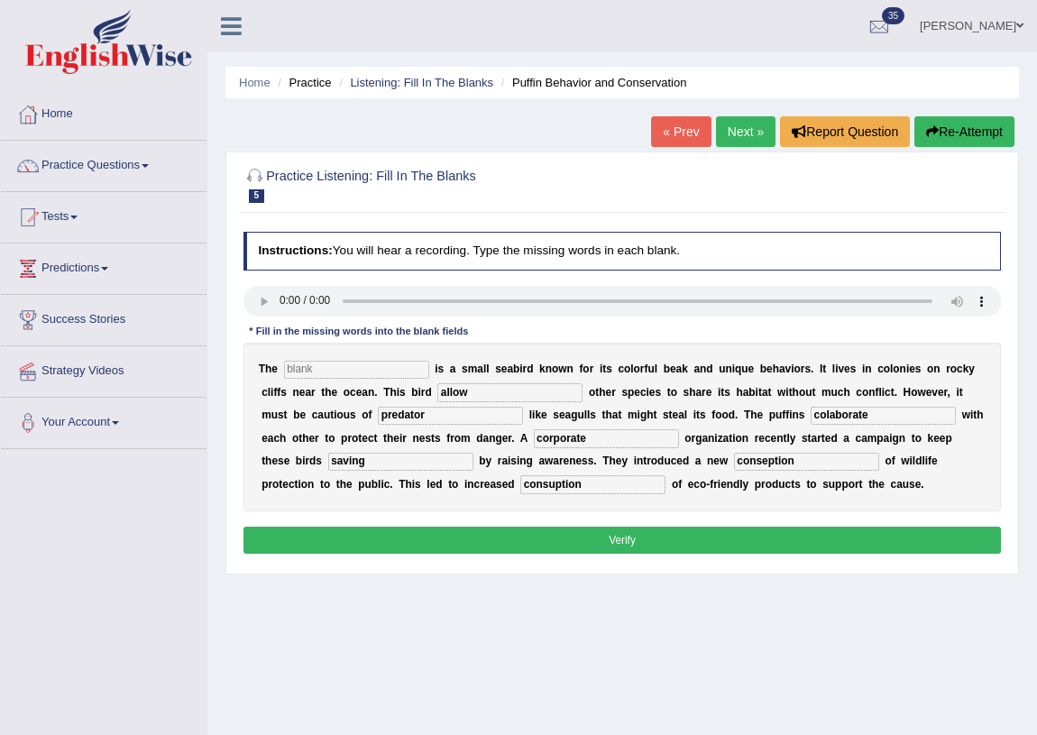
type input "saving"
click at [582, 488] on input "consuption" at bounding box center [592, 484] width 145 height 18
click at [542, 489] on input "consuption" at bounding box center [592, 484] width 145 height 18
type input "comsuption"
click at [329, 372] on input "text" at bounding box center [356, 370] width 145 height 18
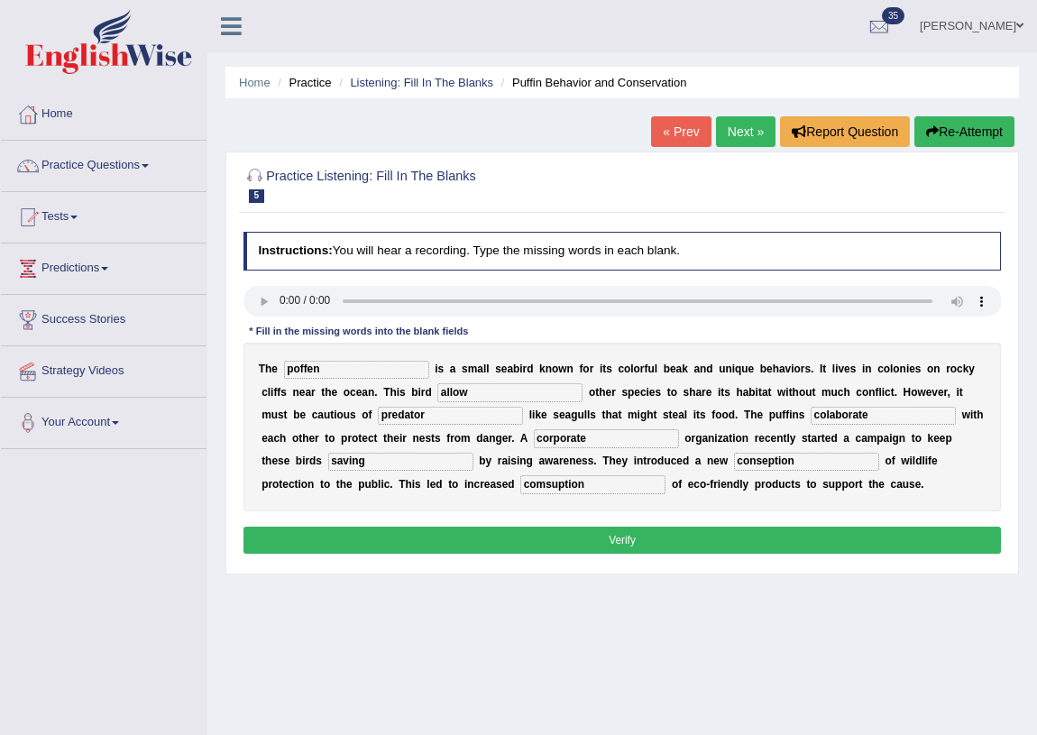
type input "poffen"
click at [559, 549] on button "Verify" at bounding box center [622, 540] width 758 height 26
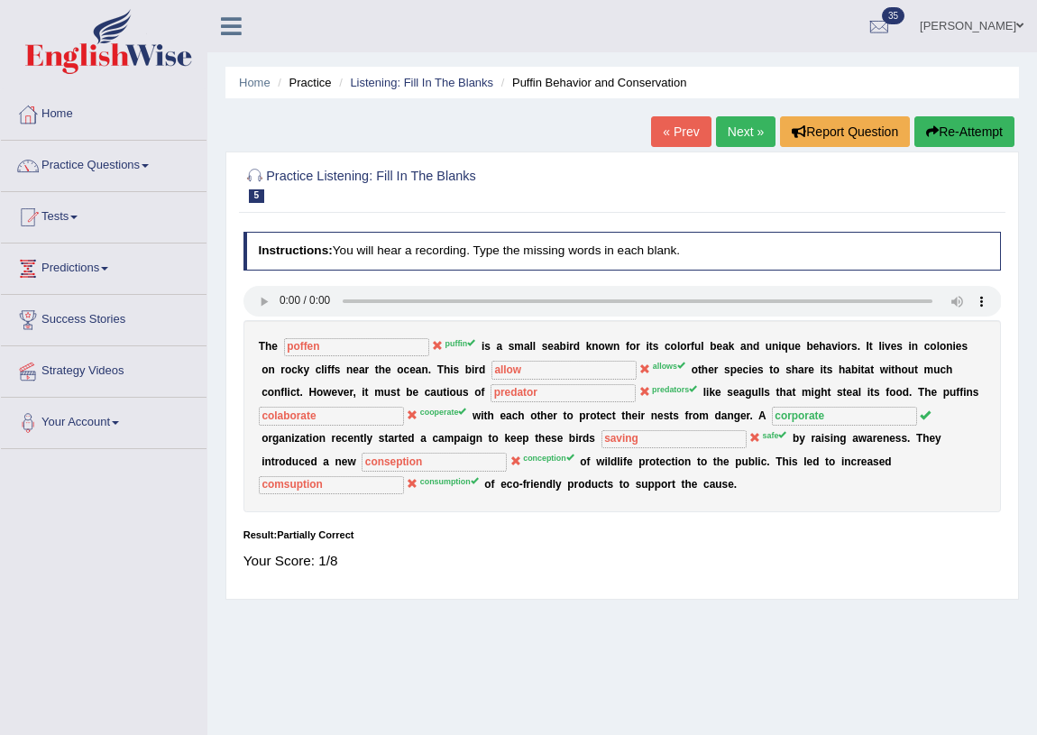
click at [947, 133] on button "Re-Attempt" at bounding box center [964, 131] width 100 height 31
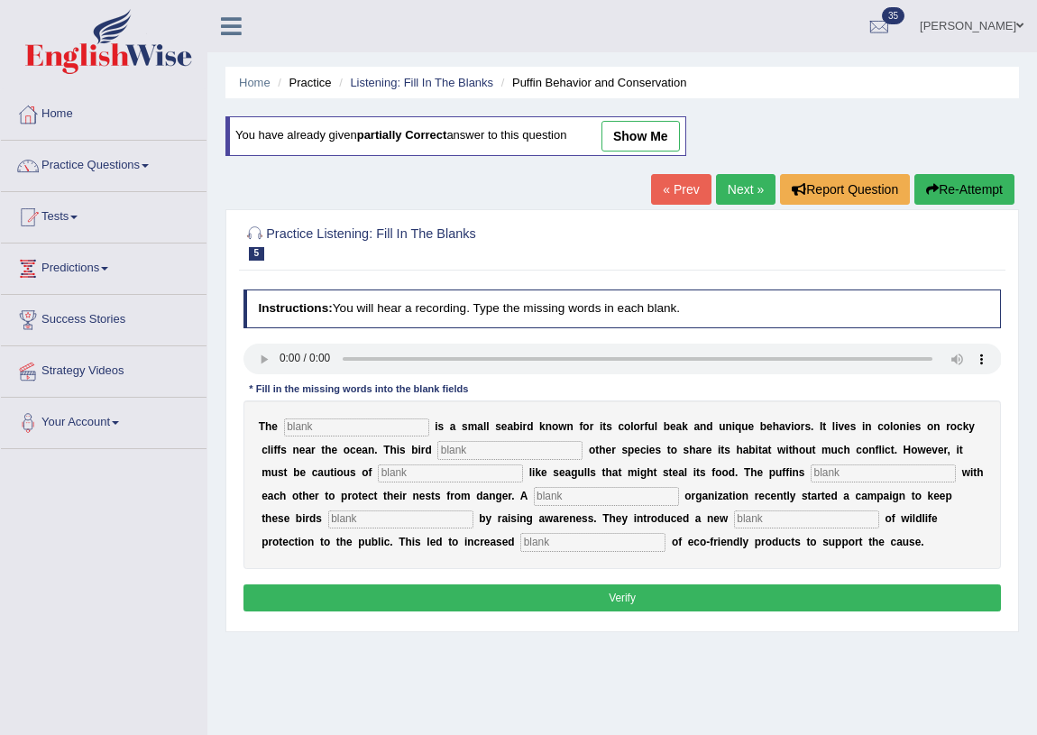
click at [334, 430] on input "text" at bounding box center [356, 427] width 145 height 18
type input "puffins"
click at [474, 451] on input "text" at bounding box center [509, 450] width 145 height 18
type input "allows"
type input "predators"
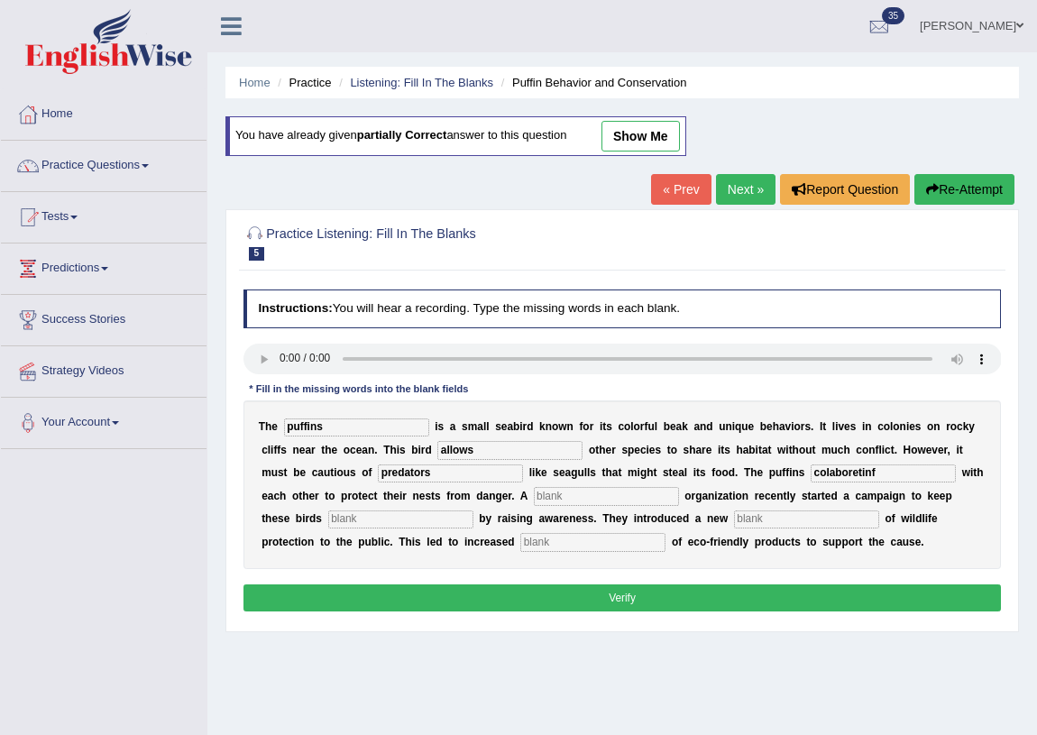
type input "colaboretinf"
type input "cooporate"
click at [370, 517] on input "text" at bounding box center [400, 519] width 145 height 18
type input "save"
type input "concepiotn"
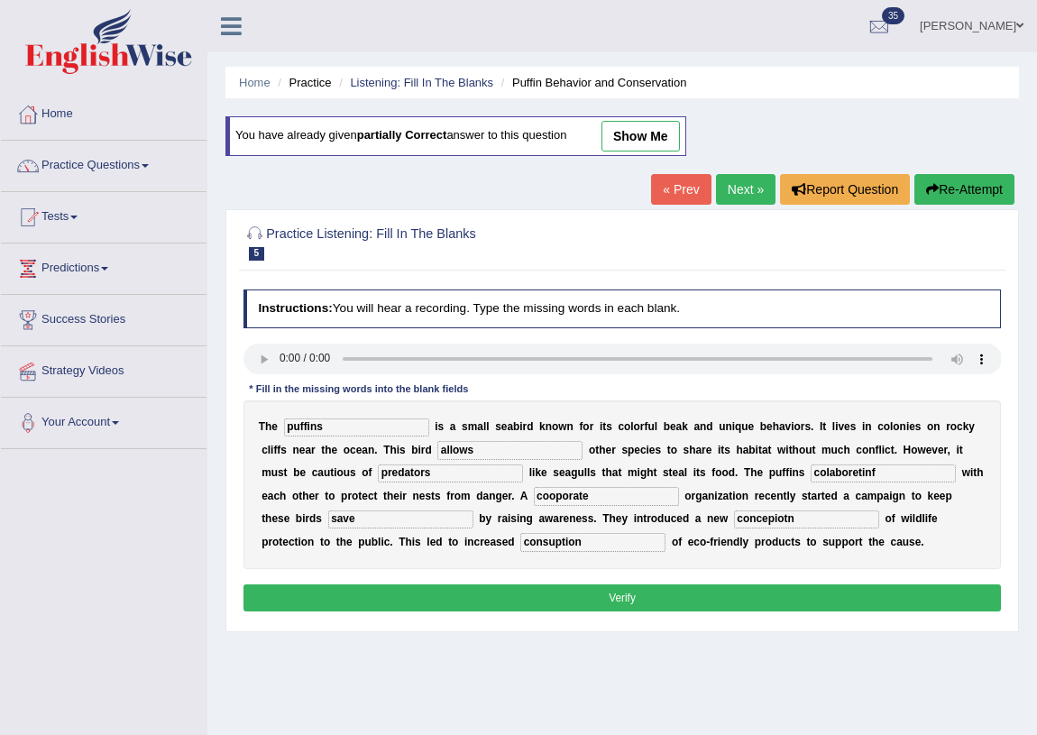
type input "consuption"
click at [370, 525] on input "save" at bounding box center [400, 519] width 145 height 18
type input "safe"
click at [521, 450] on input "allows" at bounding box center [509, 450] width 145 height 18
click at [474, 469] on input "predators" at bounding box center [450, 473] width 145 height 18
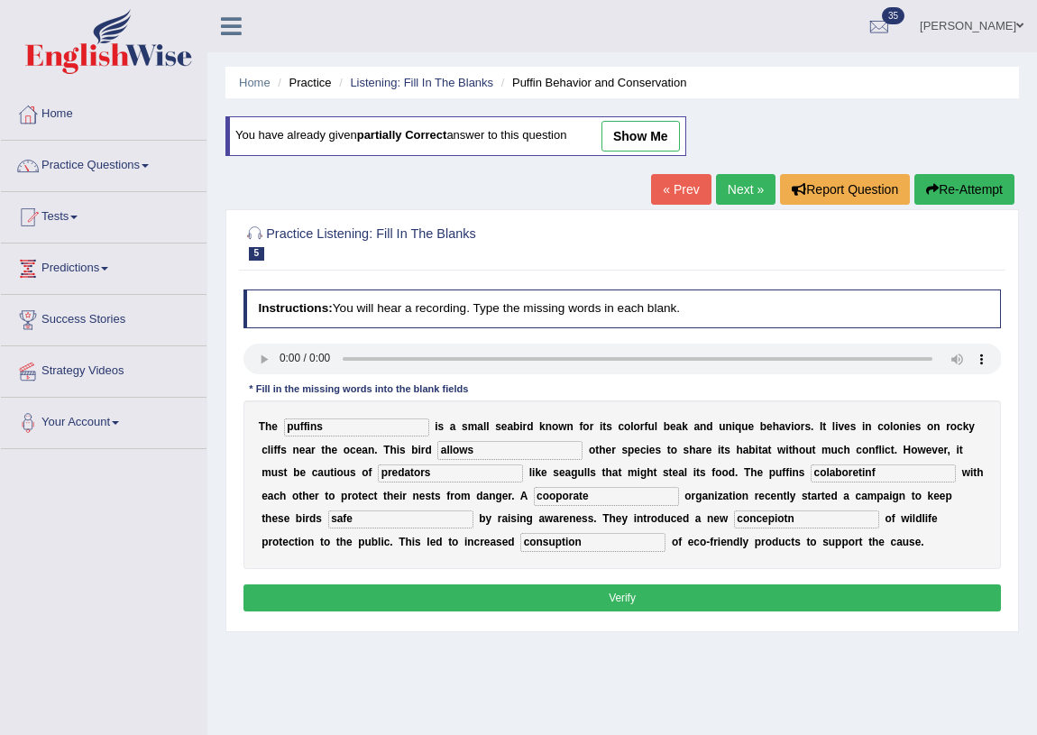
click at [910, 478] on input "colaboretinf" at bounding box center [883, 473] width 145 height 18
type input "colaborating"
type input "coorporate"
type input "conception"
click at [611, 600] on button "Verify" at bounding box center [622, 597] width 758 height 26
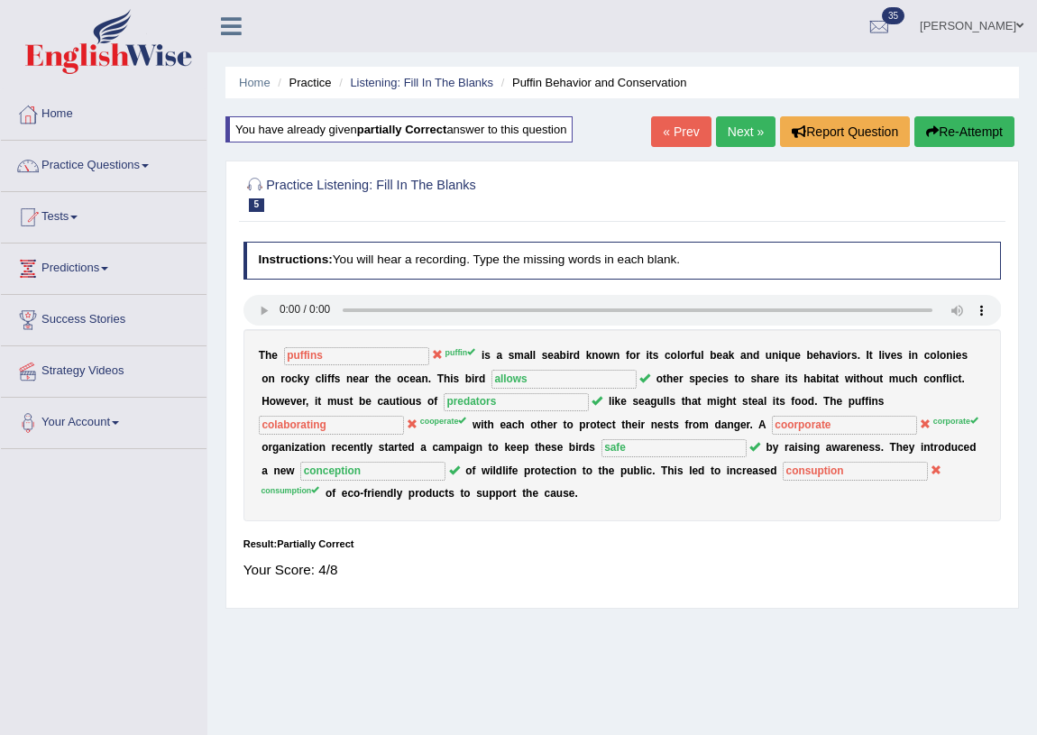
click at [728, 134] on link "Next »" at bounding box center [746, 131] width 60 height 31
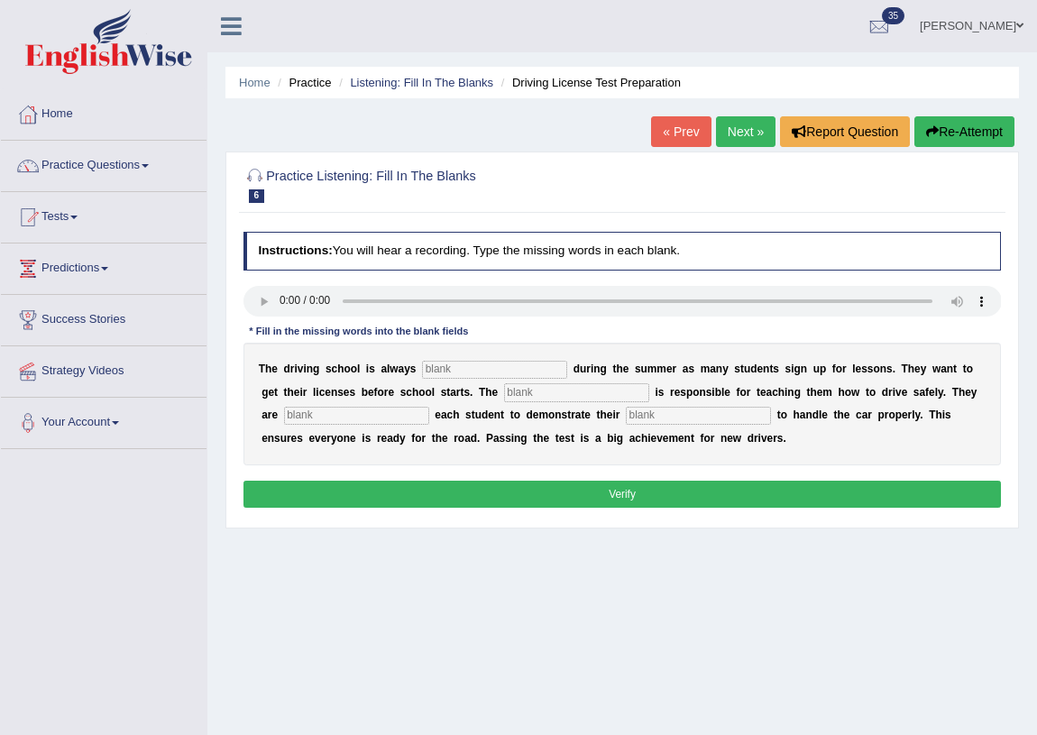
click at [482, 369] on input "text" at bounding box center [494, 370] width 145 height 18
click at [491, 372] on input "text" at bounding box center [494, 370] width 145 height 18
type input "busy"
type input "instructor"
type input "require"
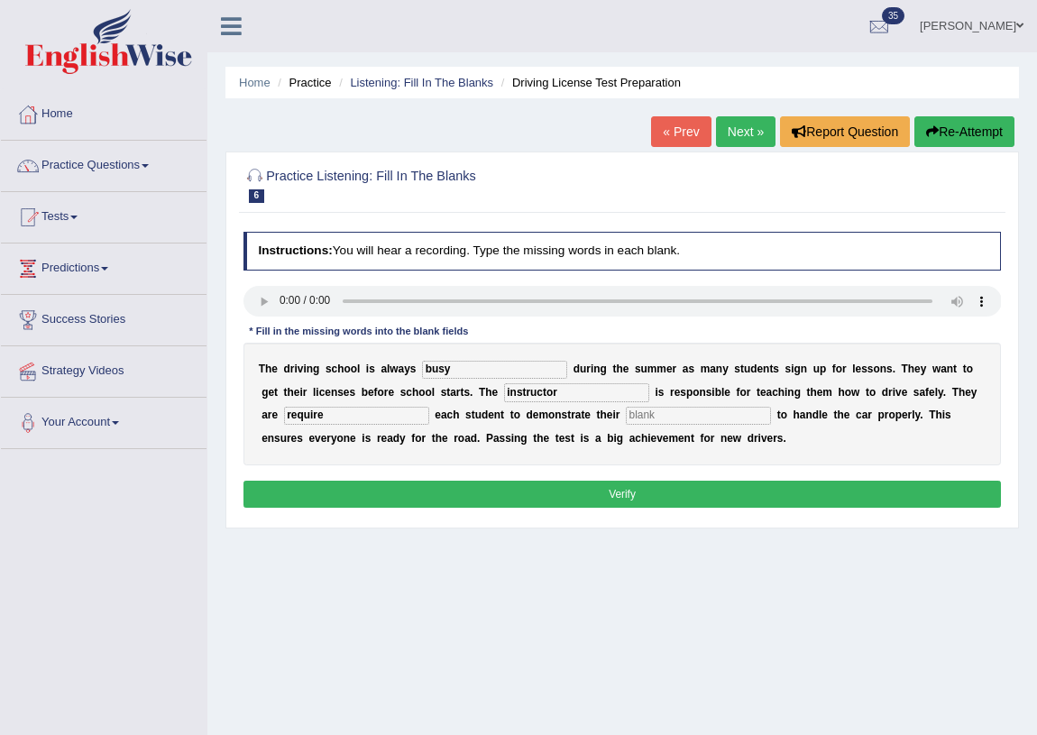
click at [652, 414] on input "text" at bounding box center [698, 416] width 145 height 18
type input "ability"
click at [497, 373] on input "busy" at bounding box center [494, 370] width 145 height 18
click at [589, 394] on input "instructor" at bounding box center [576, 392] width 145 height 18
click at [346, 417] on input "require" at bounding box center [356, 416] width 145 height 18
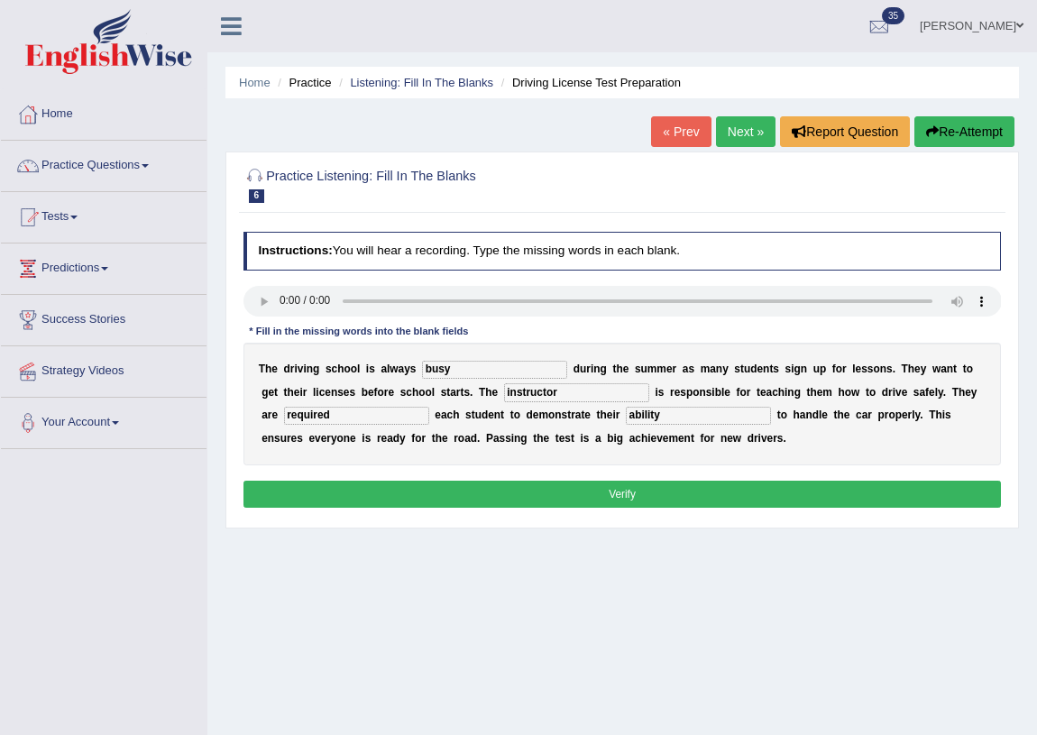
type input "required"
click at [636, 499] on button "Verify" at bounding box center [622, 494] width 758 height 26
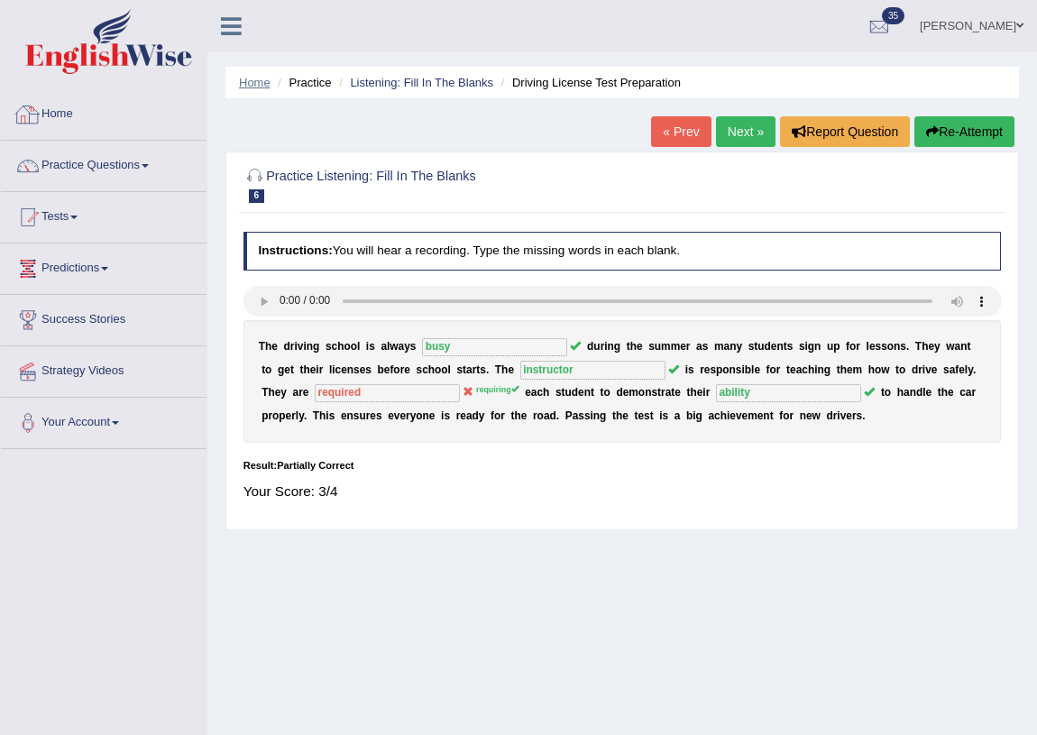
click at [252, 81] on link "Home" at bounding box center [255, 83] width 32 height 14
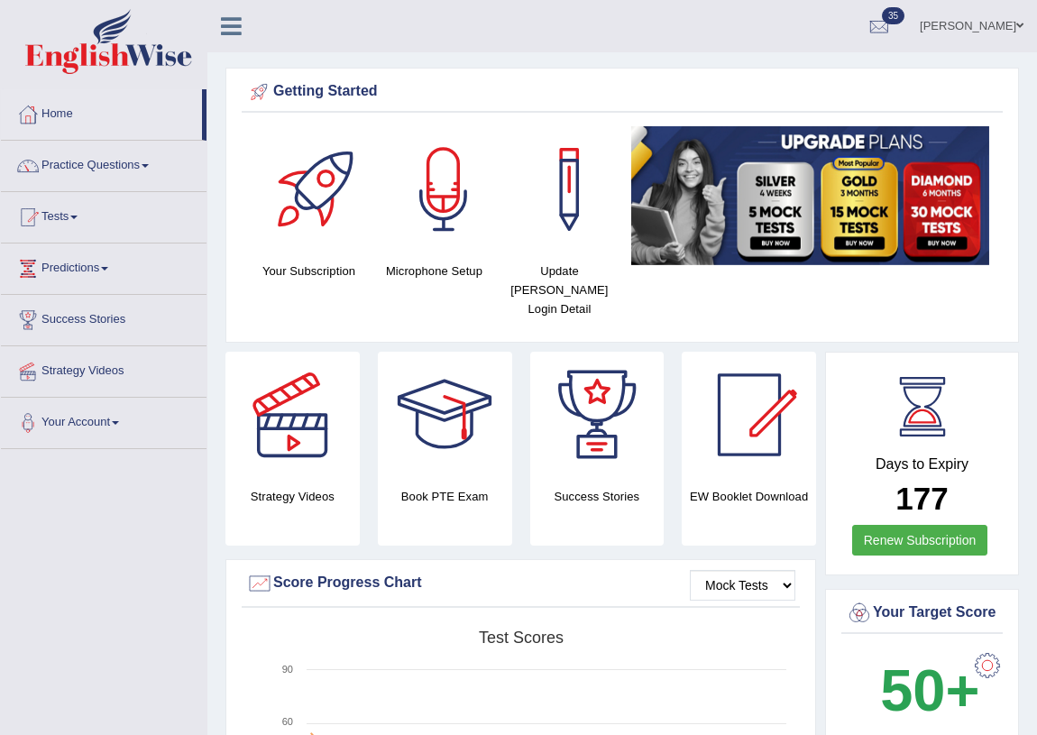
click at [133, 171] on link "Practice Questions" at bounding box center [104, 163] width 206 height 45
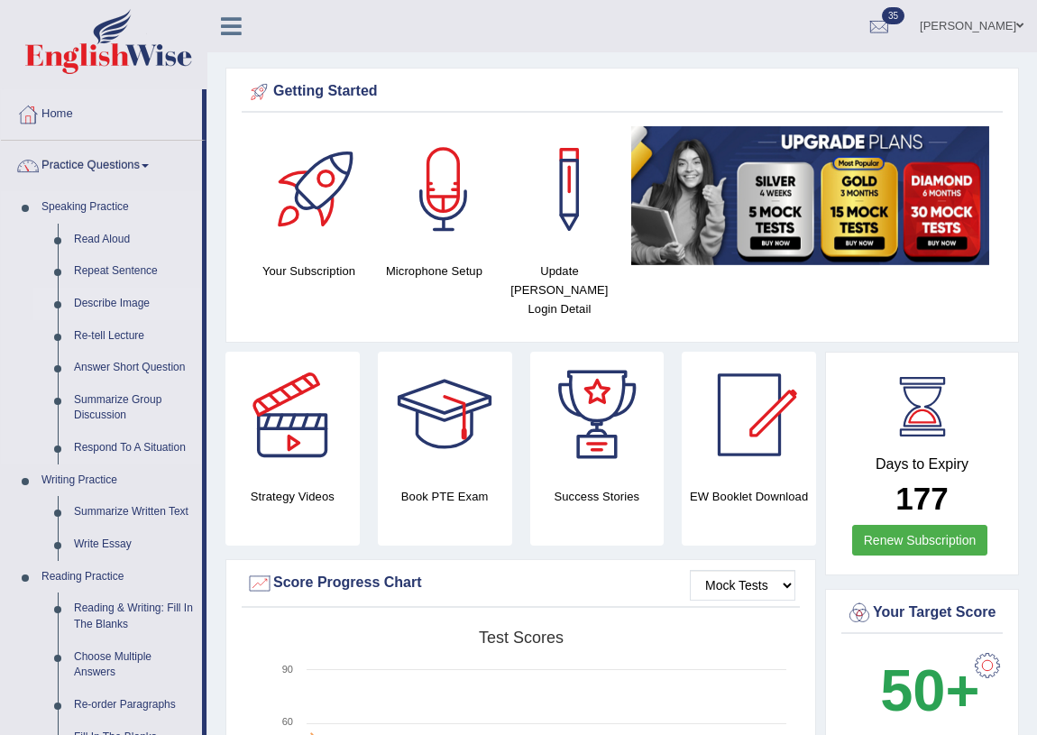
click at [98, 301] on link "Describe Image" at bounding box center [134, 304] width 136 height 32
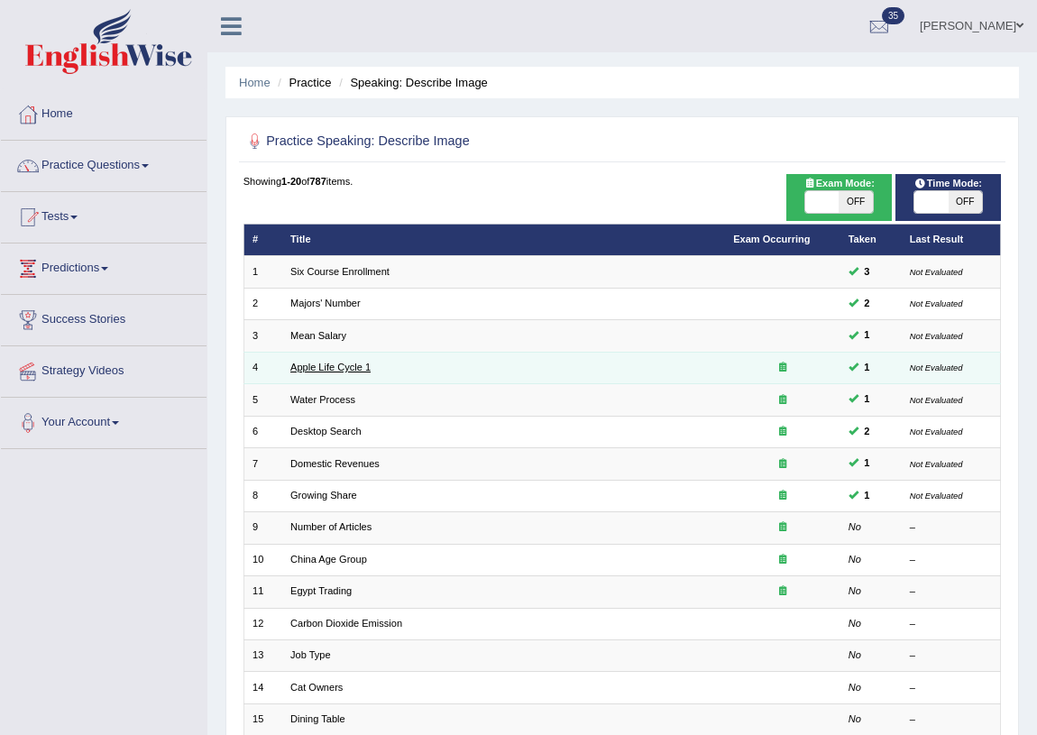
click at [322, 370] on link "Apple Life Cycle 1" at bounding box center [330, 367] width 80 height 11
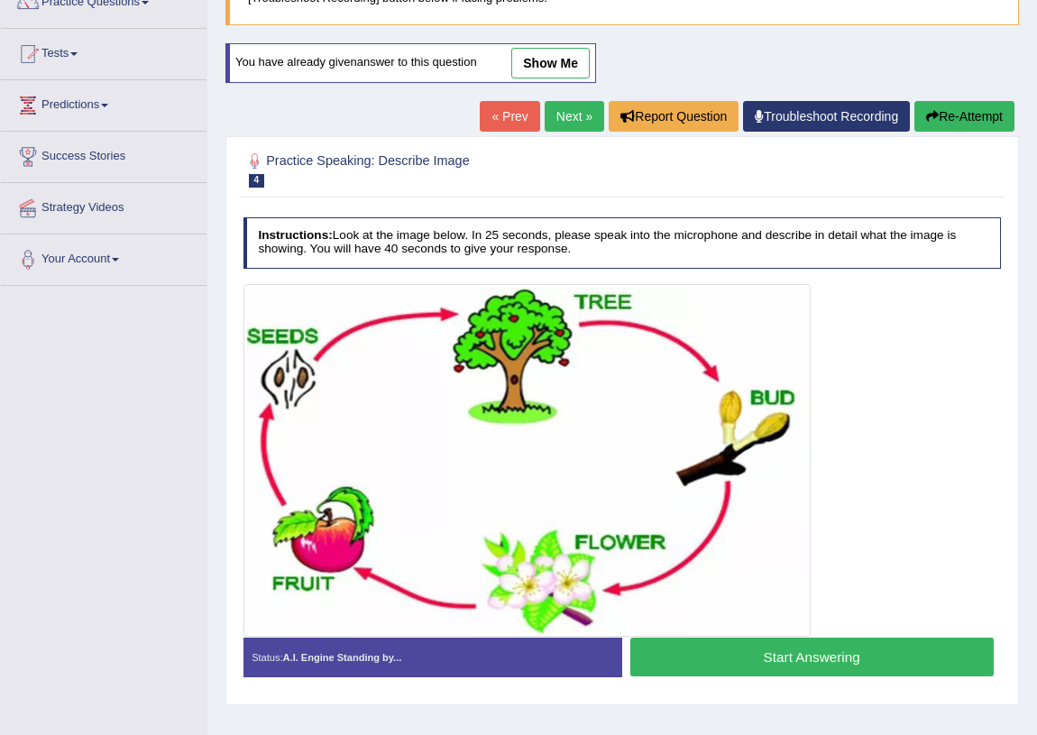
scroll to position [211, 0]
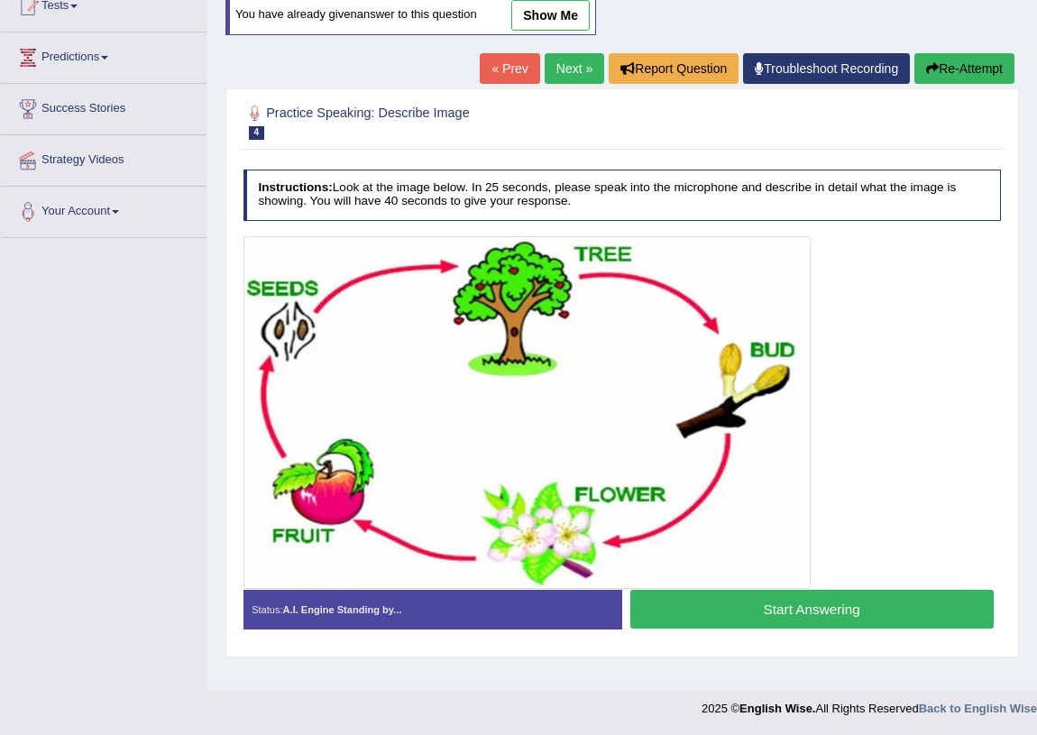
click at [564, 24] on link "show me" at bounding box center [550, 15] width 78 height 31
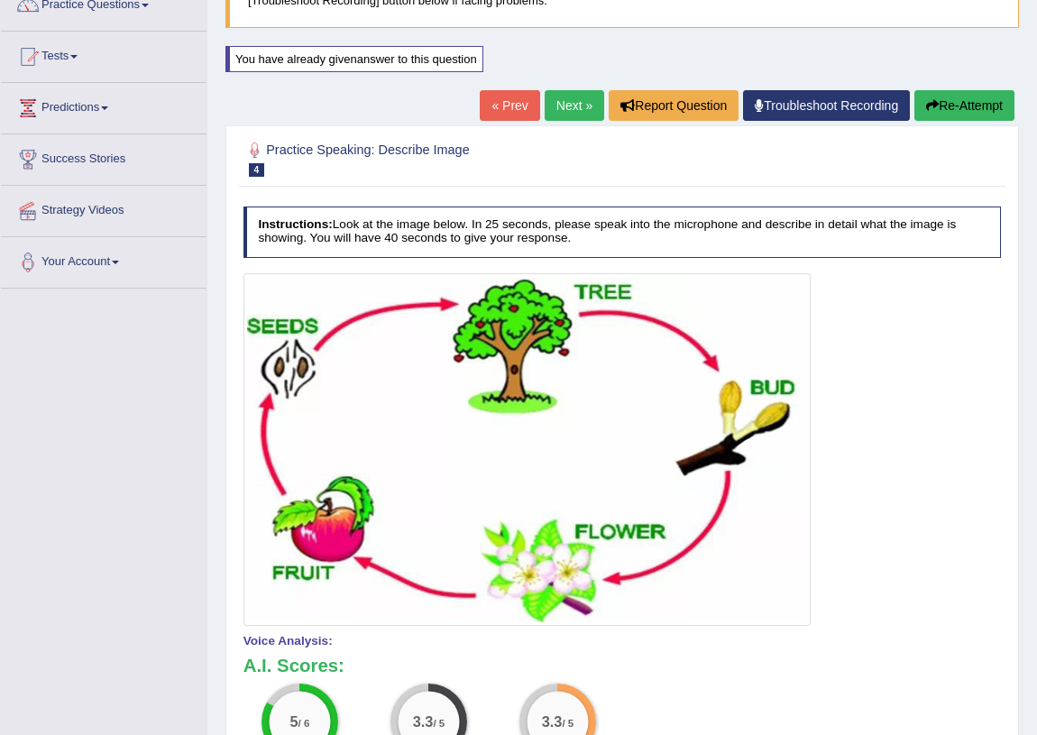
scroll to position [0, 0]
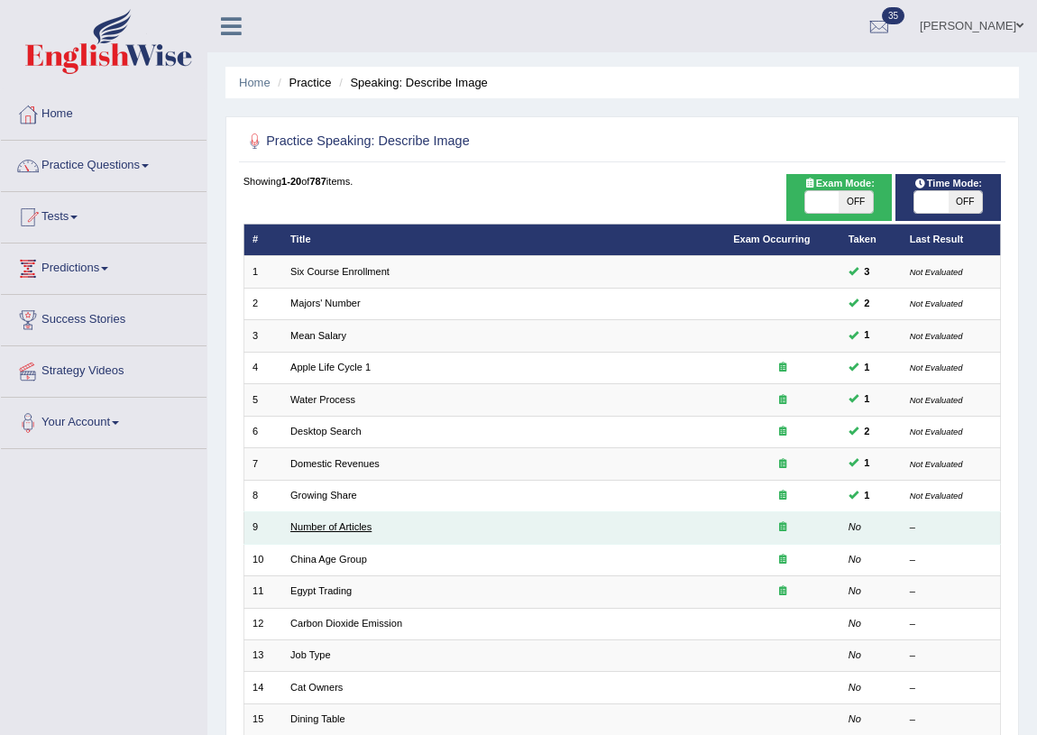
click at [334, 528] on link "Number of Articles" at bounding box center [330, 526] width 81 height 11
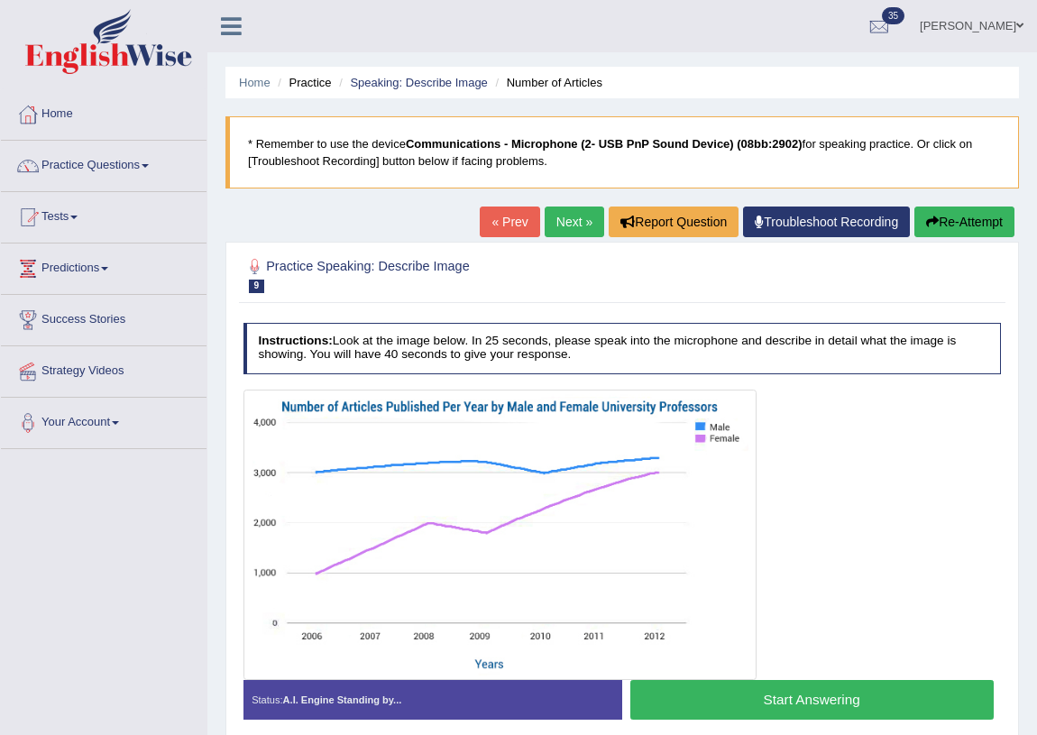
scroll to position [81, 0]
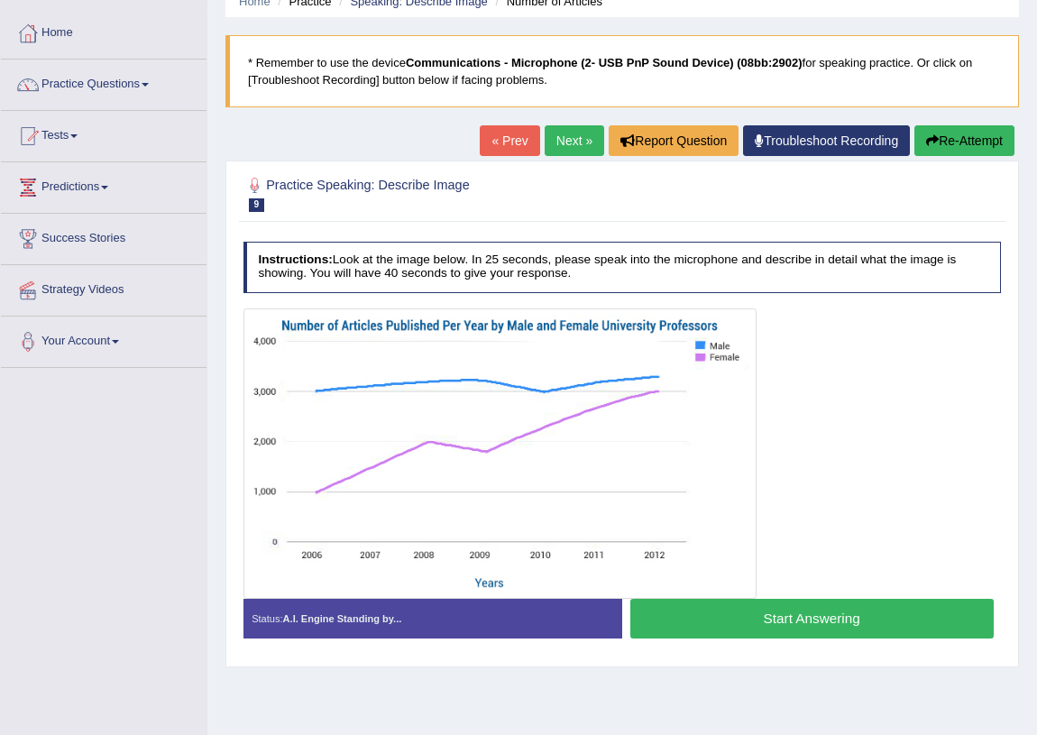
click at [803, 619] on button "Start Answering" at bounding box center [811, 618] width 363 height 39
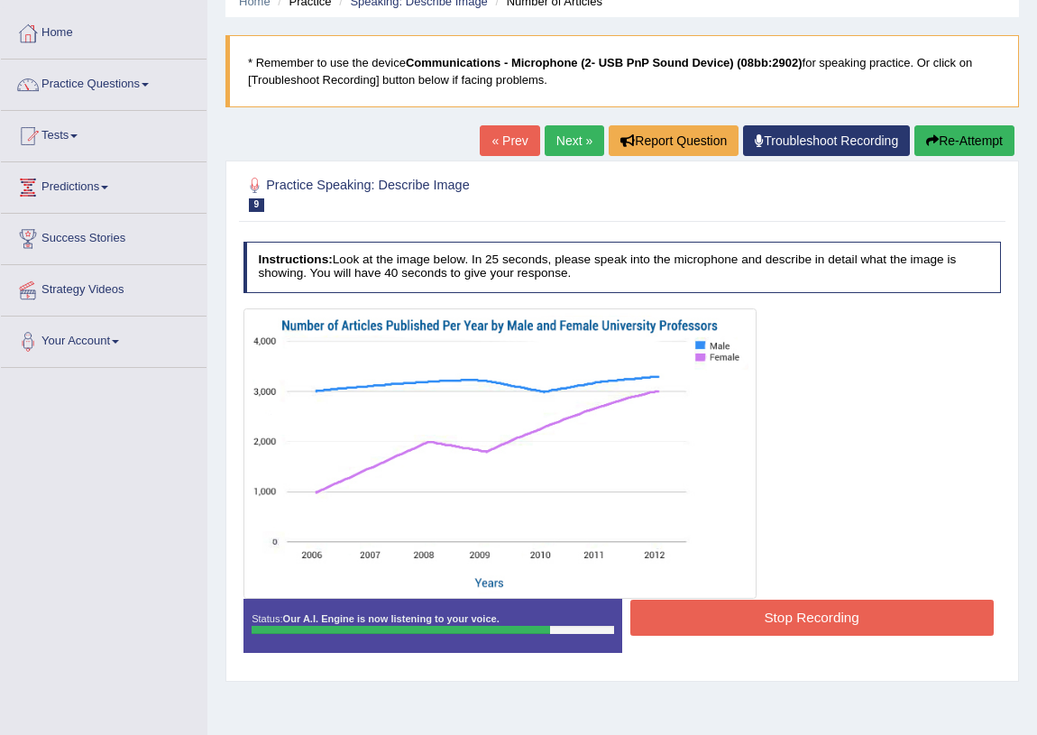
click at [803, 619] on button "Stop Recording" at bounding box center [811, 617] width 363 height 35
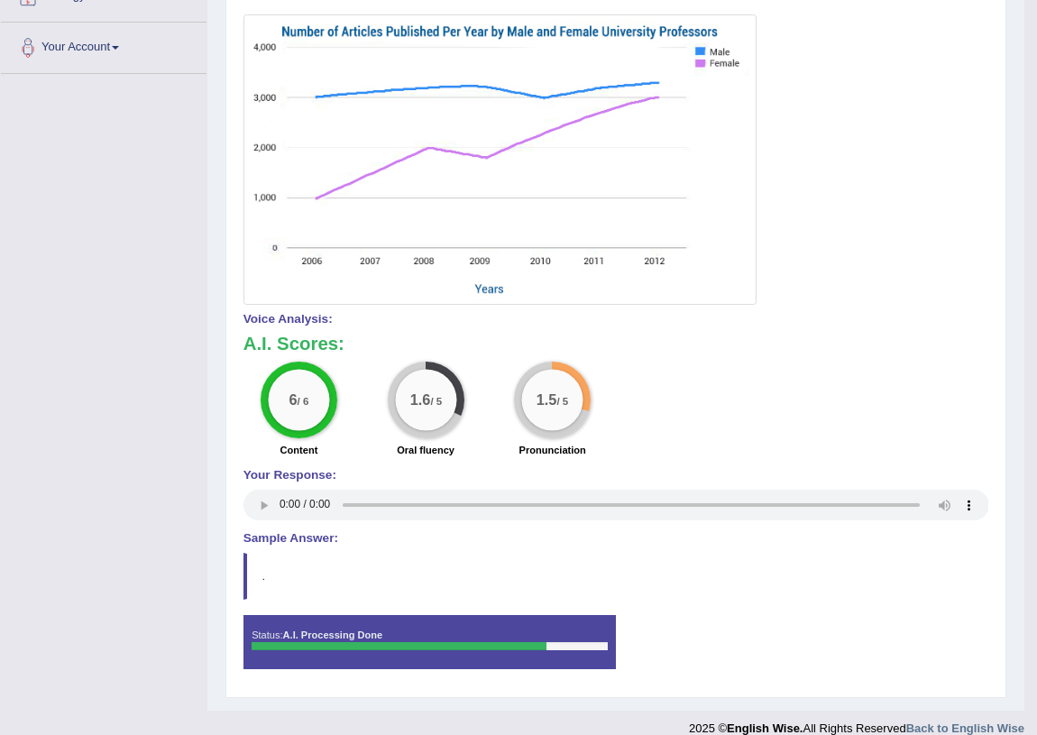
scroll to position [0, 0]
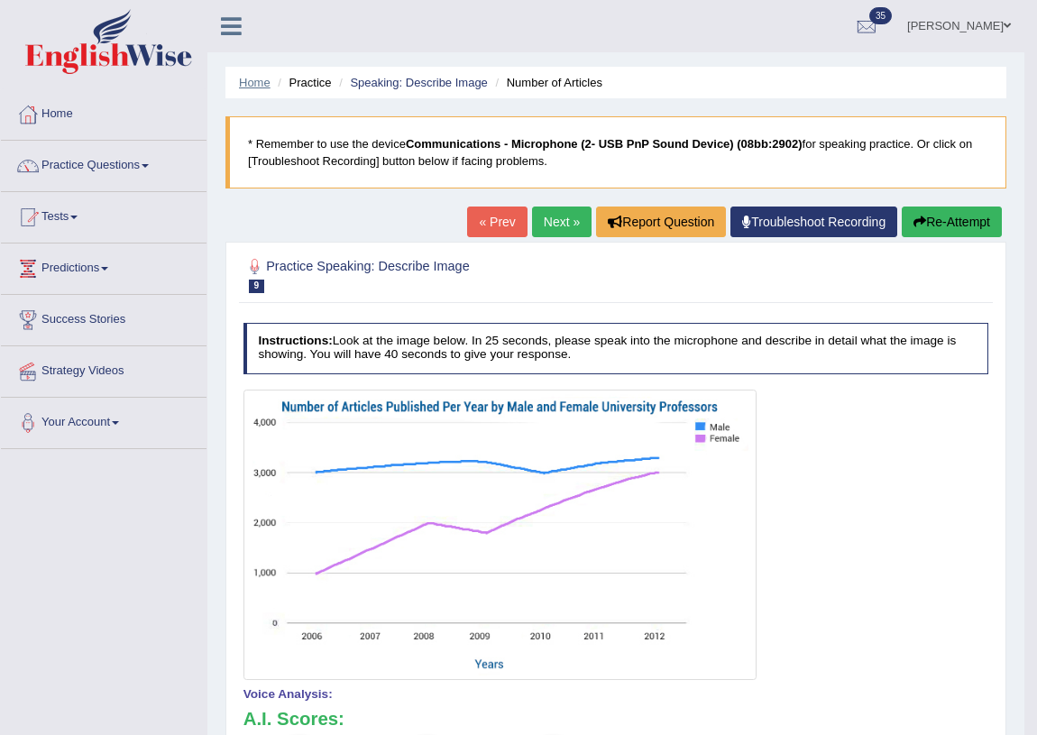
click at [251, 87] on link "Home" at bounding box center [255, 83] width 32 height 14
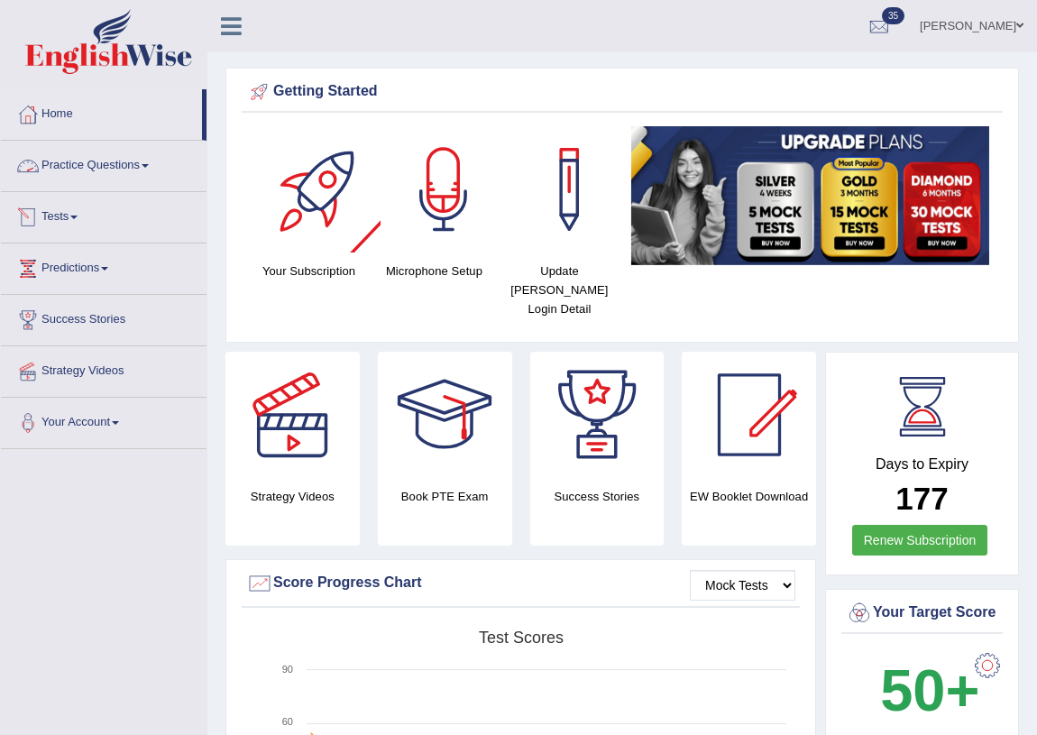
click at [96, 171] on link "Practice Questions" at bounding box center [104, 163] width 206 height 45
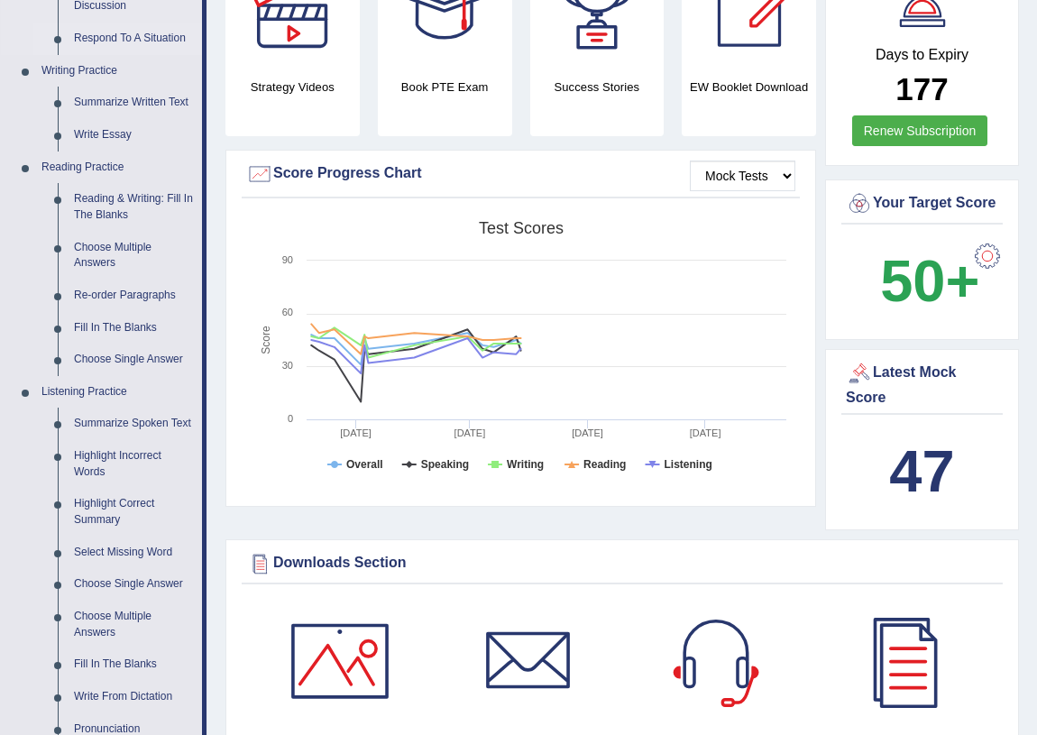
scroll to position [656, 0]
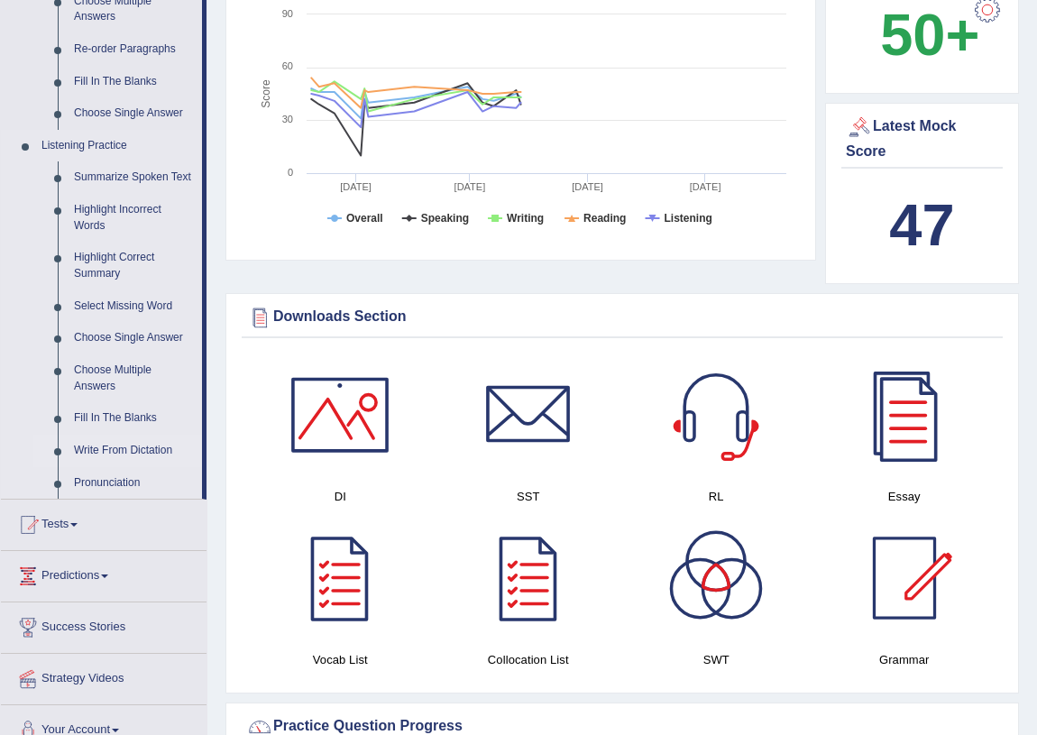
click at [135, 450] on link "Write From Dictation" at bounding box center [134, 451] width 136 height 32
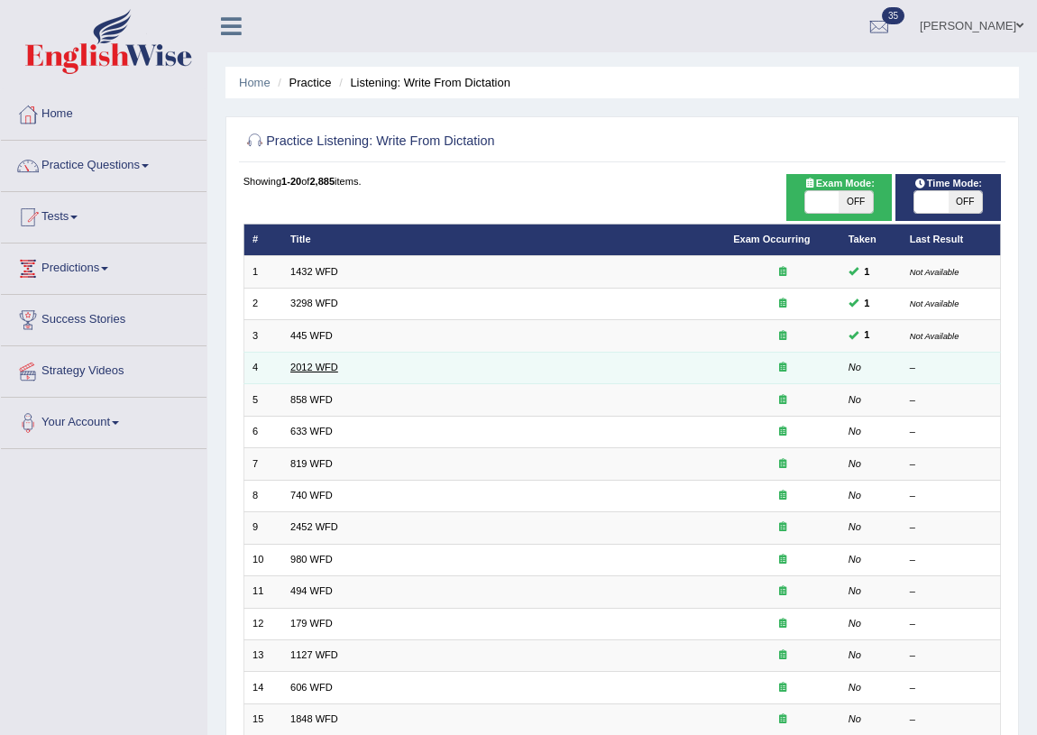
click at [311, 371] on link "2012 WFD" at bounding box center [314, 367] width 48 height 11
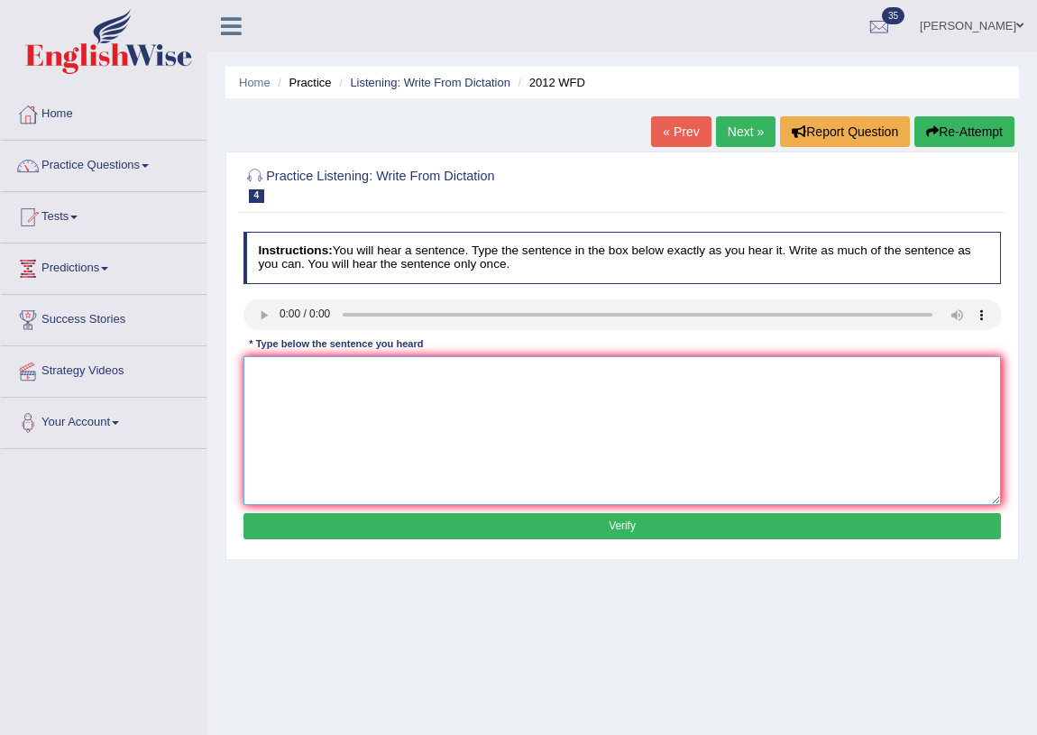
click at [311, 387] on textarea at bounding box center [622, 430] width 758 height 149
click at [303, 376] on textarea "There they a gre abilitu on this topic" at bounding box center [622, 430] width 758 height 149
type textarea "There they this a grey ability on this topic"
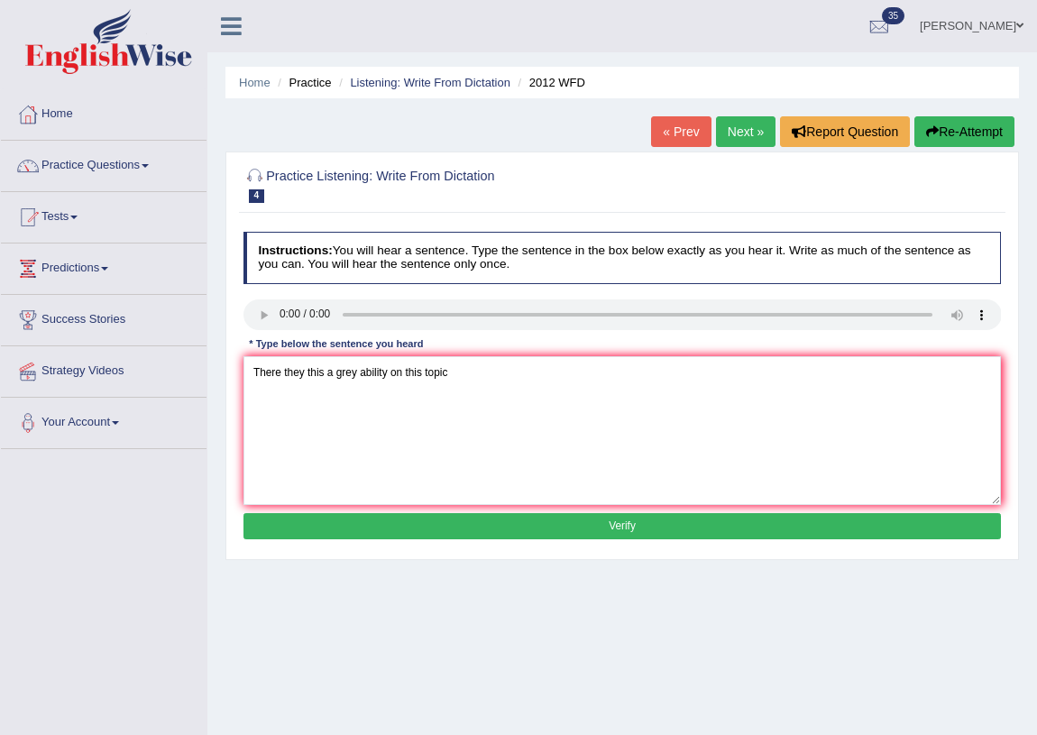
click at [573, 528] on button "Verify" at bounding box center [622, 526] width 758 height 26
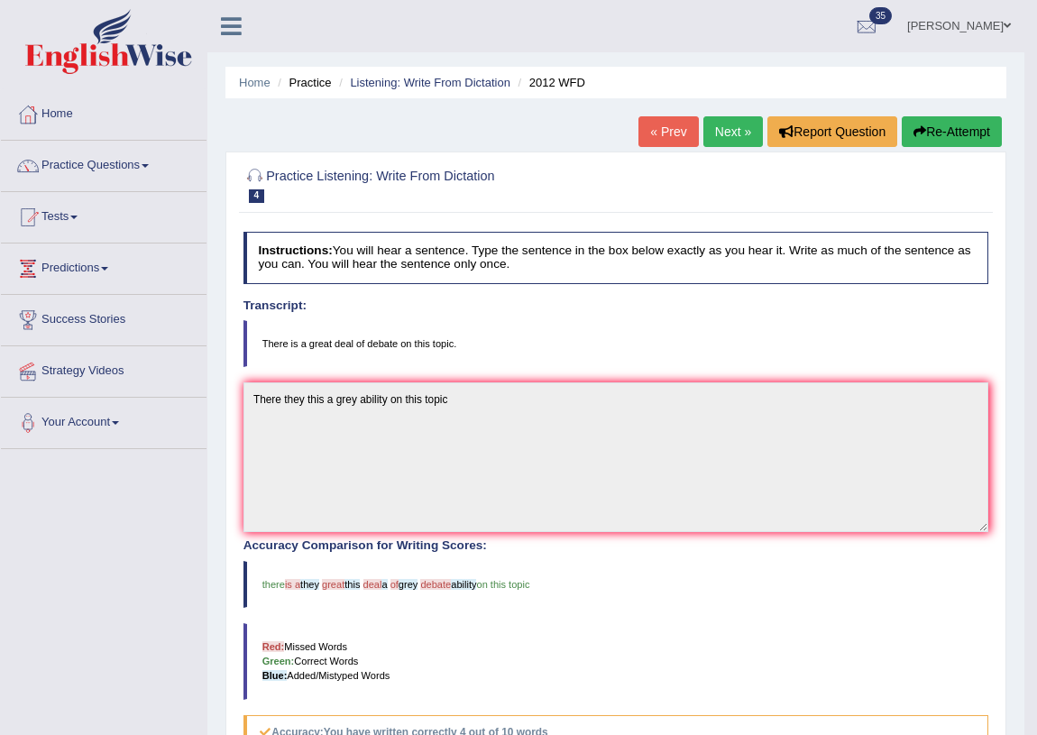
click at [728, 126] on link "Next »" at bounding box center [733, 131] width 60 height 31
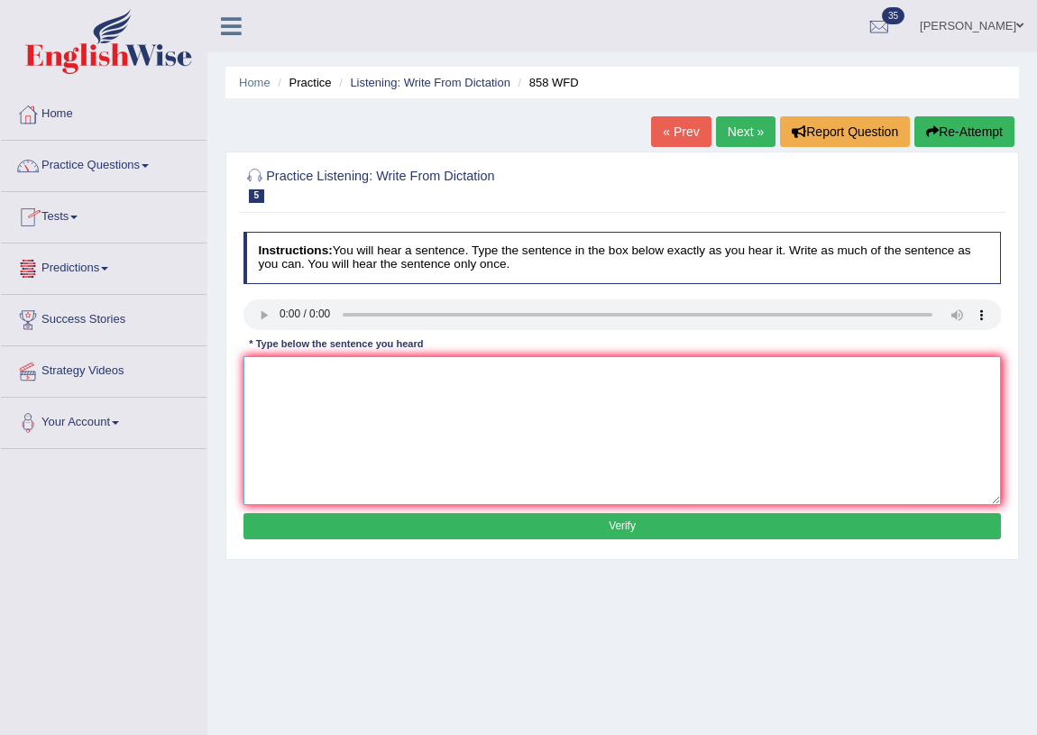
click at [324, 387] on textarea at bounding box center [622, 430] width 758 height 149
type textarea "The years a supervisor attact historian"
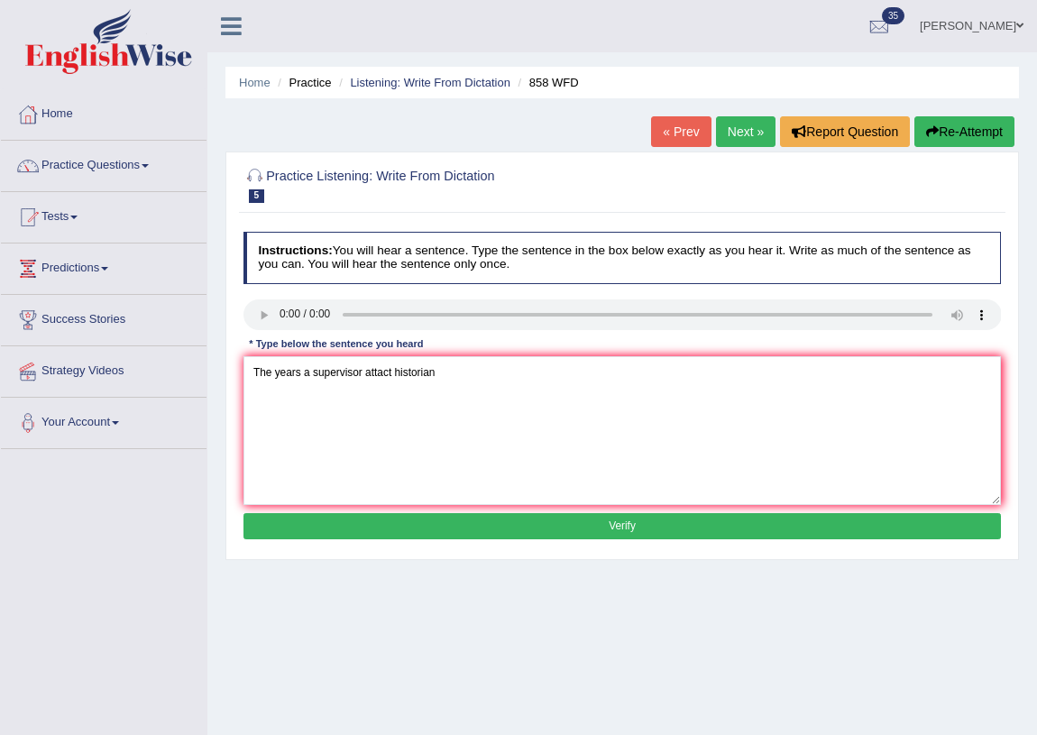
click at [490, 522] on button "Verify" at bounding box center [622, 526] width 758 height 26
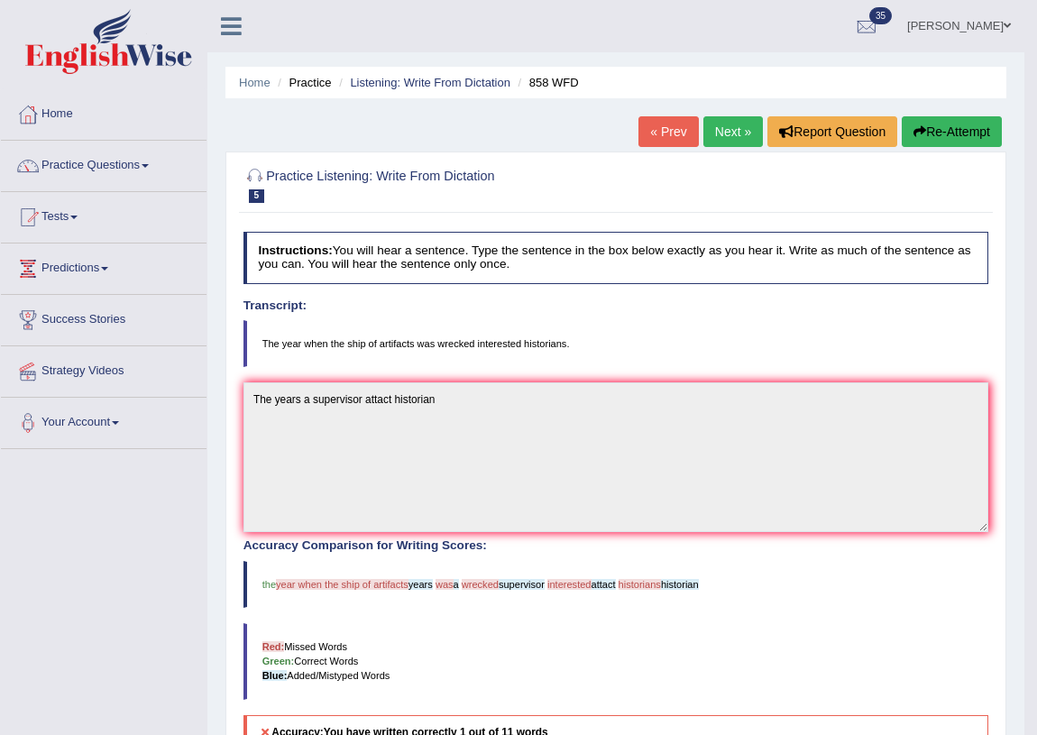
click at [719, 144] on link "Next »" at bounding box center [733, 131] width 60 height 31
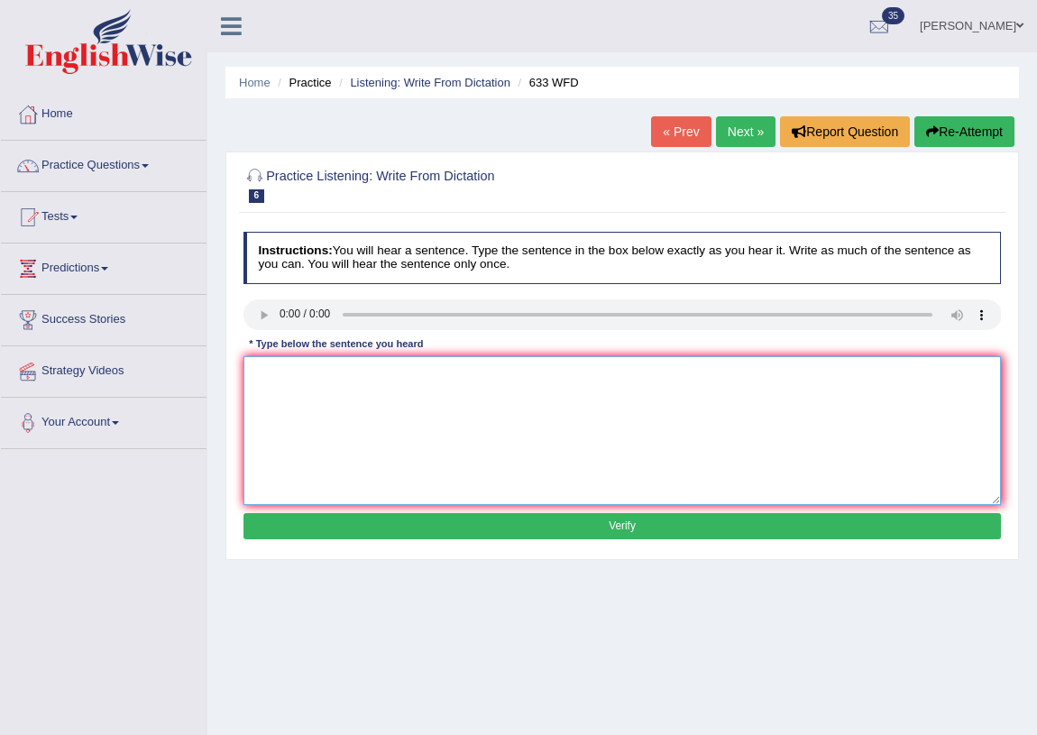
click at [281, 381] on textarea at bounding box center [622, 430] width 758 height 149
click at [301, 378] on textarea "Researchs exercise to make you feel better." at bounding box center [622, 430] width 758 height 149
click at [532, 376] on textarea "Researchs research show shows the exercise to make you feel better." at bounding box center [622, 430] width 758 height 149
type textarea "Researchs research show shows the exercise to make you your feel better."
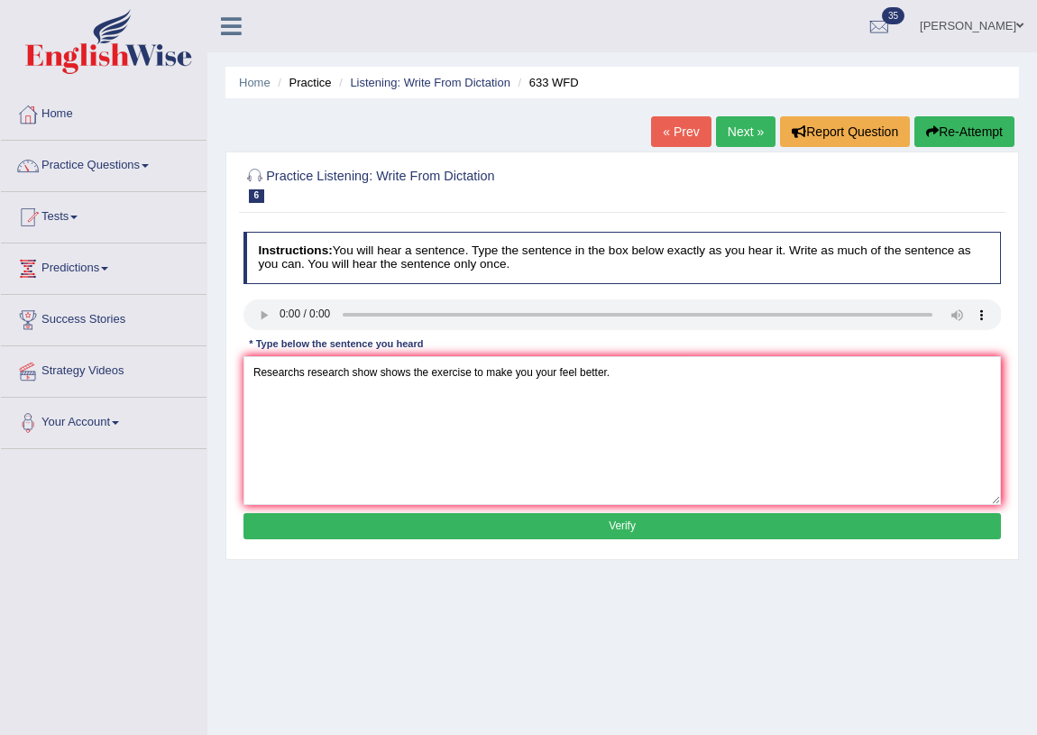
click at [598, 528] on button "Verify" at bounding box center [622, 526] width 758 height 26
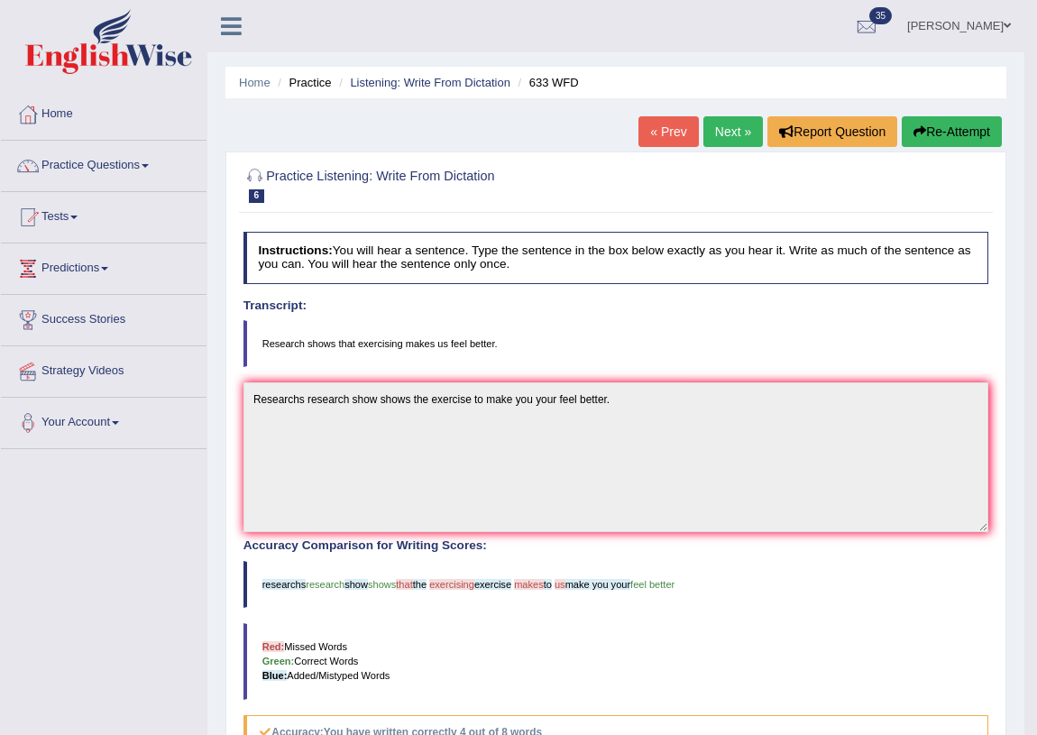
click at [906, 127] on button "Re-Attempt" at bounding box center [952, 131] width 100 height 31
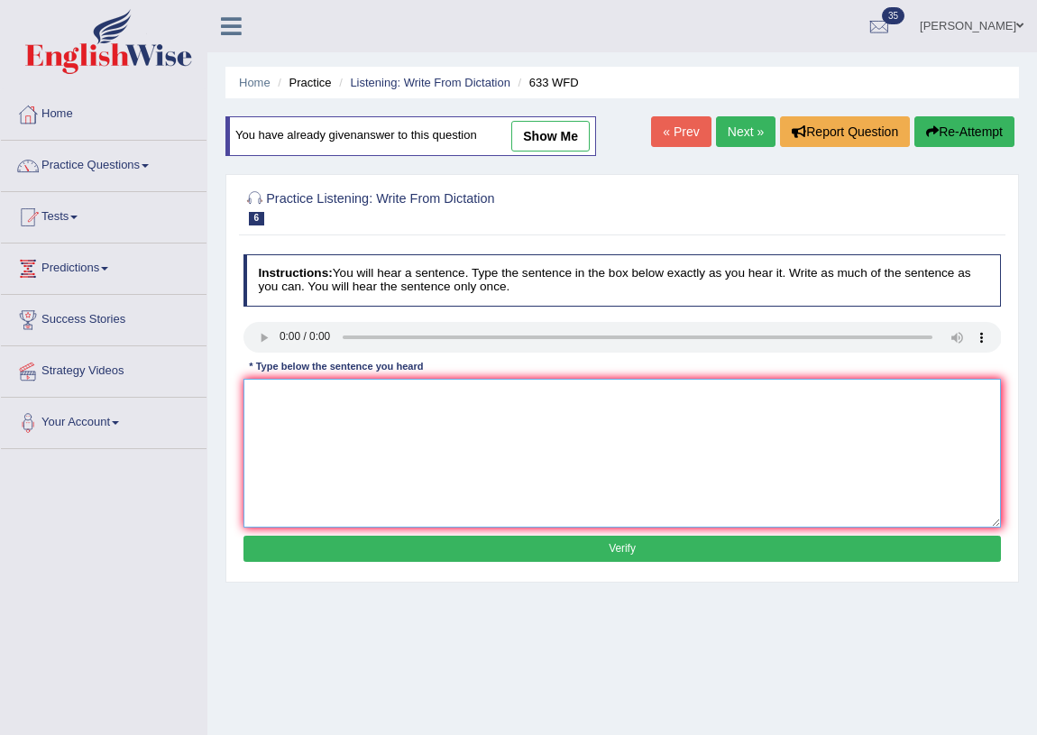
click at [326, 425] on textarea at bounding box center [622, 453] width 758 height 149
click at [304, 399] on textarea at bounding box center [622, 453] width 758 height 149
type textarea "Research reserachs shows that the exercises exercise to make makes us feel bett…"
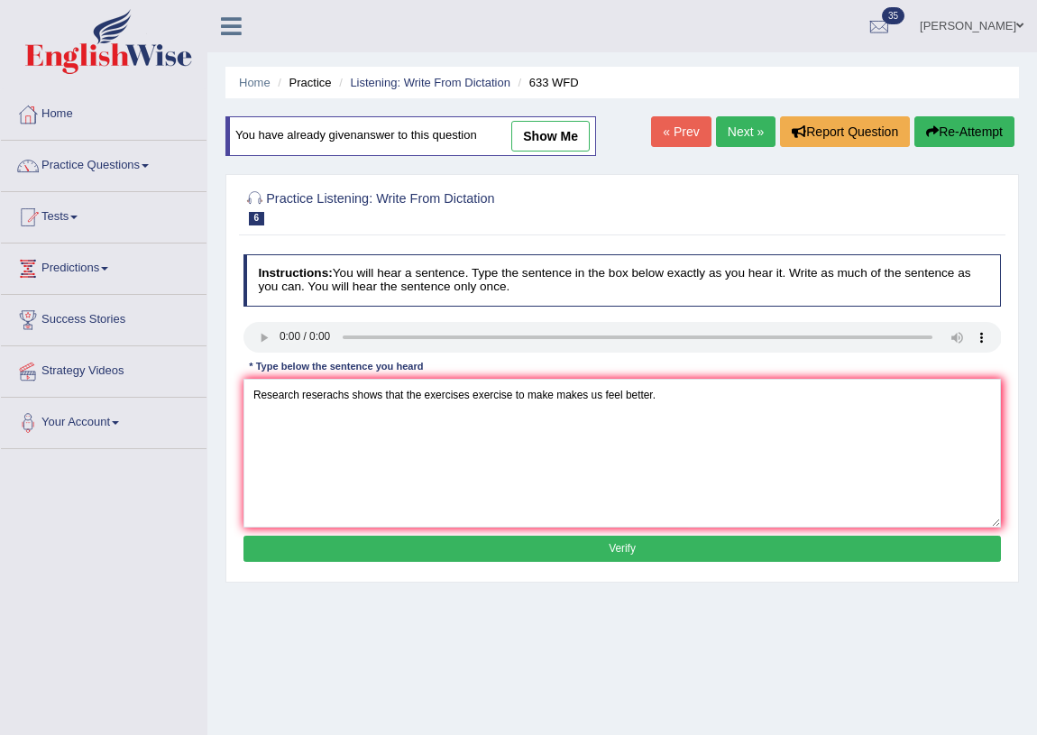
click at [635, 550] on button "Verify" at bounding box center [622, 549] width 758 height 26
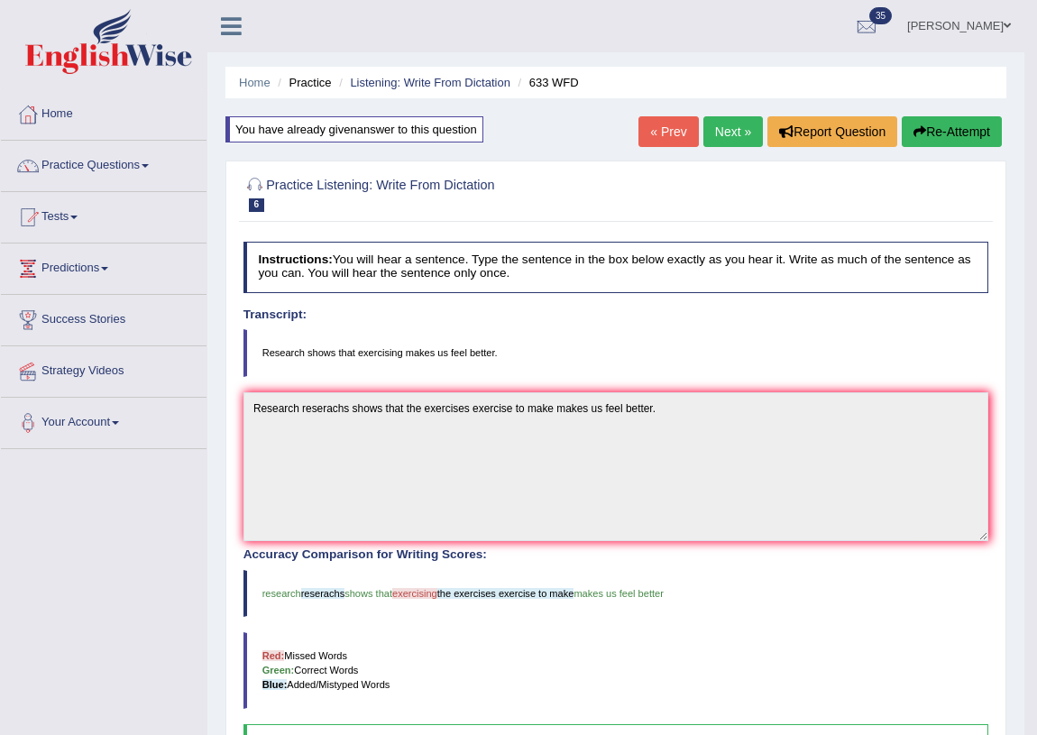
scroll to position [81, 0]
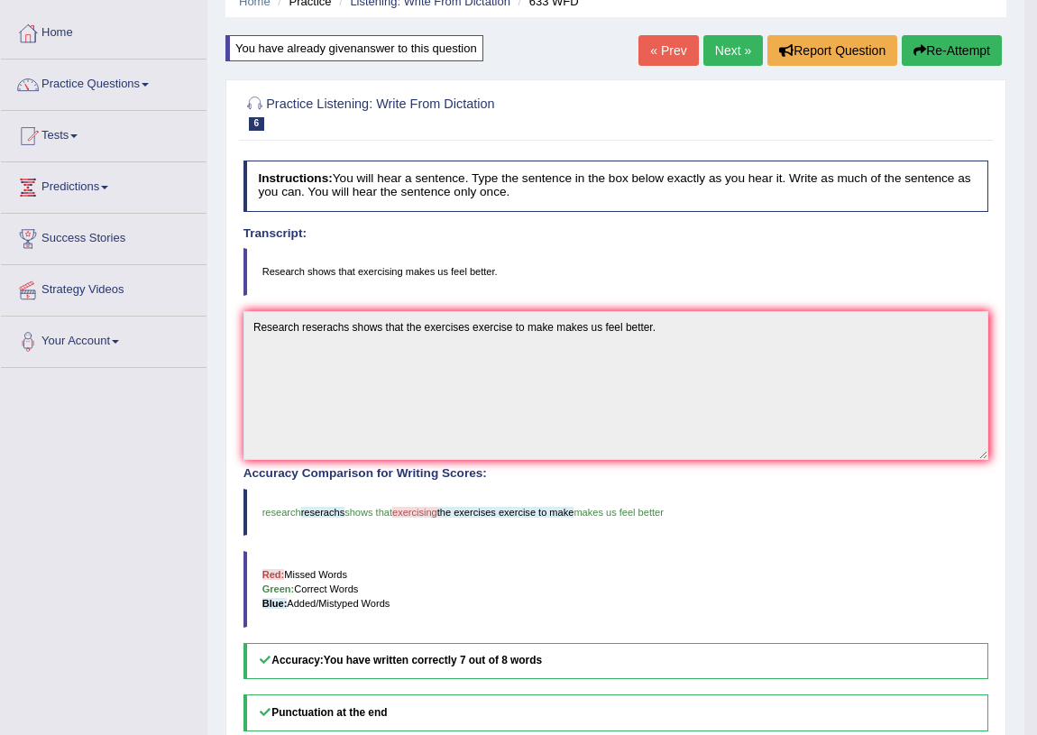
click at [725, 43] on link "Next »" at bounding box center [733, 50] width 60 height 31
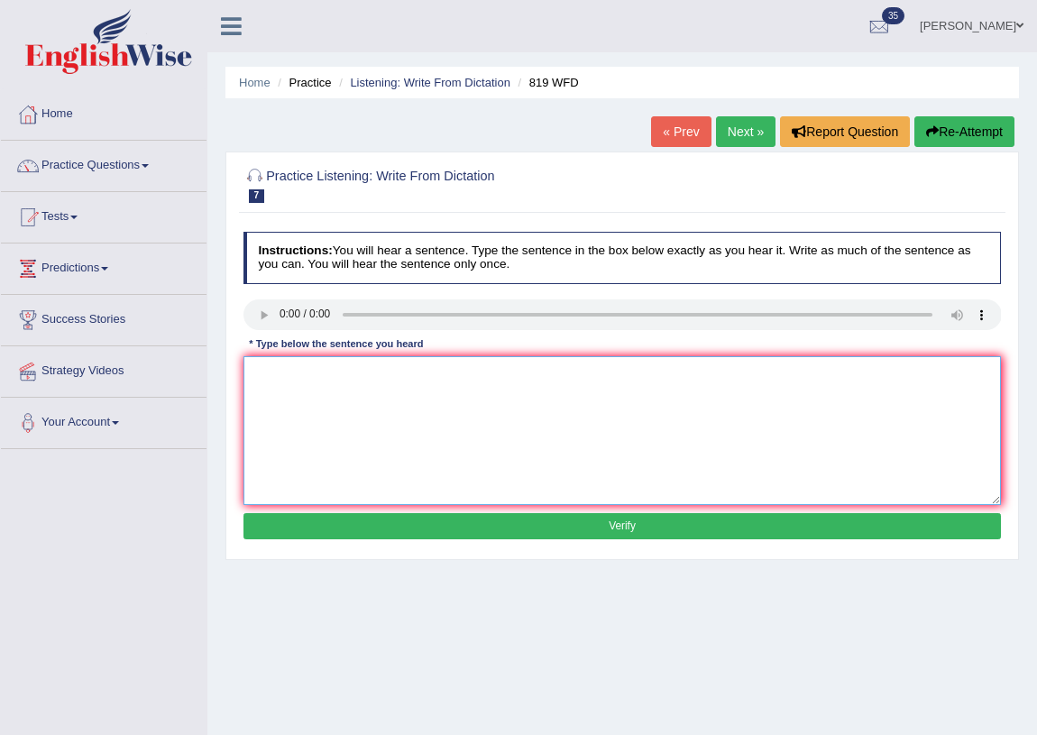
click at [383, 415] on textarea at bounding box center [622, 430] width 758 height 149
click at [271, 406] on textarea at bounding box center [622, 430] width 758 height 149
click at [569, 373] on textarea "The plans plan to abble able to continue grow growth to other lids" at bounding box center [622, 430] width 758 height 149
type textarea "The plans plan to abble able to continue grow growth to other others lids lives."
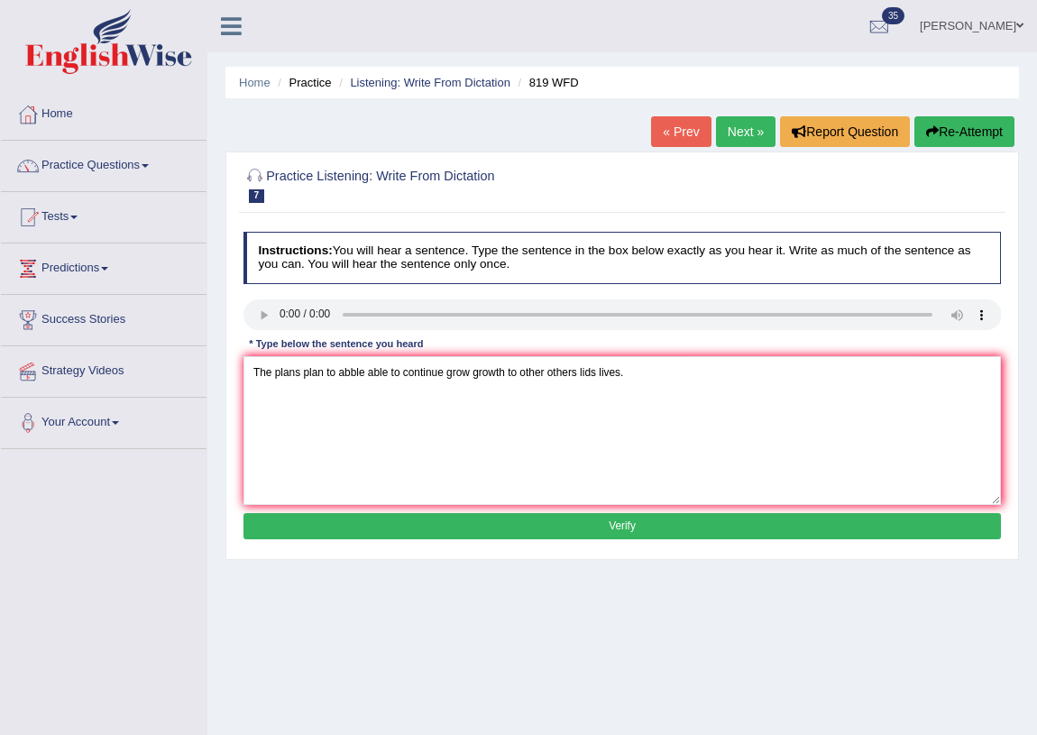
click at [614, 528] on button "Verify" at bounding box center [622, 526] width 758 height 26
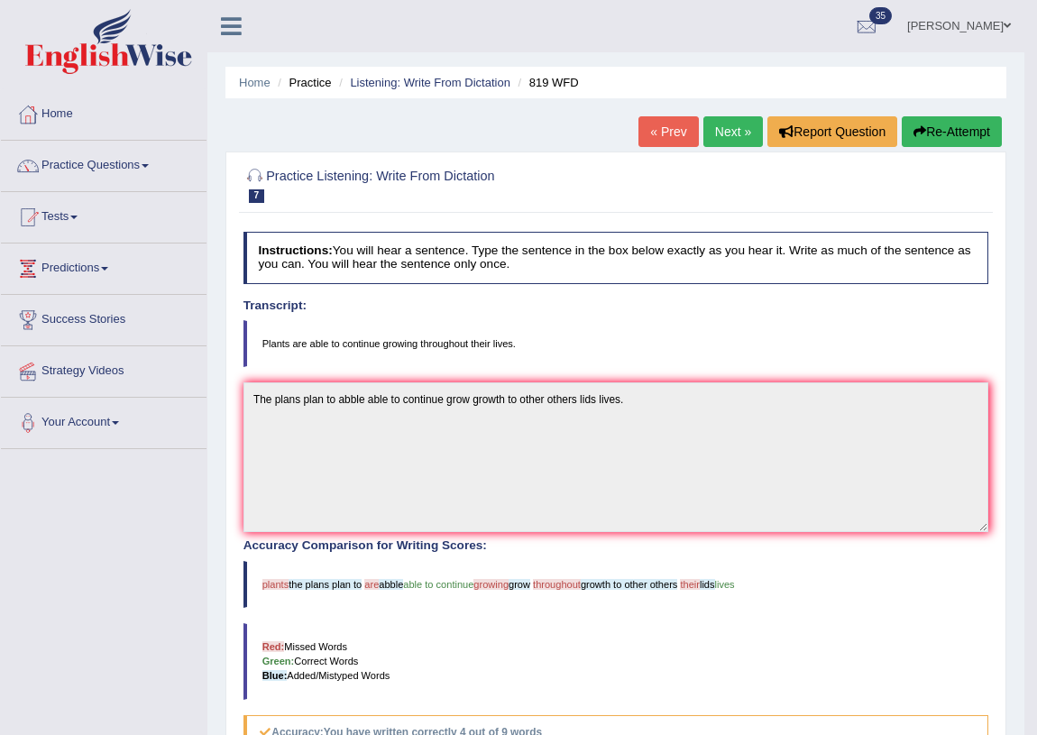
click at [929, 132] on button "Re-Attempt" at bounding box center [952, 131] width 100 height 31
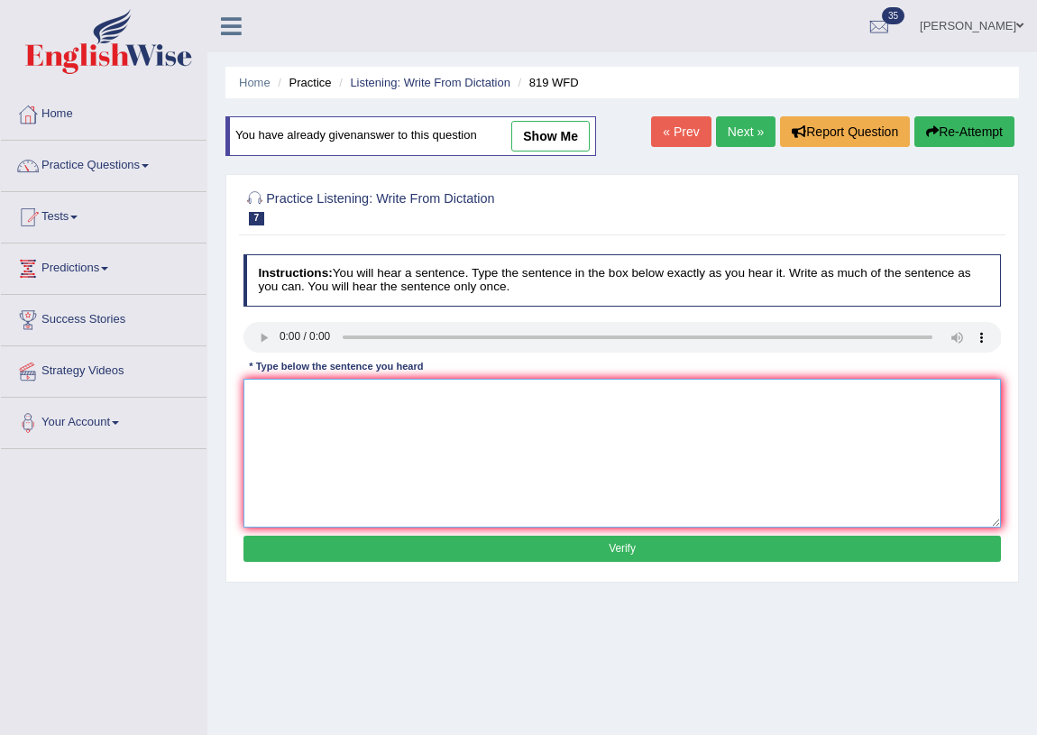
click at [274, 384] on textarea at bounding box center [622, 453] width 758 height 149
click at [280, 397] on textarea "plans able to conitnue grow to their lifes." at bounding box center [622, 453] width 758 height 149
click at [384, 398] on textarea "plans able to conitnue grow to their lifes." at bounding box center [622, 453] width 758 height 149
click at [280, 397] on textarea "plans able to conitnue grow to their lifes." at bounding box center [622, 453] width 758 height 149
click at [455, 399] on textarea "Plants is are able to conitnue grow to their lifes." at bounding box center [622, 453] width 758 height 149
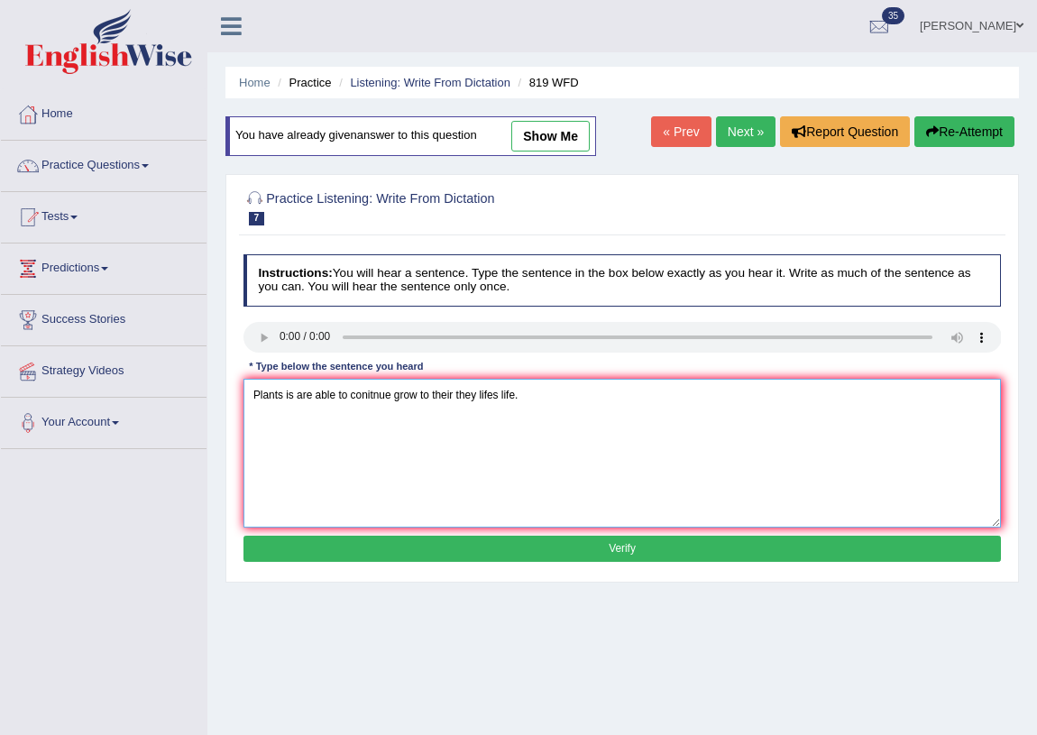
type textarea "Plants is are able to conitnue grow to their they lifes life."
click at [550, 556] on button "Verify" at bounding box center [622, 549] width 758 height 26
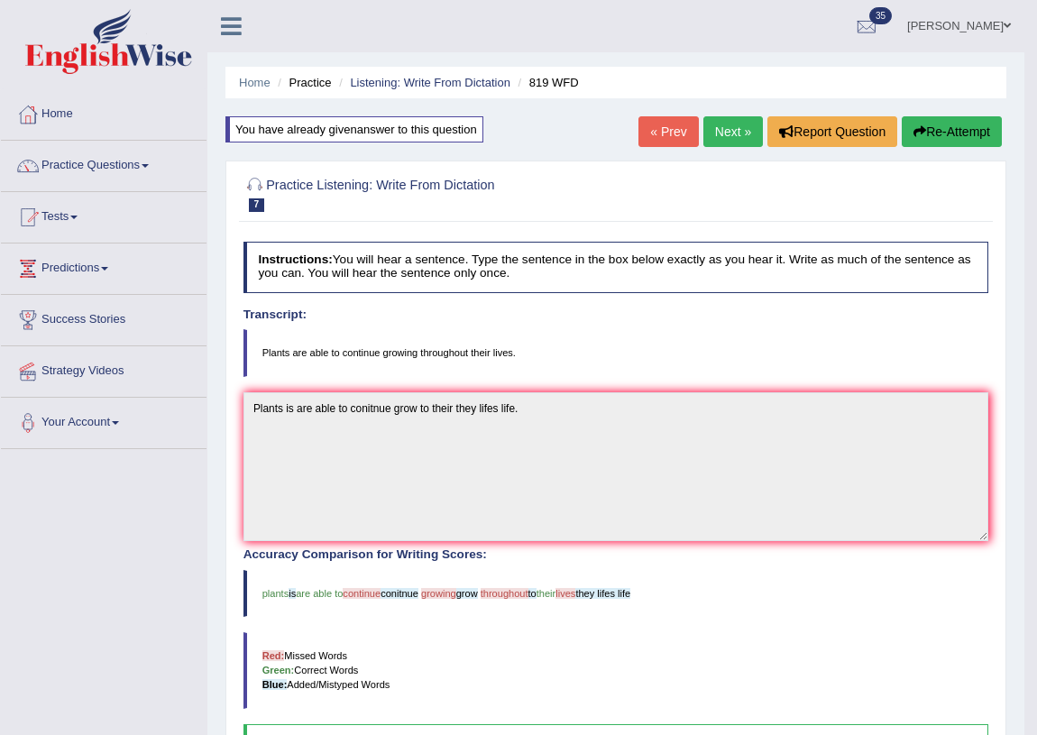
click at [732, 129] on link "Next »" at bounding box center [733, 131] width 60 height 31
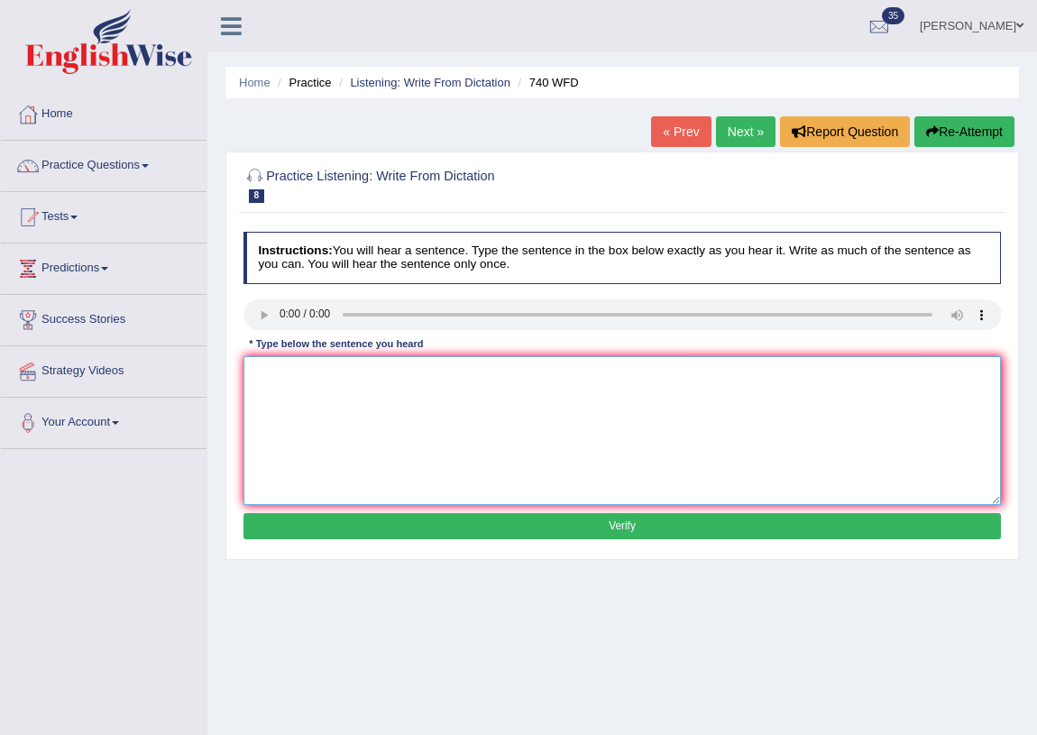
click at [280, 368] on textarea at bounding box center [622, 430] width 758 height 149
click at [283, 374] on textarea "serious observation in the class room." at bounding box center [622, 430] width 758 height 149
click at [441, 375] on textarea "serious seriosly on are the observation in the class room." at bounding box center [622, 430] width 758 height 149
click at [255, 370] on textarea "serious seriosly on are the observation in the class room." at bounding box center [622, 430] width 758 height 149
type textarea "Sserious seriosly on are the observation in the class room."
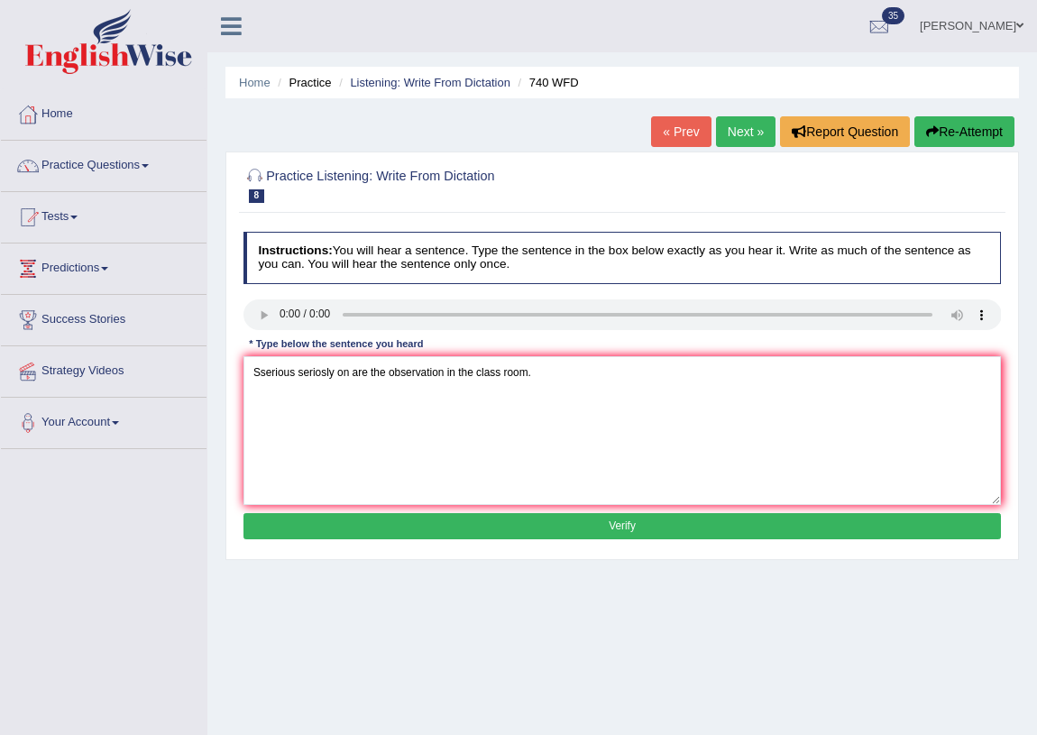
click at [509, 531] on button "Verify" at bounding box center [622, 526] width 758 height 26
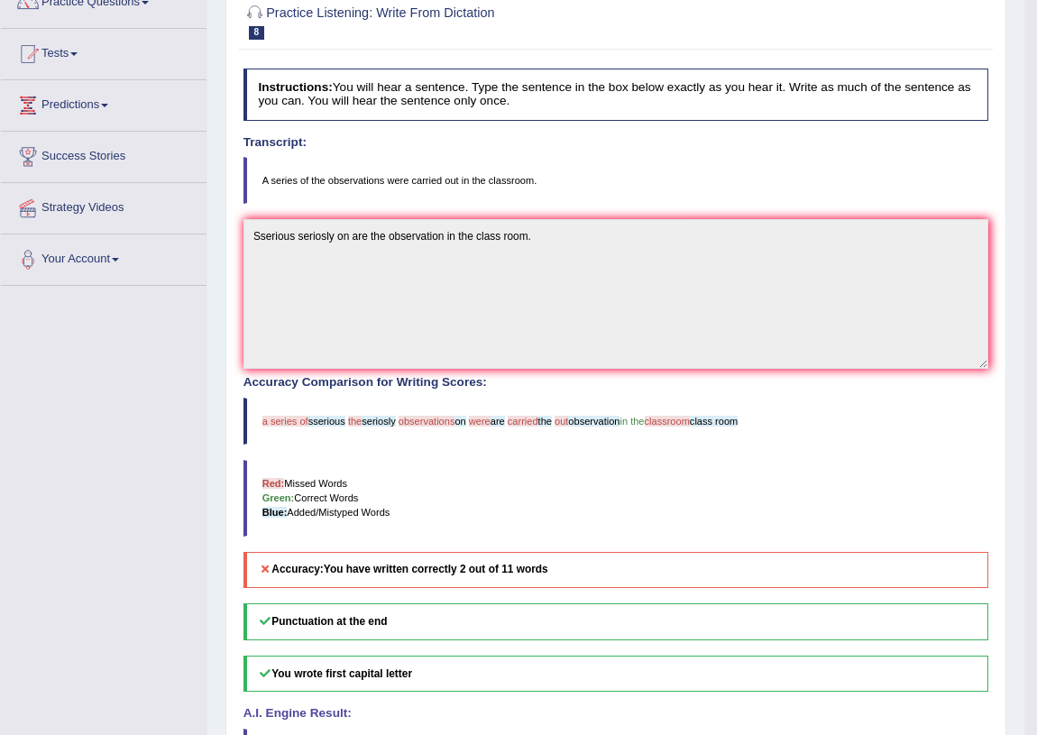
scroll to position [81, 0]
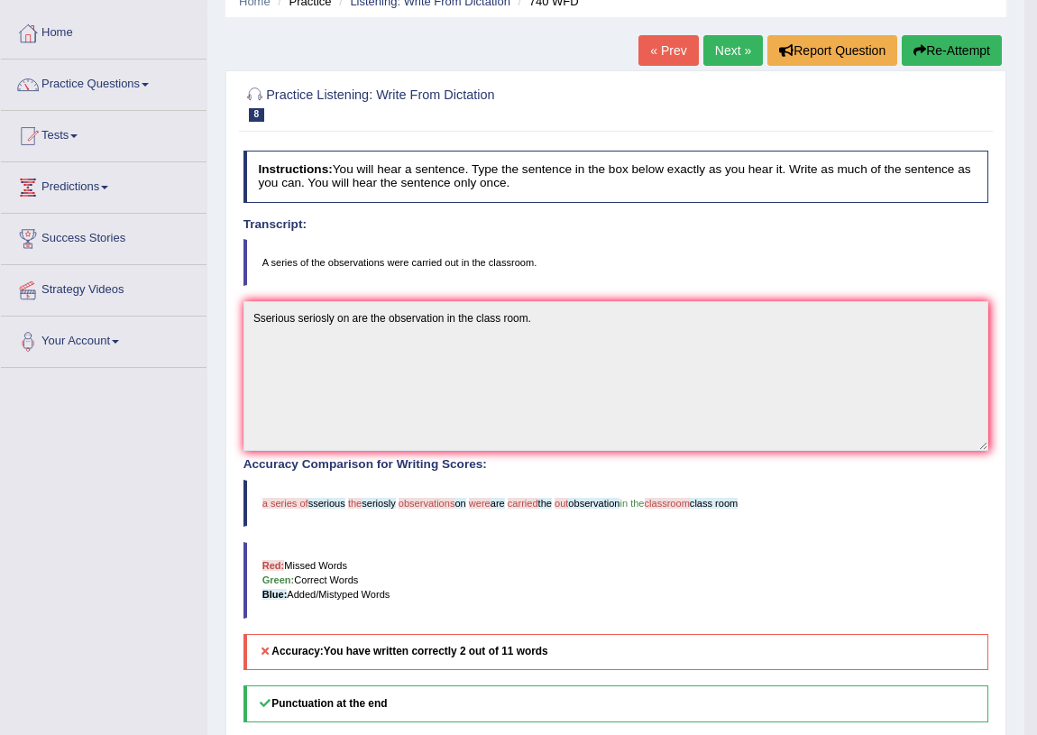
click at [913, 115] on div at bounding box center [616, 102] width 746 height 47
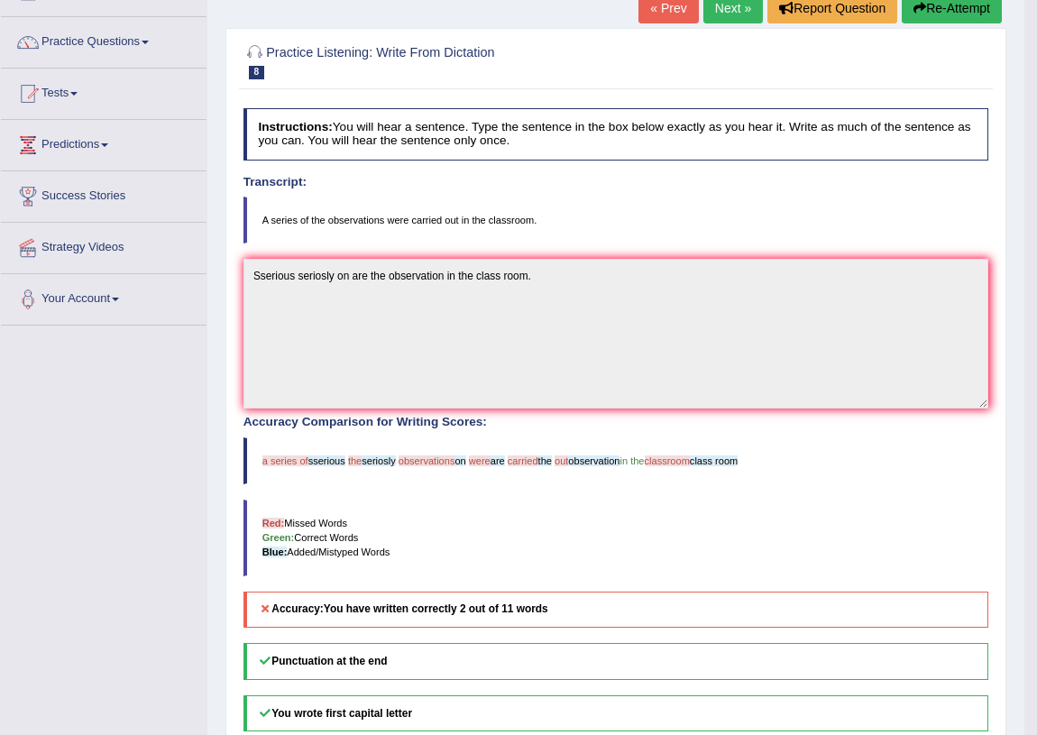
scroll to position [0, 0]
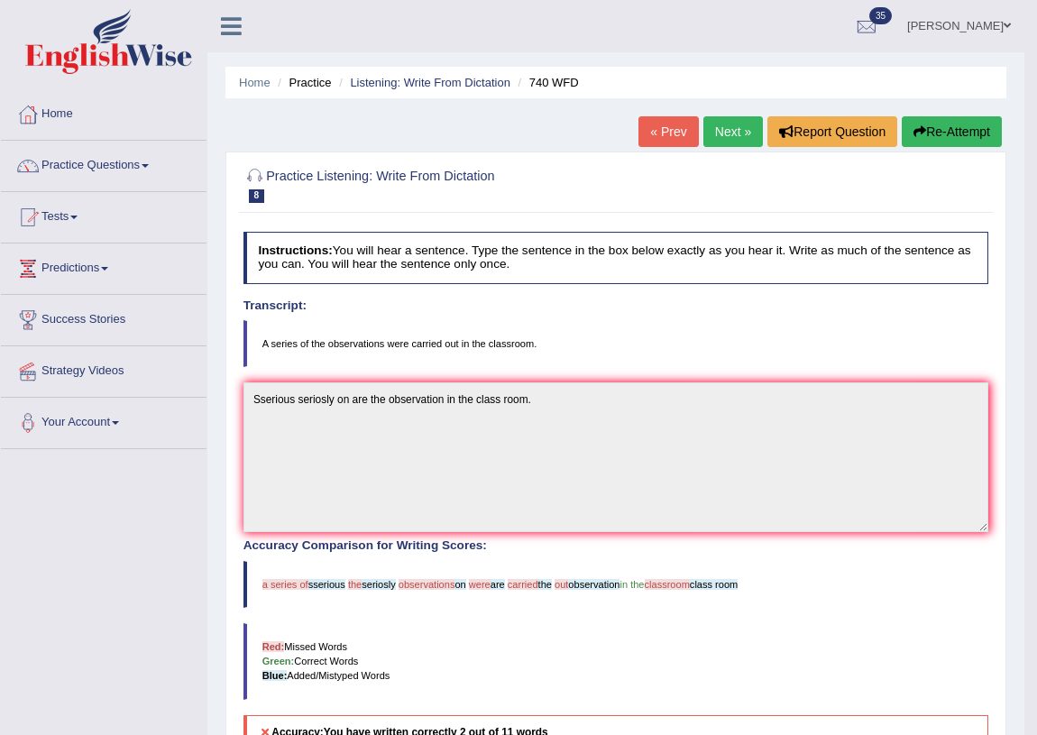
click at [723, 128] on link "Next »" at bounding box center [733, 131] width 60 height 31
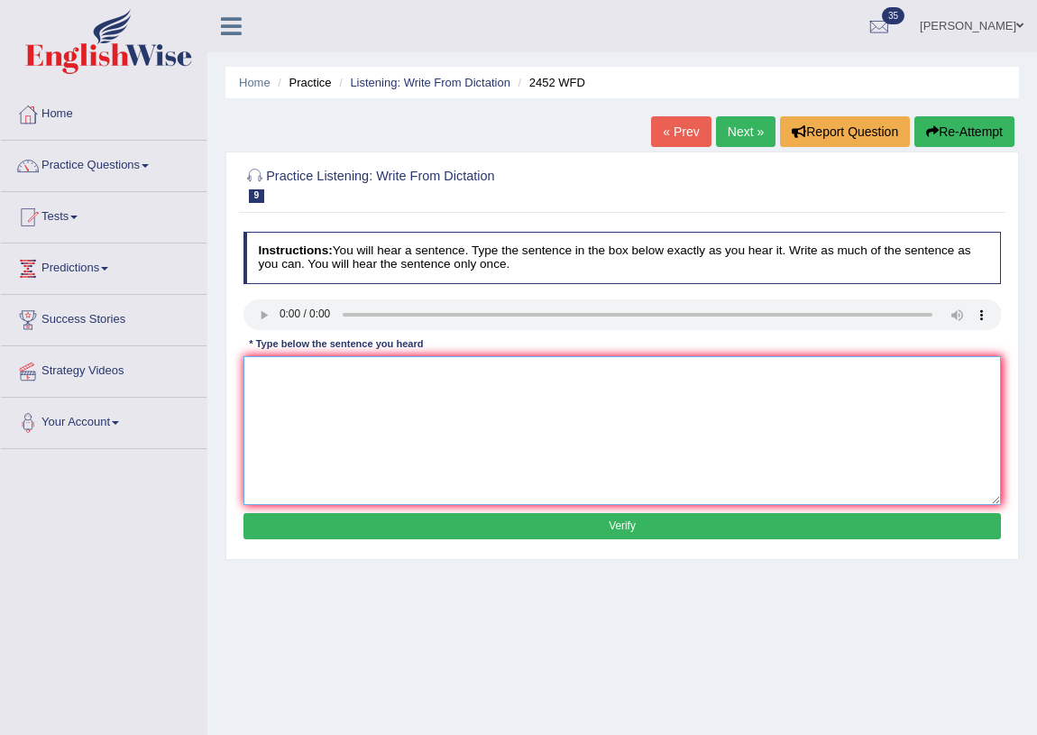
click at [280, 404] on textarea at bounding box center [622, 430] width 758 height 149
type textarea "i"
click at [335, 376] on textarea "it is debate about the technology." at bounding box center [622, 430] width 758 height 149
type textarea "It is debate about the valio technology."
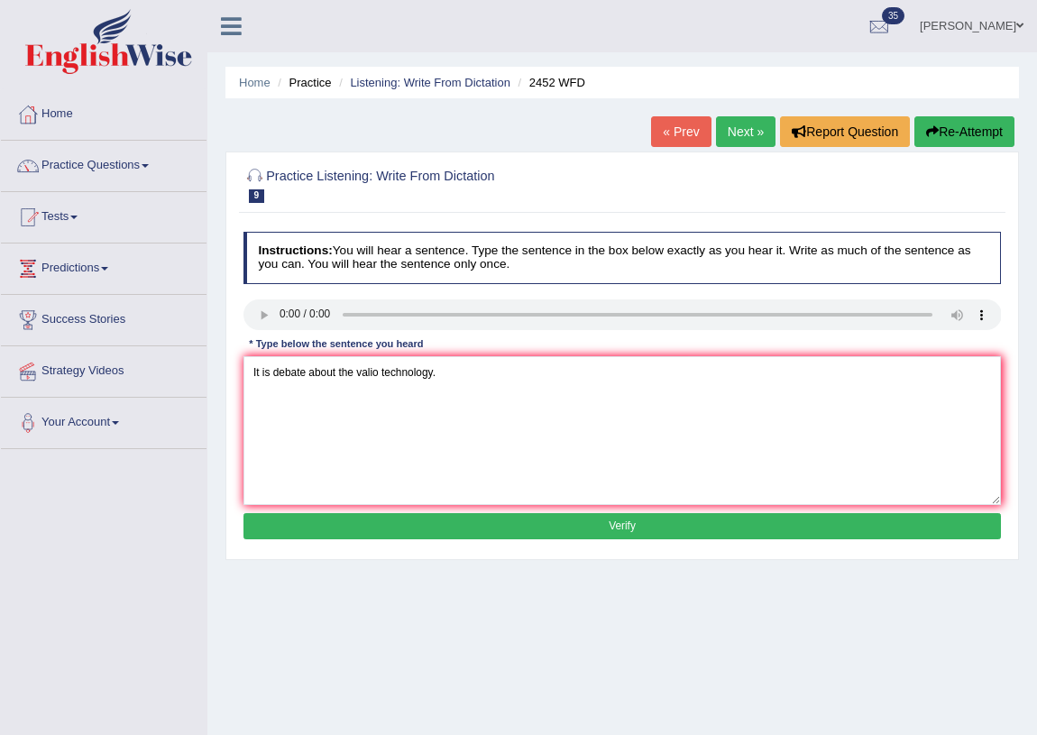
click at [551, 530] on button "Verify" at bounding box center [622, 526] width 758 height 26
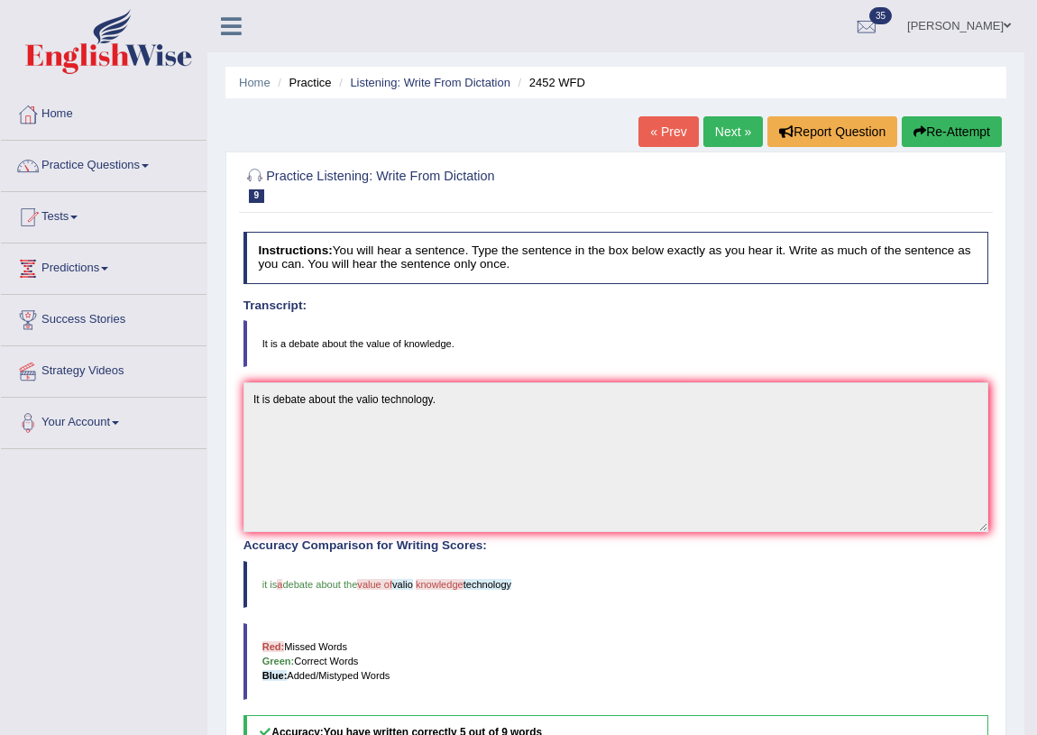
click at [930, 131] on button "Re-Attempt" at bounding box center [952, 131] width 100 height 31
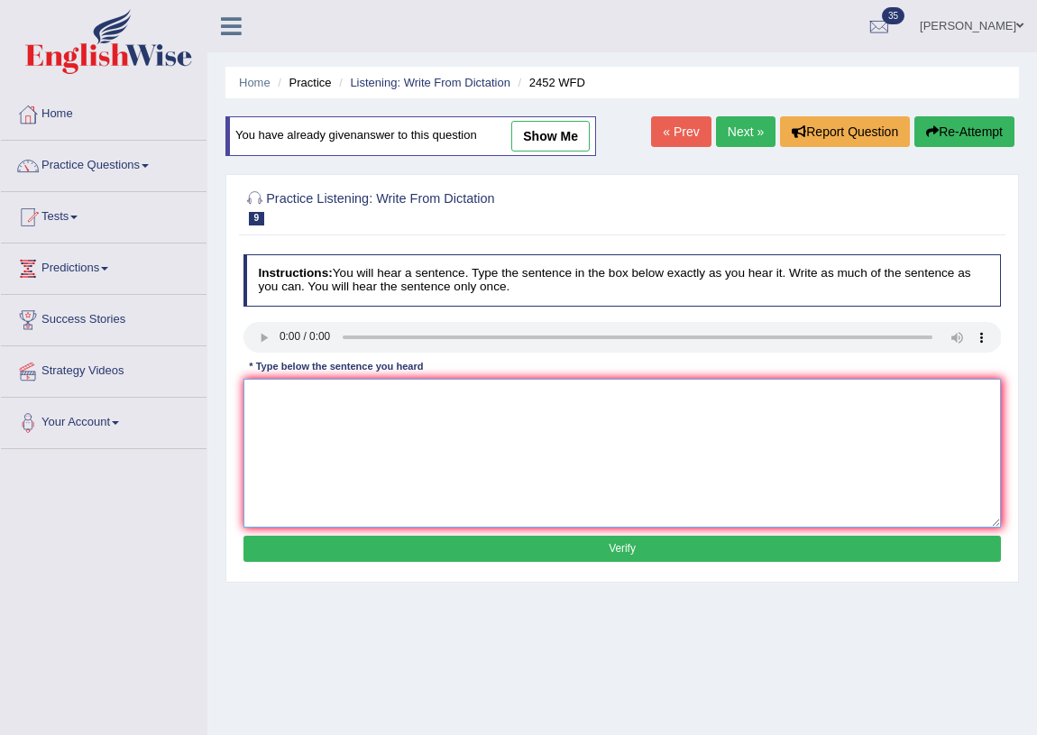
click at [288, 414] on textarea at bounding box center [622, 453] width 758 height 149
click at [74, 167] on link "Practice Questions" at bounding box center [104, 163] width 206 height 45
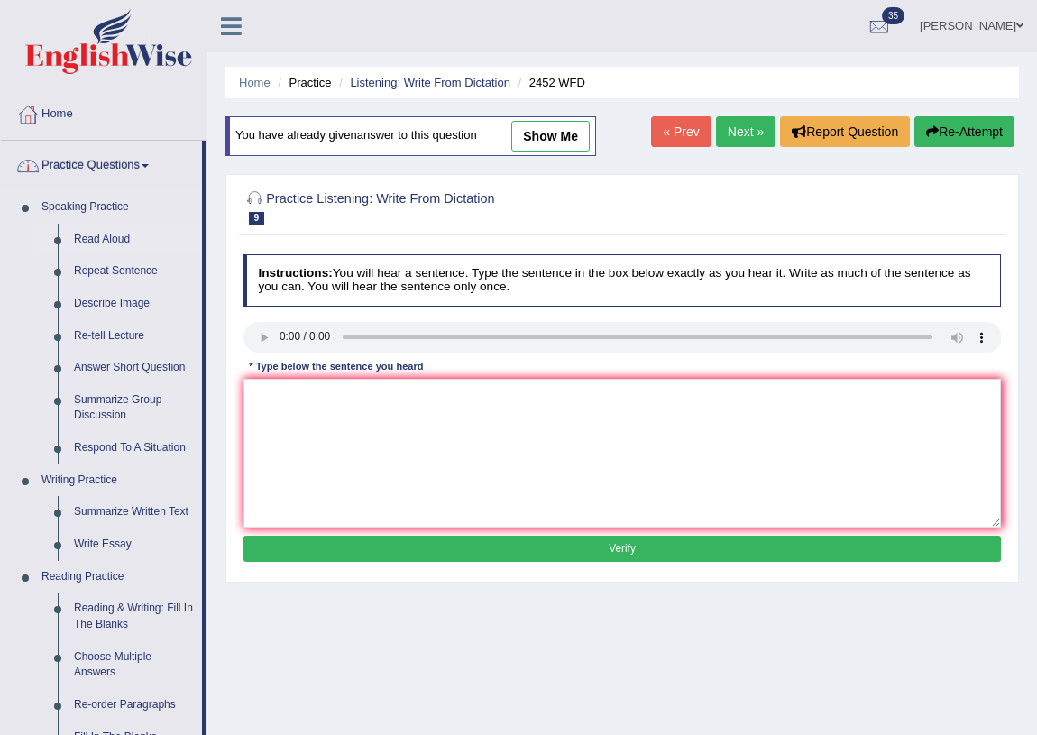
click at [99, 233] on link "Read Aloud" at bounding box center [134, 240] width 136 height 32
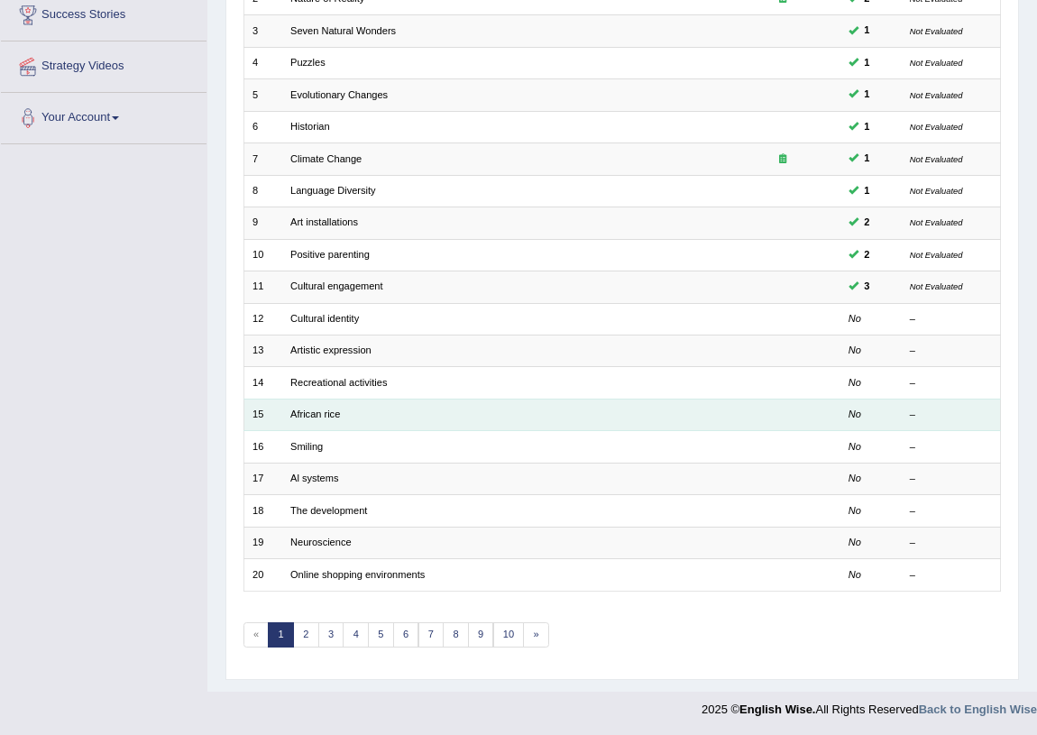
scroll to position [59, 0]
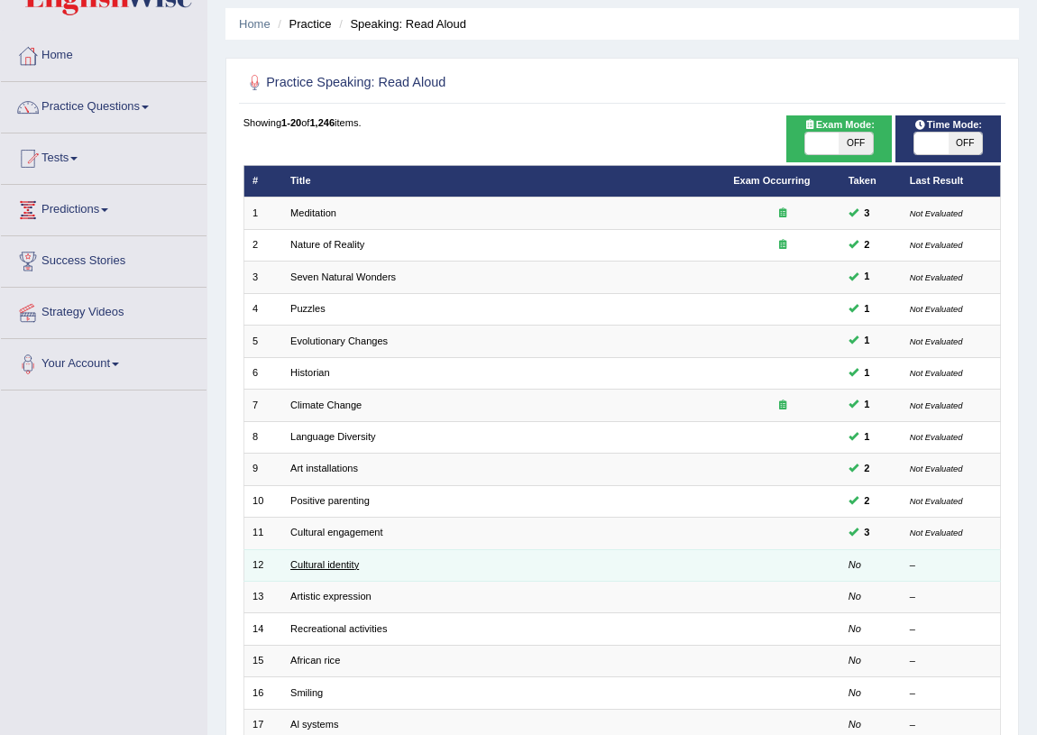
click at [308, 564] on link "Cultural identity" at bounding box center [324, 564] width 69 height 11
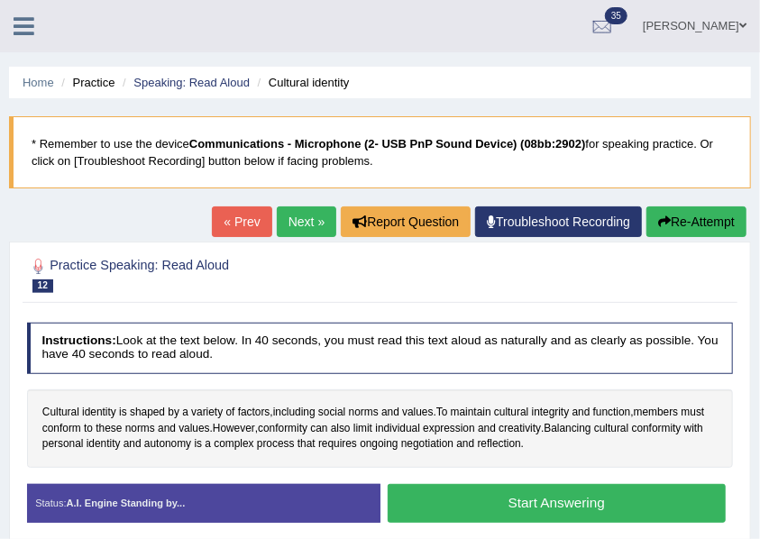
scroll to position [60, 0]
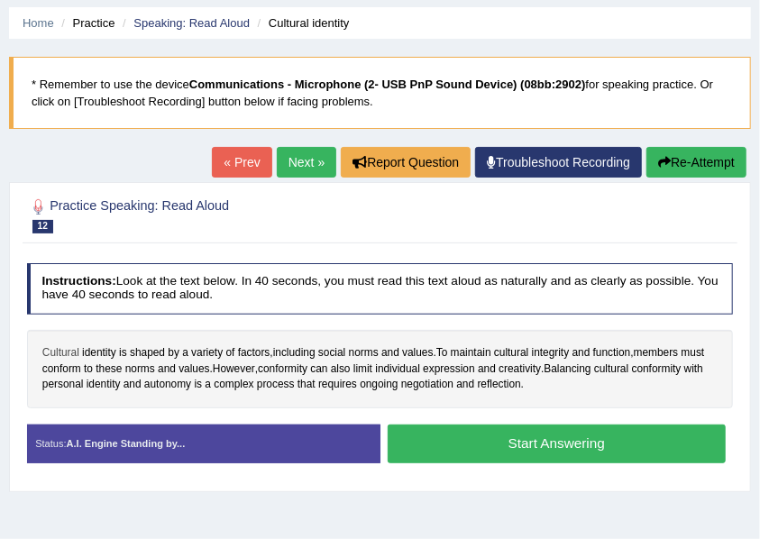
click at [63, 350] on span "Cultural" at bounding box center [60, 353] width 37 height 16
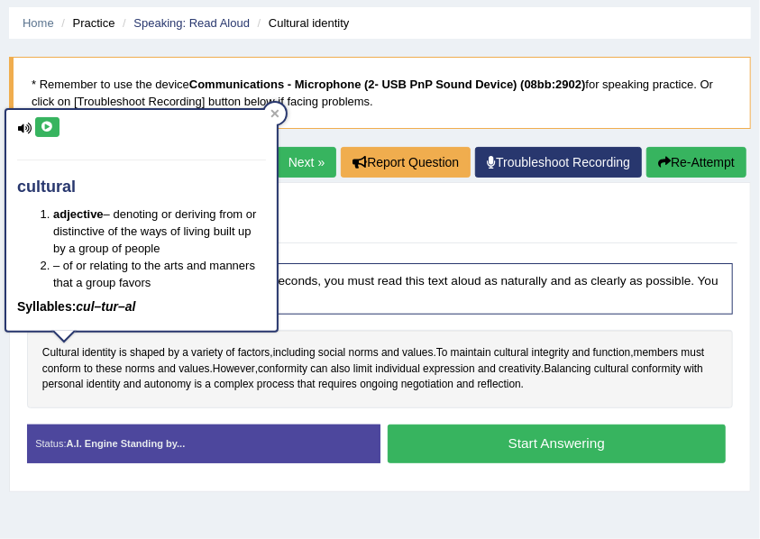
click at [50, 124] on icon at bounding box center [48, 127] width 14 height 11
click at [44, 123] on icon at bounding box center [48, 127] width 14 height 11
click at [342, 213] on h2 "Practice Speaking: Read Aloud 12 Cultural identity" at bounding box center [246, 215] width 438 height 38
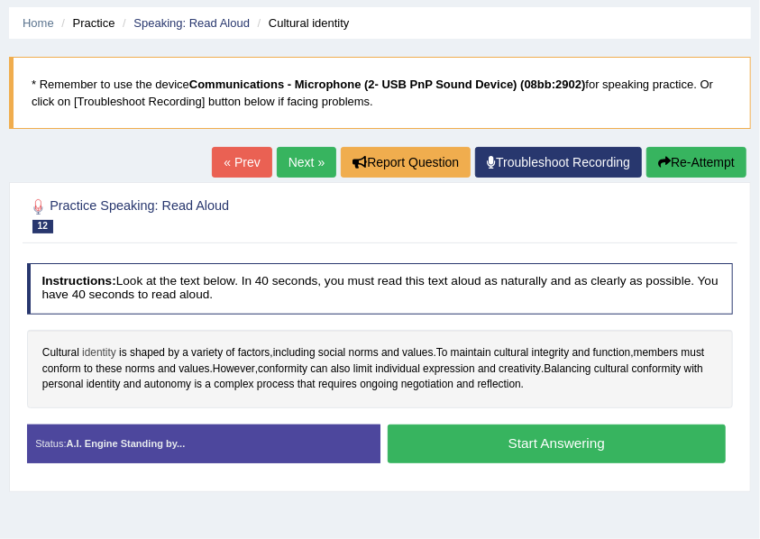
click at [108, 345] on span "identity" at bounding box center [99, 353] width 34 height 16
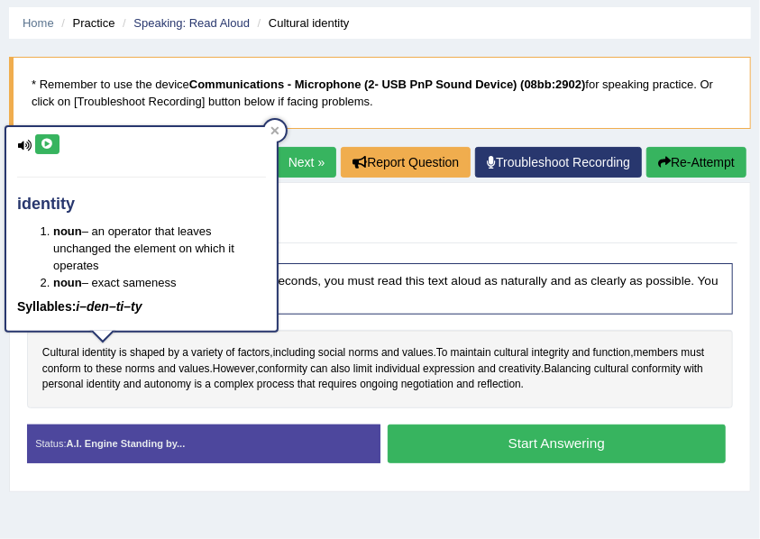
click at [50, 148] on icon at bounding box center [48, 144] width 14 height 11
click at [363, 215] on h2 "Practice Speaking: Read Aloud 12 Cultural identity" at bounding box center [246, 215] width 438 height 38
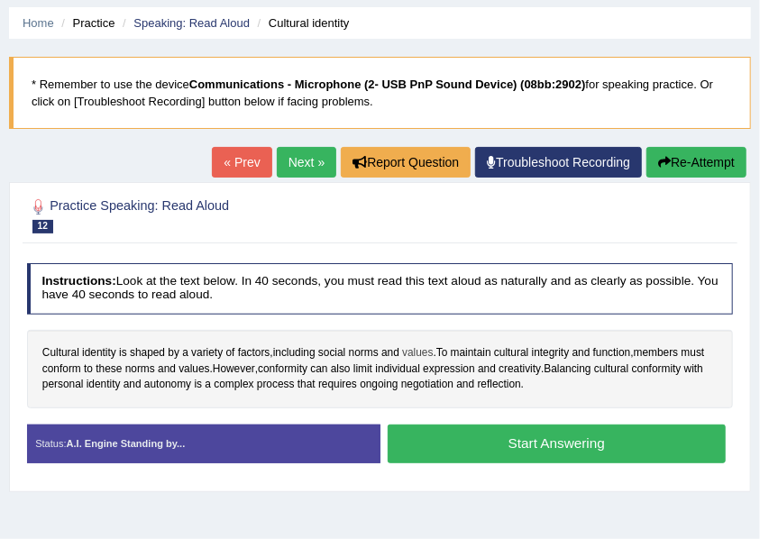
click at [410, 349] on span "values" at bounding box center [417, 353] width 31 height 16
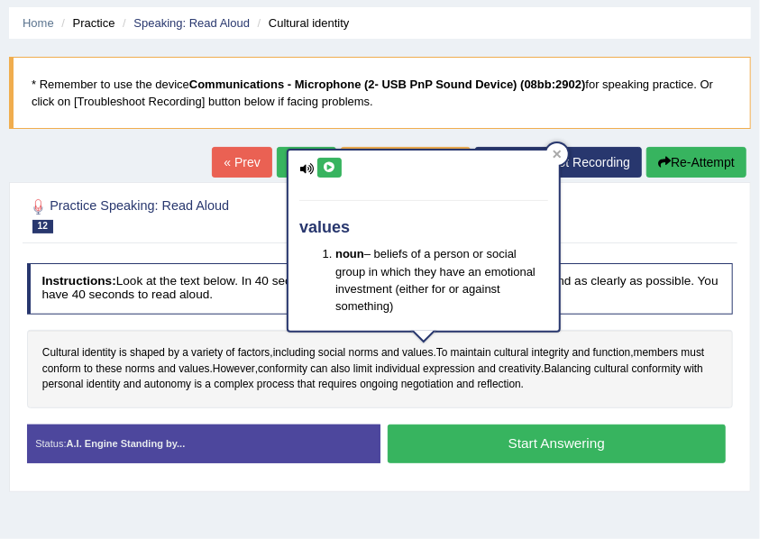
click at [324, 162] on icon at bounding box center [330, 167] width 14 height 11
click at [554, 352] on span "integrity" at bounding box center [551, 353] width 38 height 16
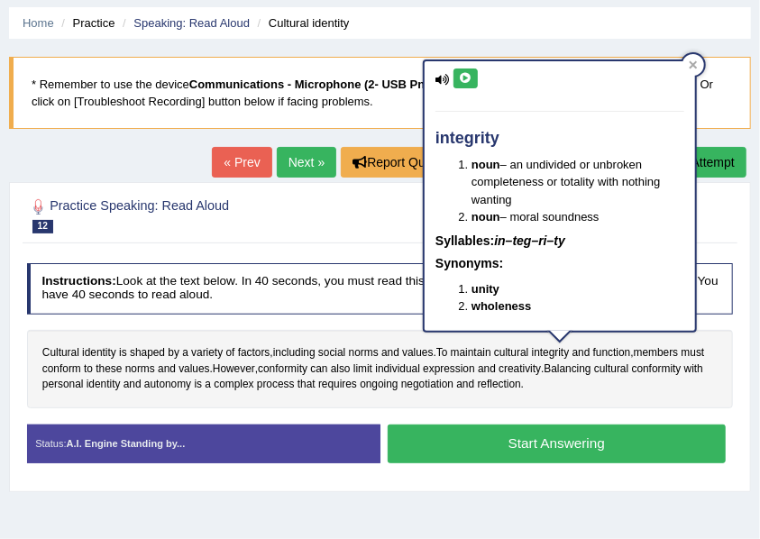
click at [469, 75] on icon at bounding box center [466, 78] width 14 height 11
click at [381, 234] on div at bounding box center [380, 215] width 707 height 47
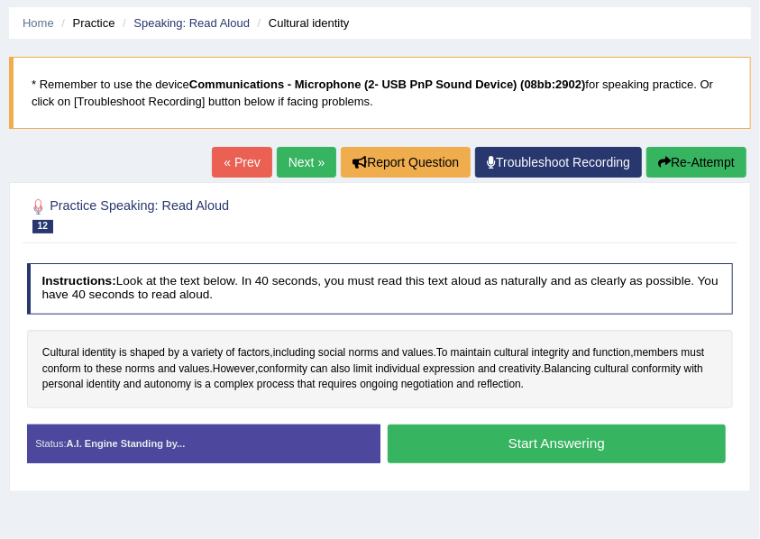
scroll to position [0, 0]
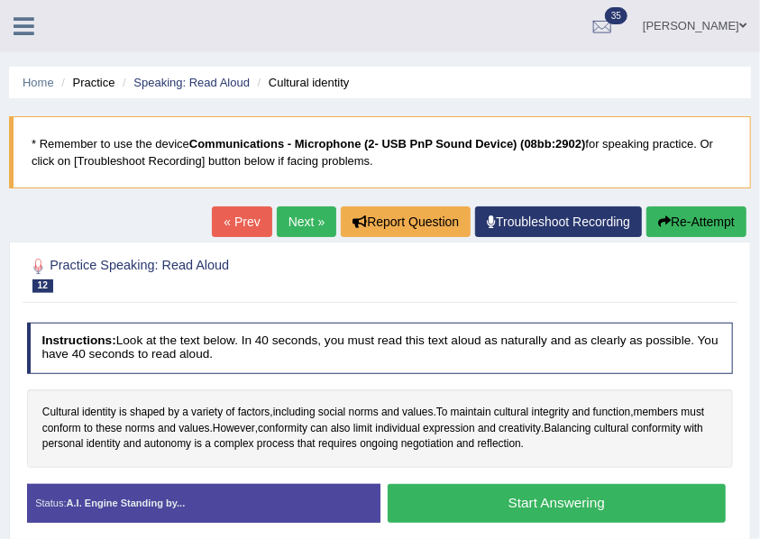
click at [705, 23] on link "Diego Correa" at bounding box center [694, 23] width 131 height 47
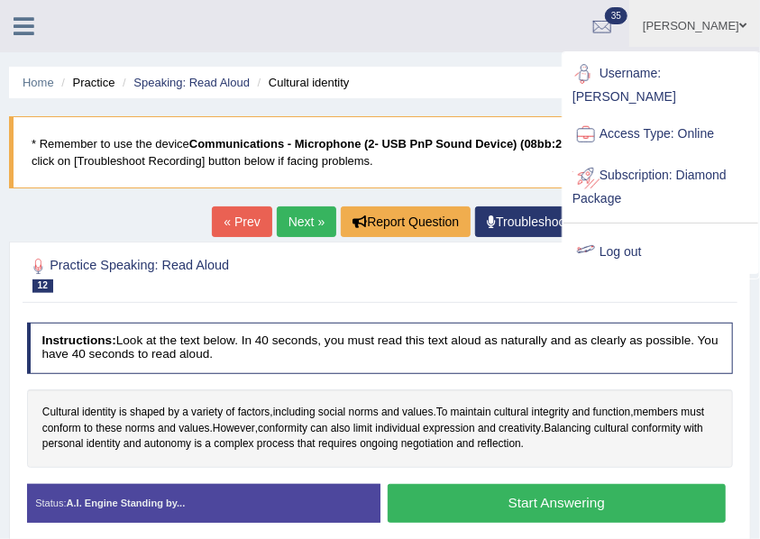
click at [616, 232] on link "Log out" at bounding box center [661, 252] width 195 height 41
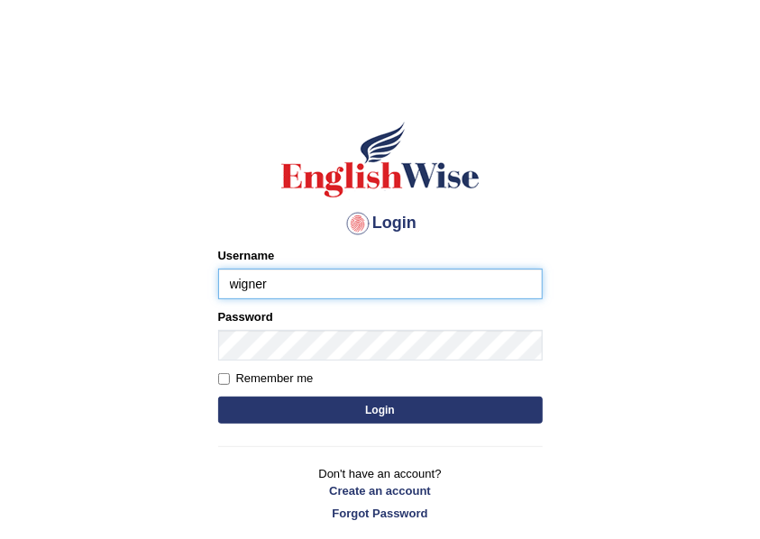
type input "wigner"
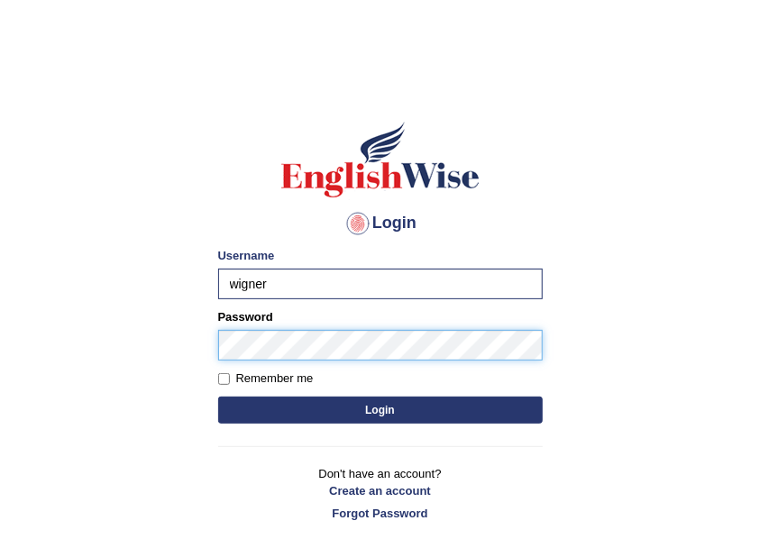
click at [218, 397] on button "Login" at bounding box center [380, 410] width 325 height 27
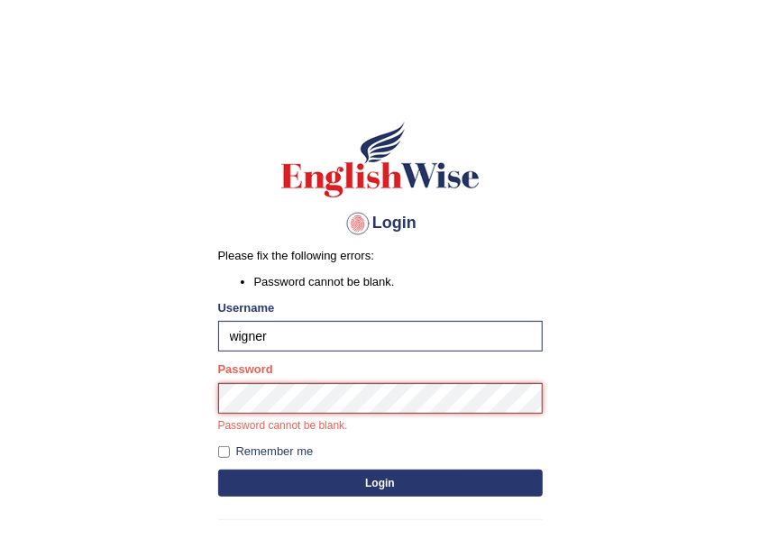
click at [218, 470] on button "Login" at bounding box center [380, 483] width 325 height 27
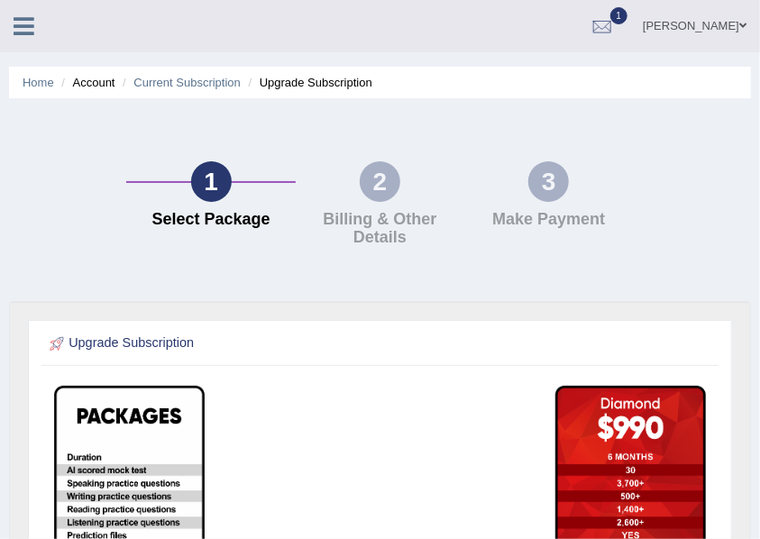
drag, startPoint x: 47, startPoint y: 112, endPoint x: 40, endPoint y: 96, distance: 17.8
drag, startPoint x: 40, startPoint y: 96, endPoint x: 36, endPoint y: 85, distance: 11.4
click at [36, 85] on link "Home" at bounding box center [39, 83] width 32 height 14
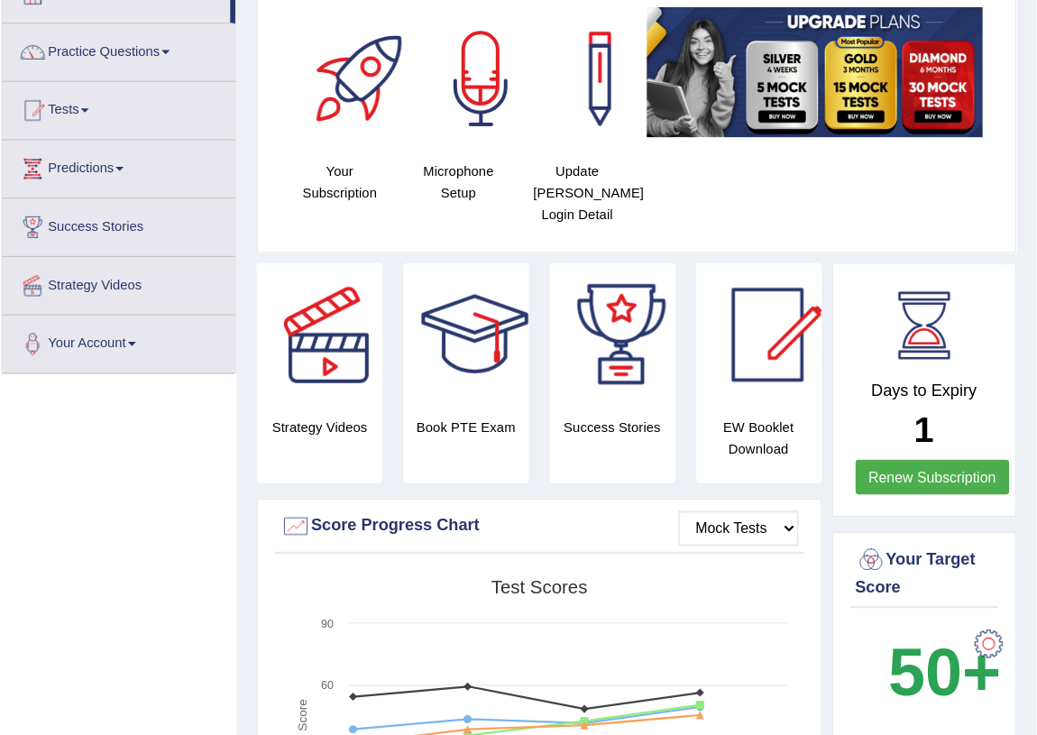
scroll to position [120, 0]
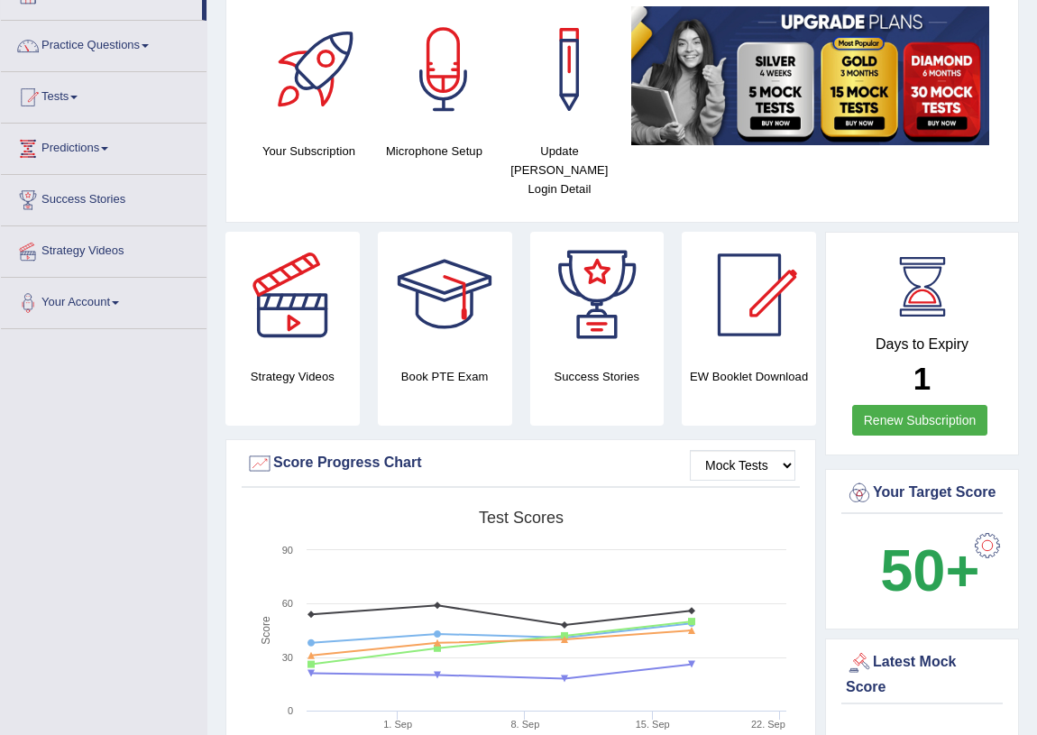
drag, startPoint x: 768, startPoint y: 3, endPoint x: 15, endPoint y: 571, distance: 943.2
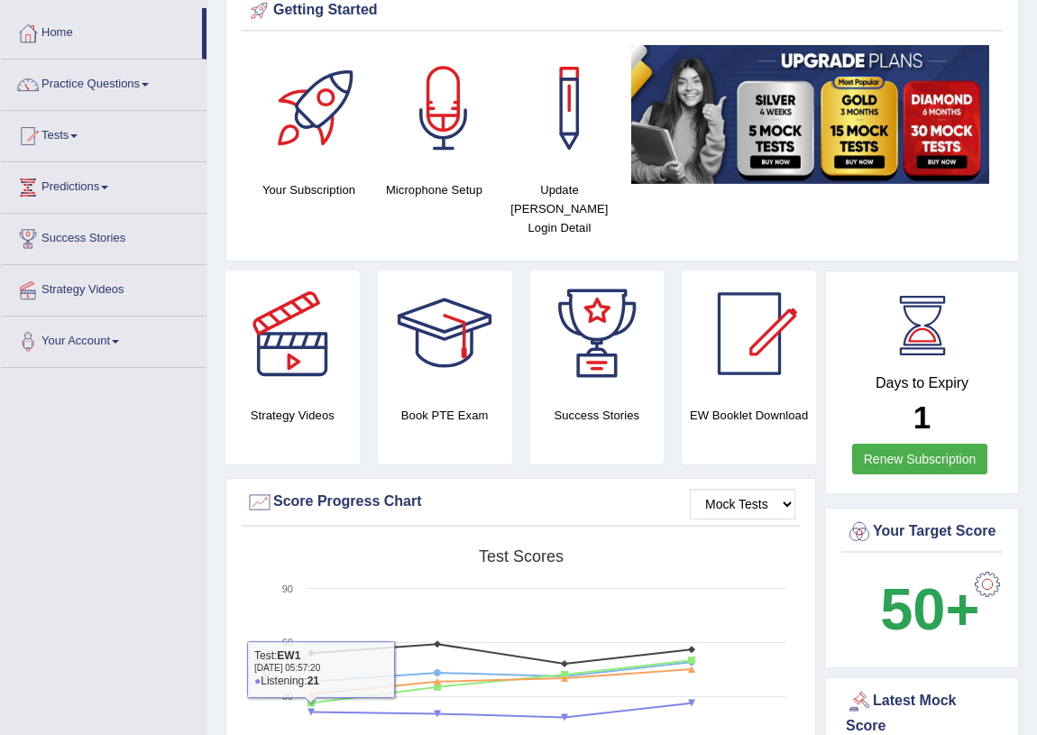
scroll to position [0, 0]
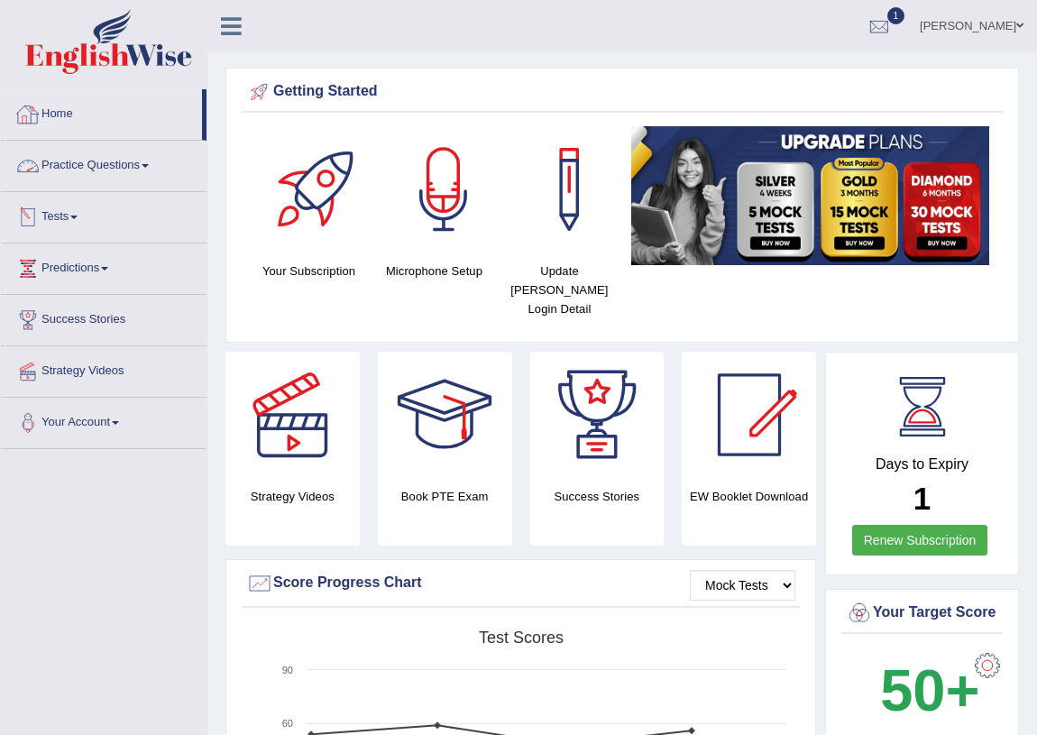
click at [78, 156] on link "Practice Questions" at bounding box center [104, 163] width 206 height 45
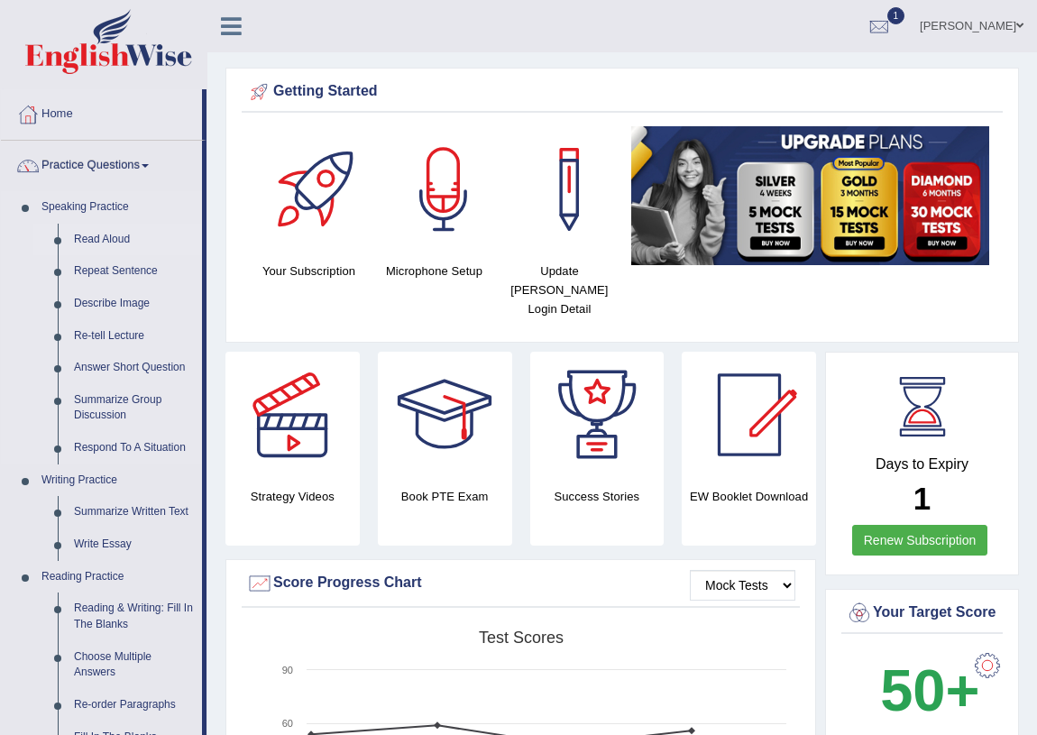
click at [100, 235] on link "Read Aloud" at bounding box center [134, 240] width 136 height 32
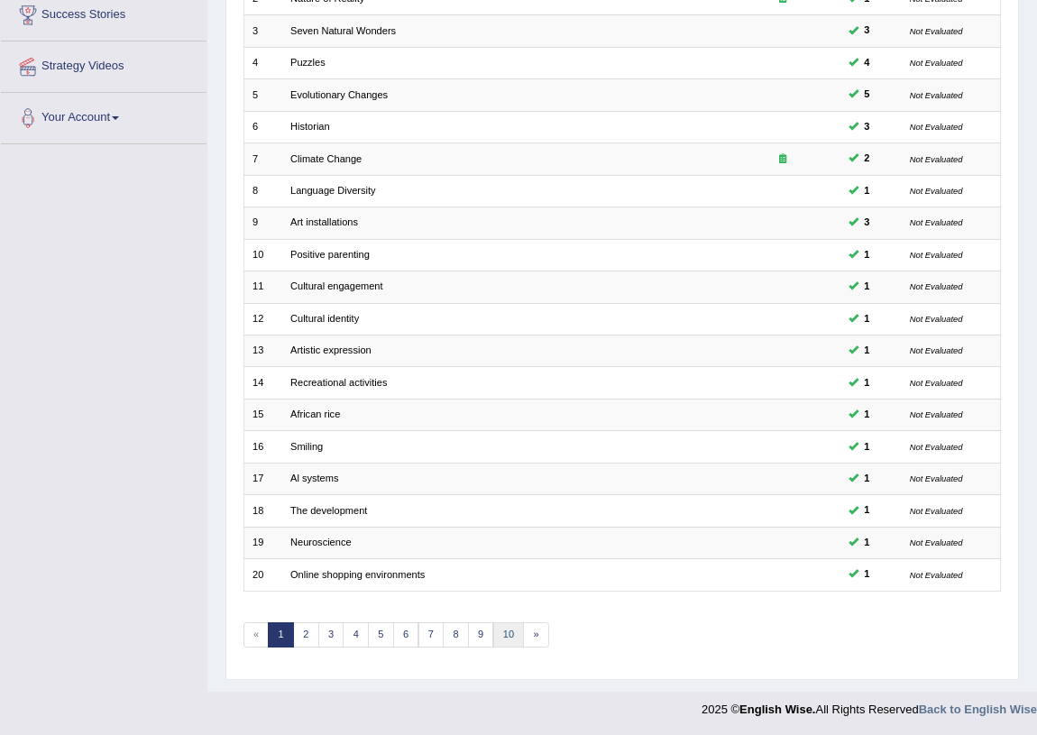
click at [506, 625] on link "10" at bounding box center [509, 634] width 32 height 25
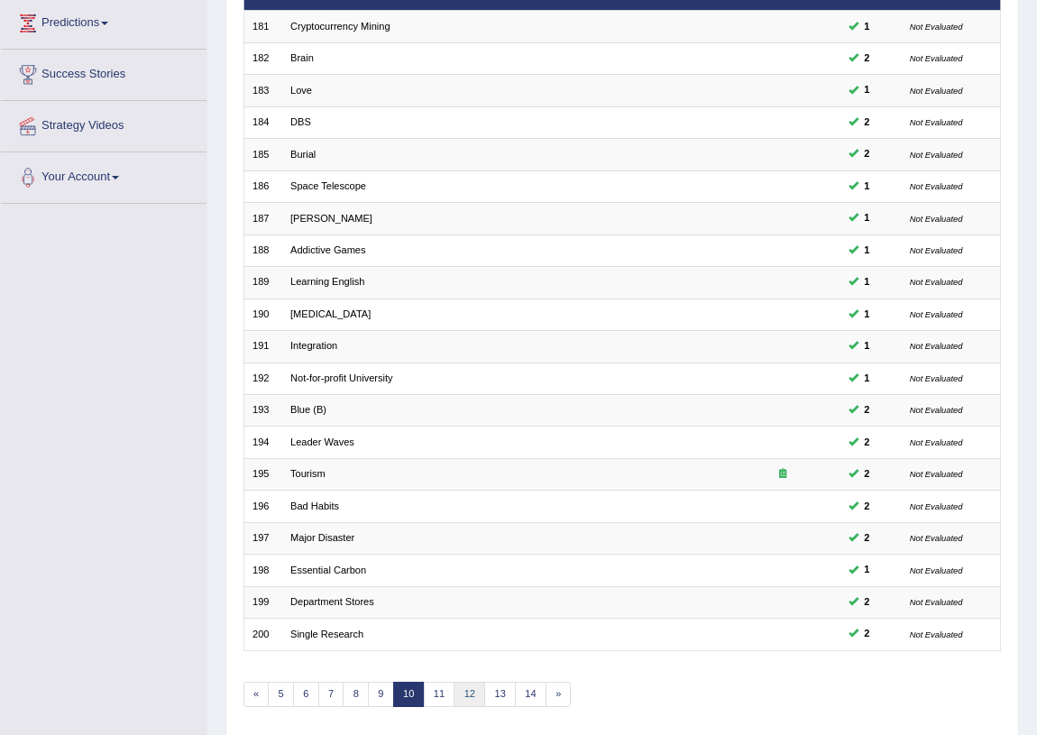
click at [476, 692] on link "12" at bounding box center [470, 694] width 32 height 25
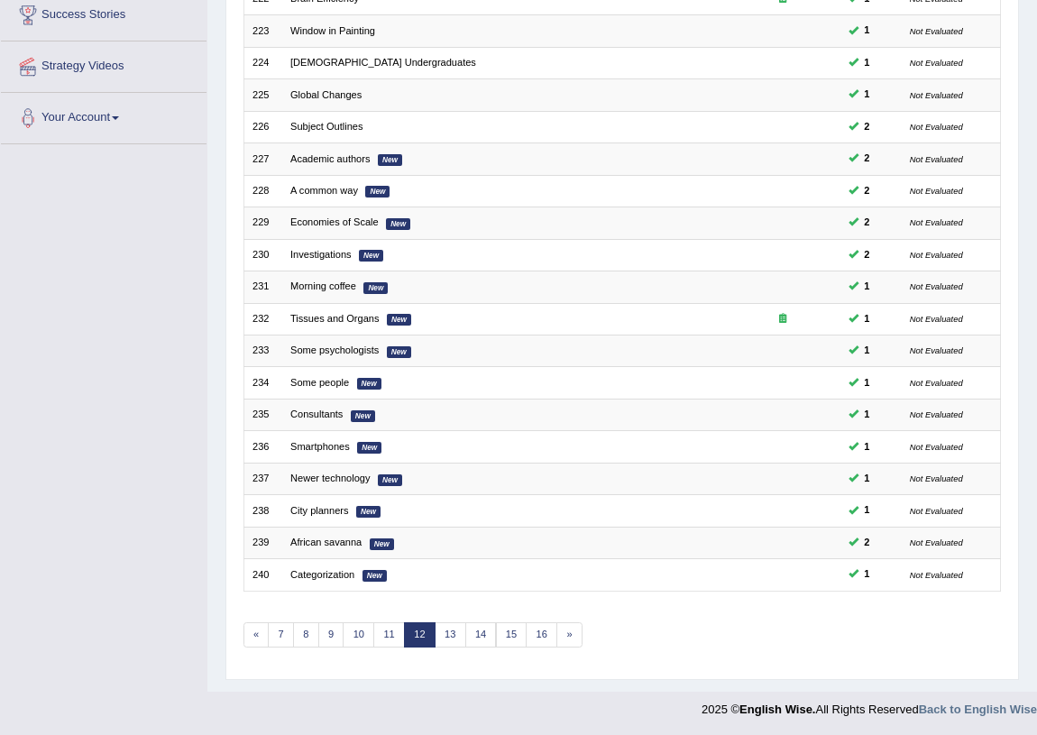
scroll to position [305, 0]
click at [479, 632] on link "14" at bounding box center [481, 634] width 32 height 25
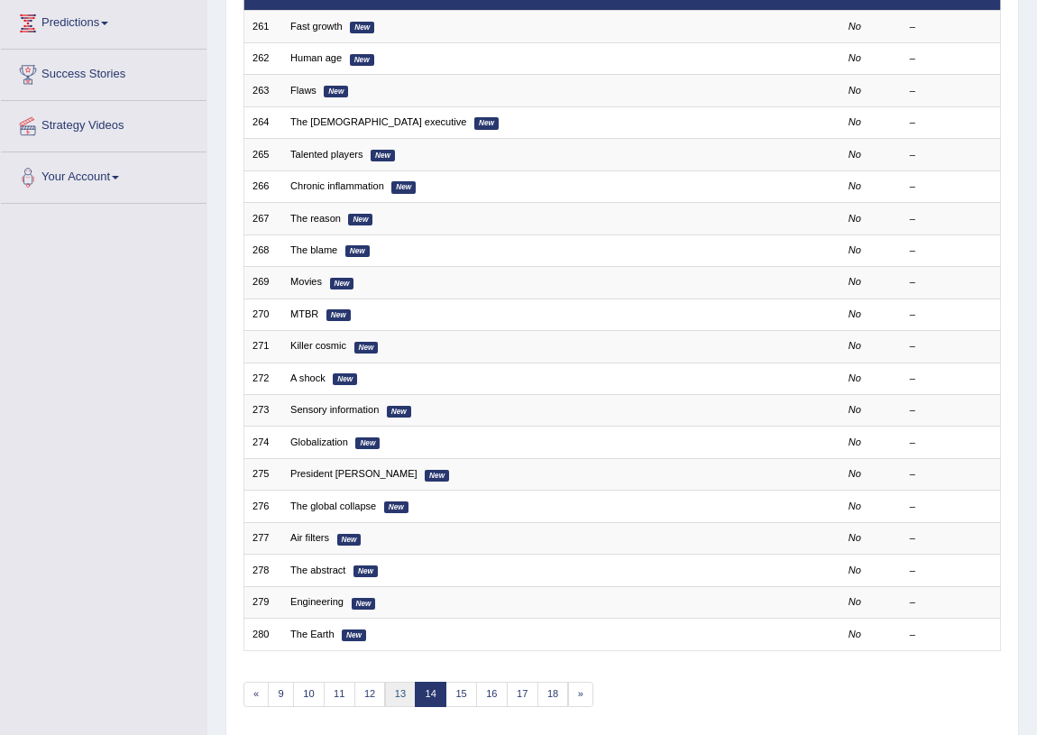
click at [403, 687] on link "13" at bounding box center [401, 694] width 32 height 25
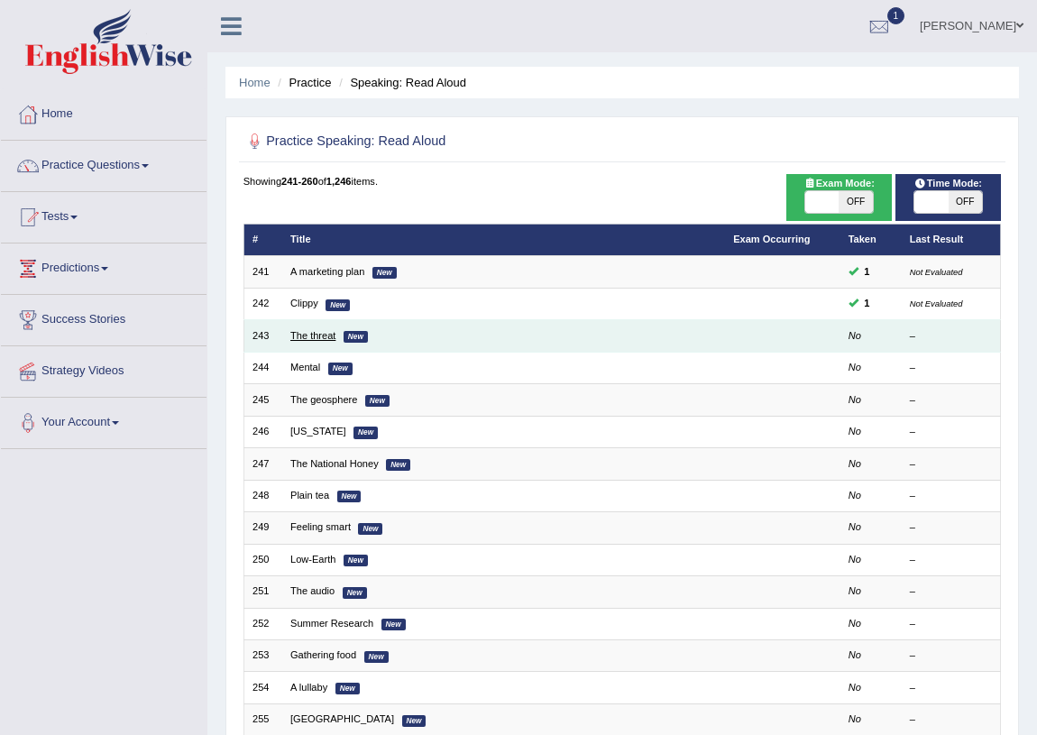
click at [316, 335] on link "The threat" at bounding box center [312, 335] width 45 height 11
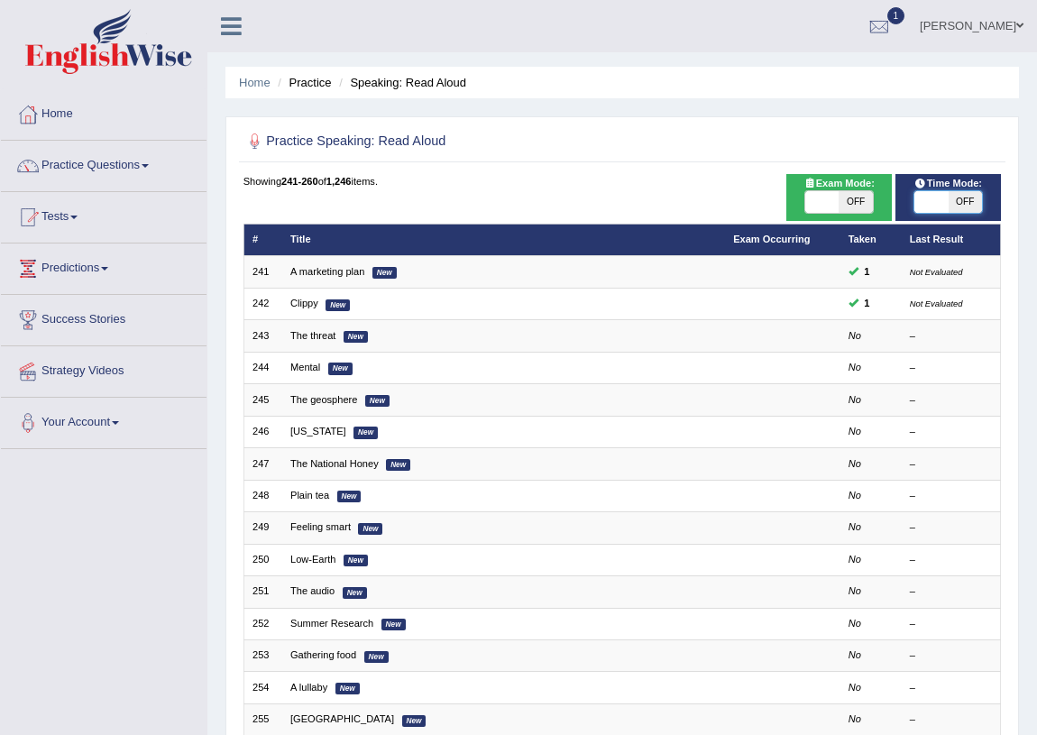
click at [925, 191] on span at bounding box center [930, 202] width 33 height 22
checkbox input "true"
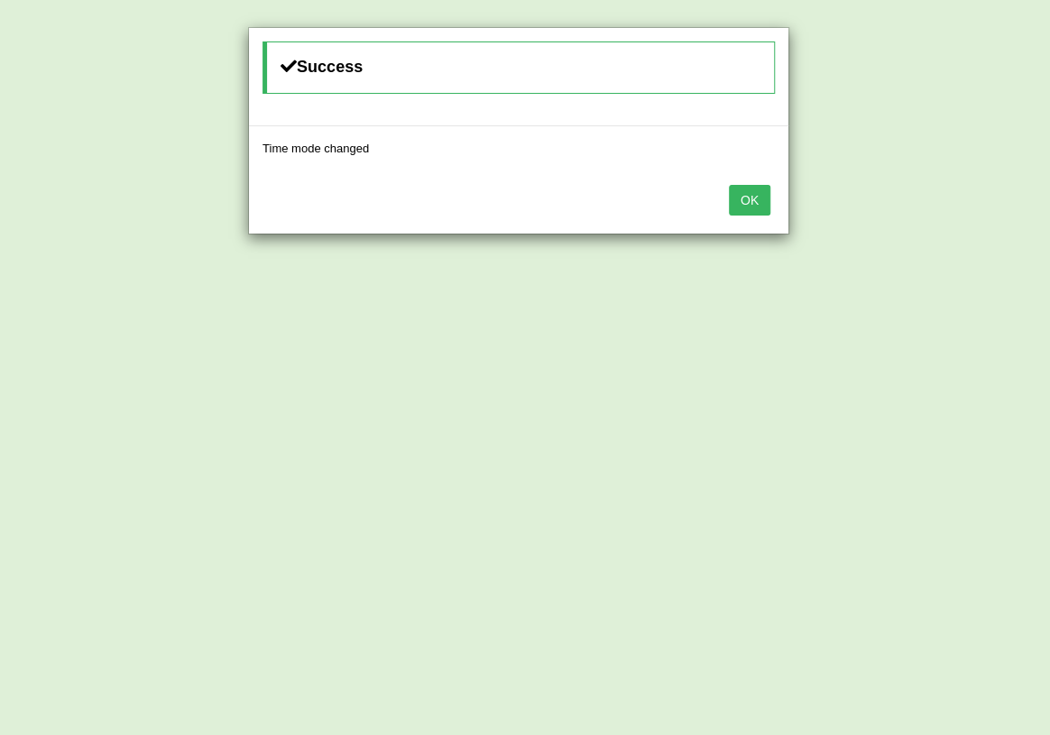
click at [744, 198] on button "OK" at bounding box center [749, 200] width 41 height 31
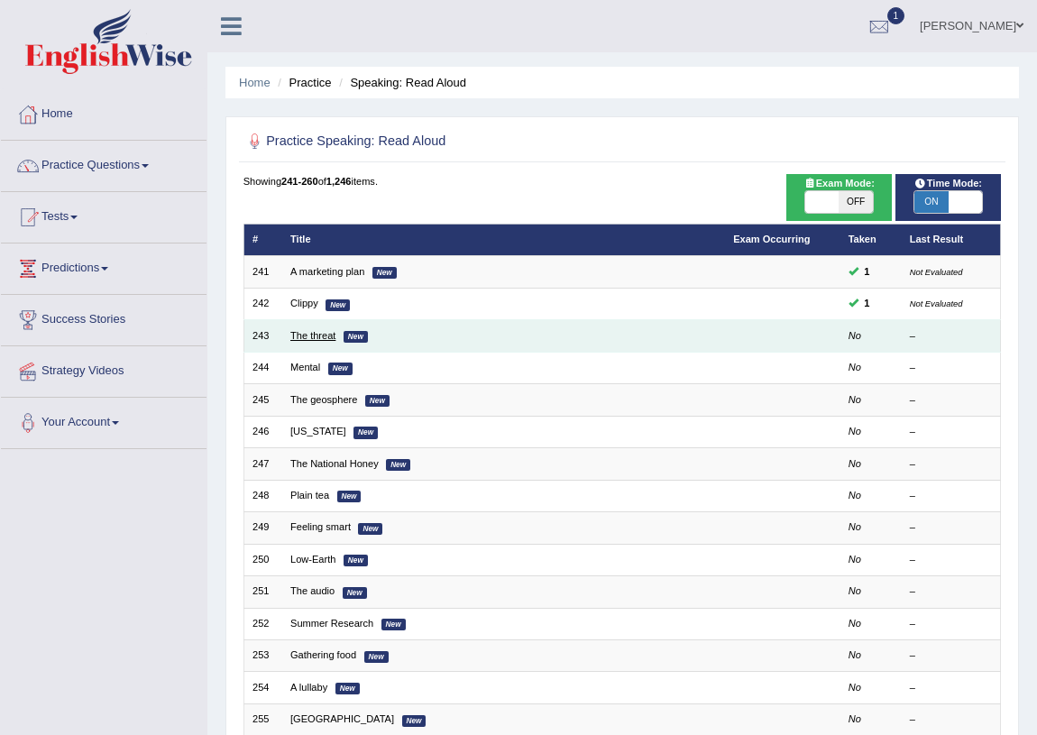
click at [307, 335] on link "The threat" at bounding box center [312, 335] width 45 height 11
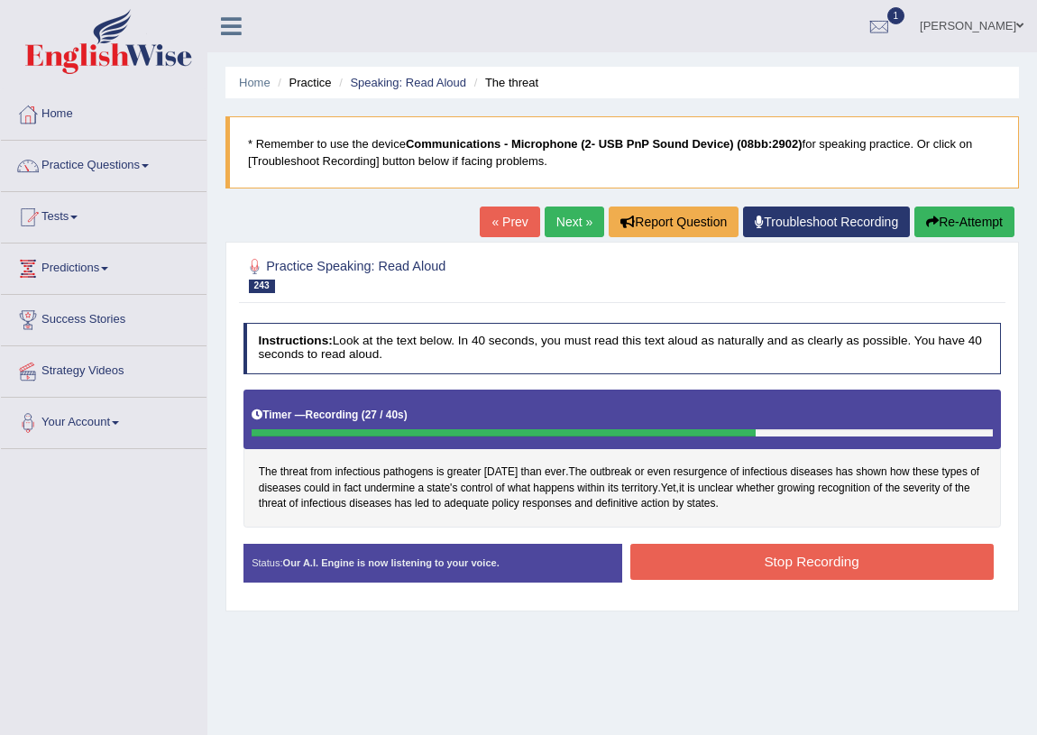
click at [499, 224] on link "« Prev" at bounding box center [510, 221] width 60 height 31
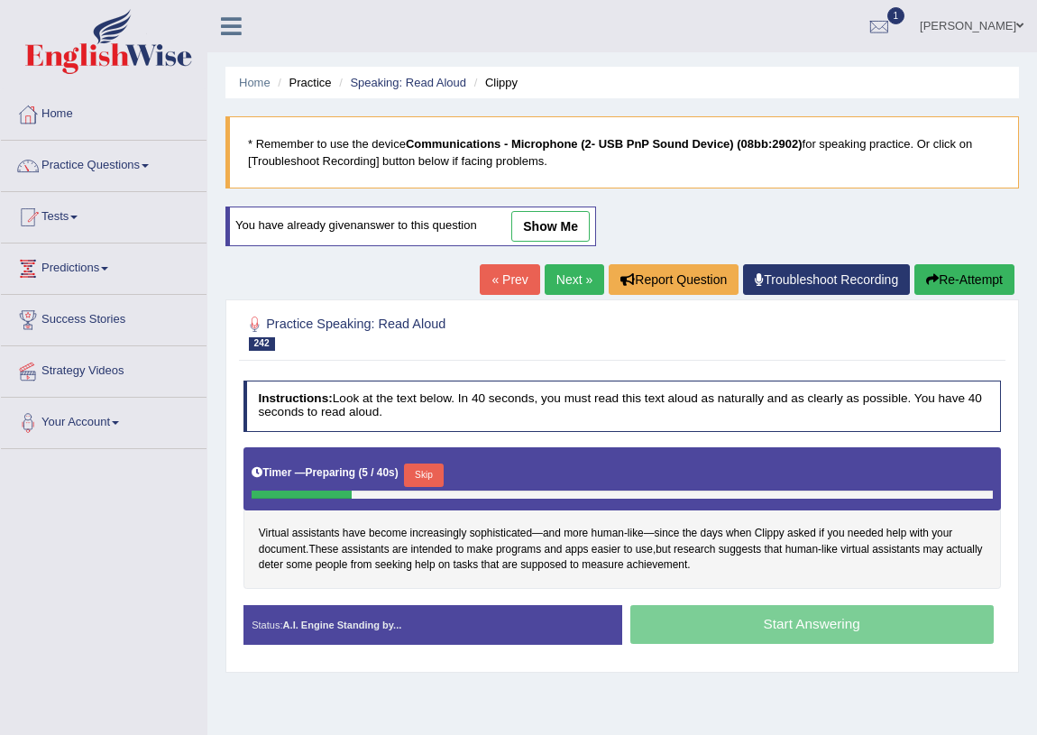
click at [577, 236] on link "show me" at bounding box center [550, 226] width 78 height 31
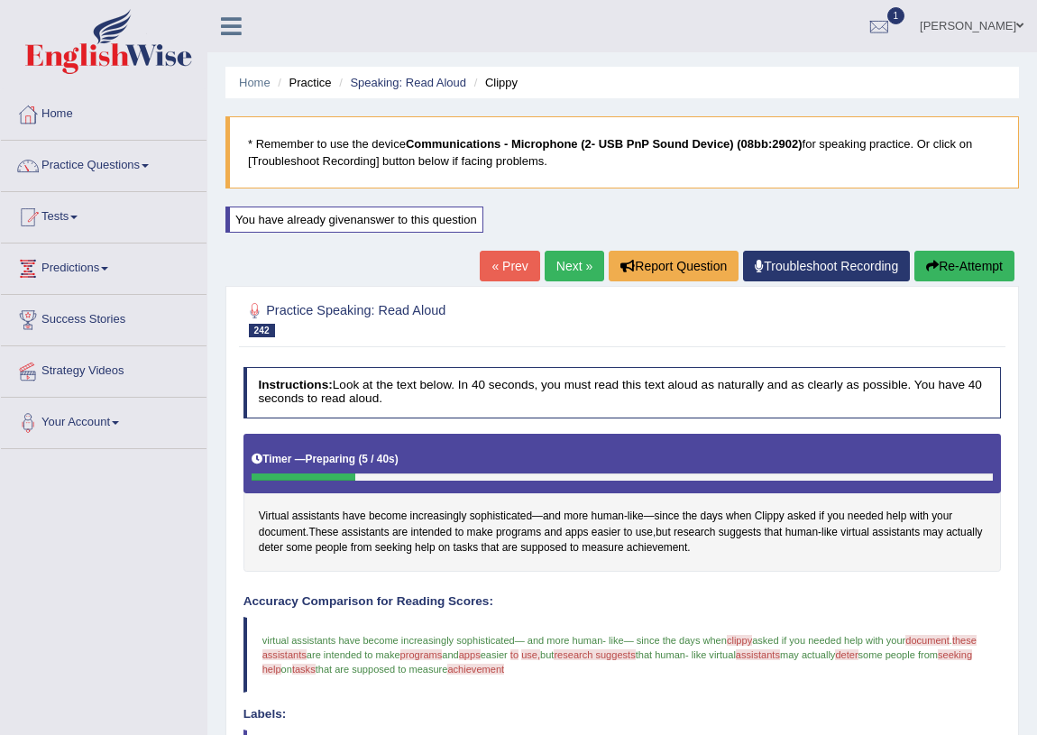
click at [553, 261] on link "Next »" at bounding box center [575, 266] width 60 height 31
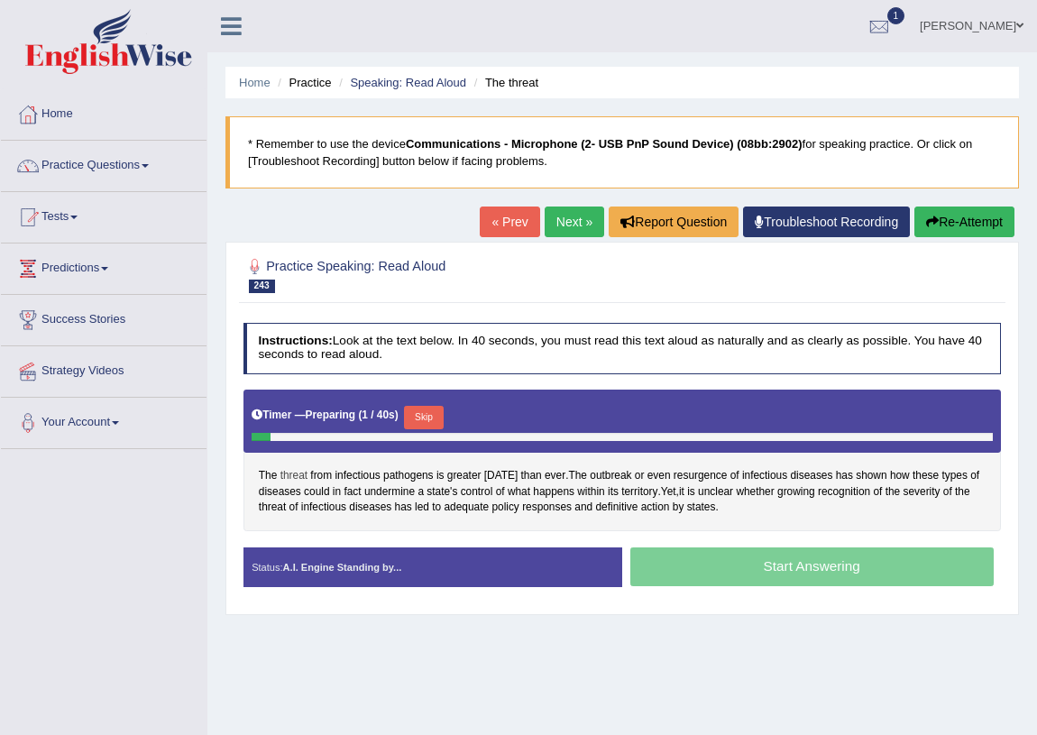
click at [295, 472] on span "threat" at bounding box center [293, 476] width 27 height 16
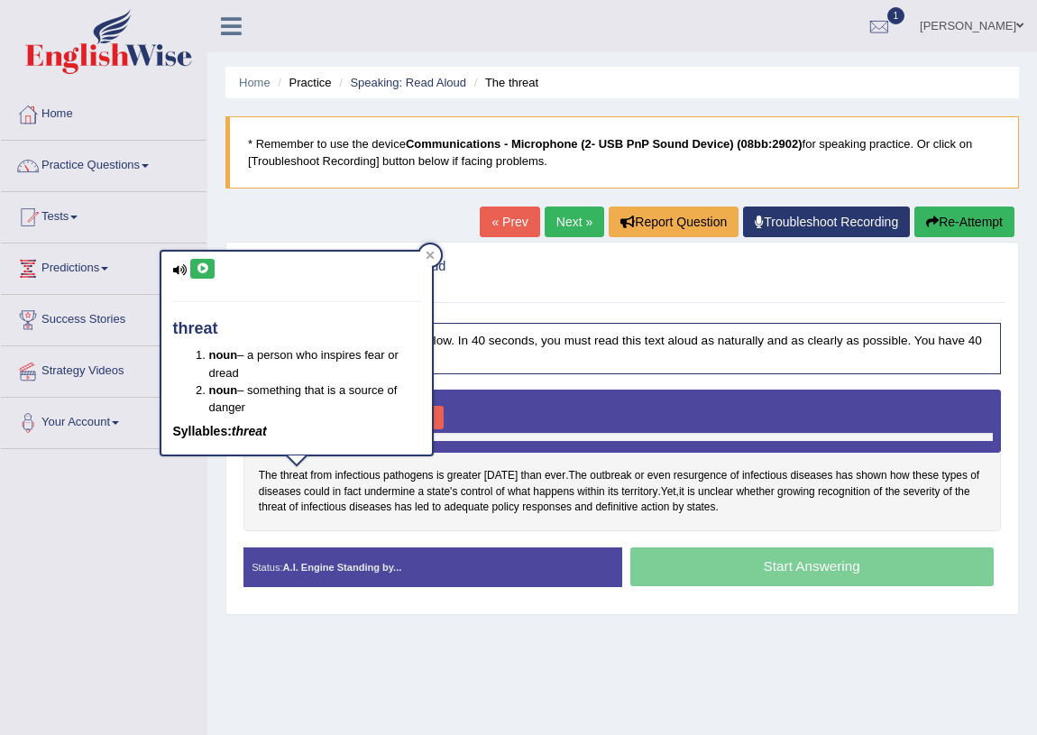
click at [200, 277] on button at bounding box center [202, 269] width 24 height 20
click at [359, 475] on span "infectious" at bounding box center [357, 476] width 45 height 16
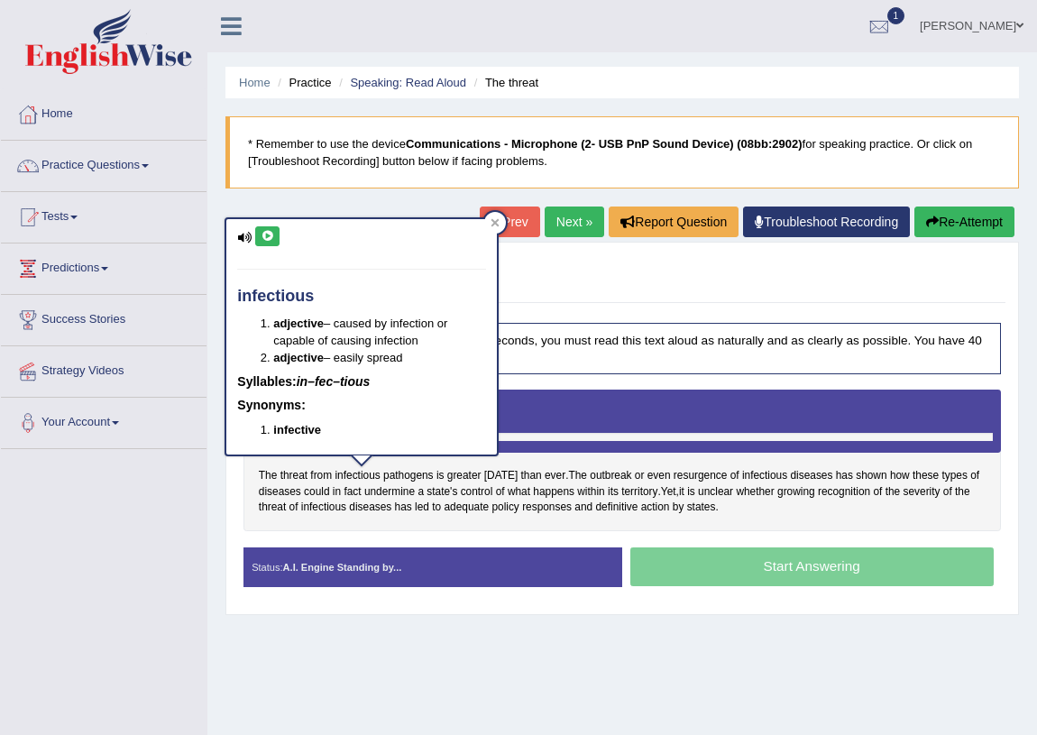
click at [271, 235] on icon at bounding box center [268, 236] width 14 height 11
click at [783, 492] on span "growing" at bounding box center [796, 492] width 38 height 16
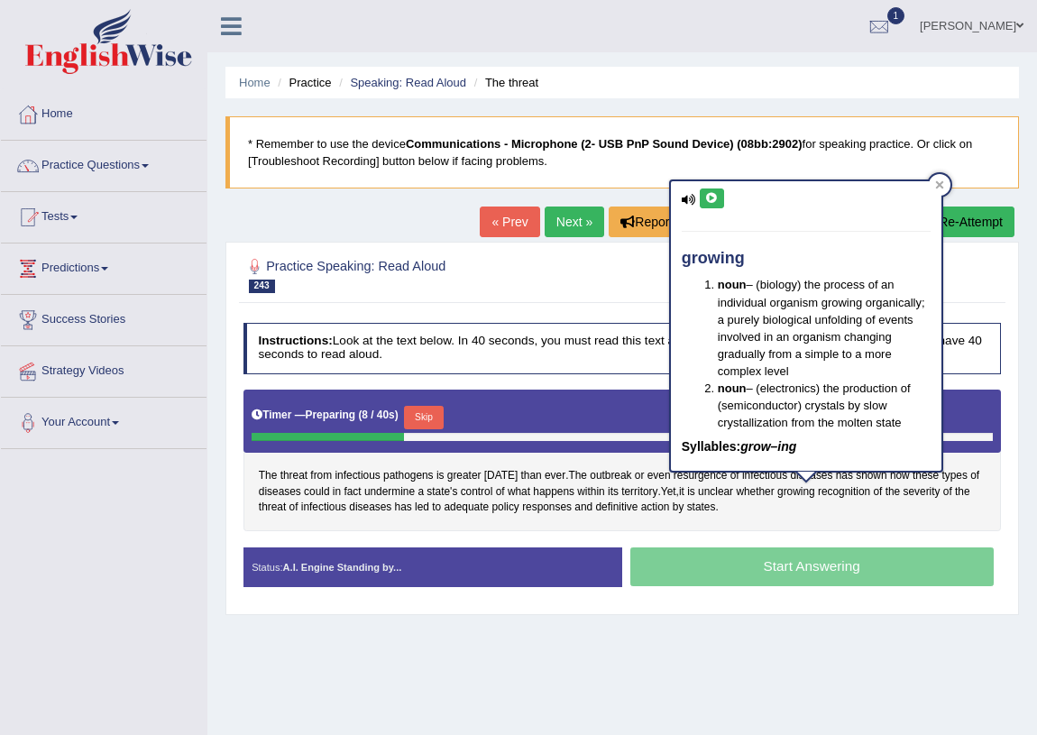
click at [713, 203] on button at bounding box center [712, 198] width 24 height 20
click at [725, 491] on span "unclear" at bounding box center [715, 492] width 35 height 16
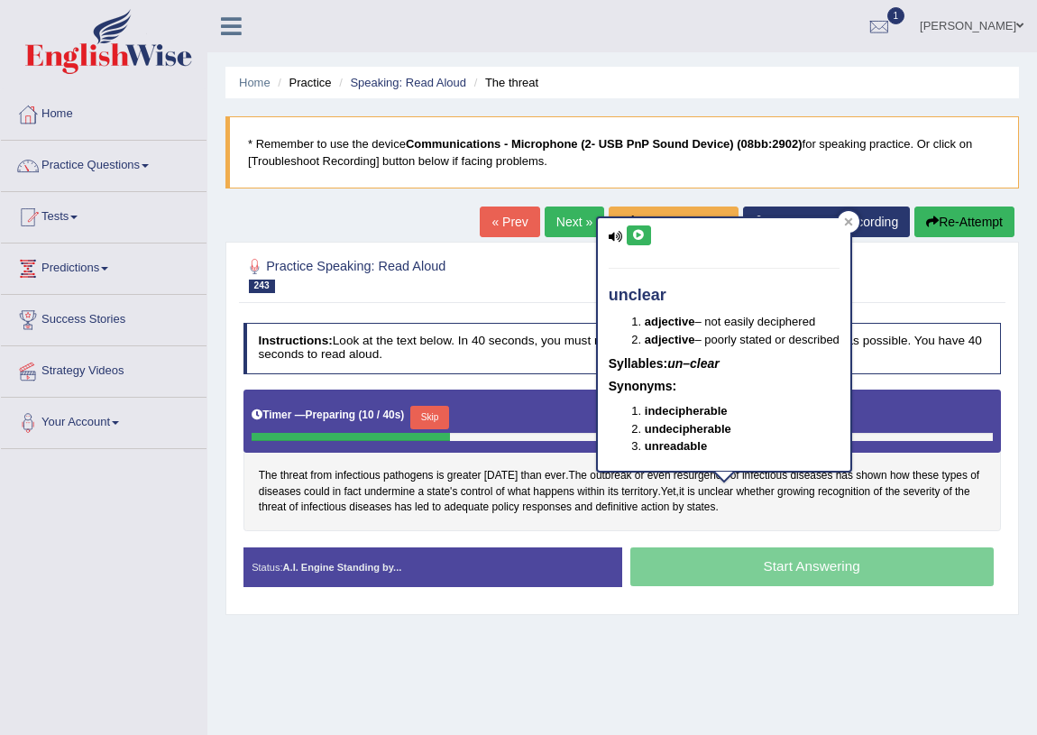
click at [640, 236] on icon at bounding box center [639, 235] width 14 height 11
click at [437, 417] on button "Skip" at bounding box center [429, 417] width 39 height 23
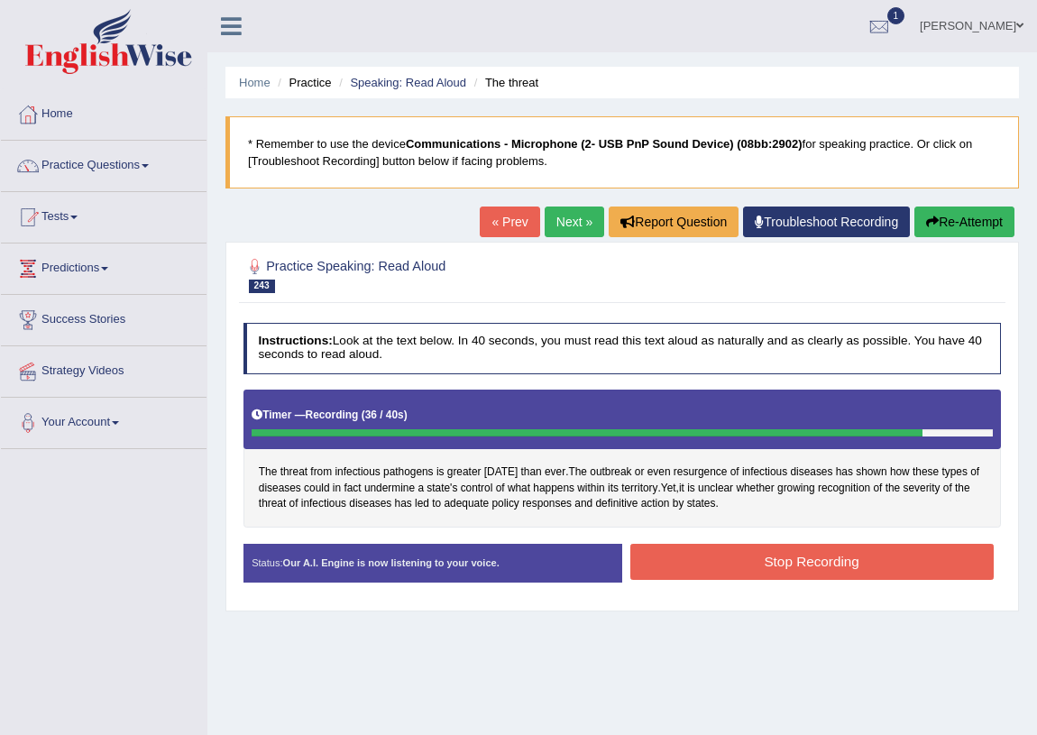
click at [814, 564] on button "Stop Recording" at bounding box center [811, 561] width 363 height 35
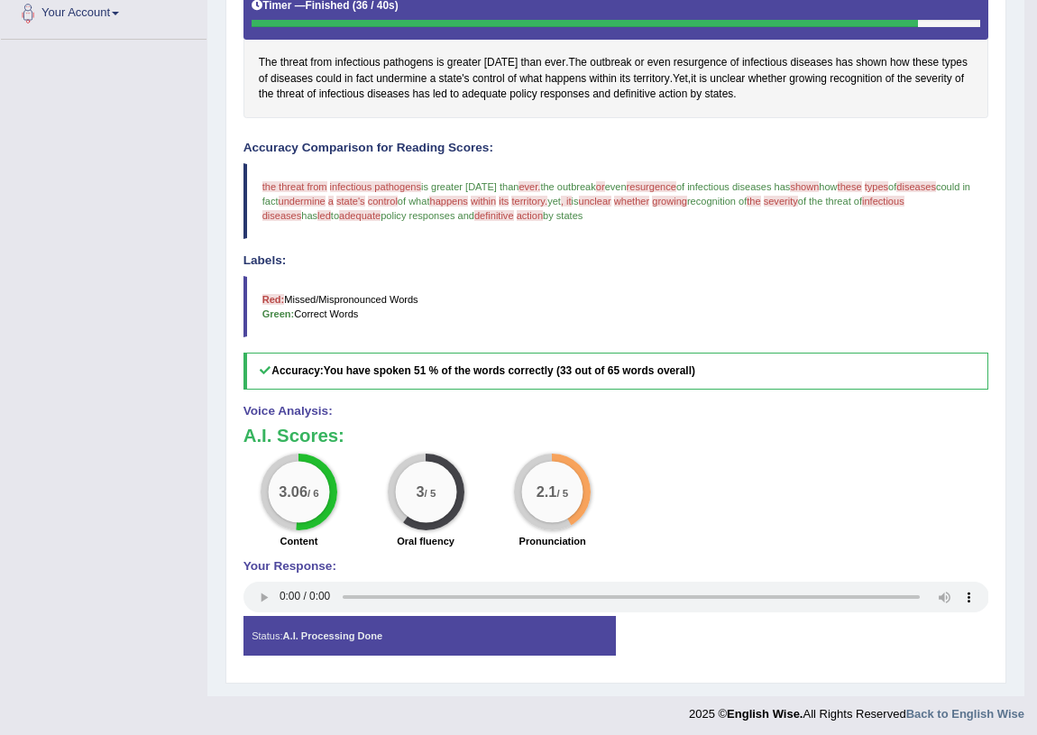
scroll to position [81, 0]
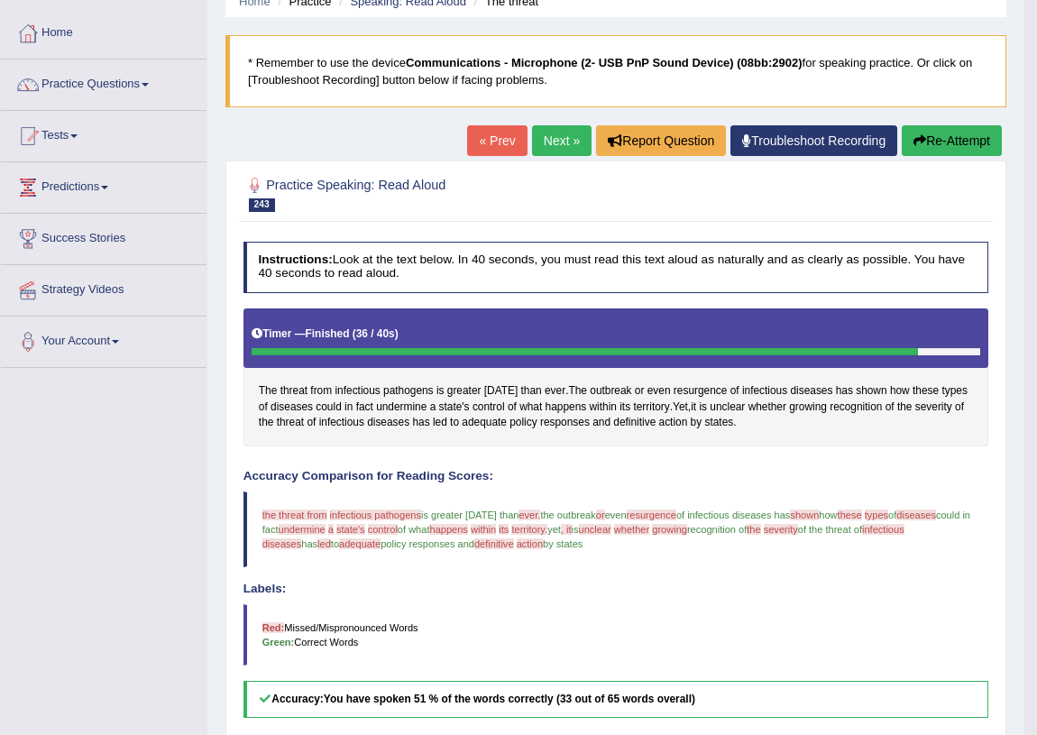
click at [966, 140] on button "Re-Attempt" at bounding box center [952, 140] width 100 height 31
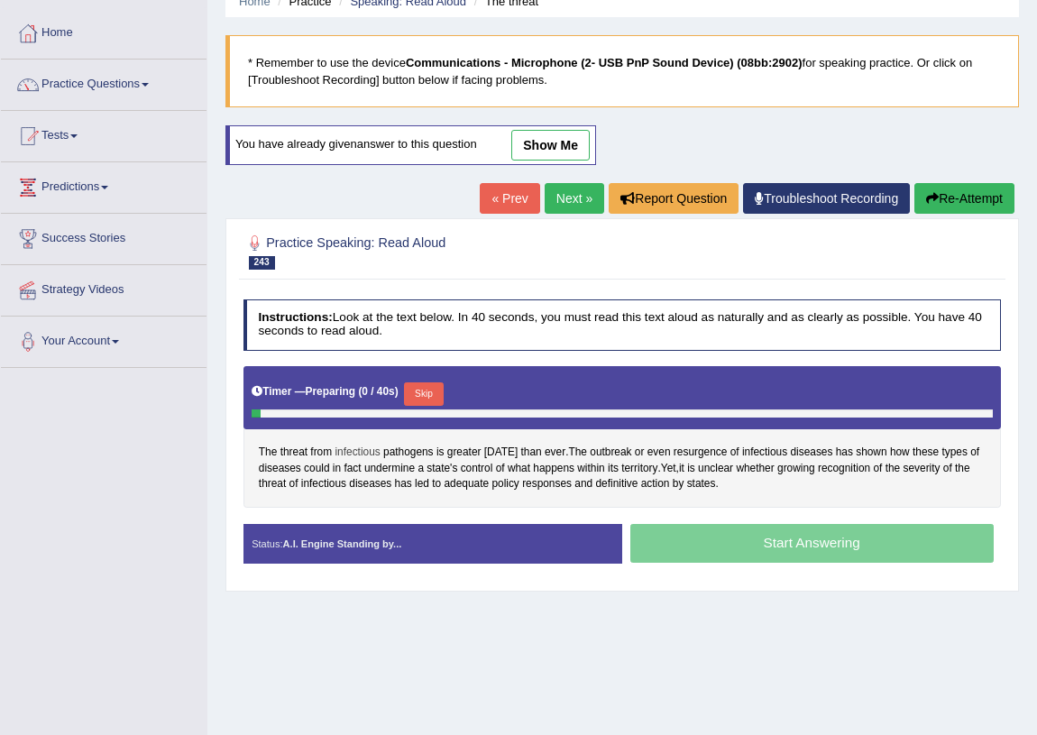
click at [361, 450] on span "infectious" at bounding box center [357, 453] width 45 height 16
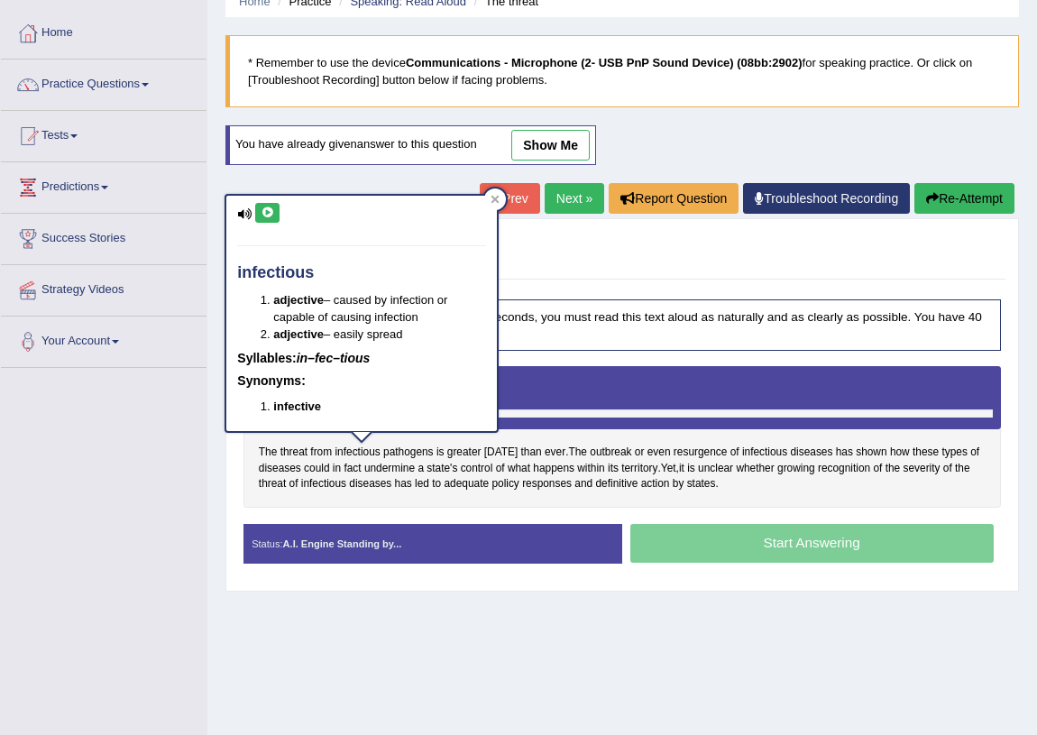
click at [278, 210] on button at bounding box center [267, 213] width 24 height 20
click at [417, 450] on span "pathogens" at bounding box center [408, 453] width 50 height 16
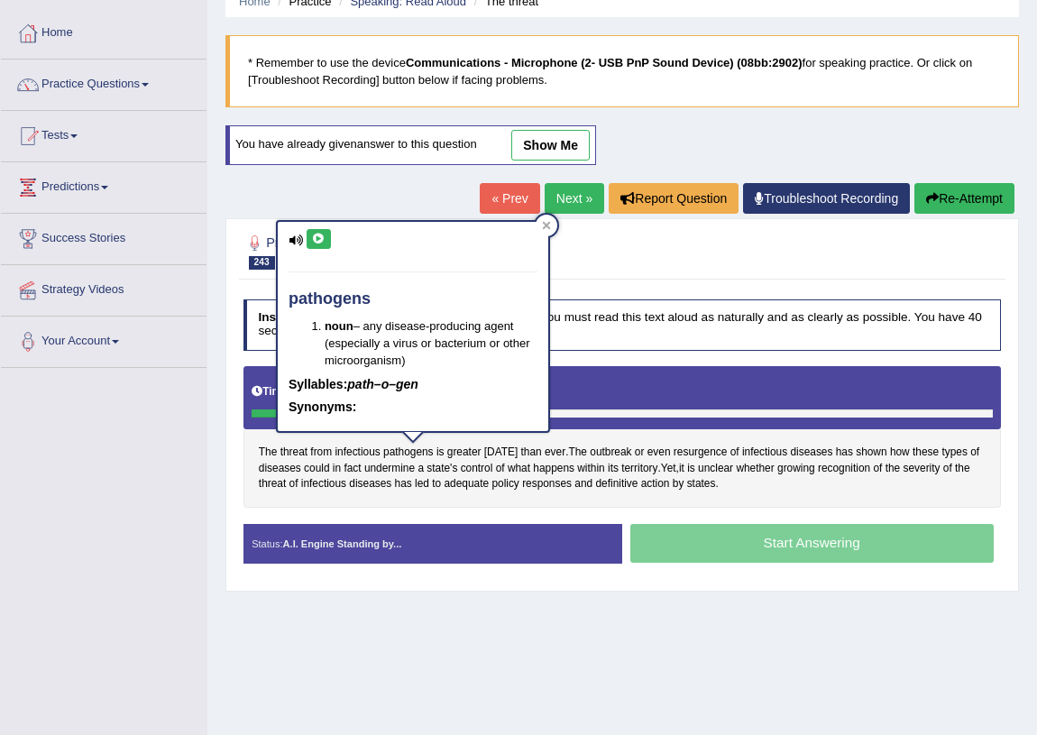
click at [316, 243] on icon at bounding box center [319, 239] width 14 height 11
click at [627, 449] on span "outbreak" at bounding box center [610, 453] width 41 height 16
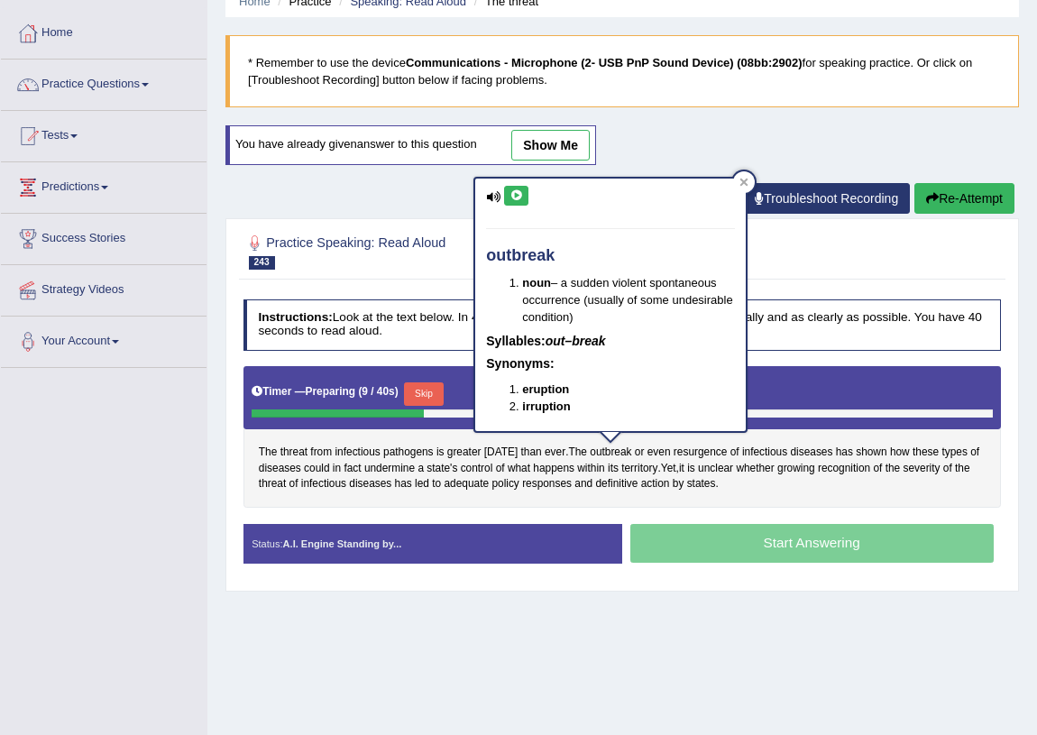
click at [501, 189] on div "outbreak noun – a sudden violent spontaneous occurrence (usually of some undesi…" at bounding box center [610, 305] width 271 height 252
click at [516, 191] on icon at bounding box center [516, 195] width 14 height 11
click at [371, 484] on span "diseases" at bounding box center [370, 484] width 42 height 16
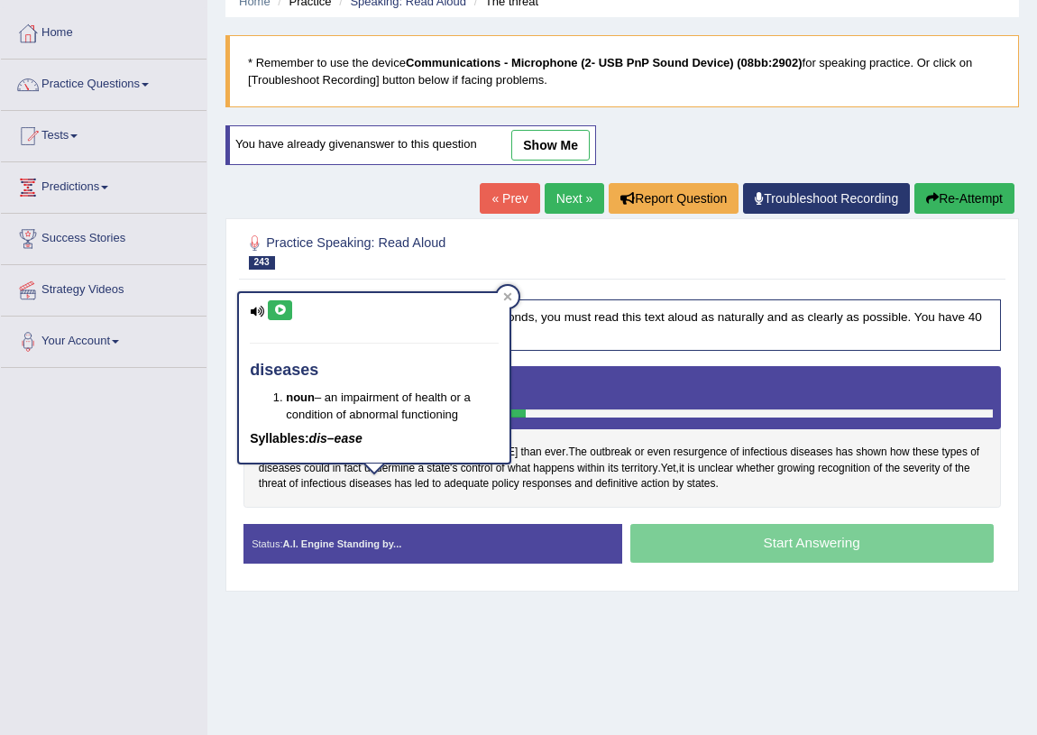
click at [283, 313] on icon at bounding box center [280, 310] width 14 height 11
click at [707, 372] on div "Timer — Preparing ( 16 / 40s ) Skip" at bounding box center [622, 397] width 758 height 63
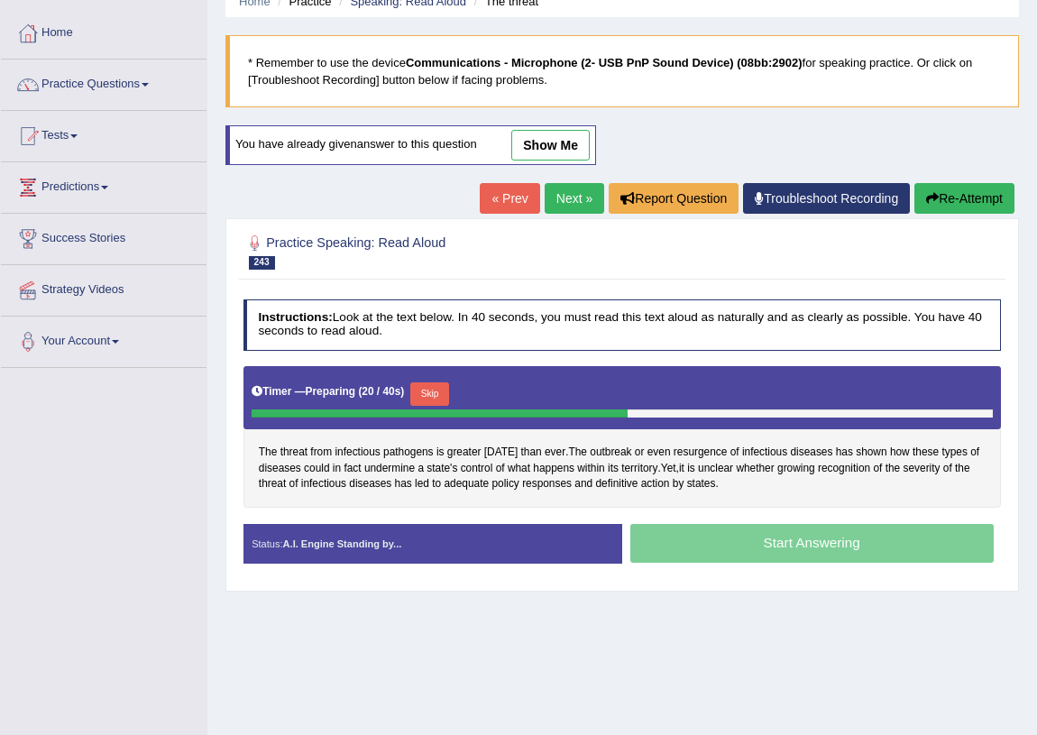
click at [444, 398] on button "Skip" at bounding box center [429, 393] width 39 height 23
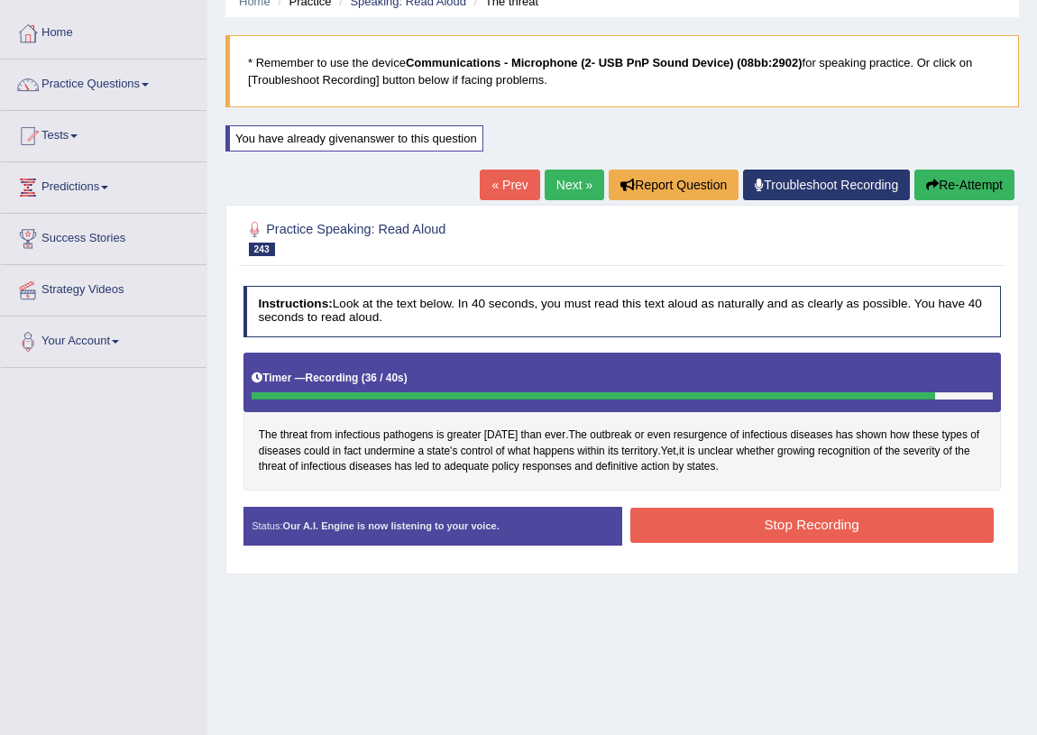
click at [841, 518] on button "Stop Recording" at bounding box center [811, 525] width 363 height 35
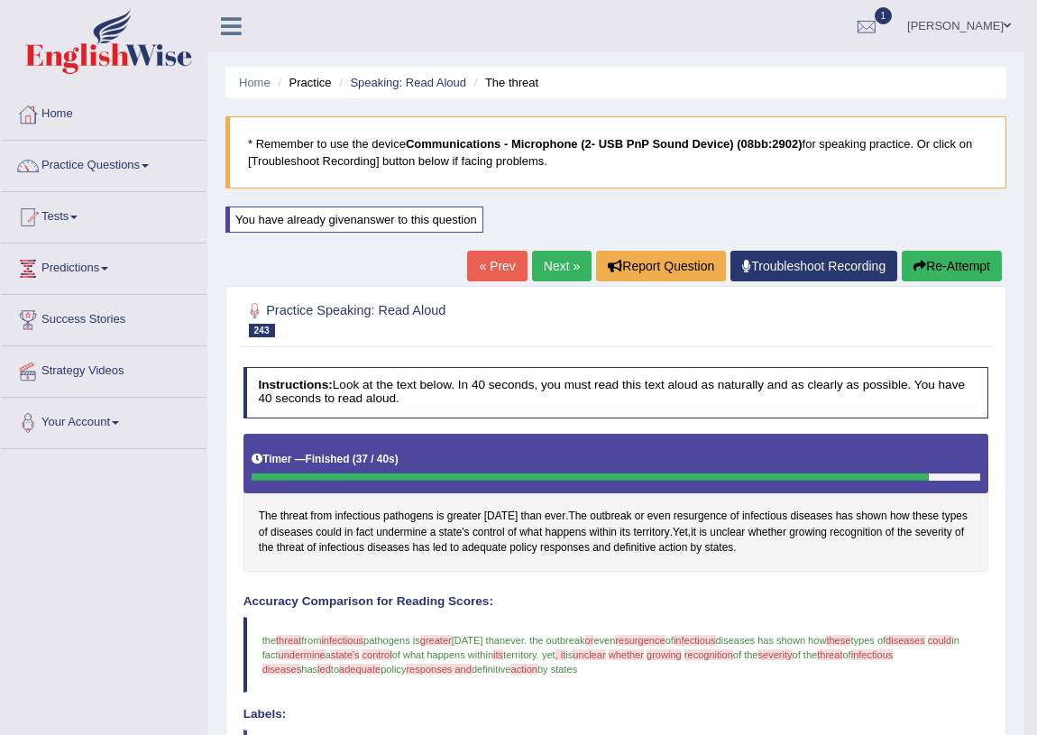
click at [546, 261] on link "Next »" at bounding box center [562, 266] width 60 height 31
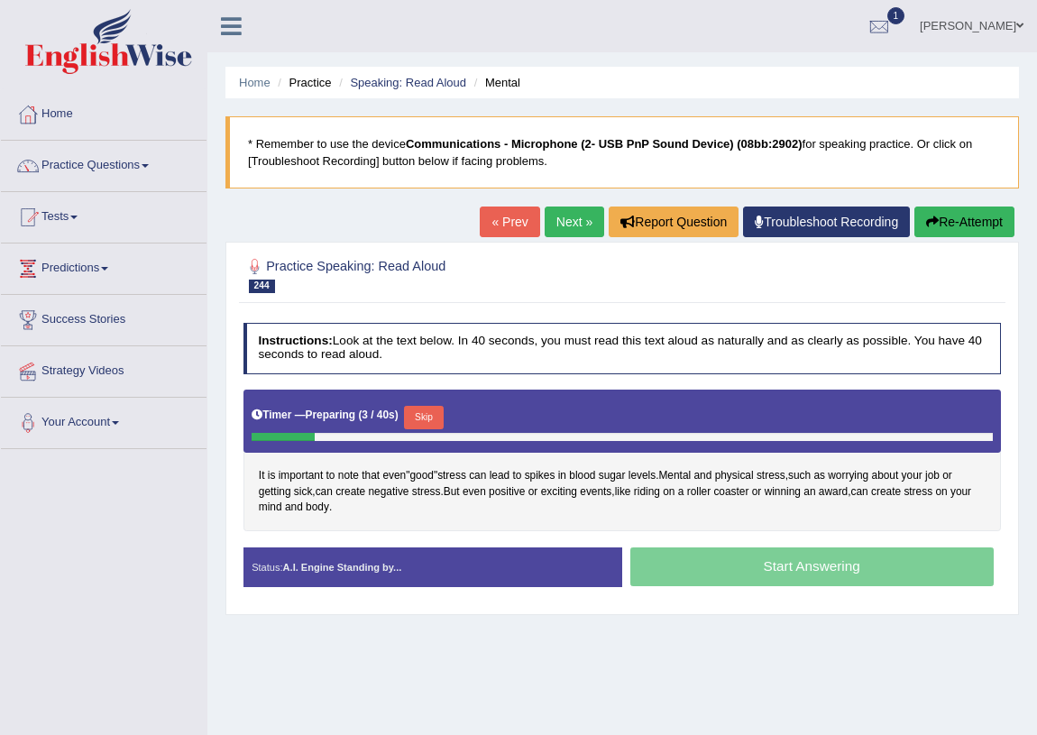
click at [417, 417] on button "Skip" at bounding box center [423, 417] width 39 height 23
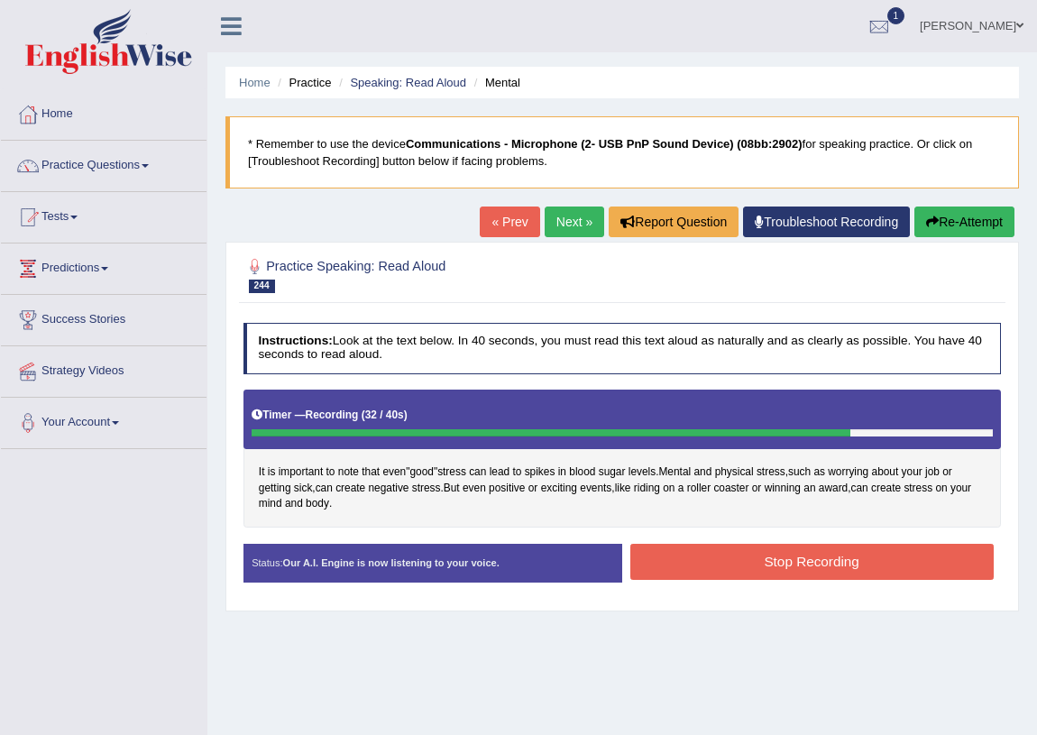
click at [864, 569] on button "Stop Recording" at bounding box center [811, 561] width 363 height 35
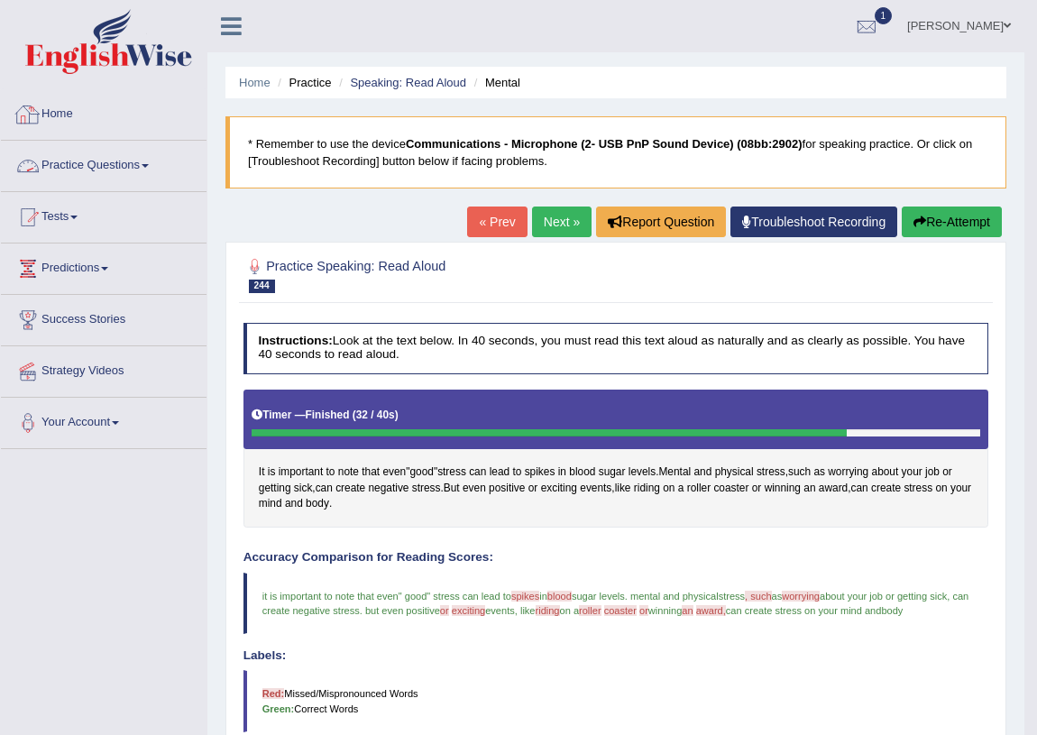
click at [65, 118] on link "Home" at bounding box center [104, 111] width 206 height 45
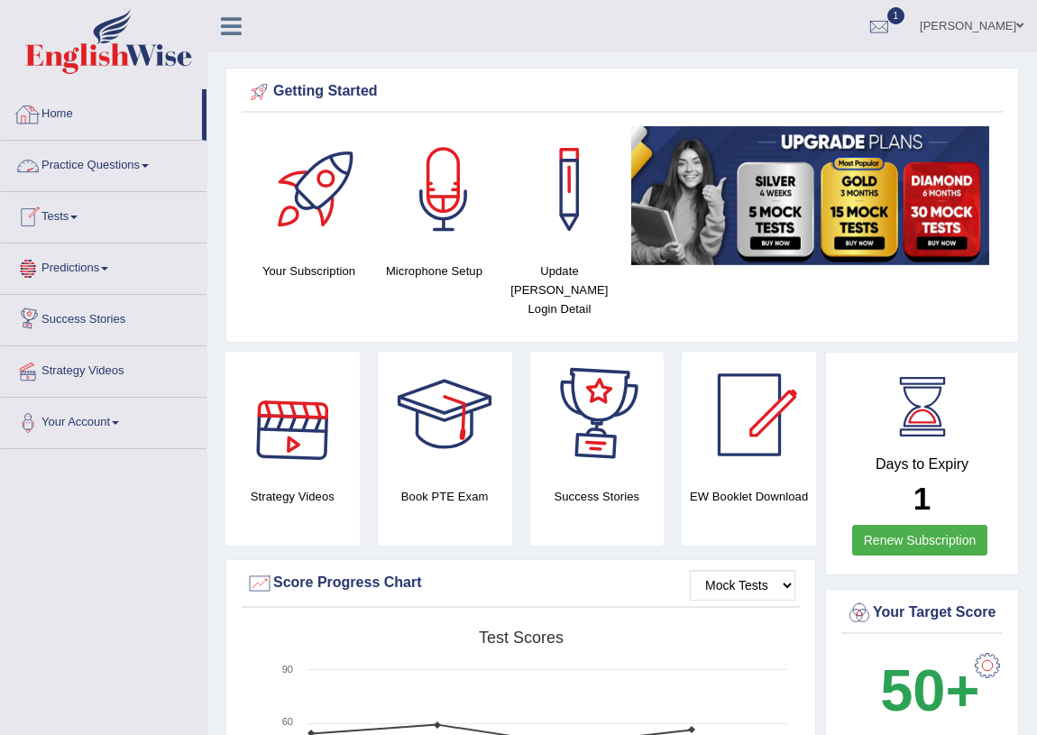
click at [62, 117] on link "Home" at bounding box center [101, 111] width 201 height 45
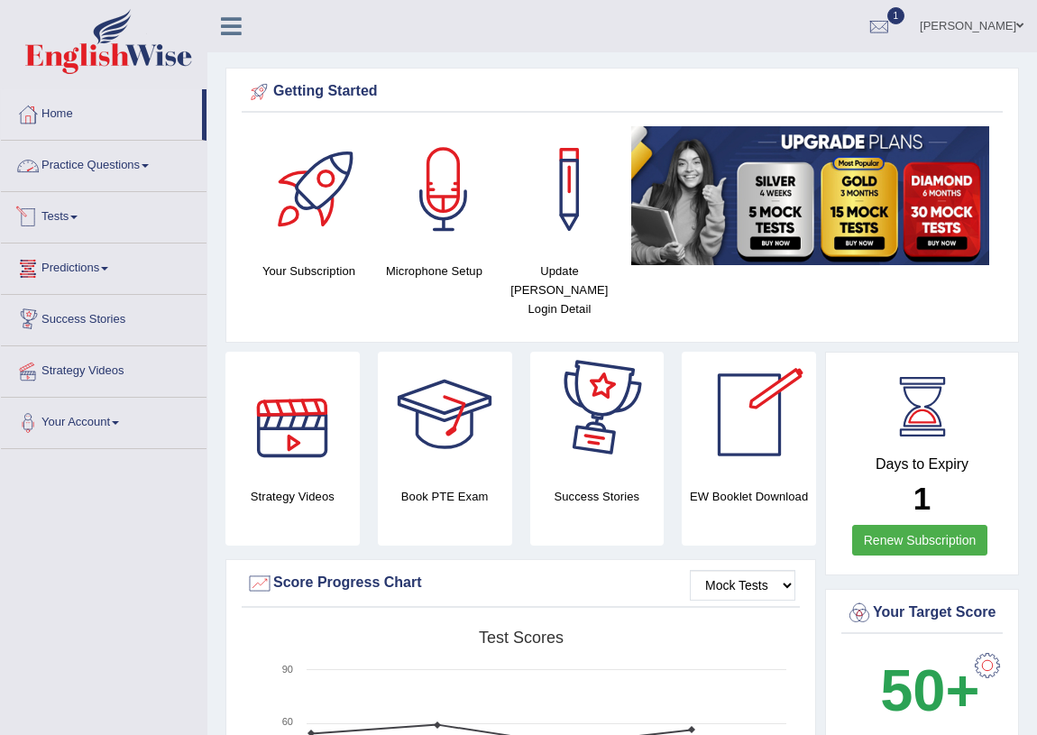
click at [55, 220] on link "Tests" at bounding box center [104, 214] width 206 height 45
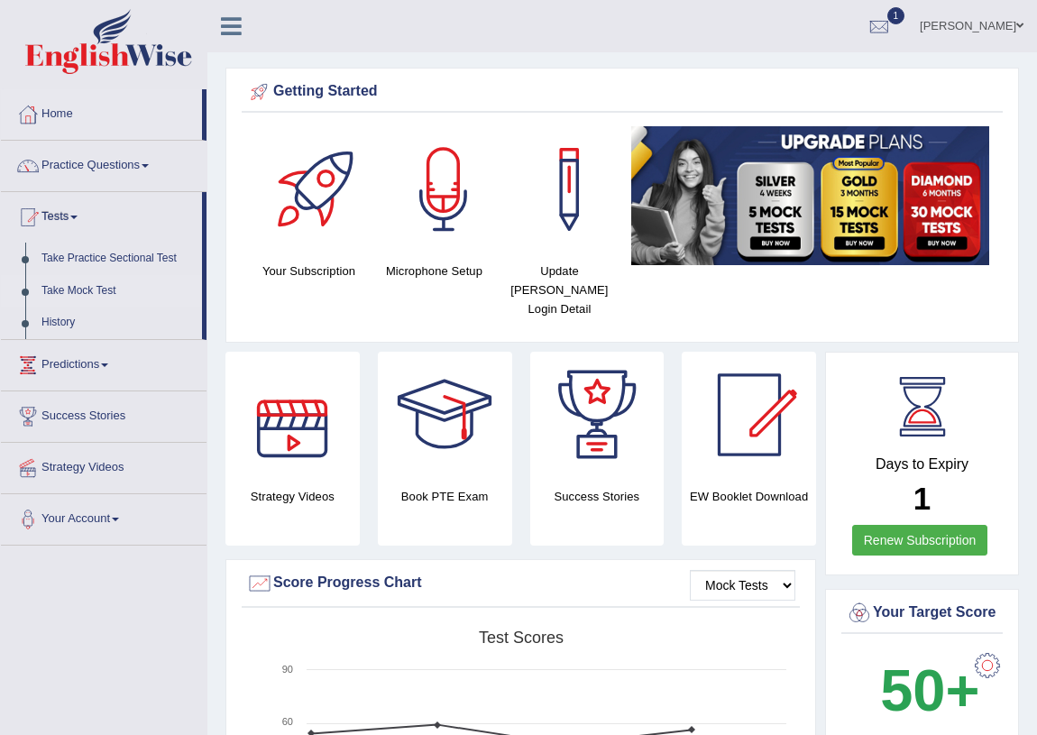
click at [86, 284] on link "Take Mock Test" at bounding box center [117, 291] width 169 height 32
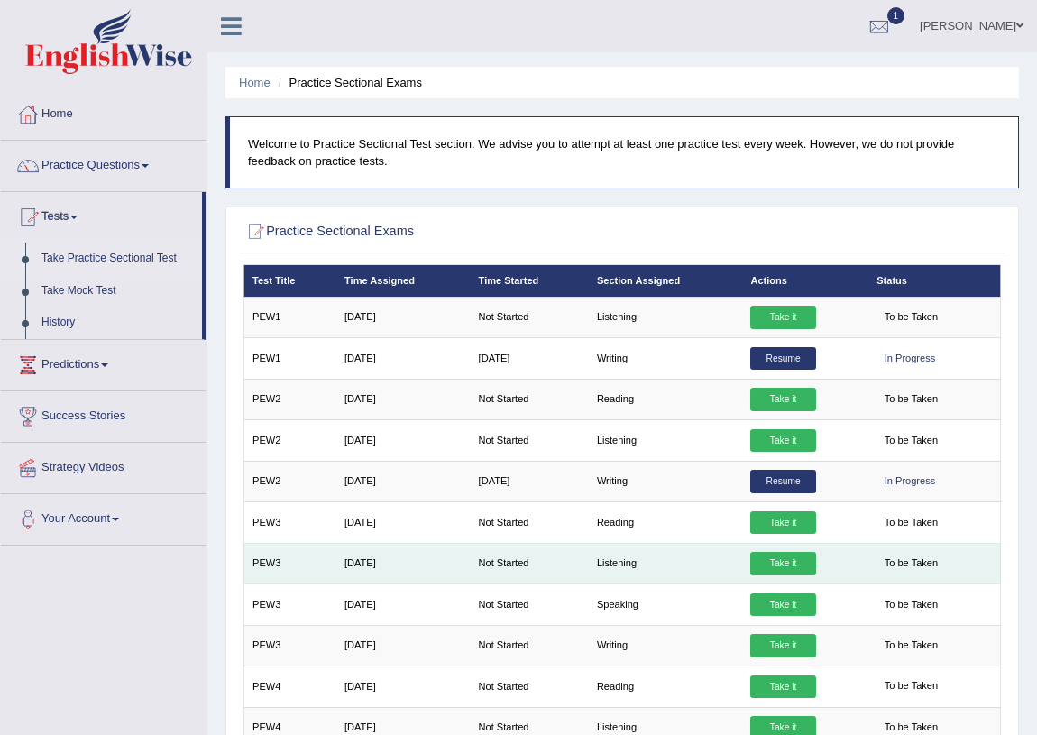
click at [762, 552] on link "Take it" at bounding box center [782, 563] width 65 height 23
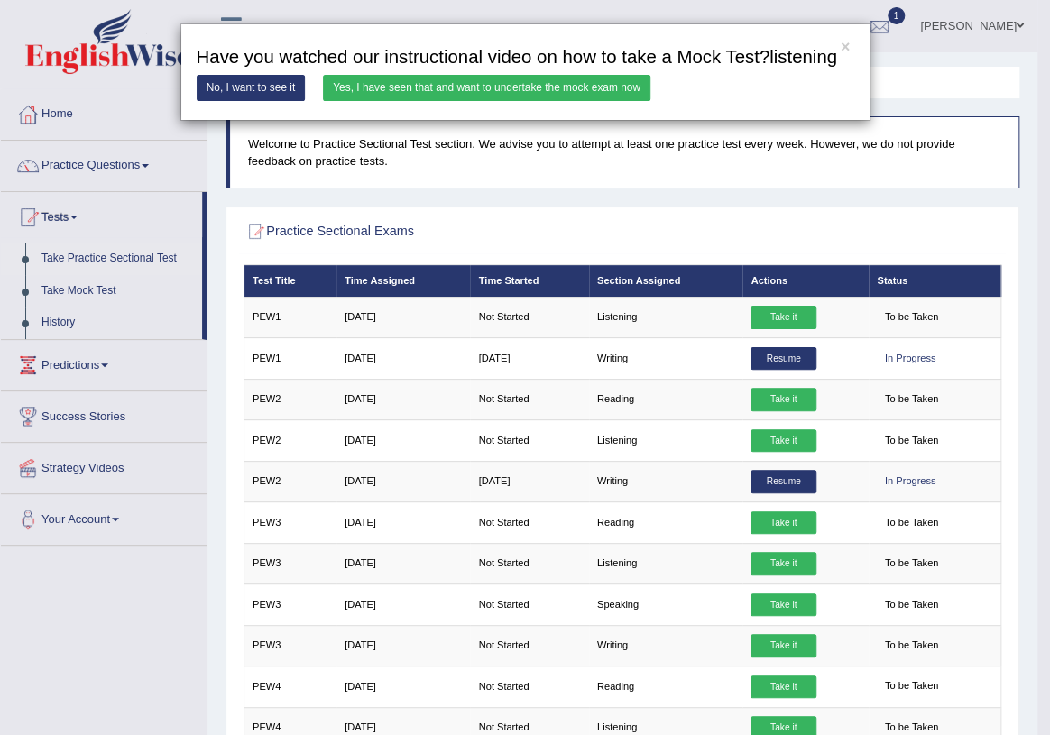
click at [400, 84] on link "Yes, I have seen that and want to undertake the mock exam now" at bounding box center [486, 88] width 327 height 26
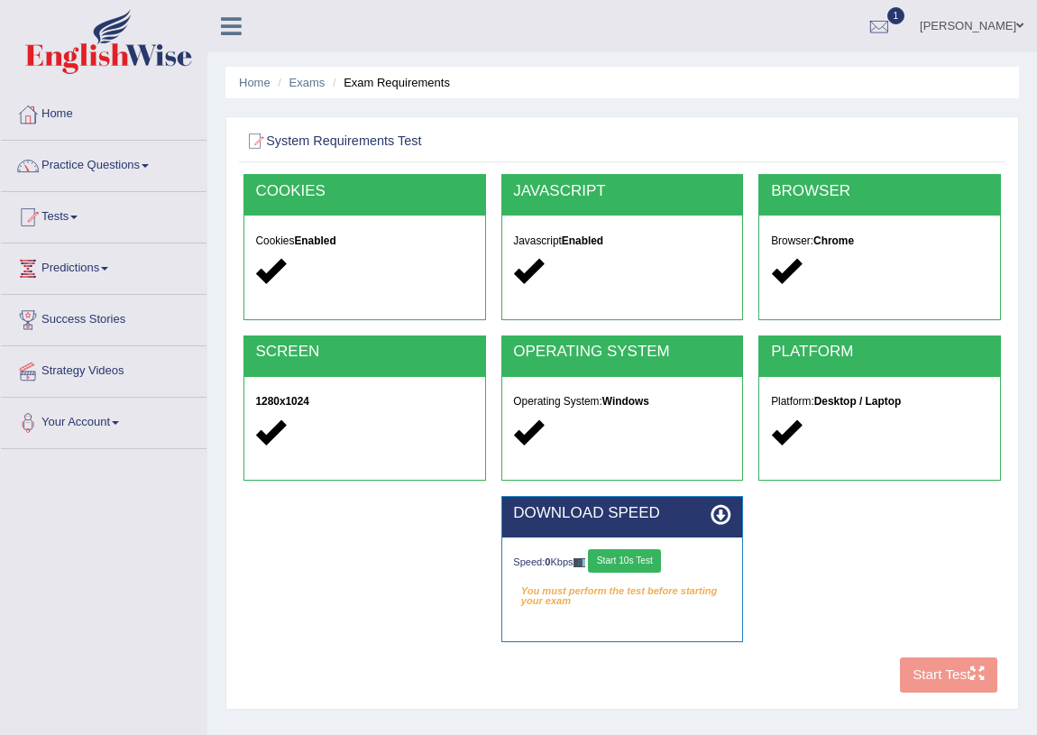
click at [634, 562] on button "Start 10s Test" at bounding box center [624, 560] width 73 height 23
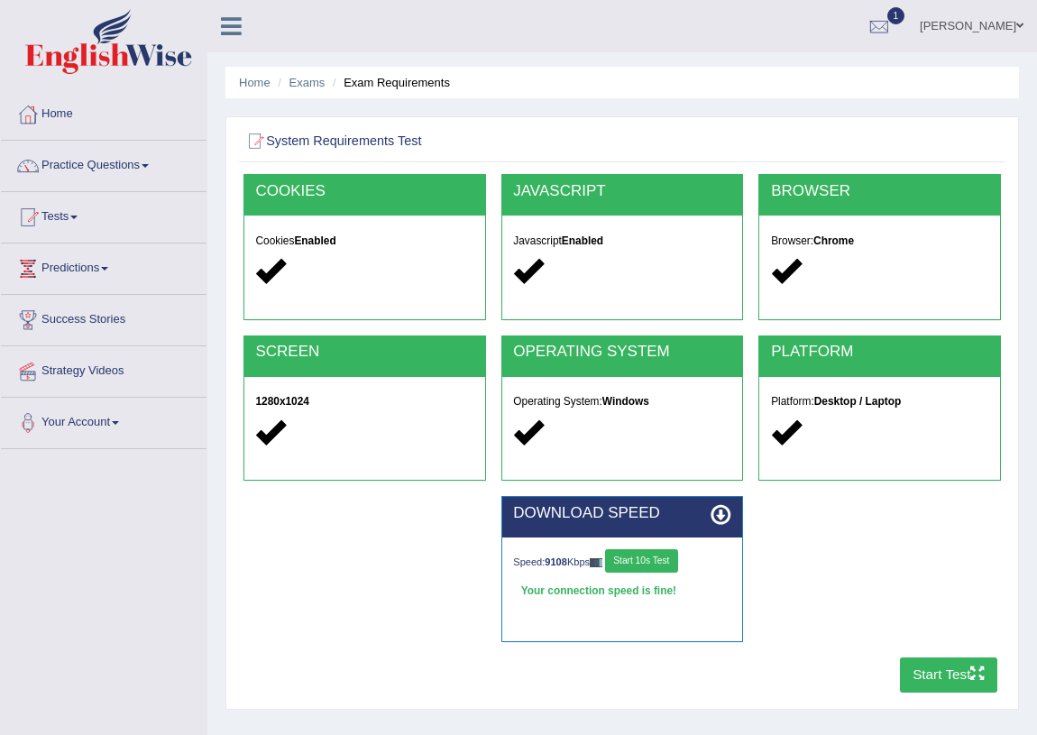
click at [914, 676] on button "Start Test" at bounding box center [949, 674] width 98 height 35
